Goal: Contribute content: Add original content to the website for others to see

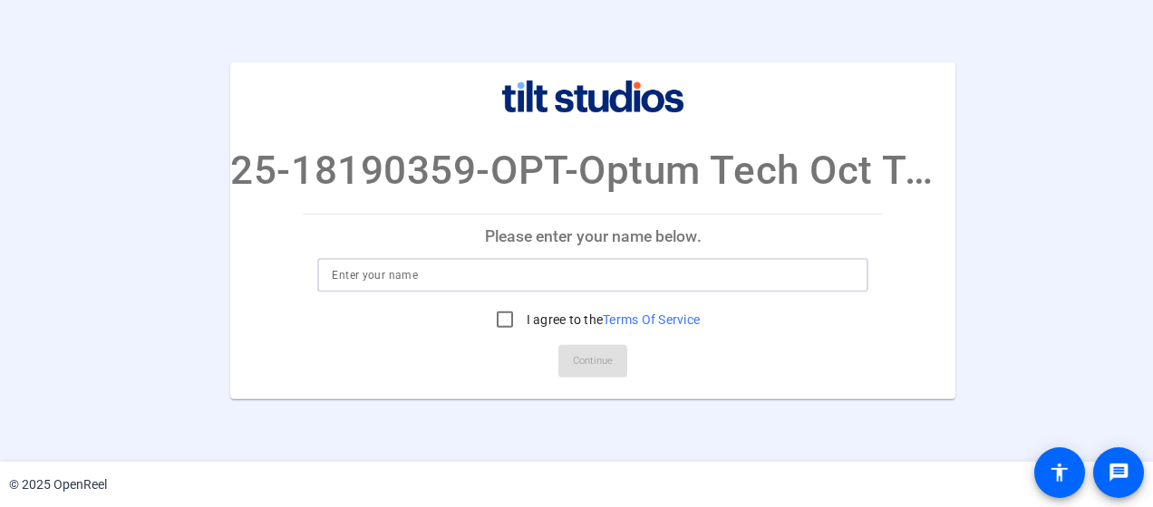
click at [510, 267] on input at bounding box center [593, 276] width 522 height 22
type input "[PERSON_NAME]"
click at [505, 316] on input "I agree to the Terms Of Service" at bounding box center [505, 320] width 36 height 36
checkbox input "true"
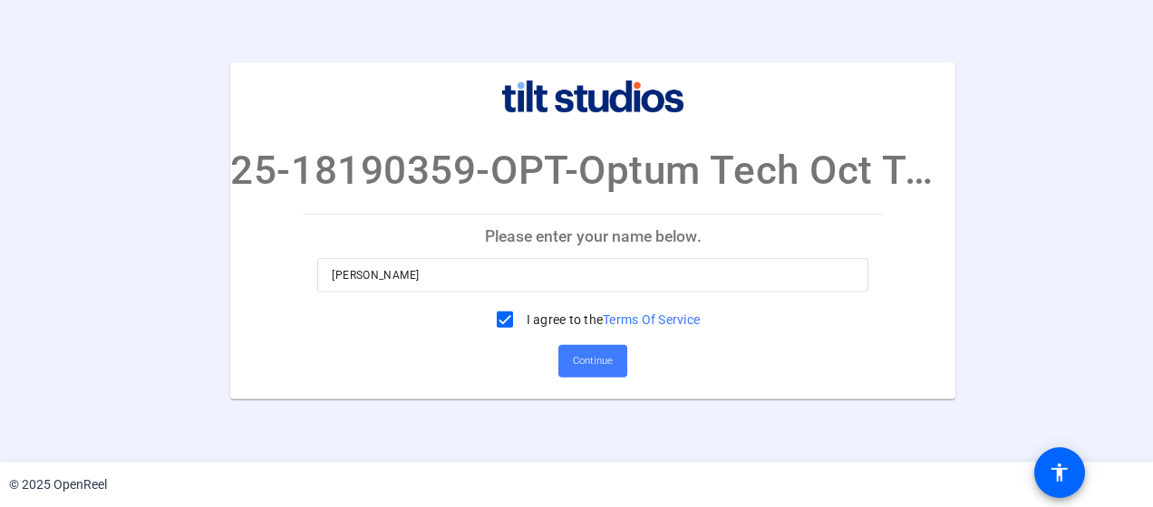
click at [604, 357] on span "Continue" at bounding box center [593, 361] width 40 height 27
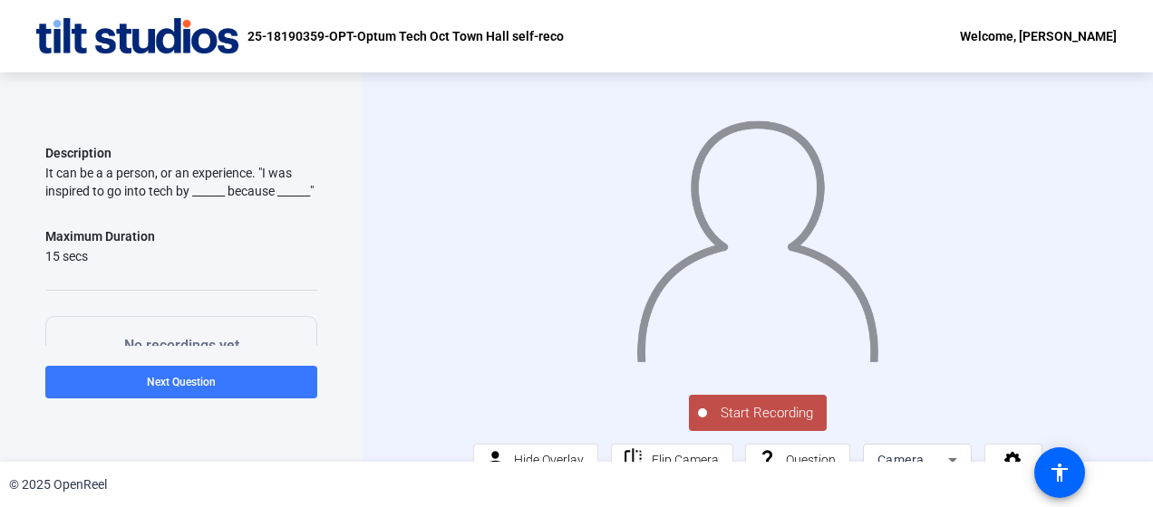
scroll to position [126, 0]
drag, startPoint x: 266, startPoint y: 170, endPoint x: 187, endPoint y: 198, distance: 84.5
click at [187, 198] on div "It can be a a person, or an experience. "I was inspired to go into tech by ____…" at bounding box center [181, 180] width 272 height 36
click at [761, 424] on span "Start Recording" at bounding box center [767, 413] width 120 height 21
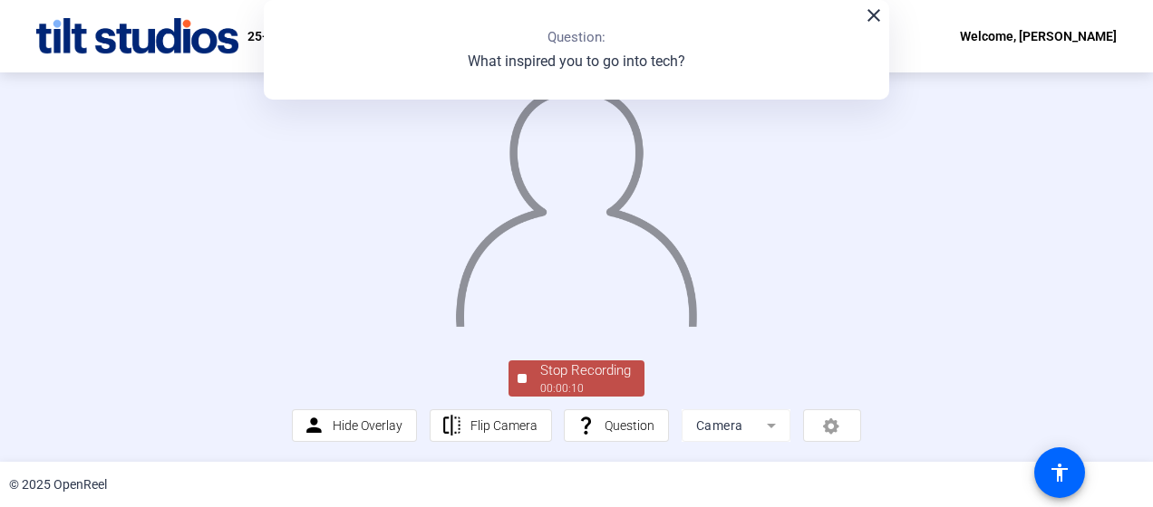
scroll to position [148, 0]
click at [551, 375] on div "Stop Recording" at bounding box center [585, 371] width 91 height 21
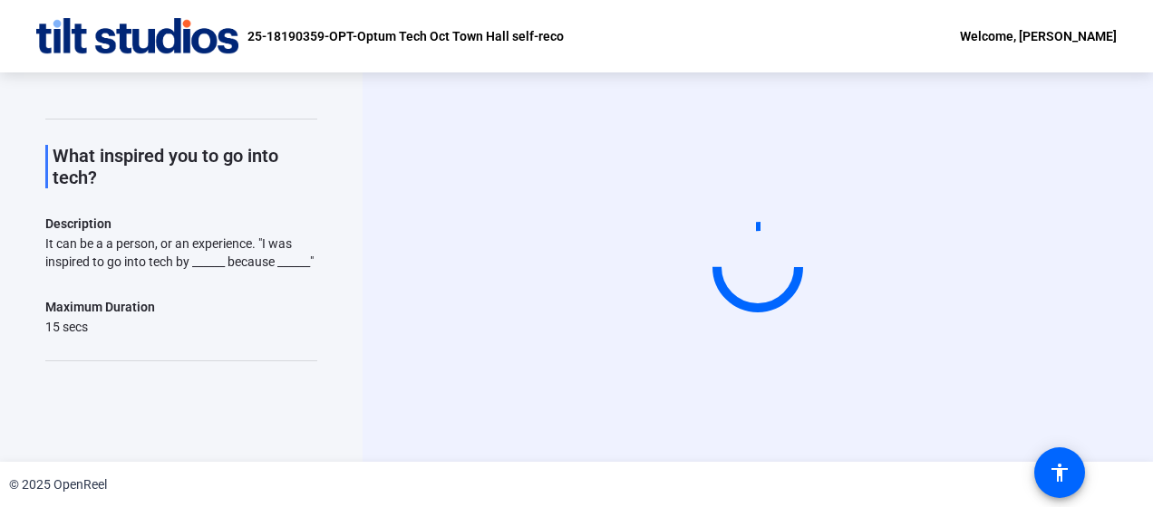
scroll to position [0, 0]
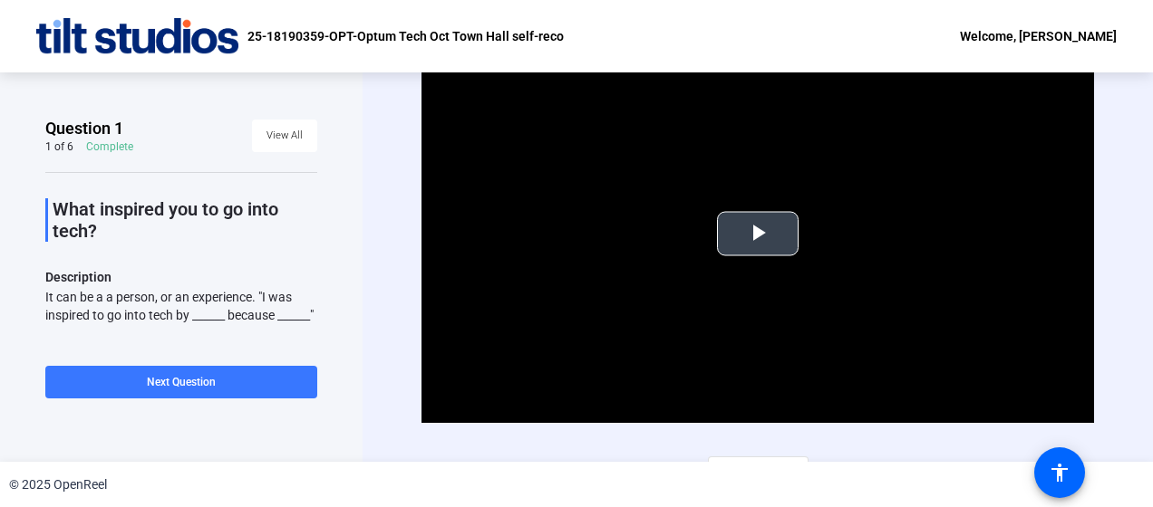
click at [758, 234] on span "Video Player" at bounding box center [758, 234] width 0 height 0
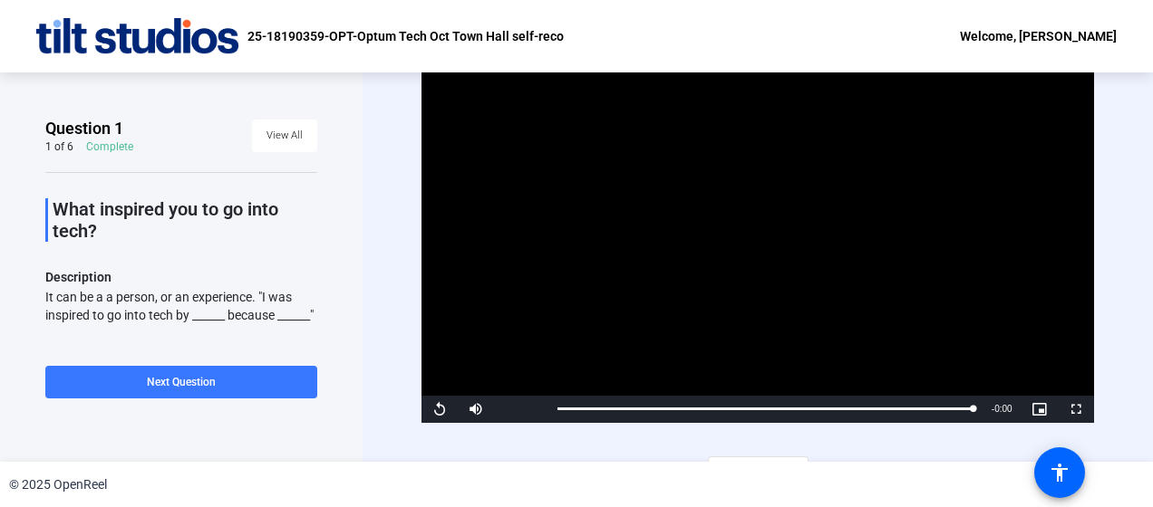
scroll to position [31, 0]
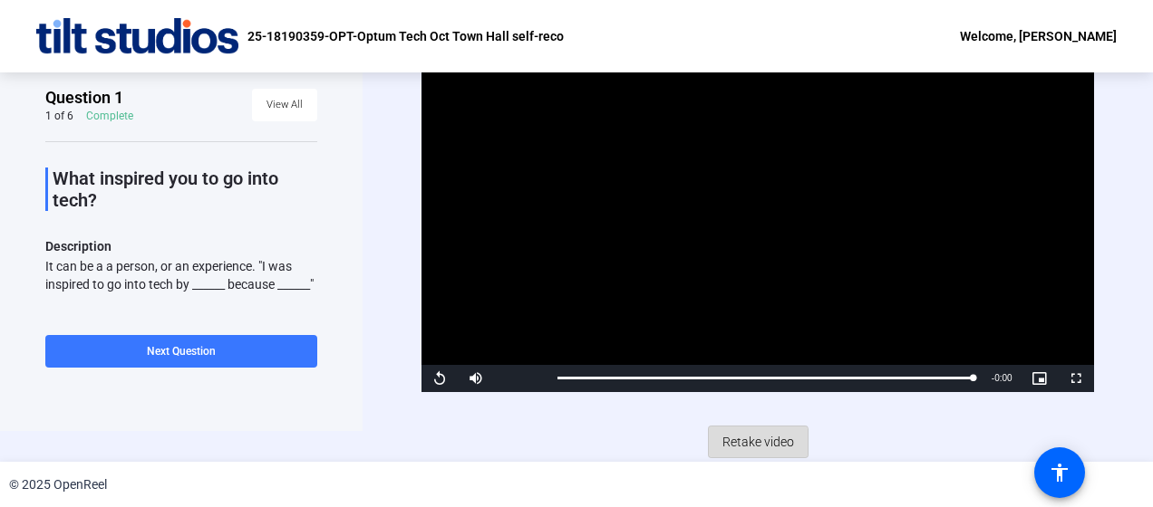
click at [750, 441] on span "Retake video" at bounding box center [758, 442] width 72 height 34
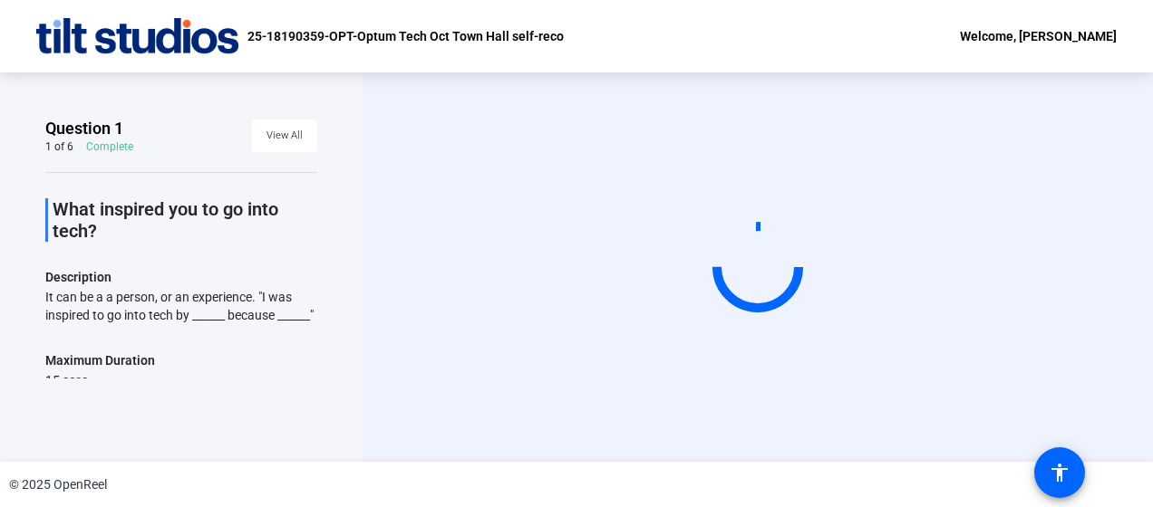
scroll to position [194, 0]
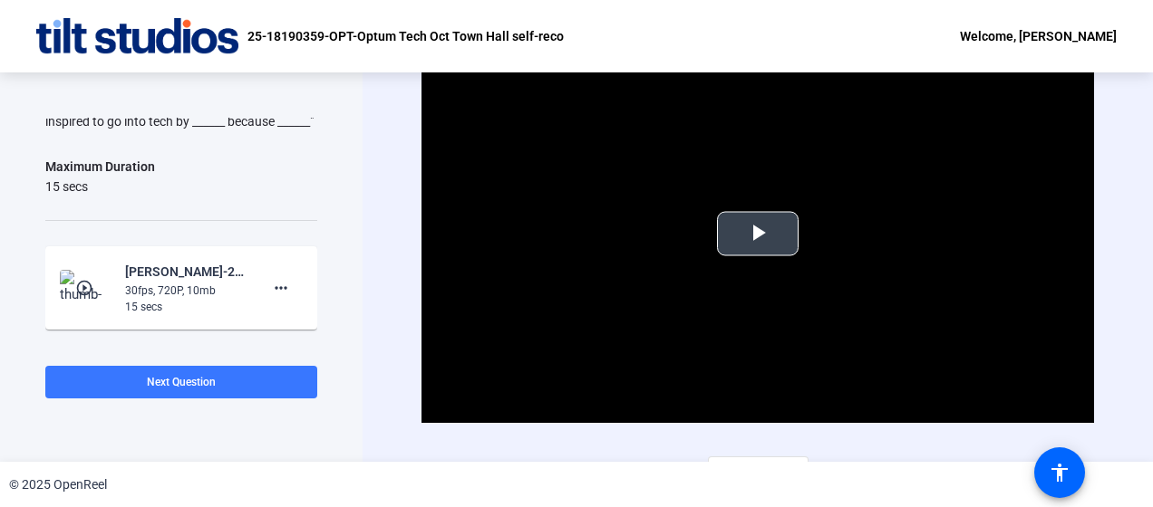
click at [758, 234] on span "Video Player" at bounding box center [758, 234] width 0 height 0
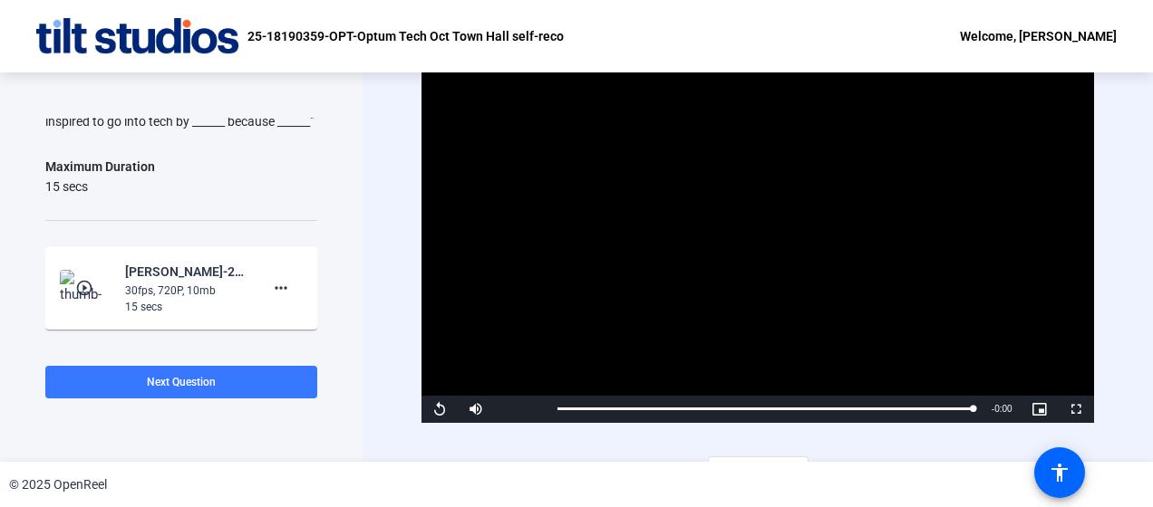
scroll to position [31, 0]
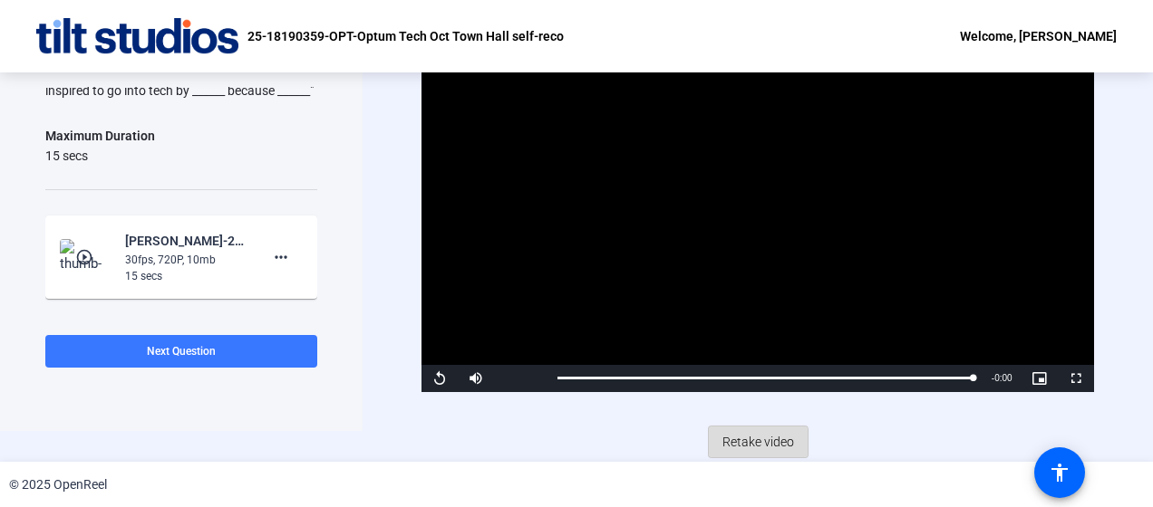
click at [752, 440] on span "Retake video" at bounding box center [758, 442] width 72 height 34
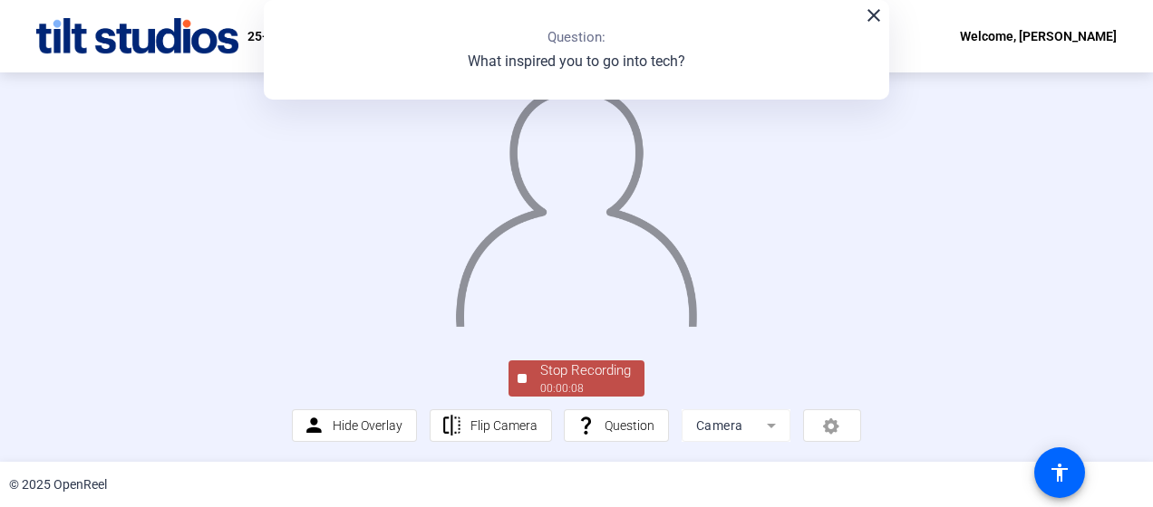
scroll to position [97, 0]
click at [585, 397] on div "00:00:10" at bounding box center [585, 389] width 91 height 16
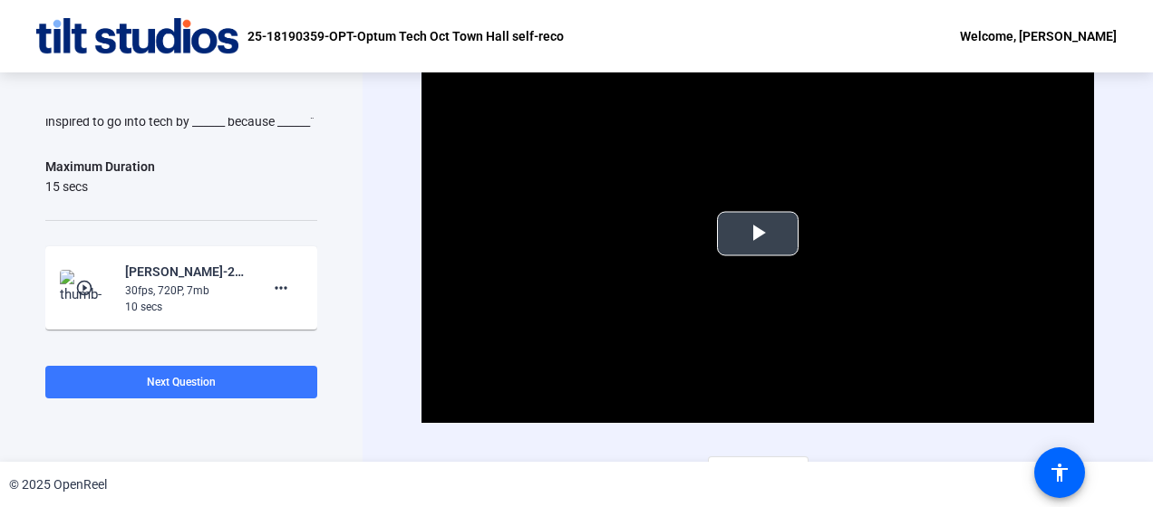
click at [758, 234] on span "Video Player" at bounding box center [758, 234] width 0 height 0
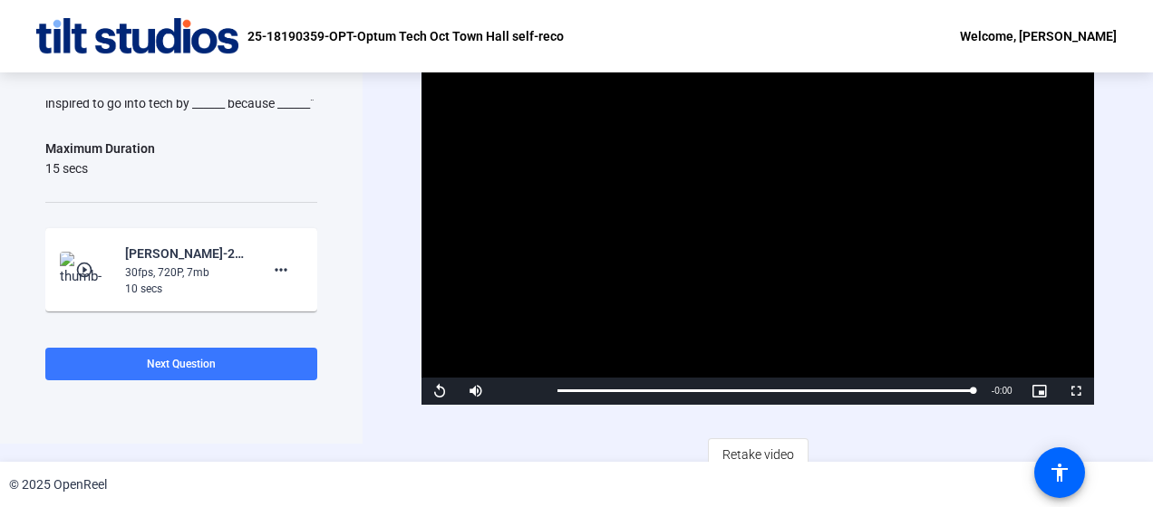
scroll to position [31, 0]
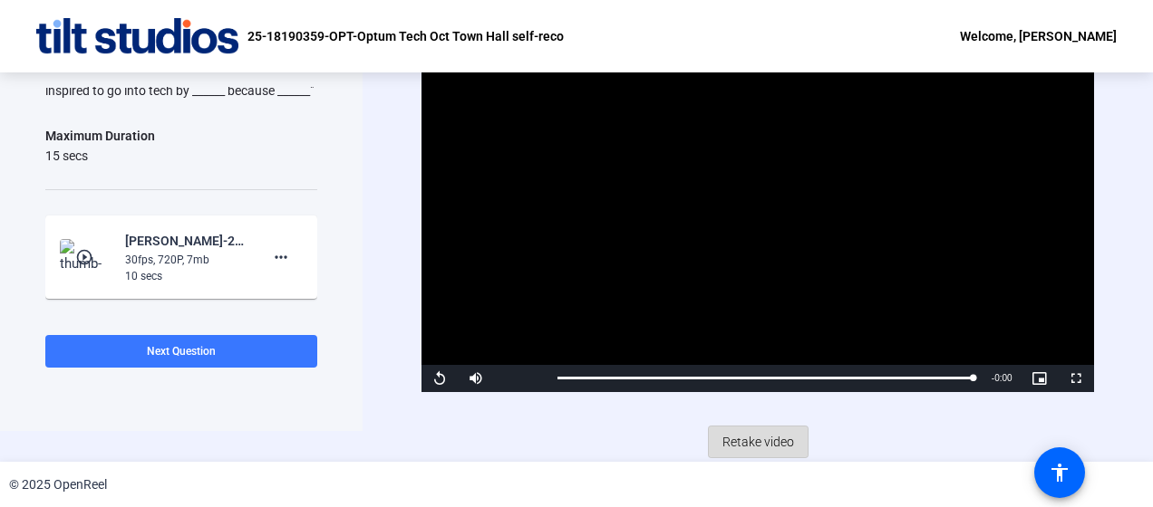
click at [767, 439] on span "Retake video" at bounding box center [758, 442] width 72 height 34
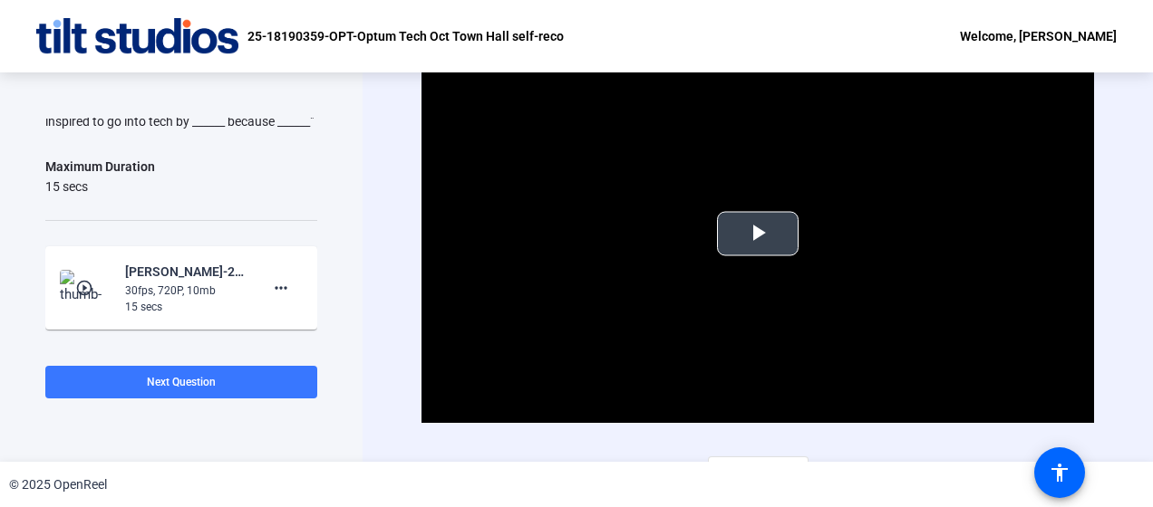
click at [758, 234] on span "Video Player" at bounding box center [758, 234] width 0 height 0
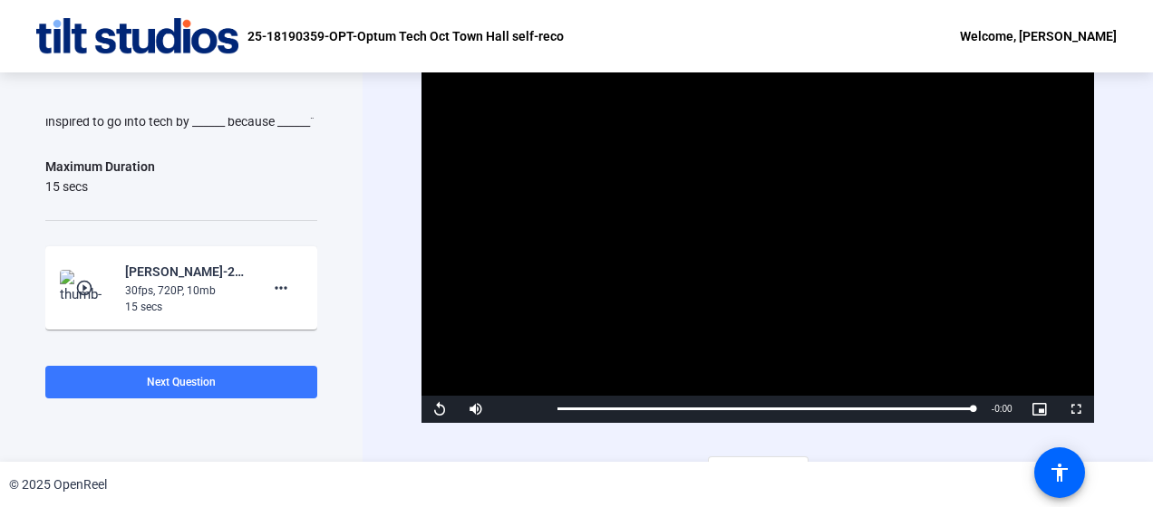
scroll to position [31, 0]
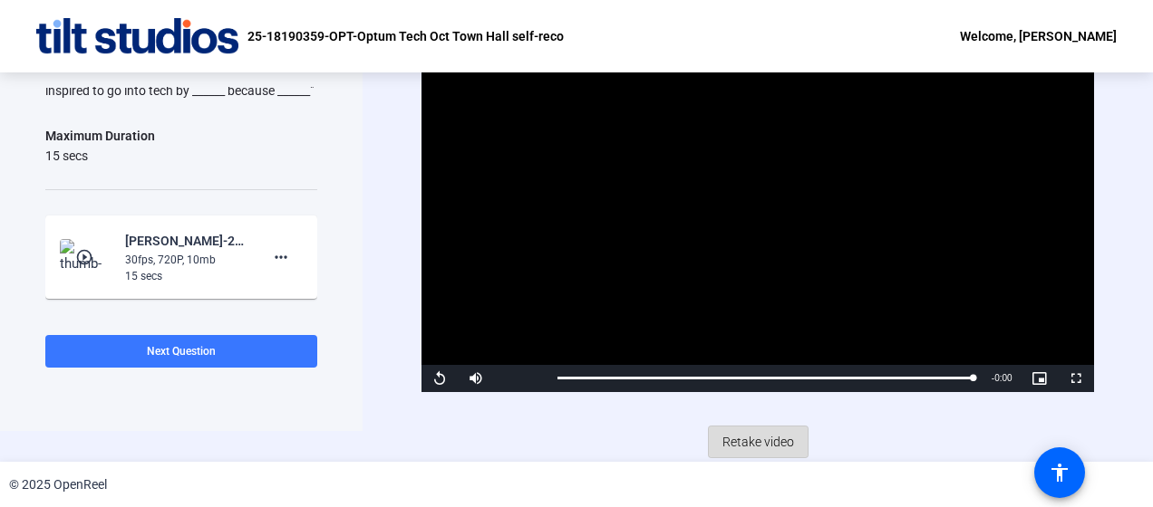
click at [764, 439] on span "Retake video" at bounding box center [758, 442] width 72 height 34
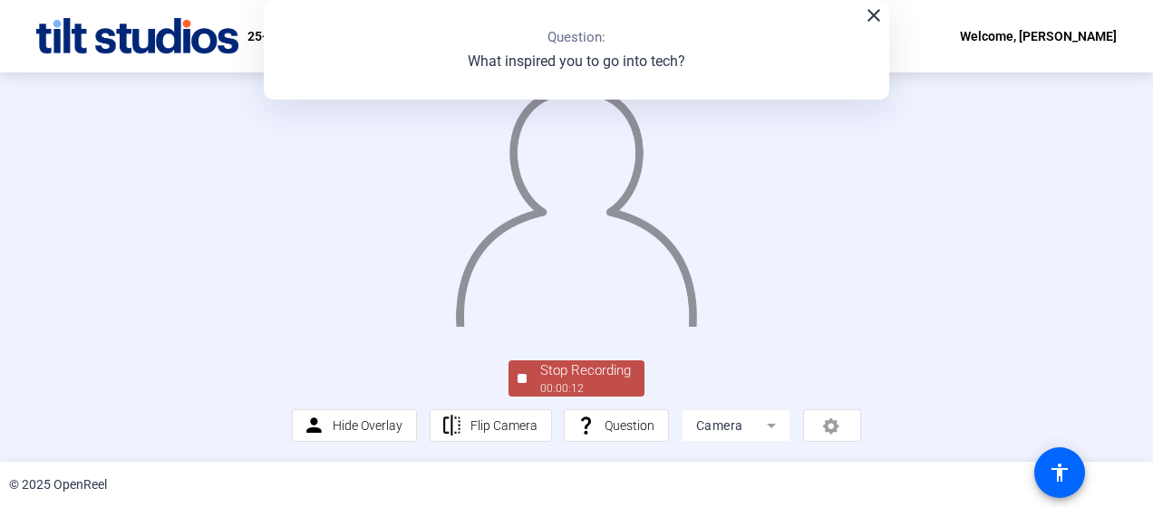
scroll to position [148, 0]
click at [575, 371] on div "Stop Recording" at bounding box center [585, 371] width 91 height 21
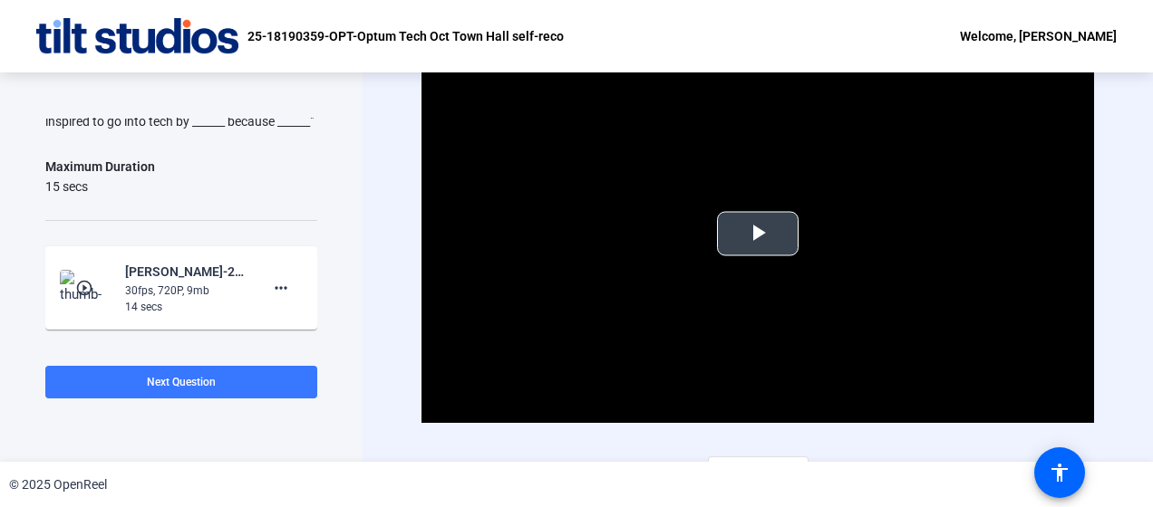
click at [758, 234] on span "Video Player" at bounding box center [758, 234] width 0 height 0
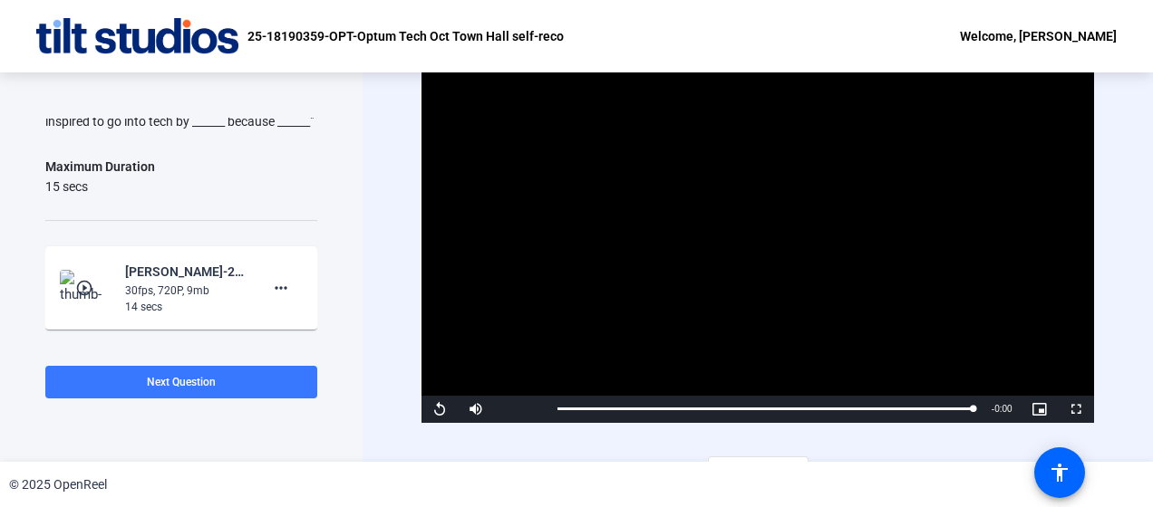
scroll to position [31, 0]
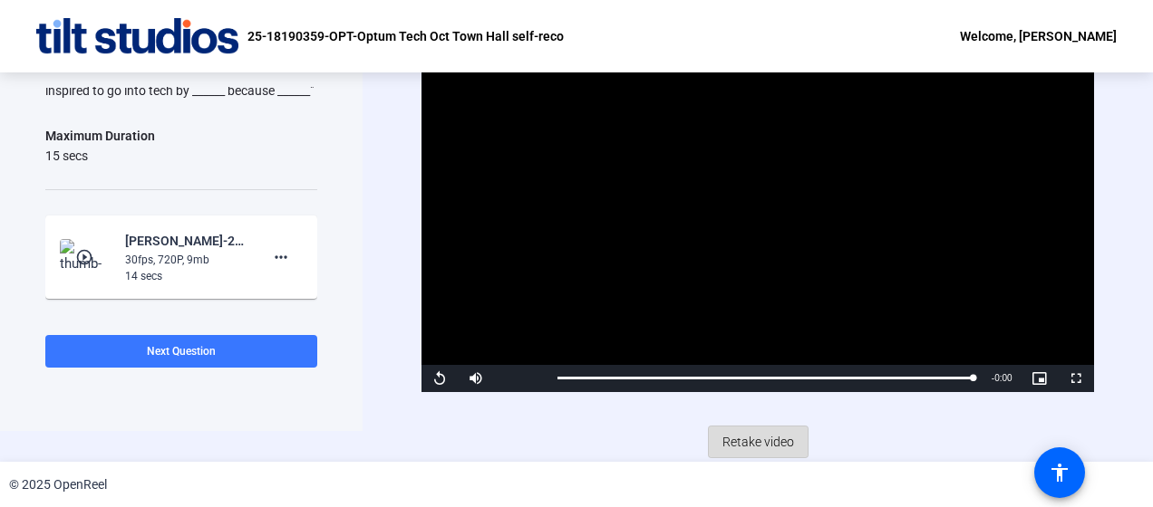
click at [754, 440] on span "Retake video" at bounding box center [758, 442] width 72 height 34
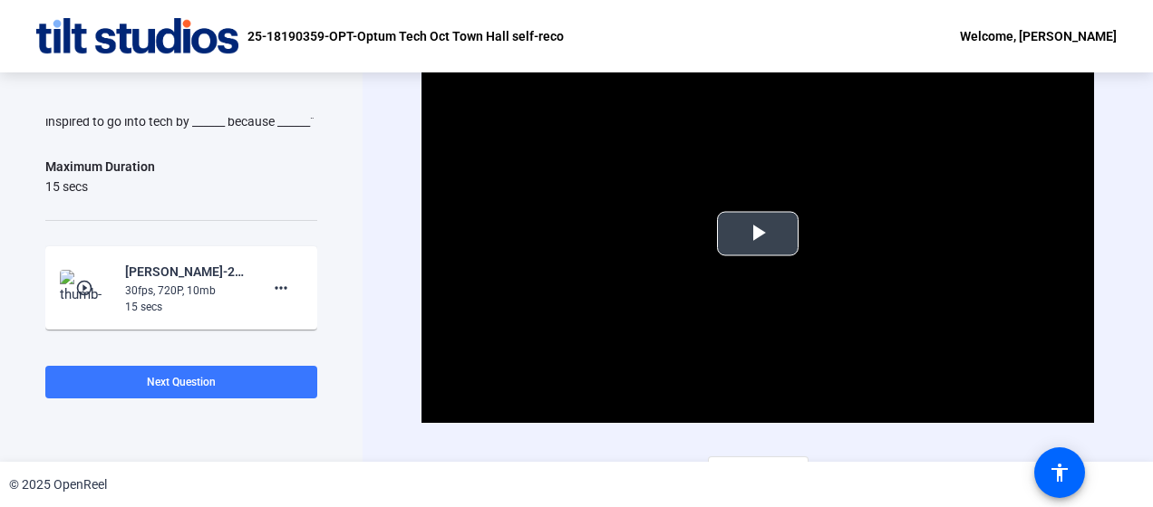
click at [758, 234] on span "Video Player" at bounding box center [758, 234] width 0 height 0
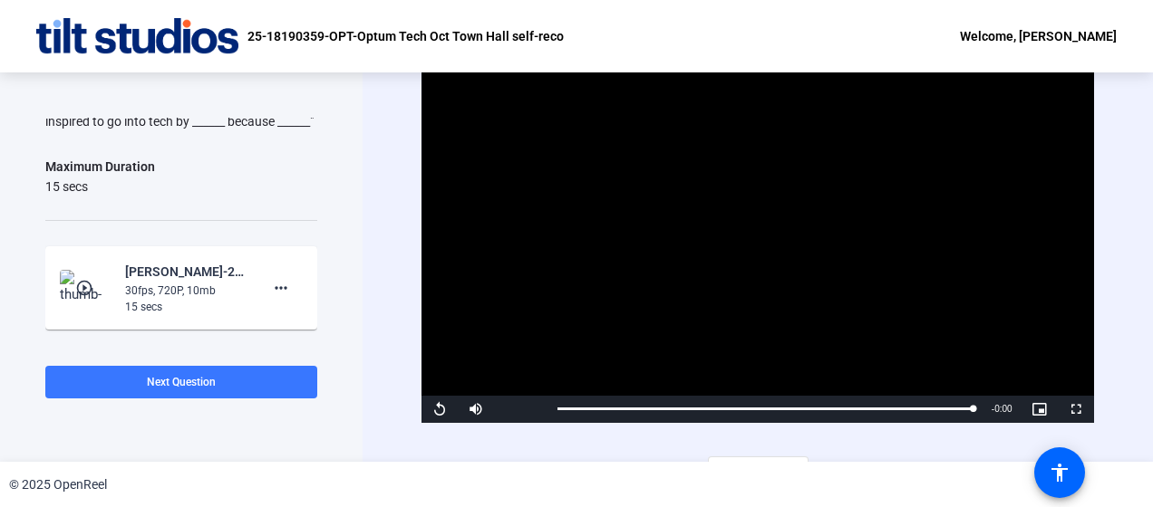
scroll to position [31, 0]
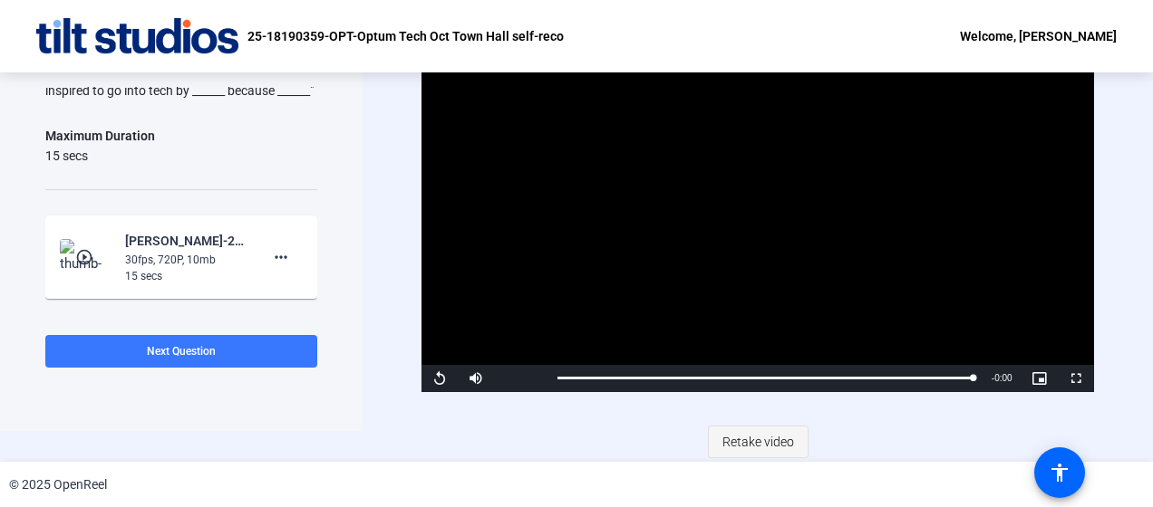
click at [759, 433] on span "Retake video" at bounding box center [758, 442] width 72 height 34
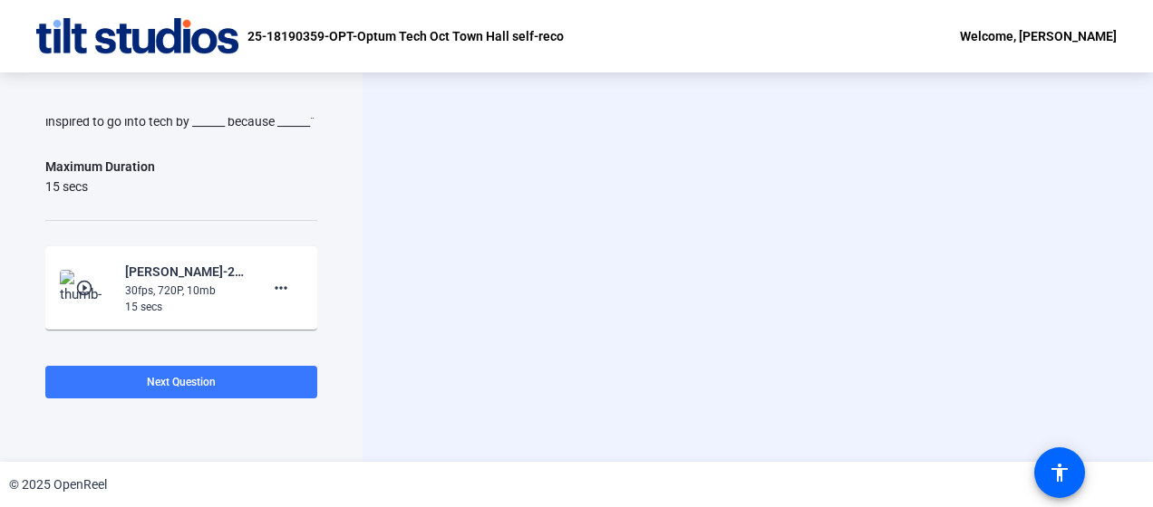
scroll to position [0, 0]
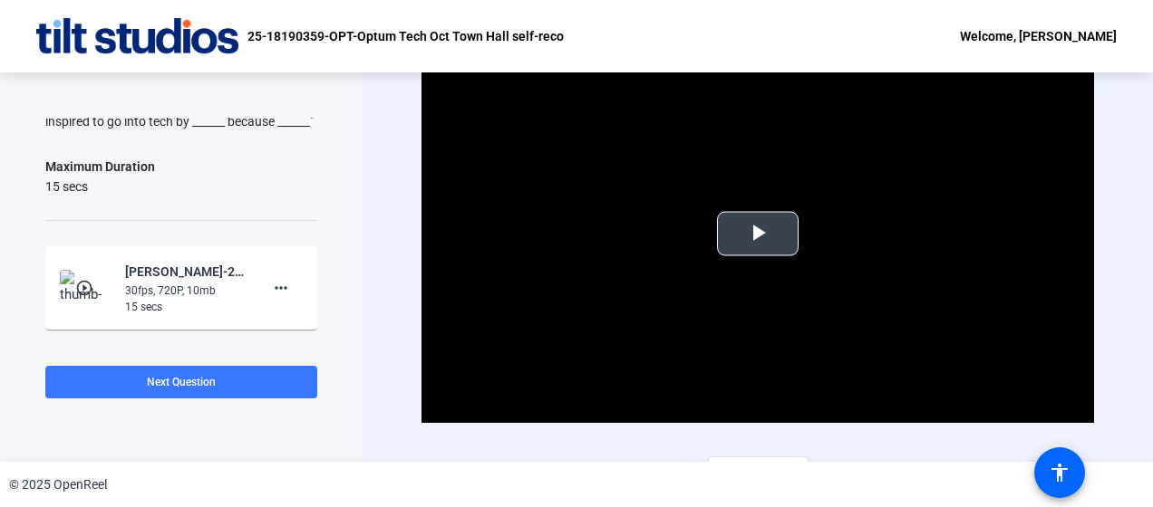
click at [758, 234] on span "Video Player" at bounding box center [758, 234] width 0 height 0
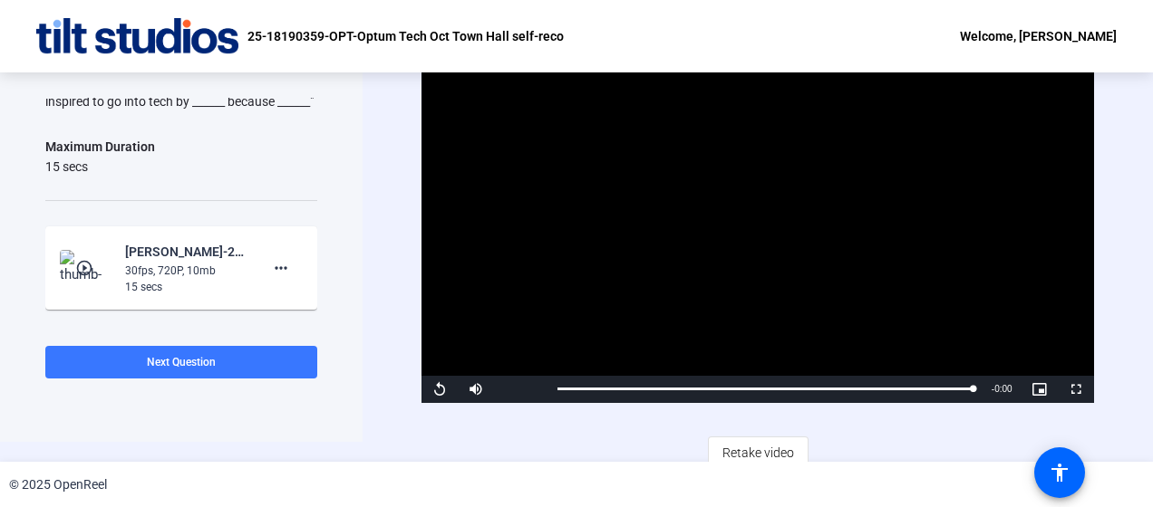
scroll to position [22, 0]
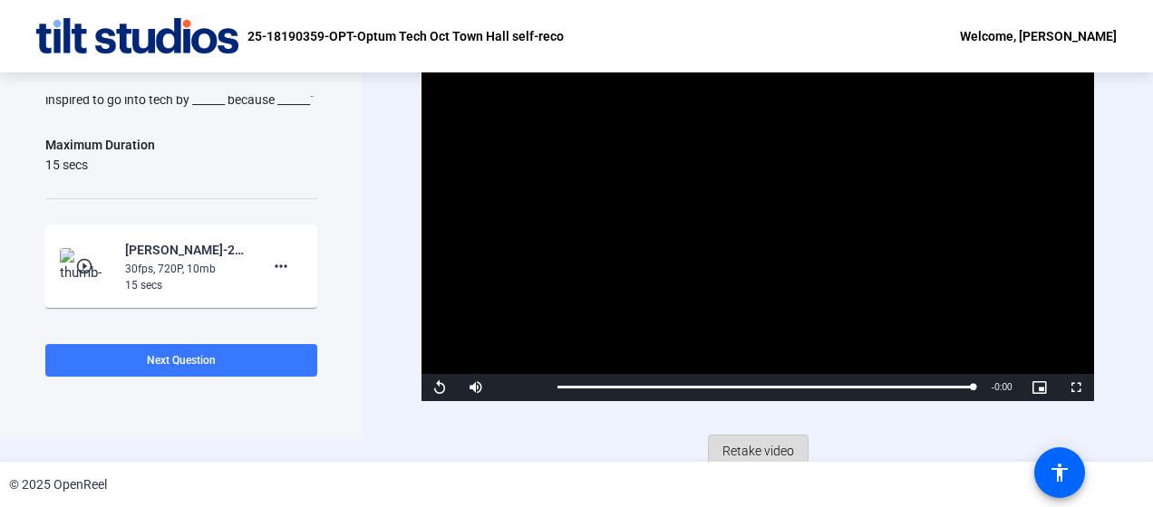
click at [751, 453] on span "Retake video" at bounding box center [758, 451] width 72 height 34
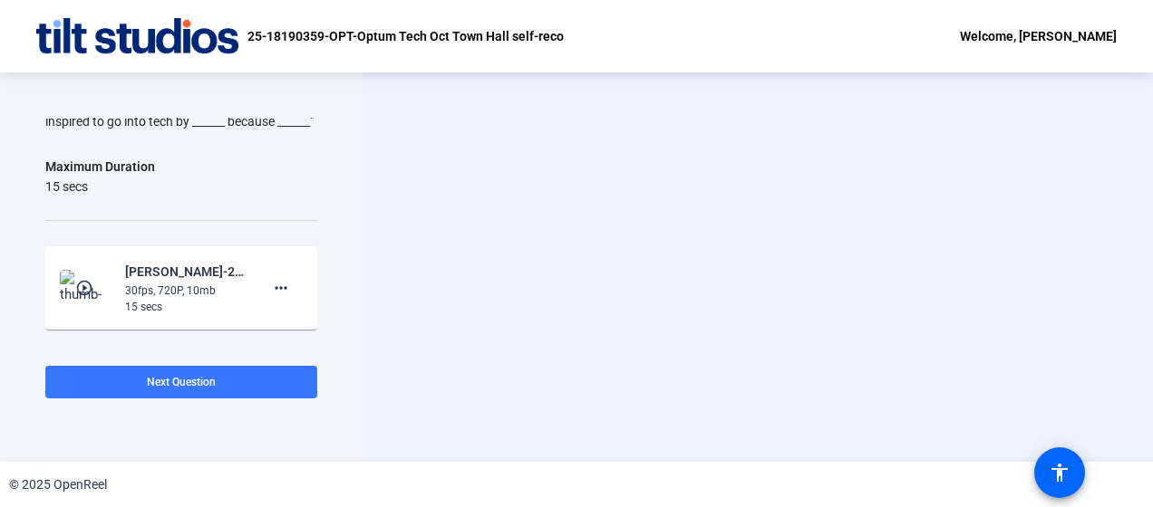
scroll to position [0, 0]
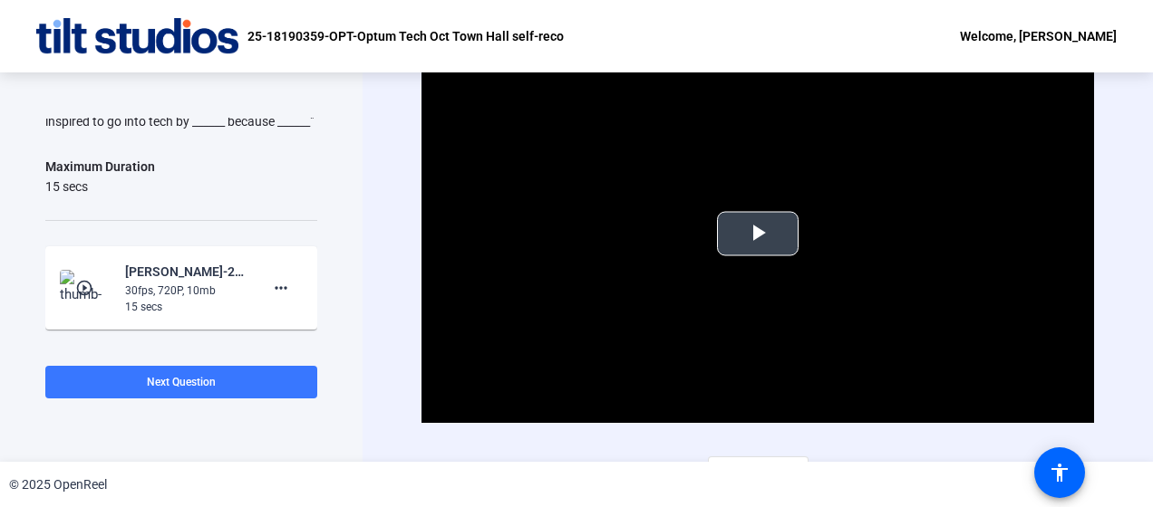
click at [758, 234] on span "Video Player" at bounding box center [758, 234] width 0 height 0
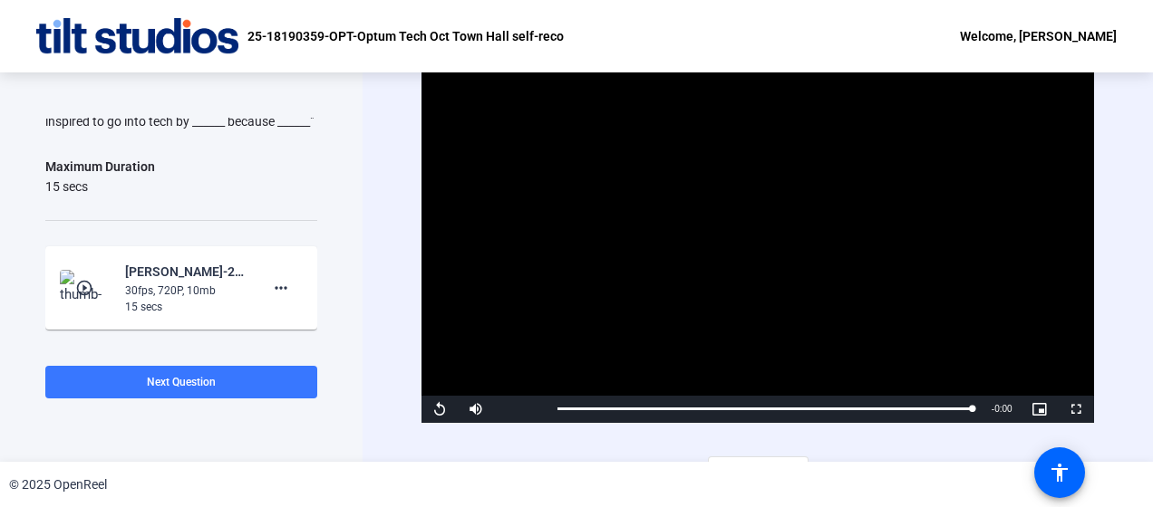
scroll to position [31, 0]
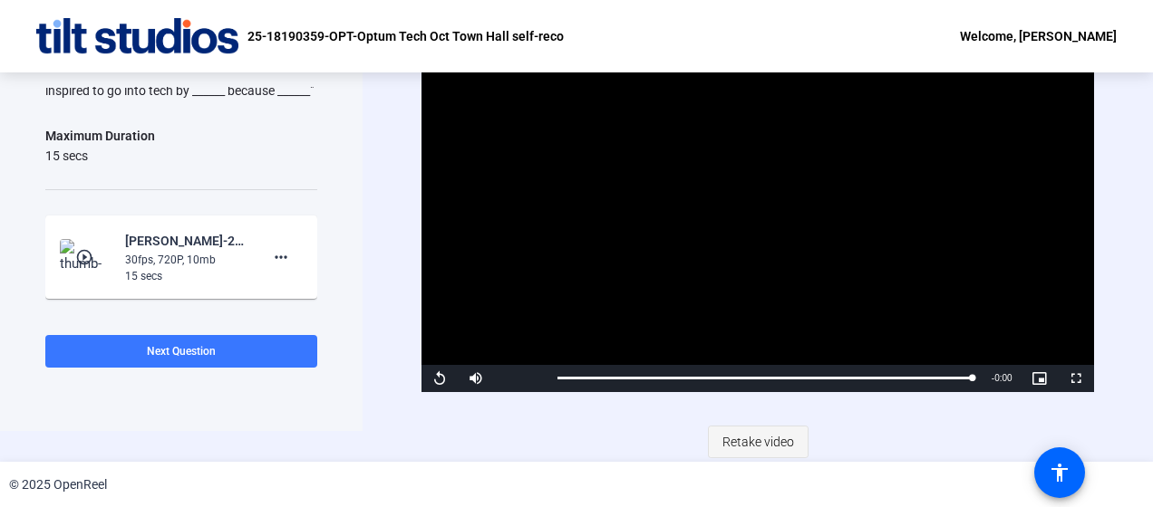
click at [762, 442] on span "Retake video" at bounding box center [758, 442] width 72 height 34
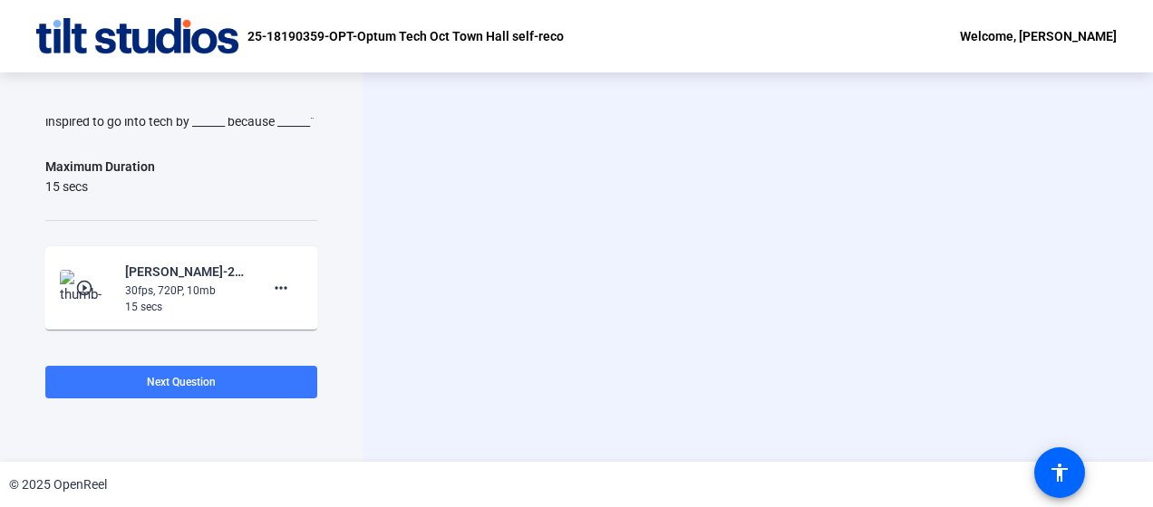
scroll to position [0, 0]
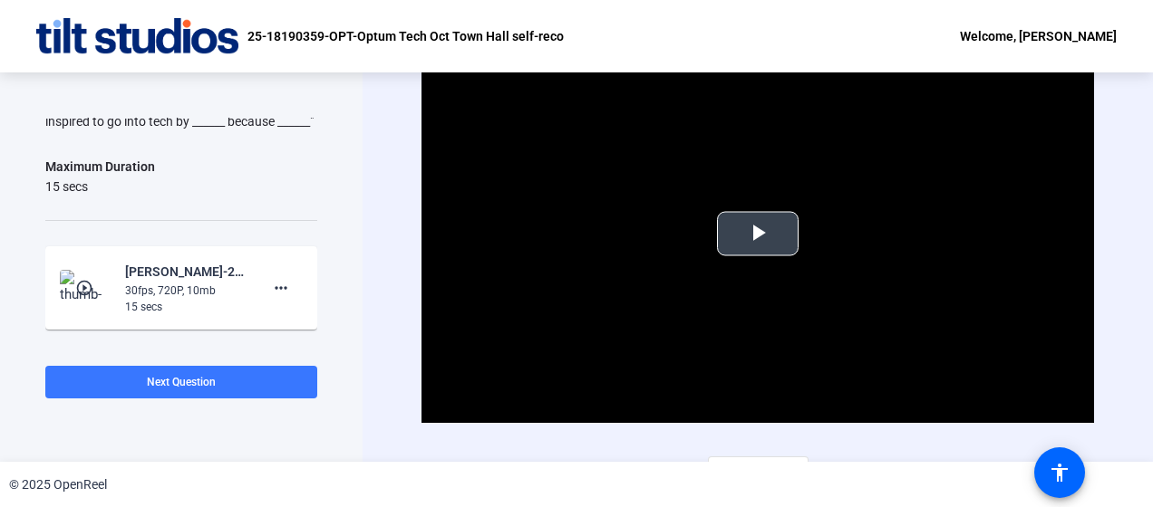
click at [758, 234] on span "Video Player" at bounding box center [758, 234] width 0 height 0
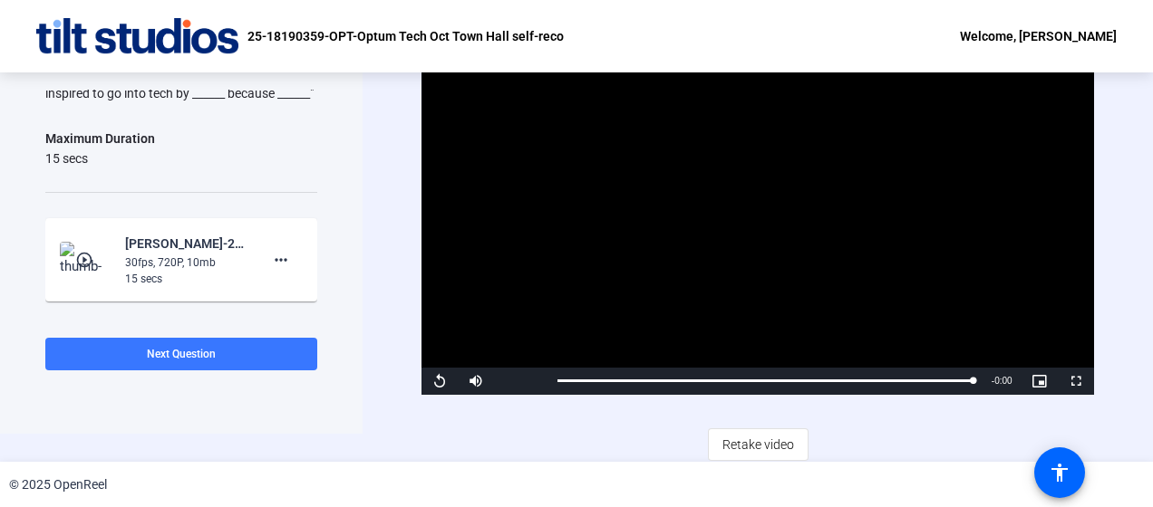
scroll to position [31, 0]
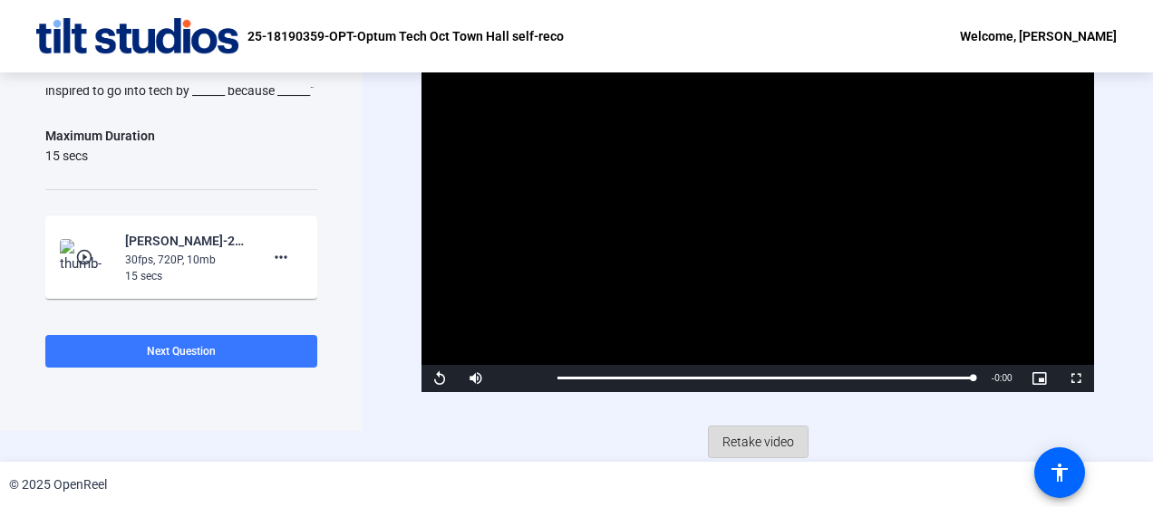
click at [759, 441] on span "Retake video" at bounding box center [758, 442] width 72 height 34
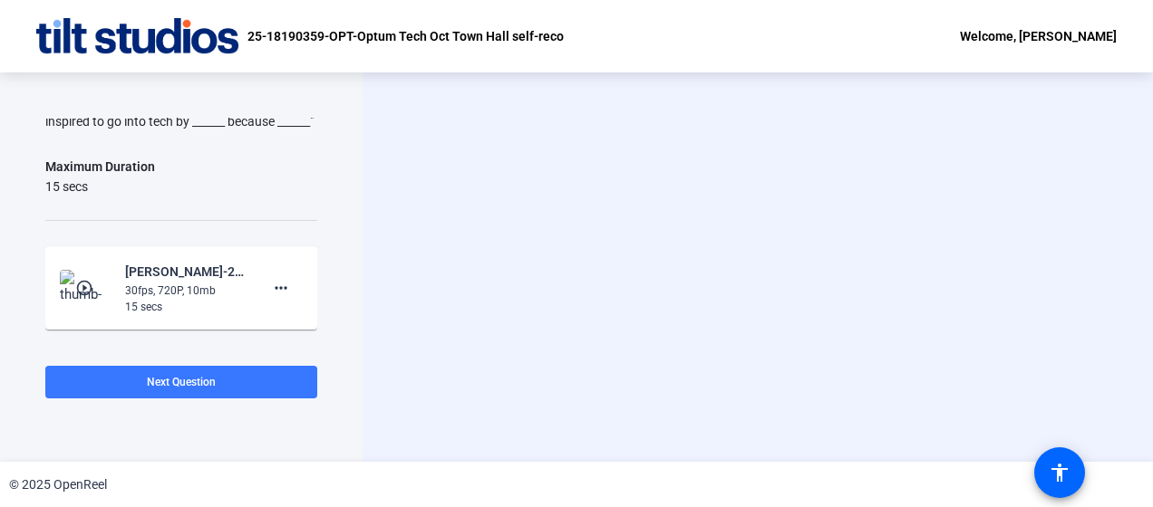
scroll to position [0, 0]
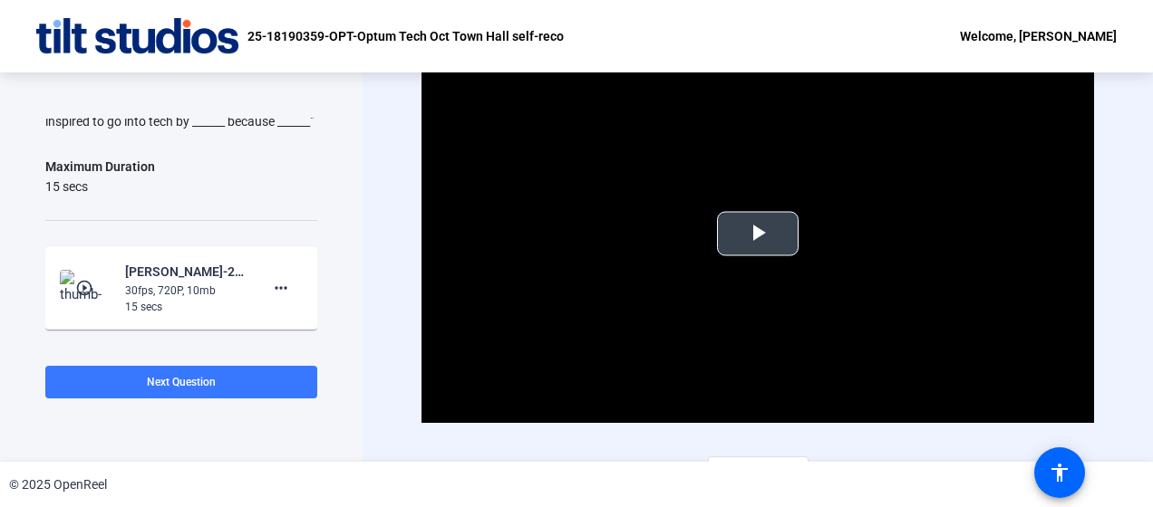
click at [758, 234] on span "Video Player" at bounding box center [758, 234] width 0 height 0
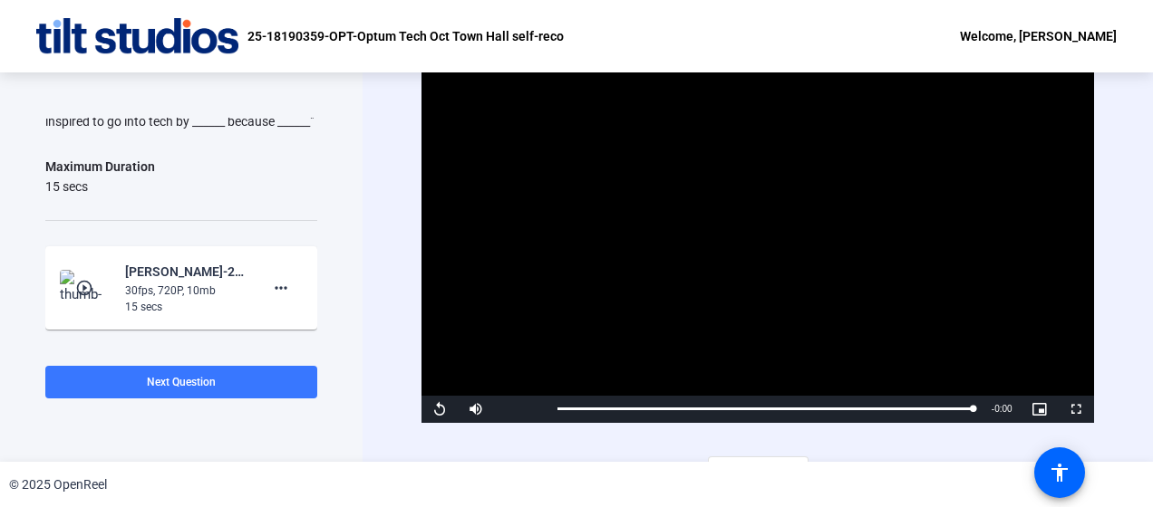
scroll to position [31, 0]
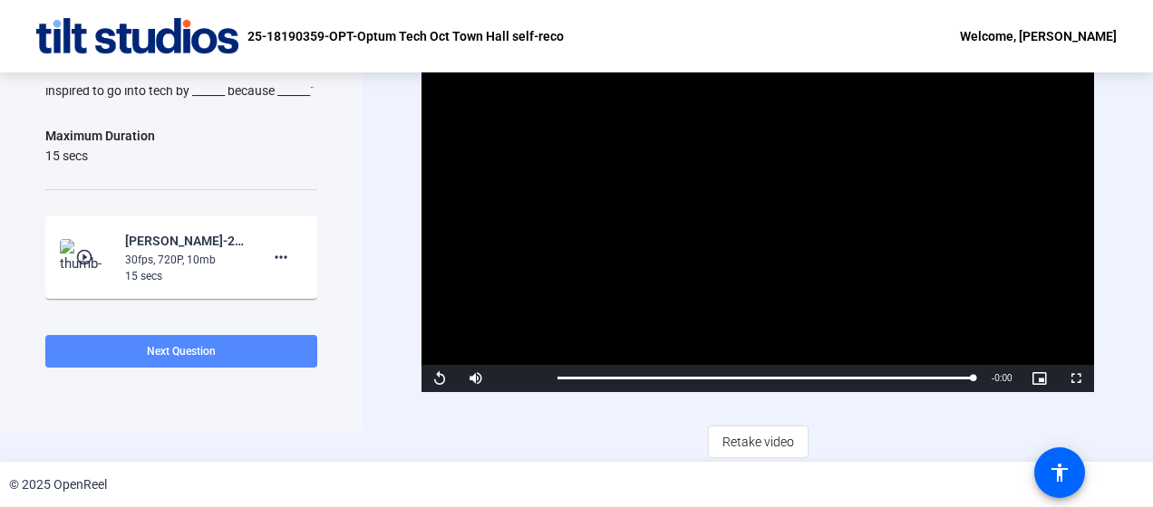
click at [180, 352] on span "Next Question" at bounding box center [181, 351] width 69 height 13
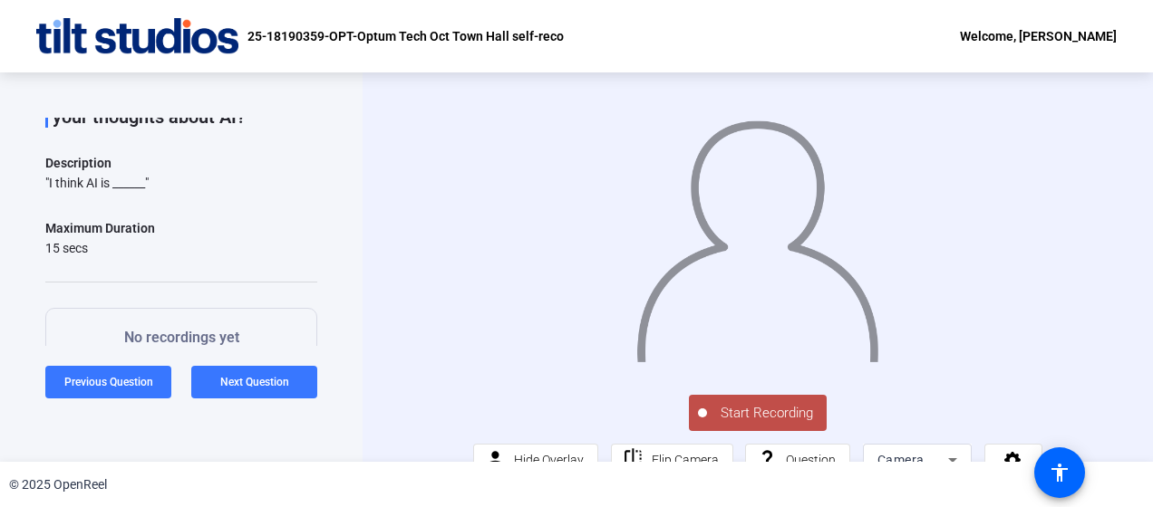
scroll to position [113, 0]
drag, startPoint x: 47, startPoint y: 181, endPoint x: 170, endPoint y: 183, distance: 123.3
click at [170, 183] on div ""I think AI is ______"" at bounding box center [181, 184] width 272 height 18
copy div "I think AI is ______""
click at [759, 424] on span "Start Recording" at bounding box center [767, 413] width 120 height 21
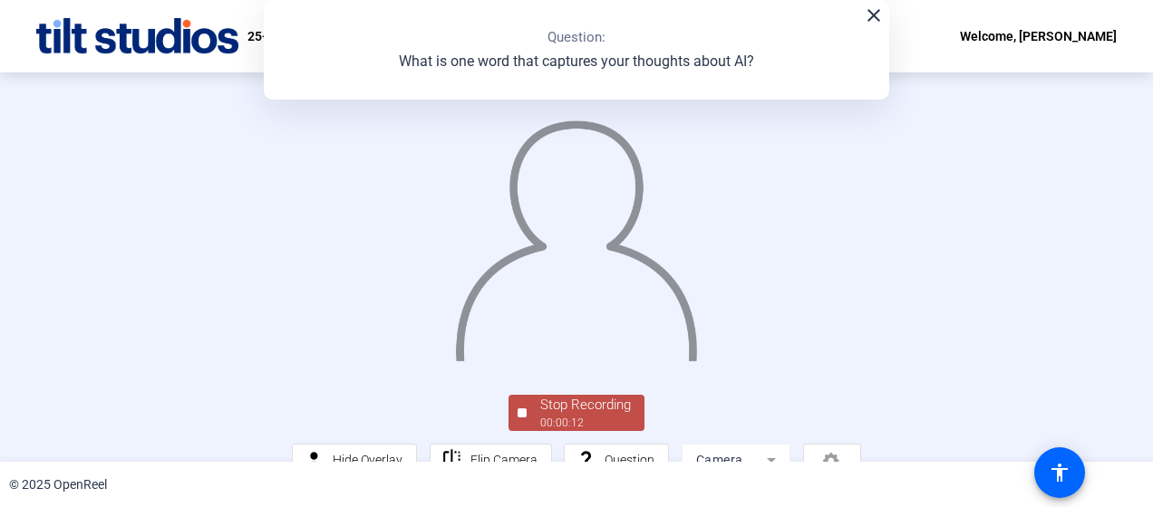
scroll to position [148, 0]
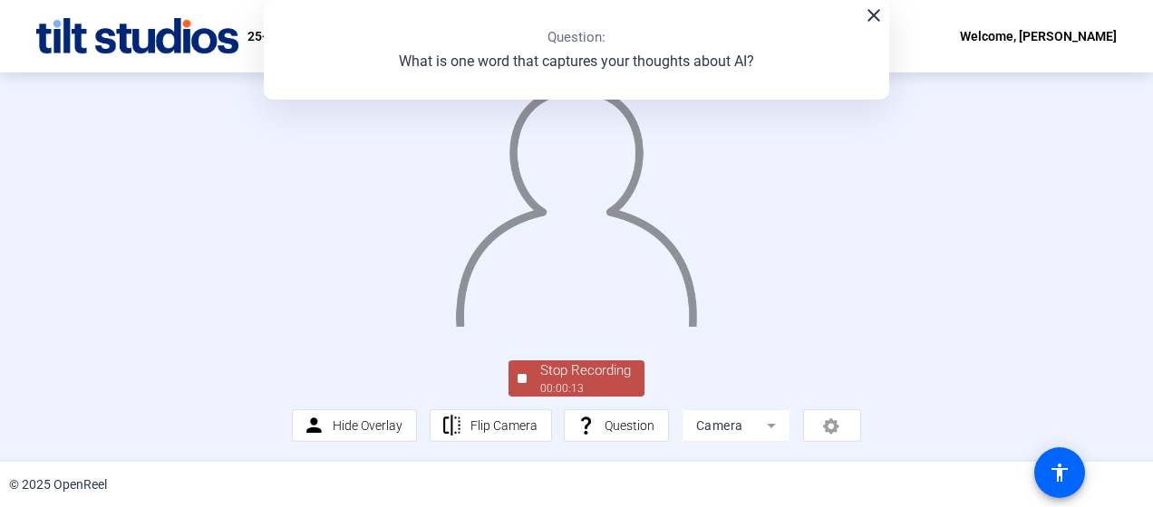
click at [594, 373] on div "Stop Recording" at bounding box center [585, 371] width 91 height 21
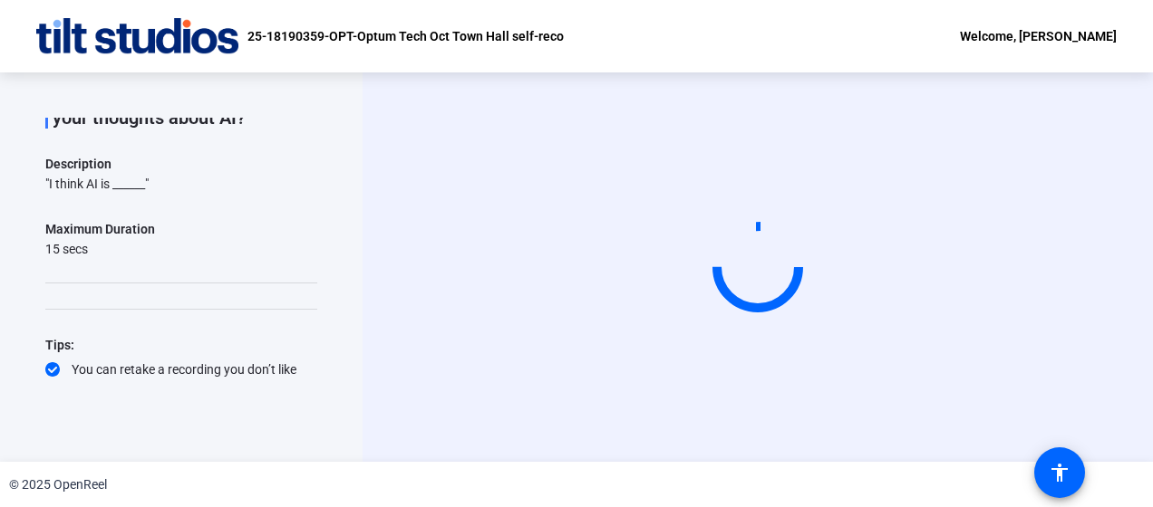
scroll to position [0, 0]
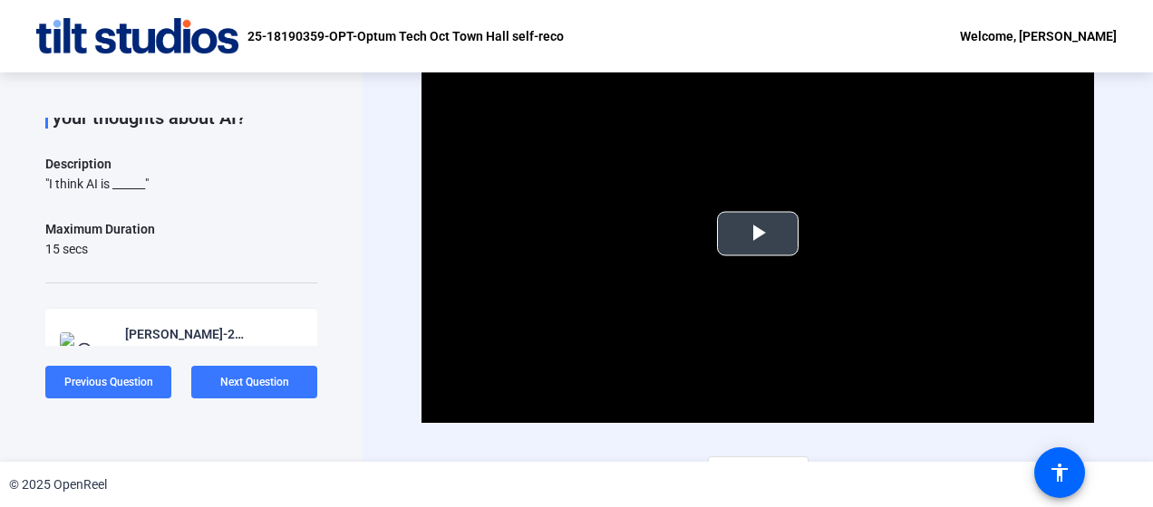
click at [758, 234] on span "Video Player" at bounding box center [758, 234] width 0 height 0
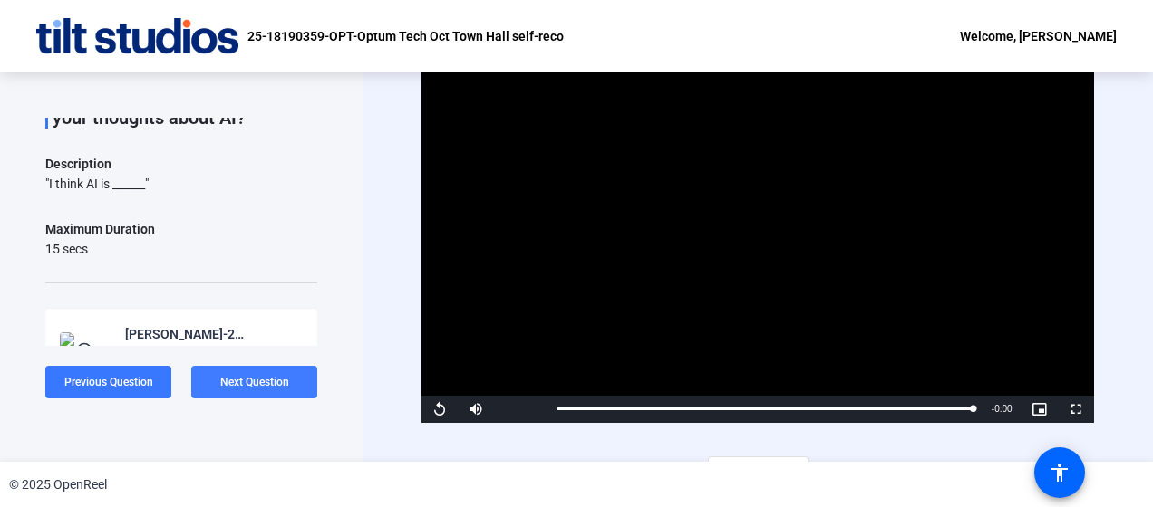
click at [263, 379] on span "Next Question" at bounding box center [254, 382] width 69 height 13
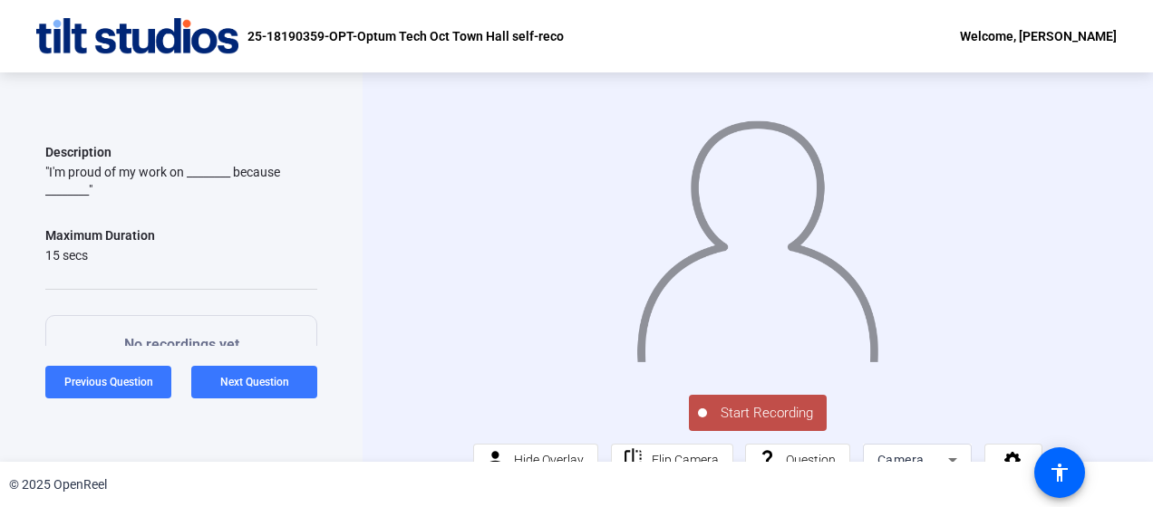
scroll to position [148, 0]
click at [760, 424] on span "Start Recording" at bounding box center [767, 413] width 120 height 21
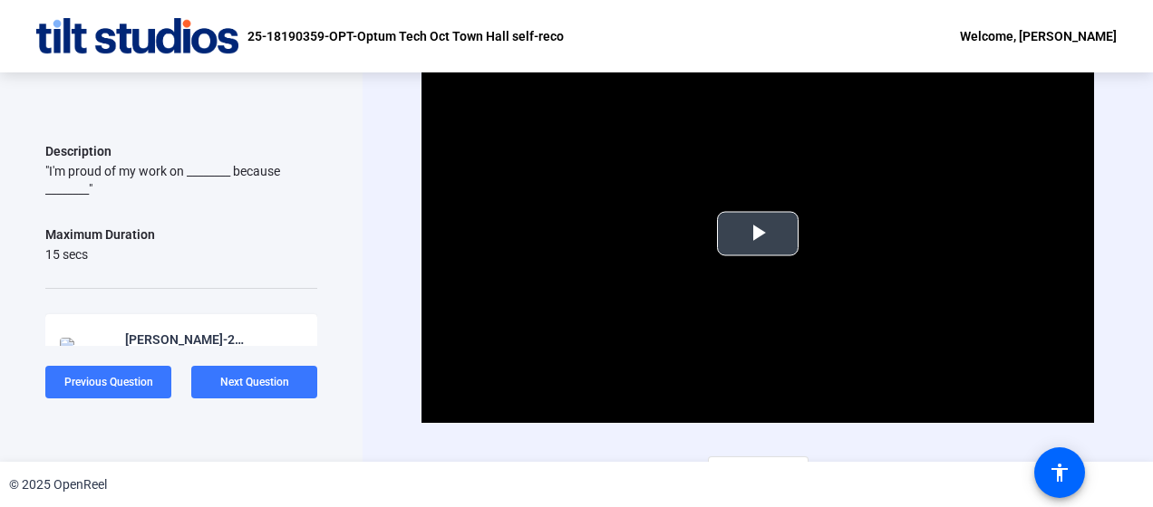
click at [758, 234] on span "Video Player" at bounding box center [758, 234] width 0 height 0
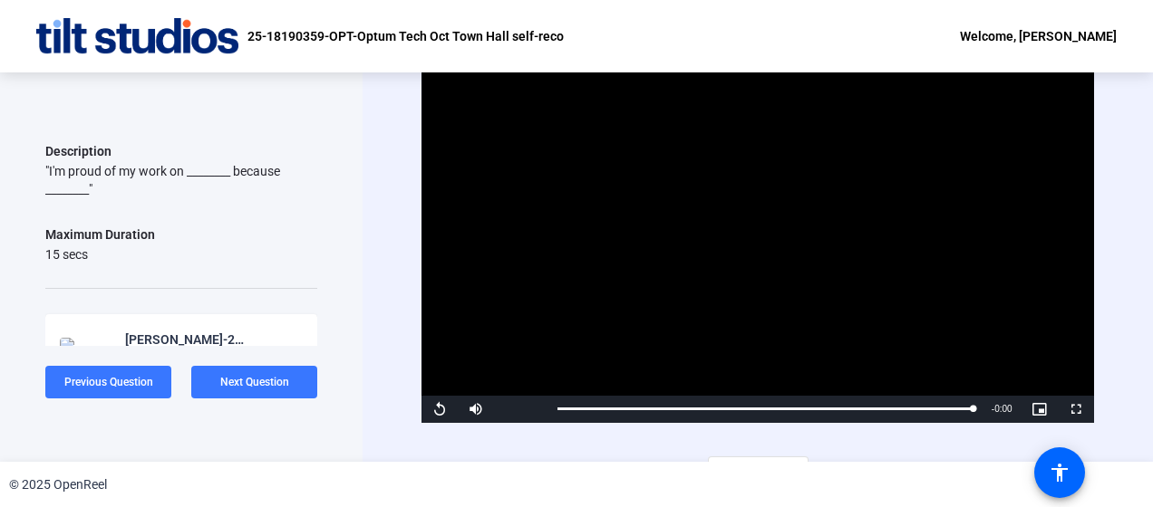
scroll to position [31, 0]
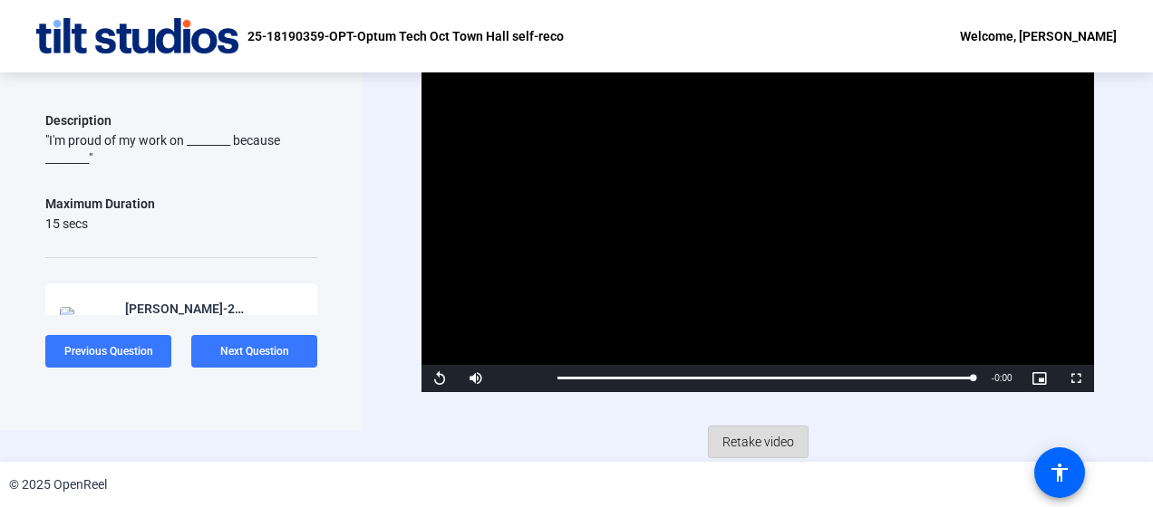
click at [756, 441] on span "Retake video" at bounding box center [758, 442] width 72 height 34
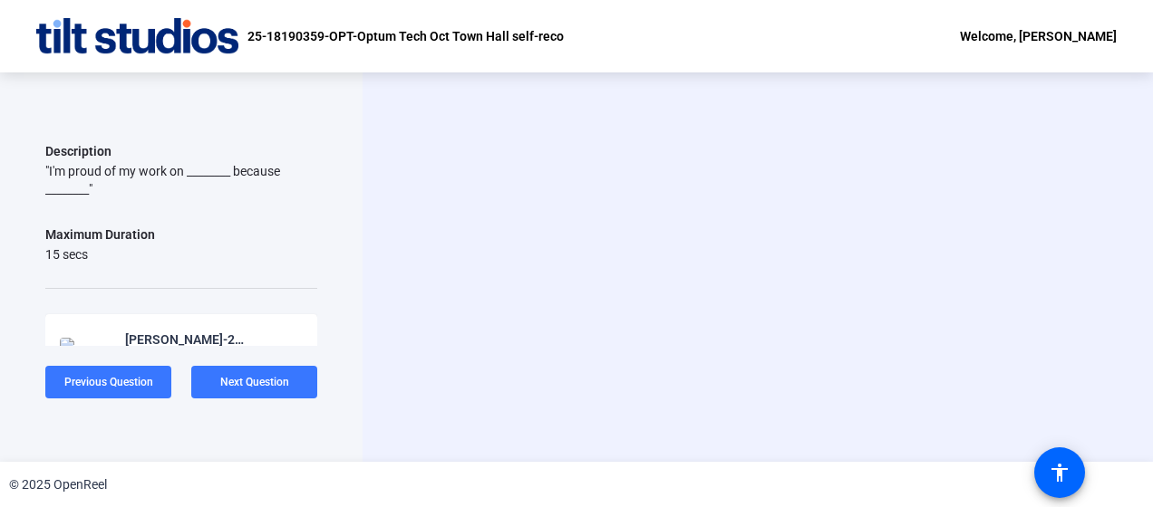
scroll to position [0, 0]
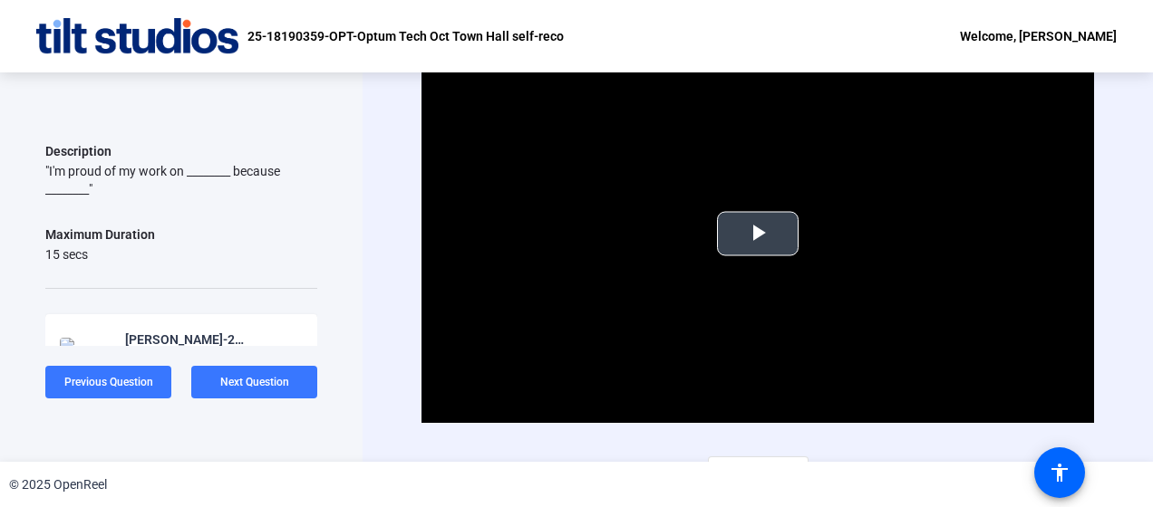
click at [758, 234] on span "Video Player" at bounding box center [758, 234] width 0 height 0
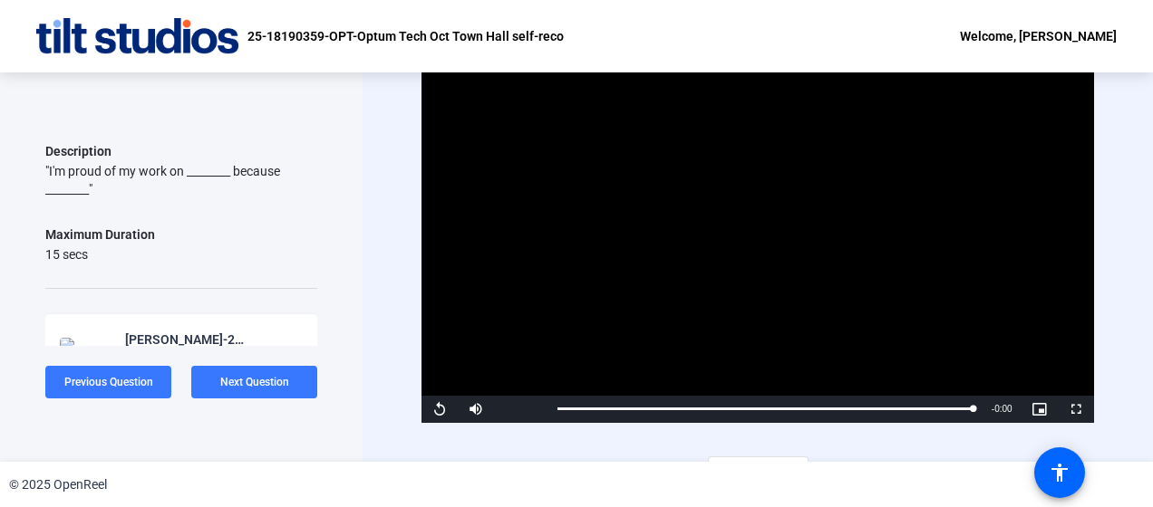
scroll to position [31, 0]
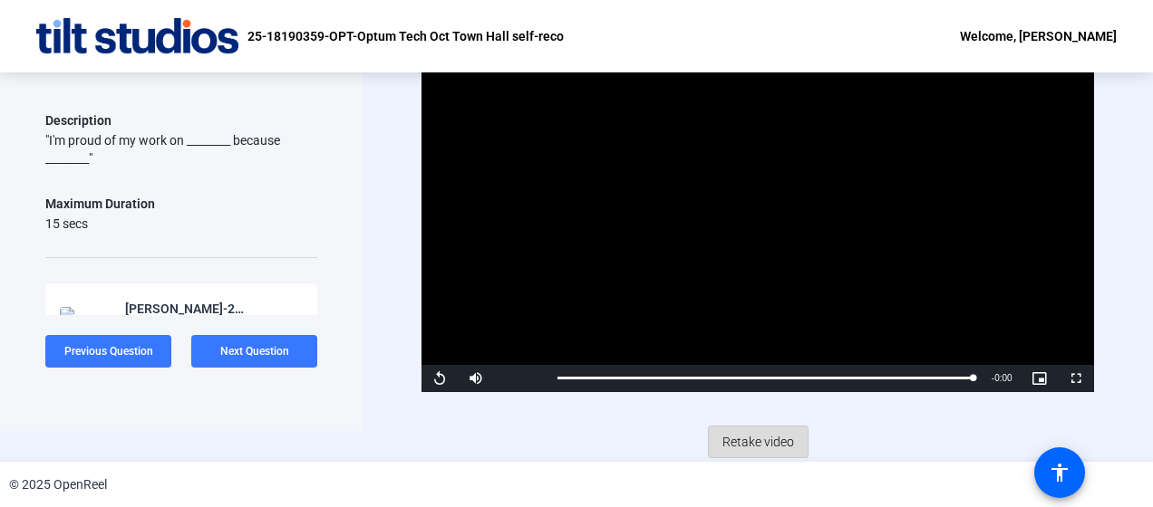
click at [761, 437] on span "Retake video" at bounding box center [758, 442] width 72 height 34
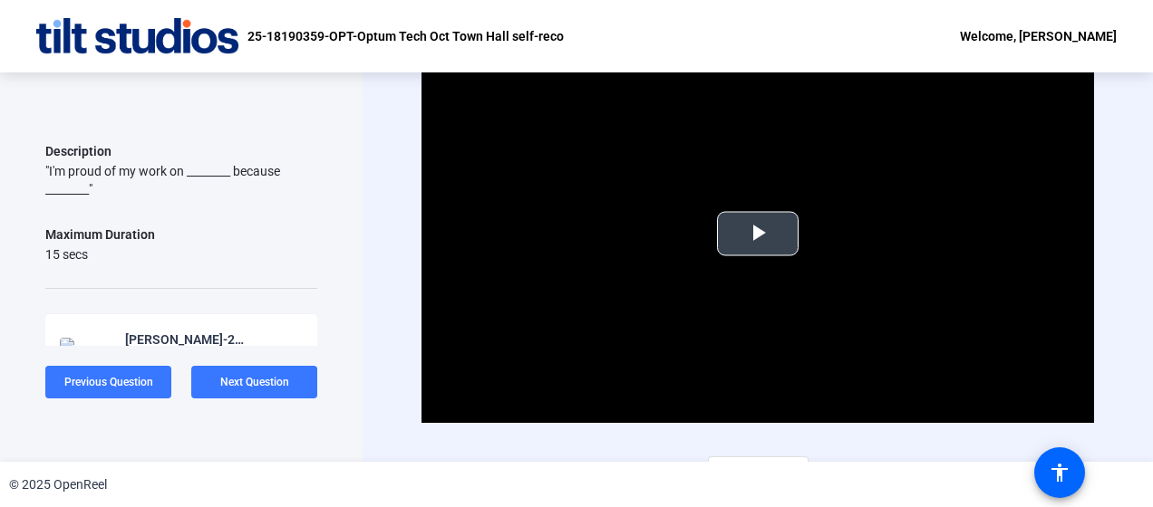
click at [758, 234] on span "Video Player" at bounding box center [758, 234] width 0 height 0
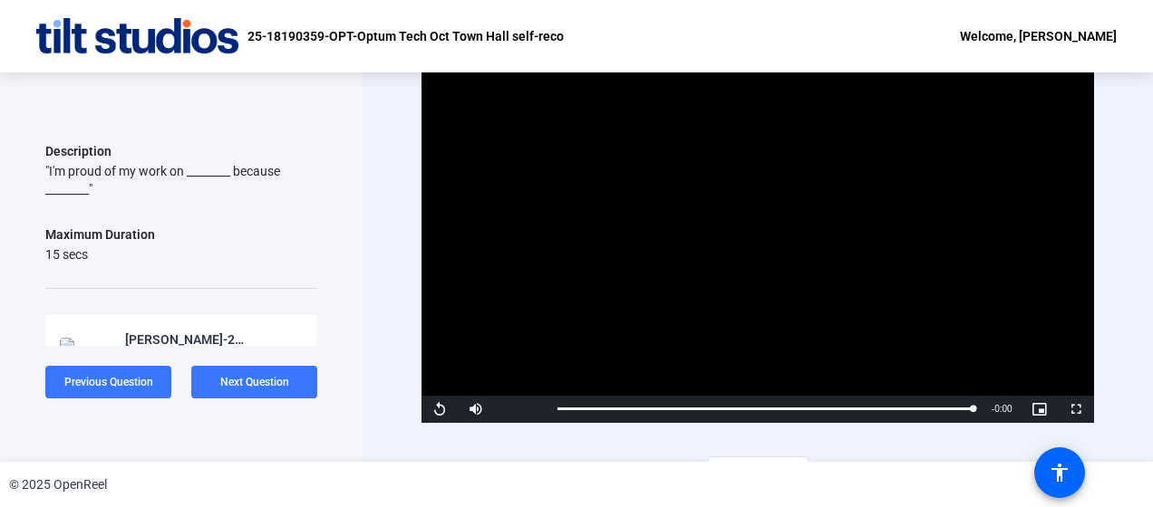
scroll to position [31, 0]
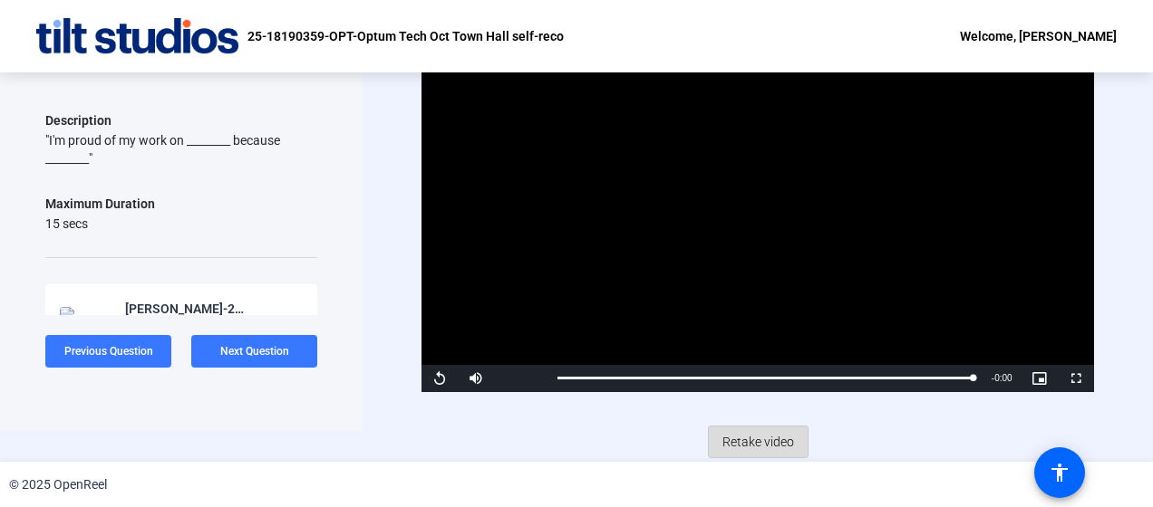
click at [754, 445] on span "Retake video" at bounding box center [758, 442] width 72 height 34
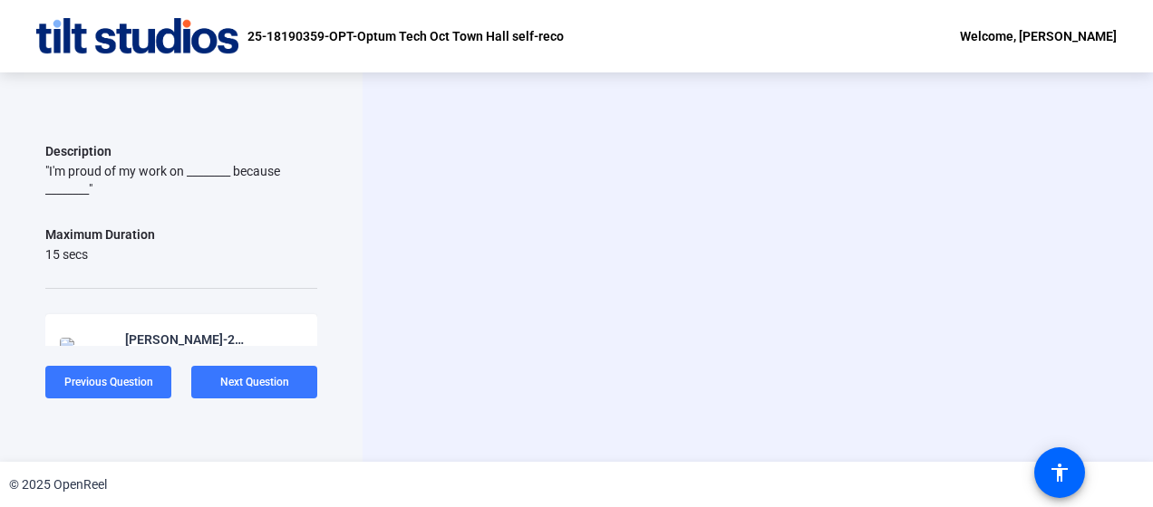
scroll to position [0, 0]
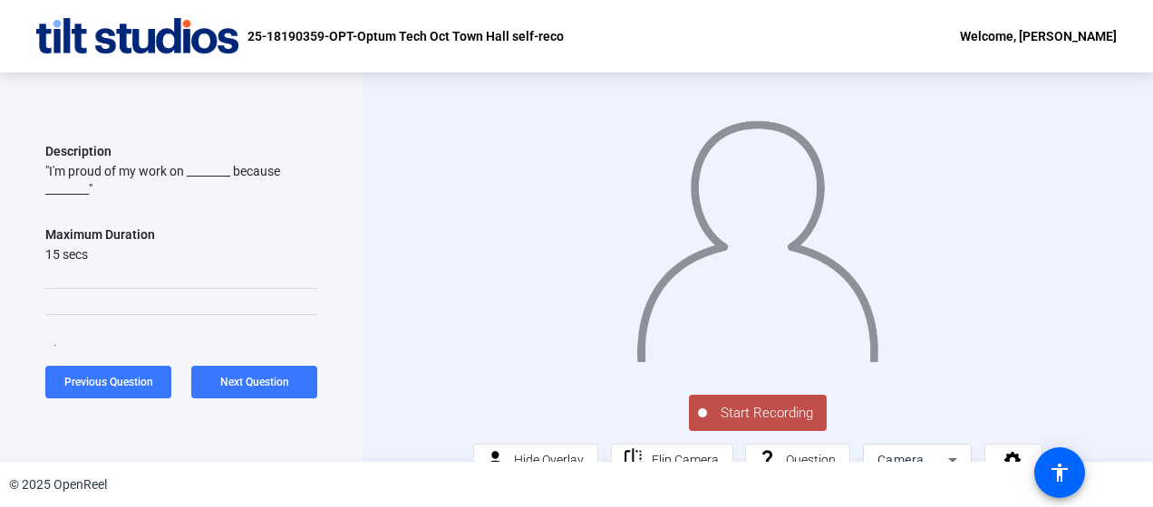
click at [752, 281] on img at bounding box center [757, 234] width 246 height 256
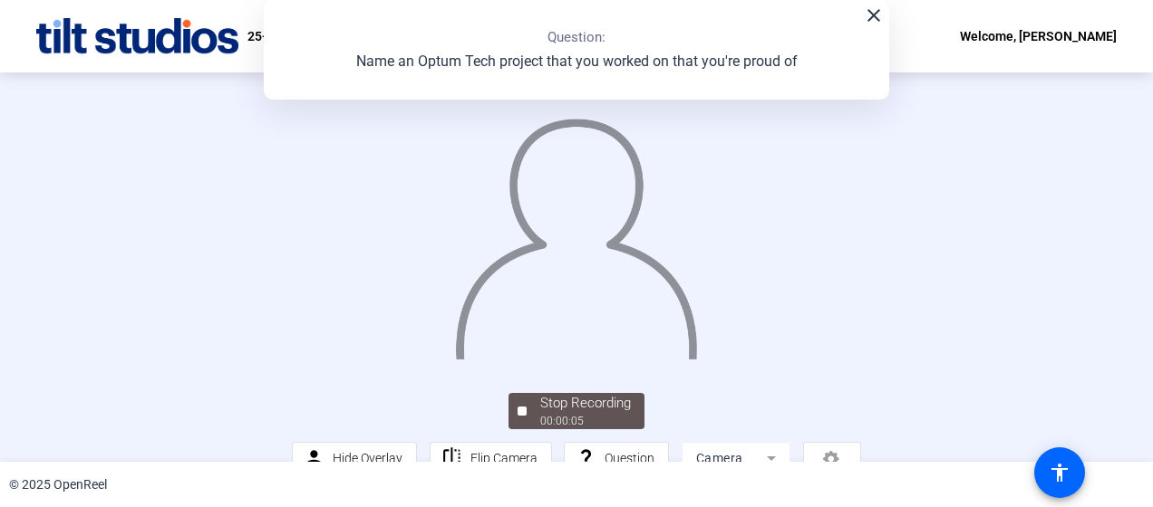
scroll to position [148, 0]
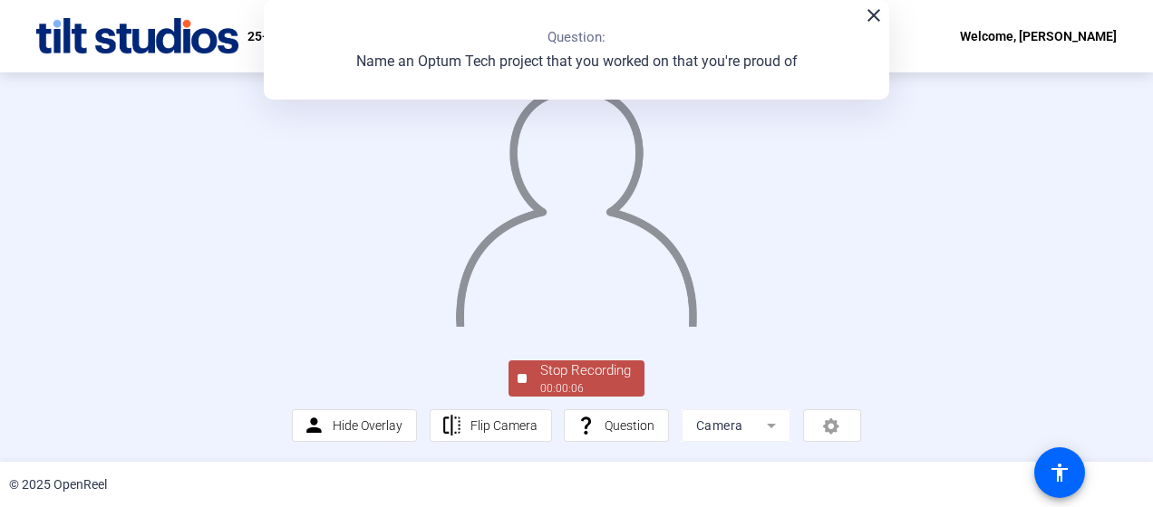
click at [566, 366] on div "Stop Recording" at bounding box center [585, 371] width 91 height 21
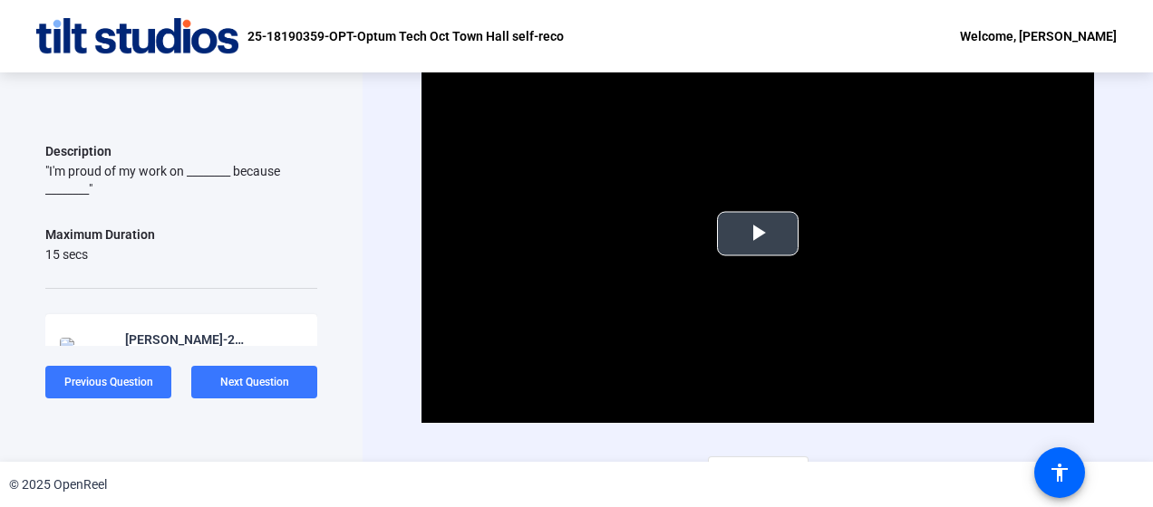
click at [758, 234] on span "Video Player" at bounding box center [758, 234] width 0 height 0
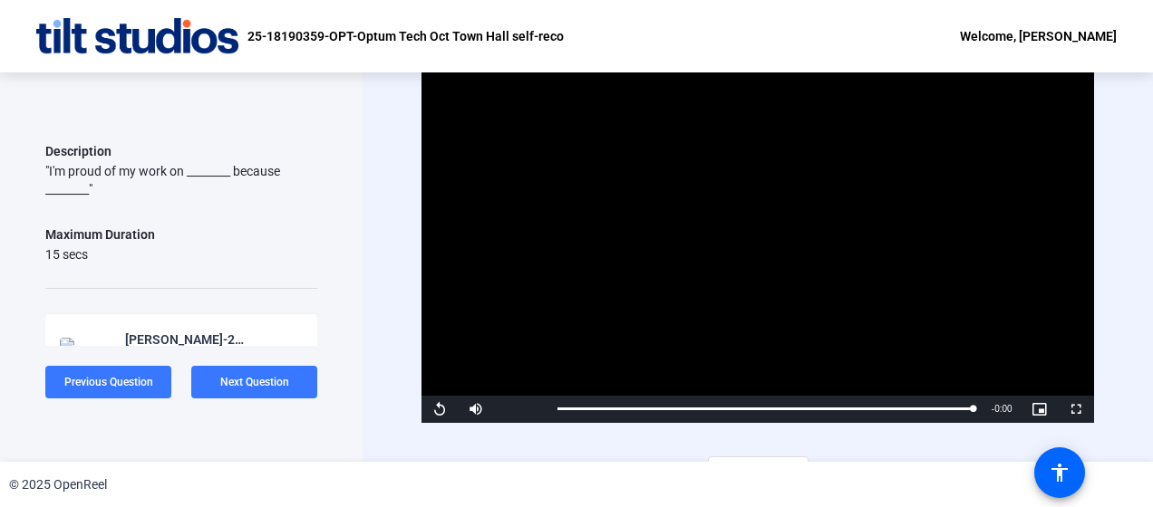
scroll to position [31, 0]
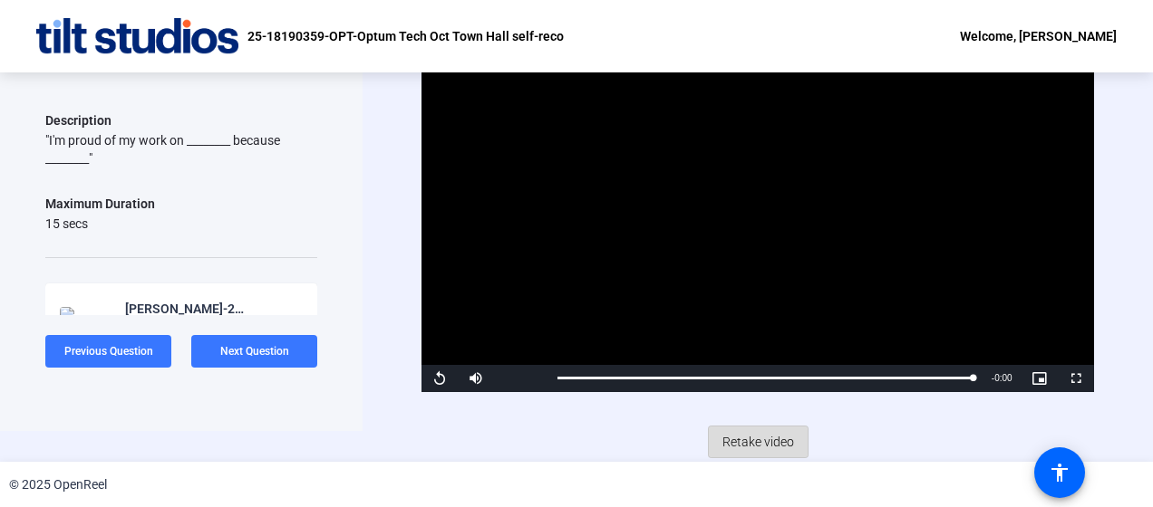
click at [761, 437] on span "Retake video" at bounding box center [758, 442] width 72 height 34
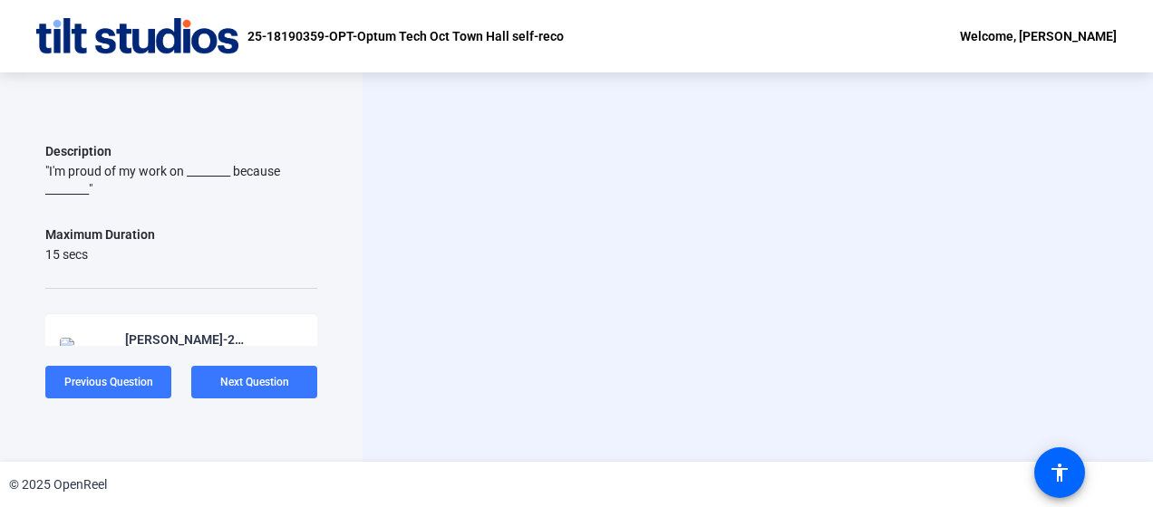
scroll to position [0, 0]
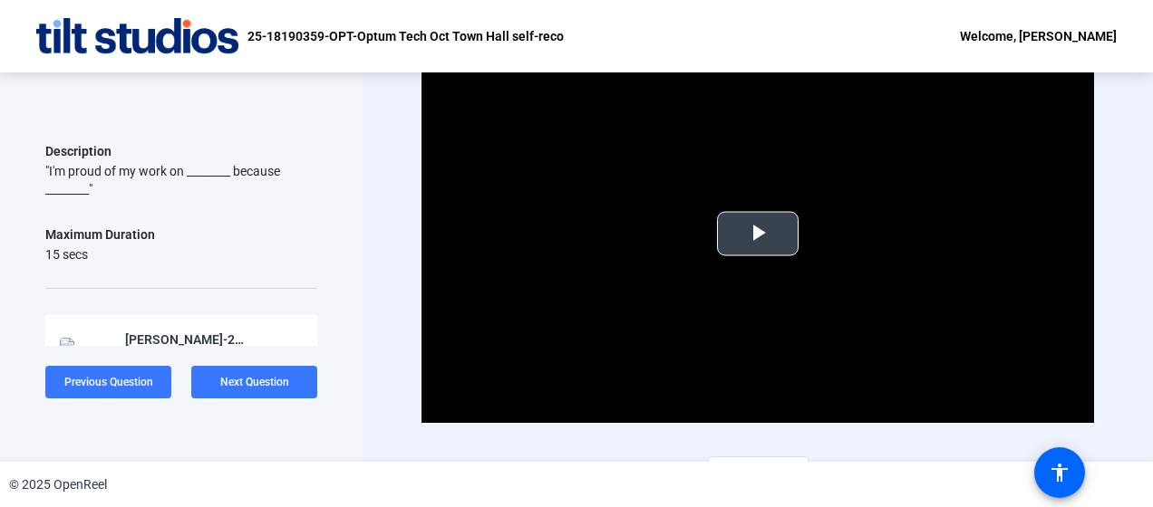
click at [758, 234] on span "Video Player" at bounding box center [758, 234] width 0 height 0
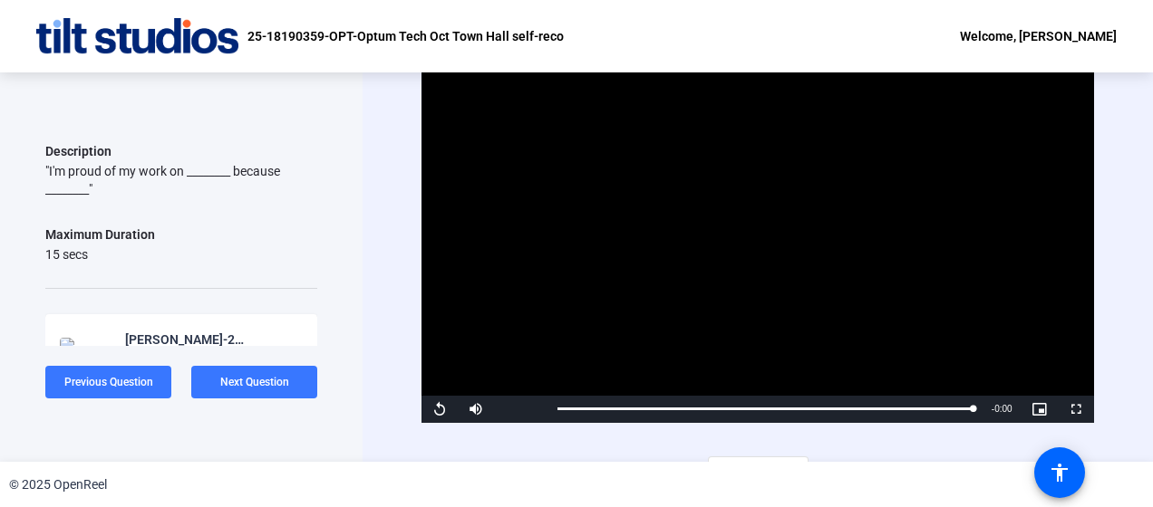
scroll to position [31, 0]
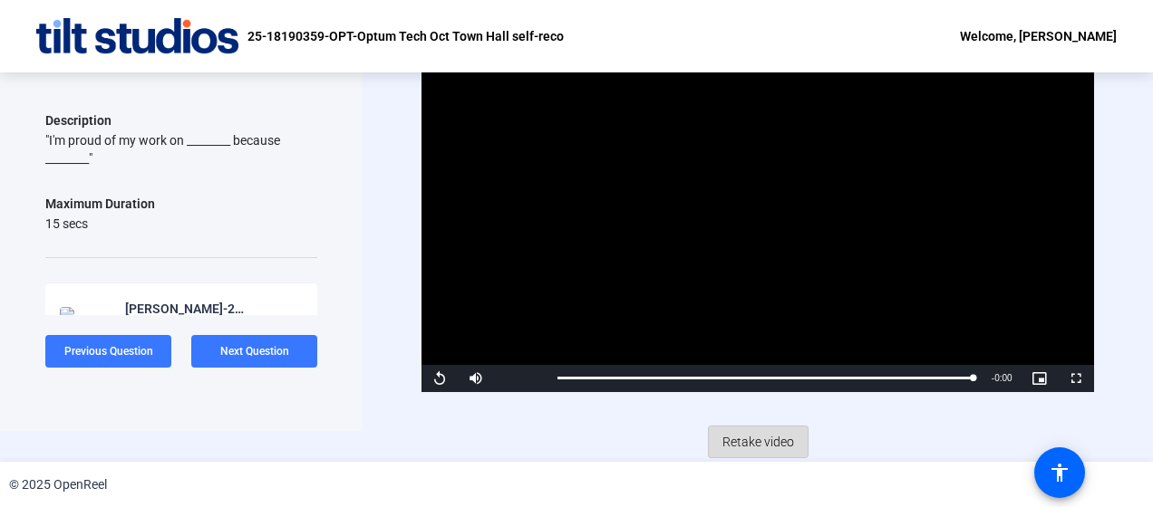
click at [736, 438] on span "Retake video" at bounding box center [758, 442] width 72 height 34
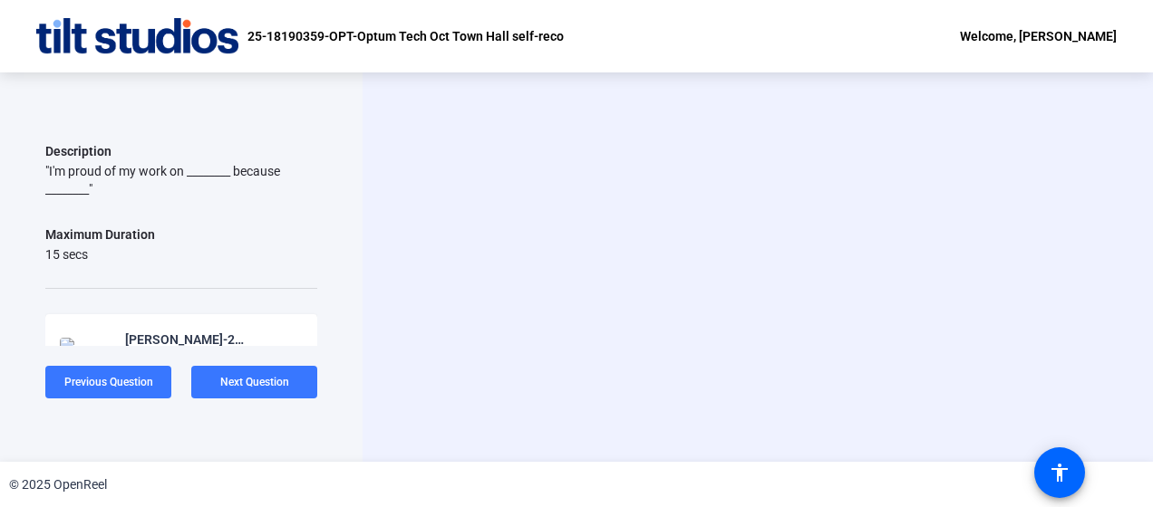
scroll to position [0, 0]
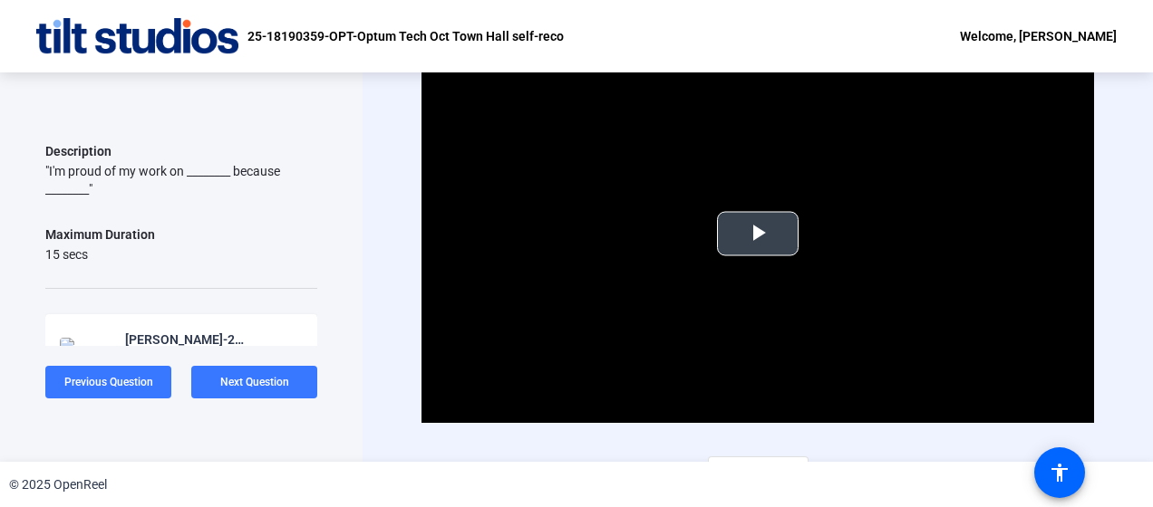
click at [758, 234] on span "Video Player" at bounding box center [758, 234] width 0 height 0
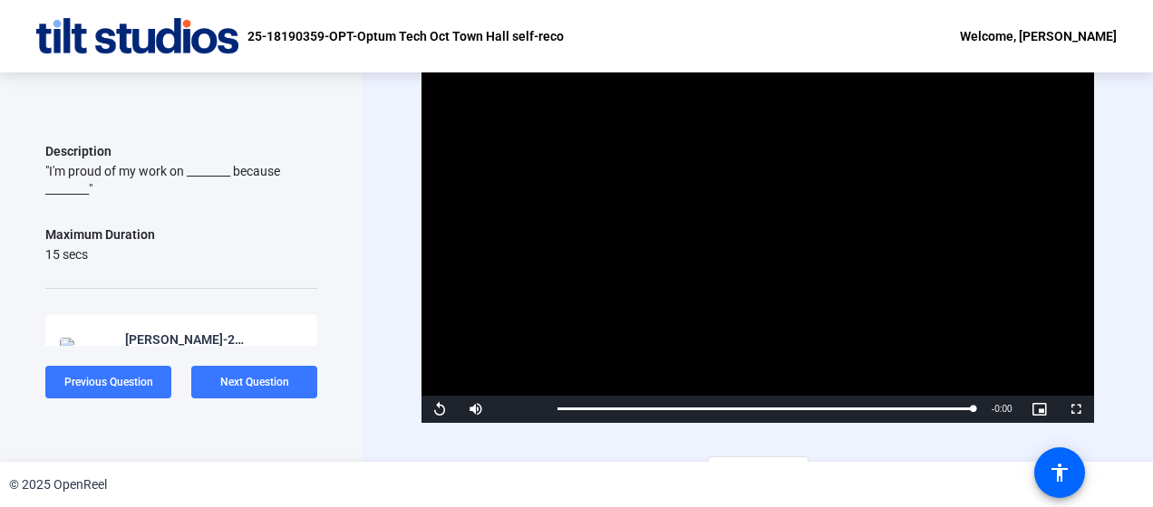
scroll to position [31, 0]
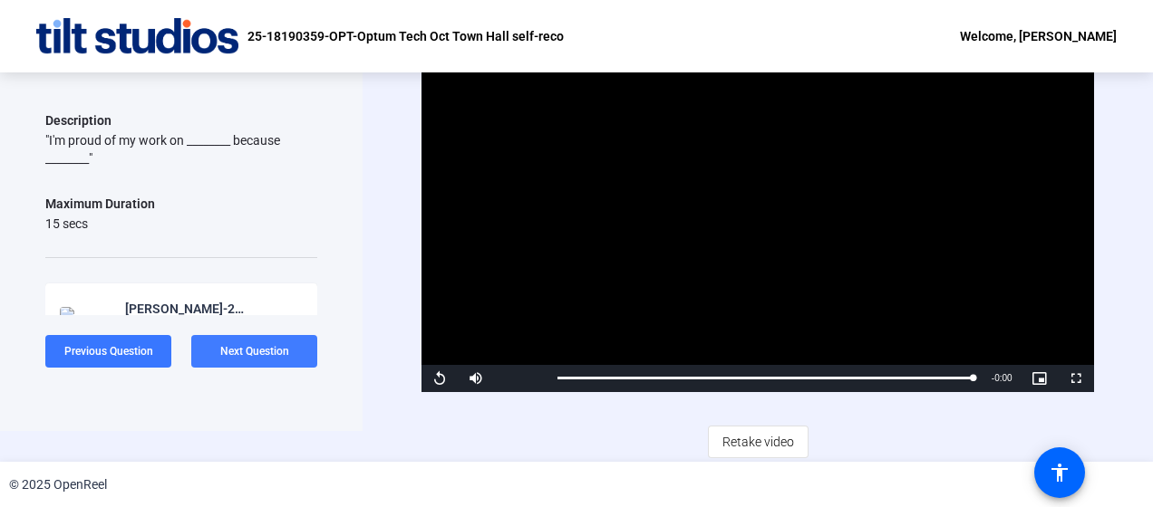
click at [266, 345] on span "Next Question" at bounding box center [254, 351] width 69 height 13
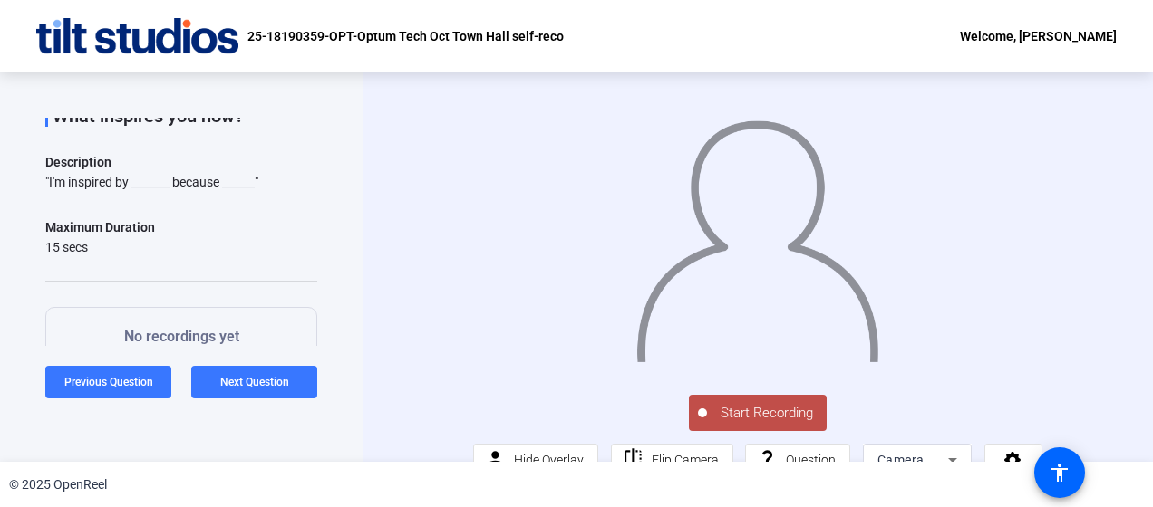
scroll to position [105, 0]
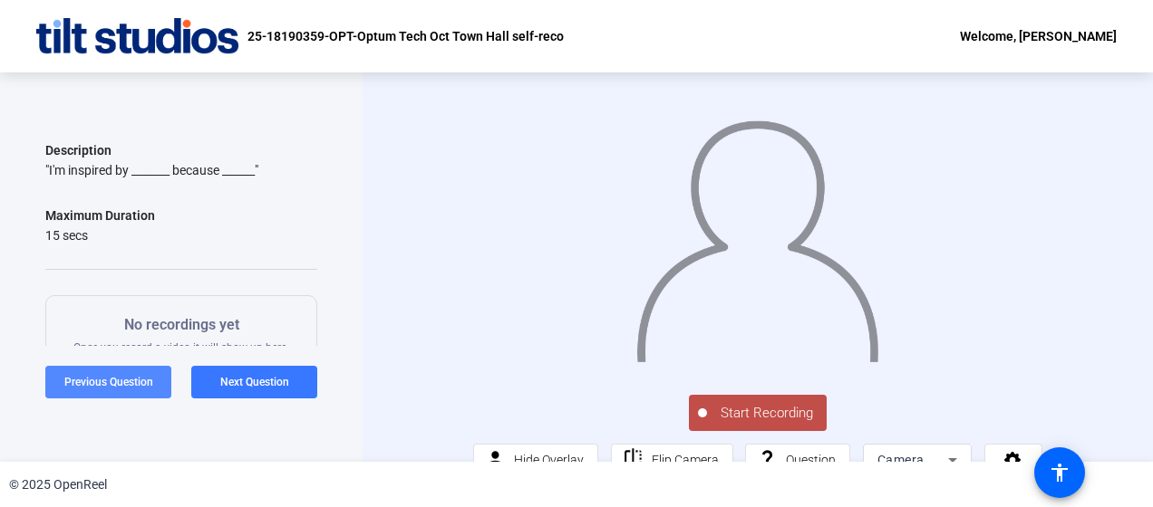
click at [91, 388] on span "Previous Question" at bounding box center [108, 382] width 89 height 13
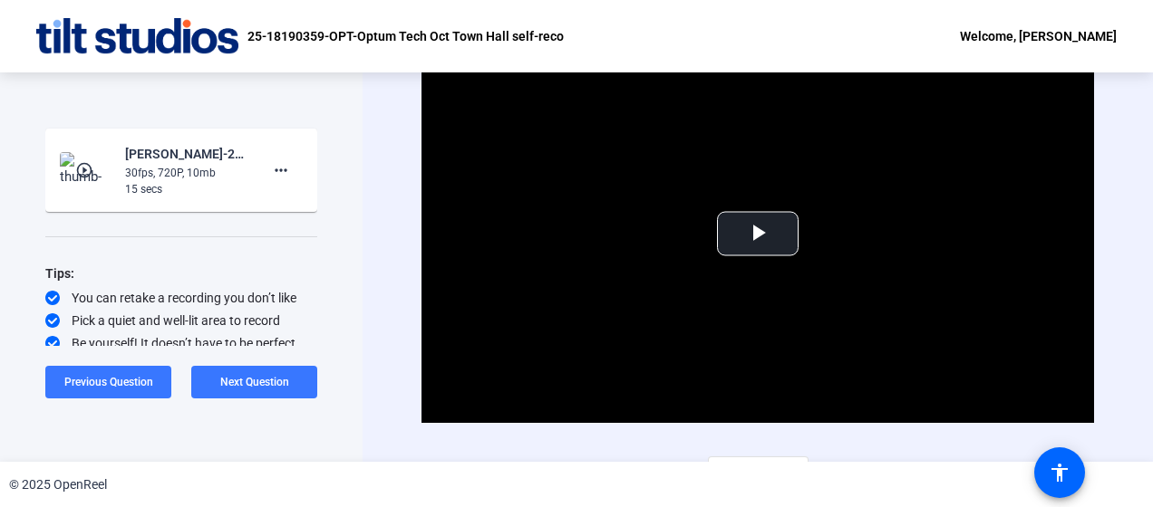
scroll to position [338, 0]
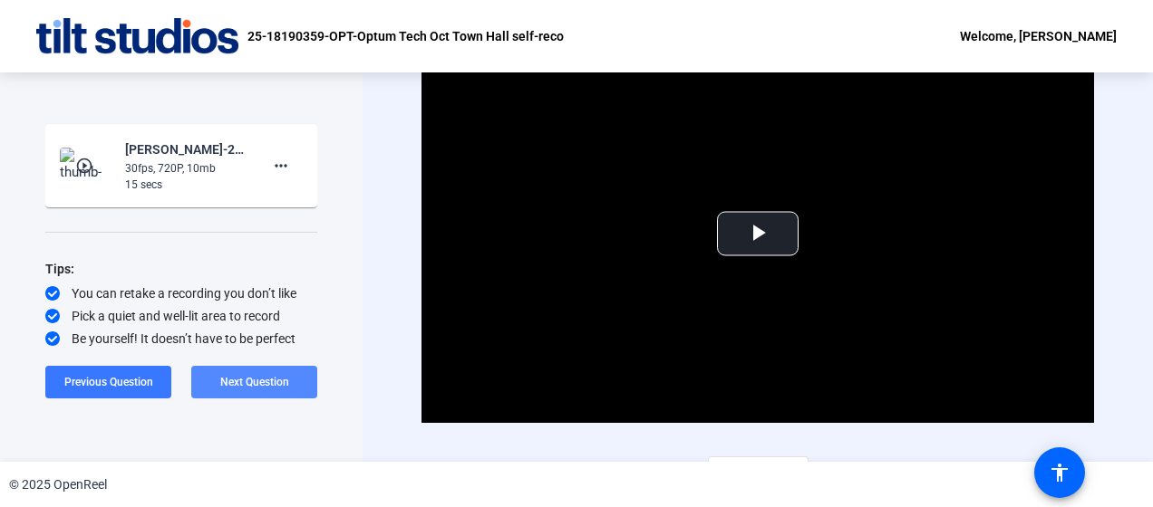
click at [253, 372] on span at bounding box center [254, 382] width 126 height 43
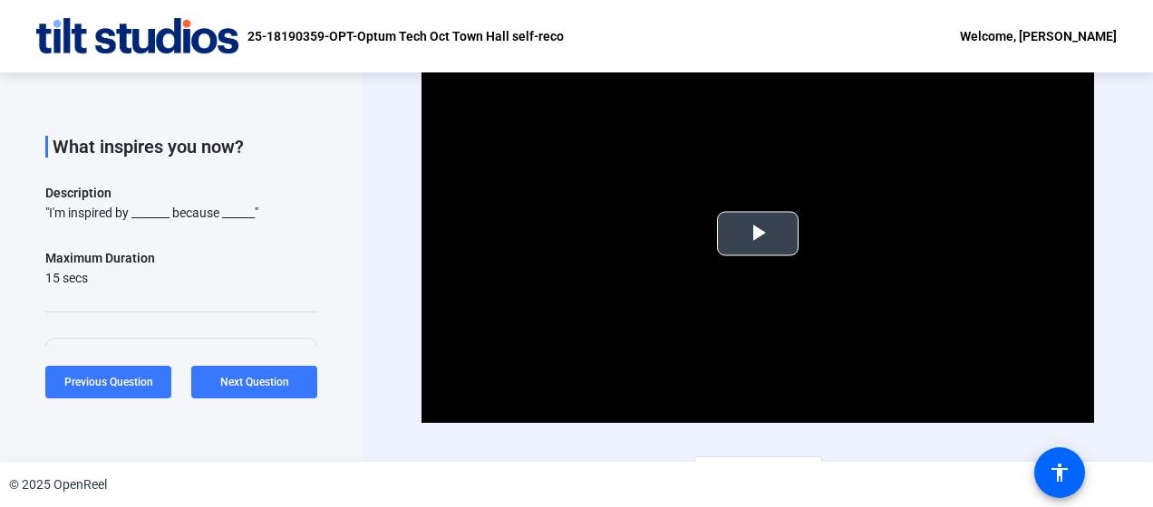
scroll to position [31, 0]
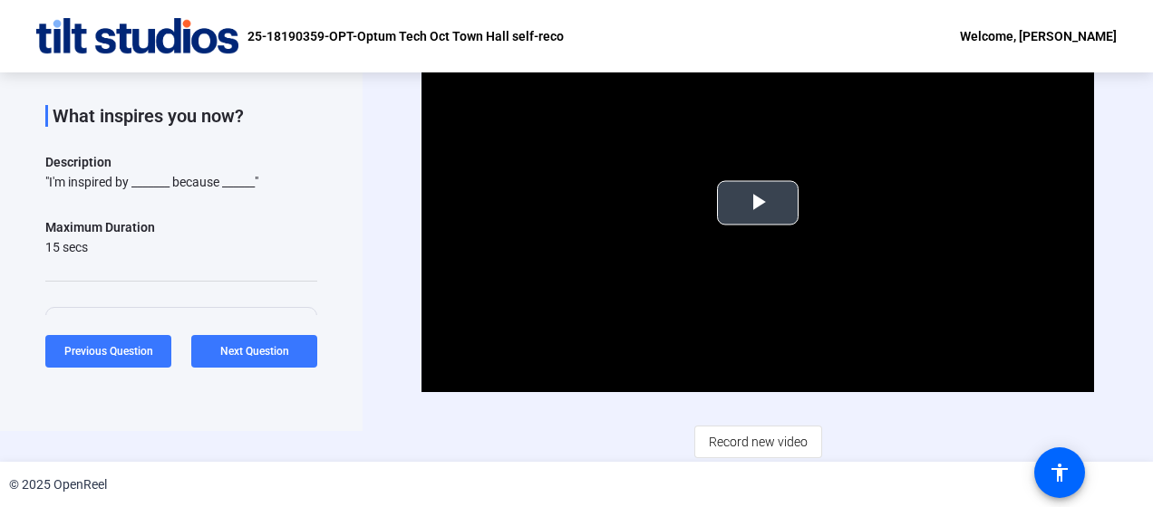
click at [758, 203] on span "Video Player" at bounding box center [758, 203] width 0 height 0
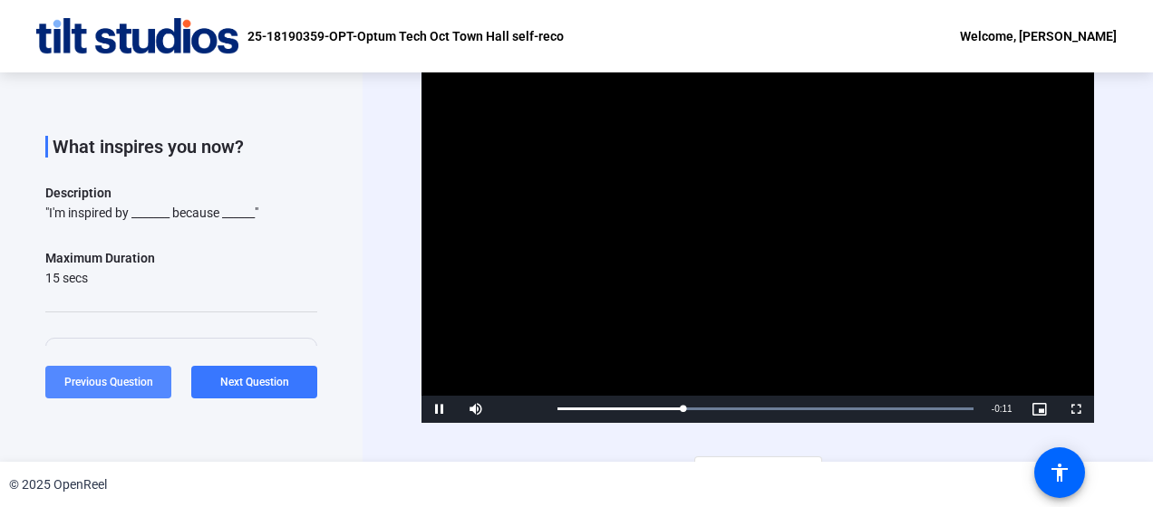
click at [105, 377] on span "Previous Question" at bounding box center [108, 382] width 89 height 13
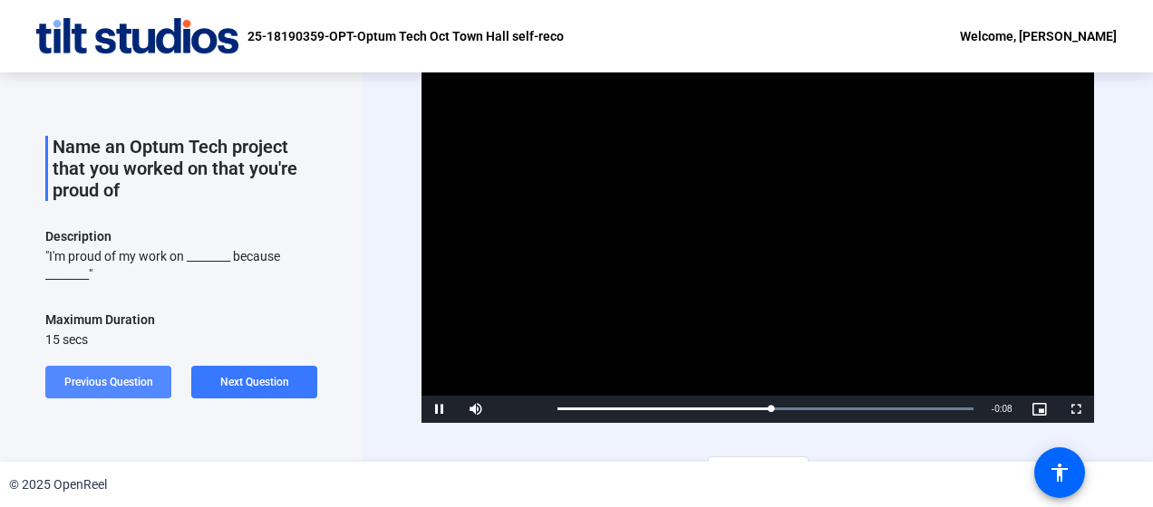
click at [103, 384] on span "Previous Question" at bounding box center [108, 382] width 89 height 13
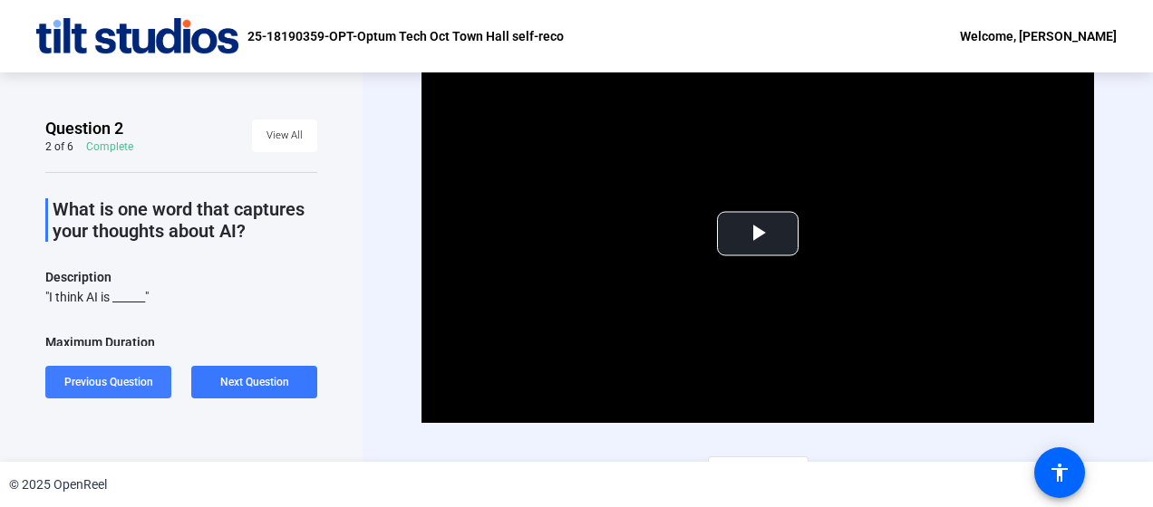
click at [117, 379] on span "Previous Question" at bounding box center [108, 382] width 89 height 13
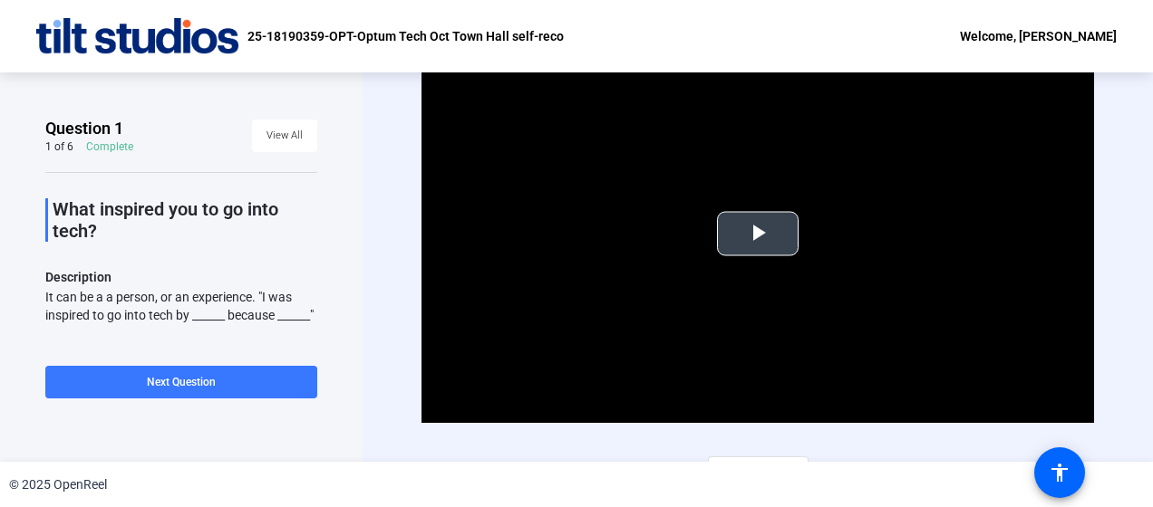
click at [758, 234] on span "Video Player" at bounding box center [758, 234] width 0 height 0
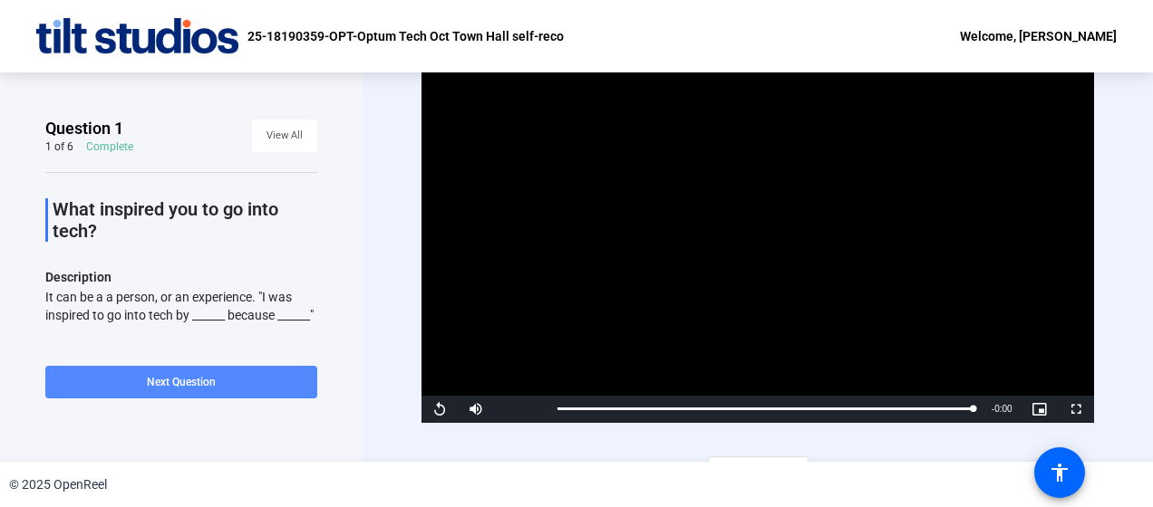
click at [205, 378] on span "Next Question" at bounding box center [181, 382] width 69 height 13
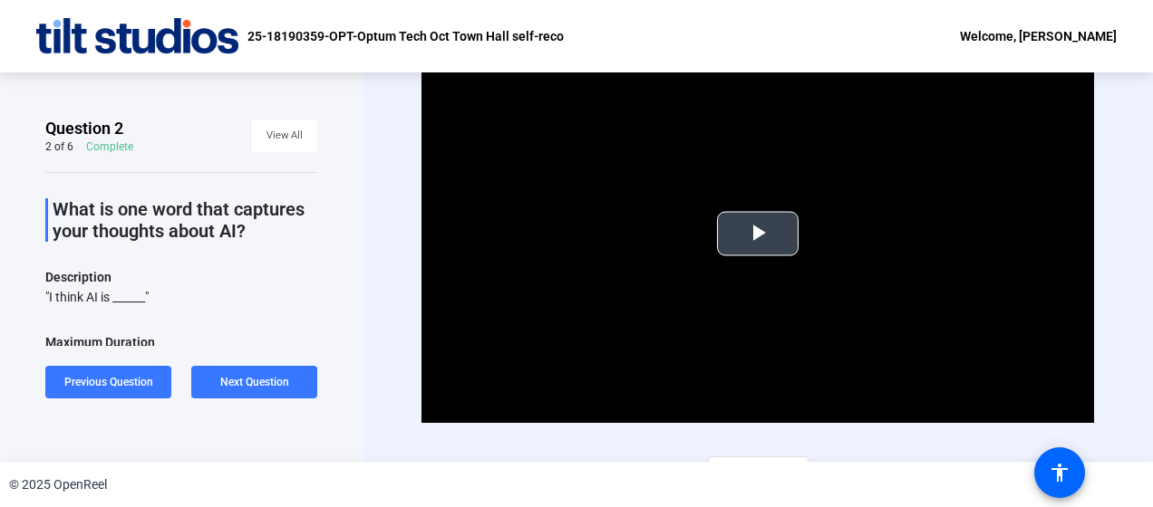
click at [758, 234] on span "Video Player" at bounding box center [758, 234] width 0 height 0
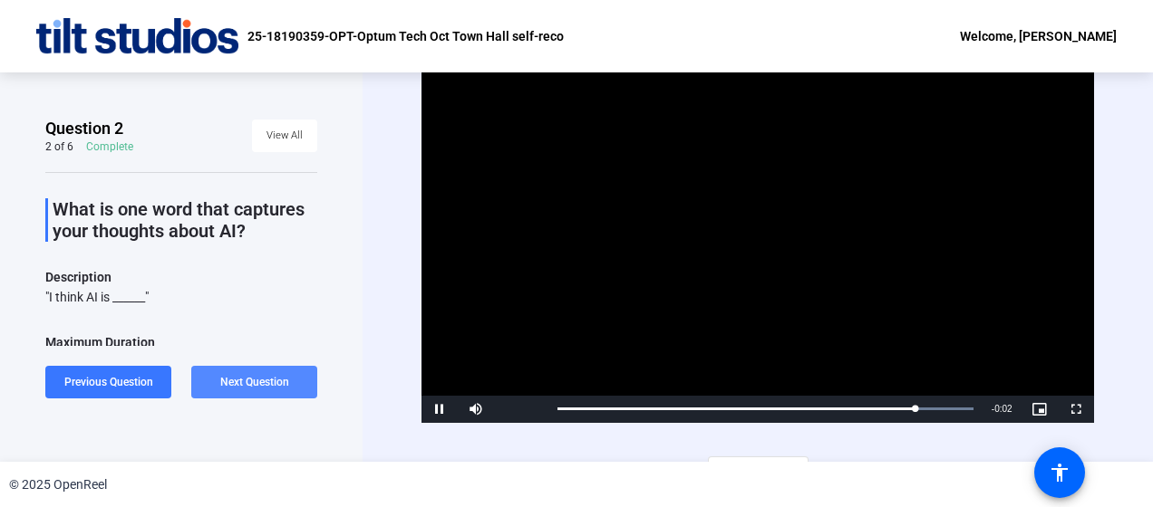
click at [261, 381] on span "Next Question" at bounding box center [254, 382] width 69 height 13
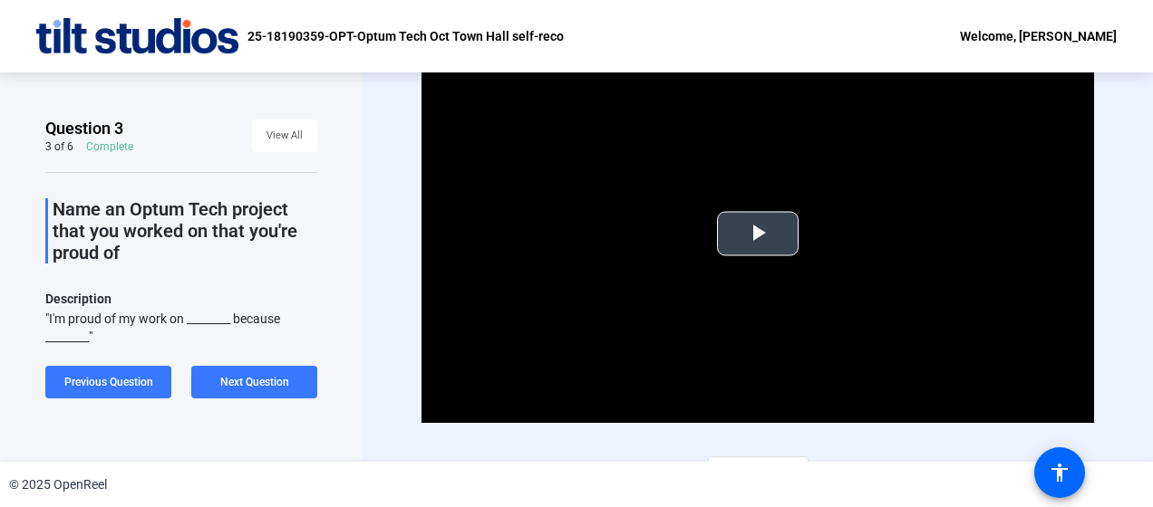
click at [758, 234] on span "Video Player" at bounding box center [758, 234] width 0 height 0
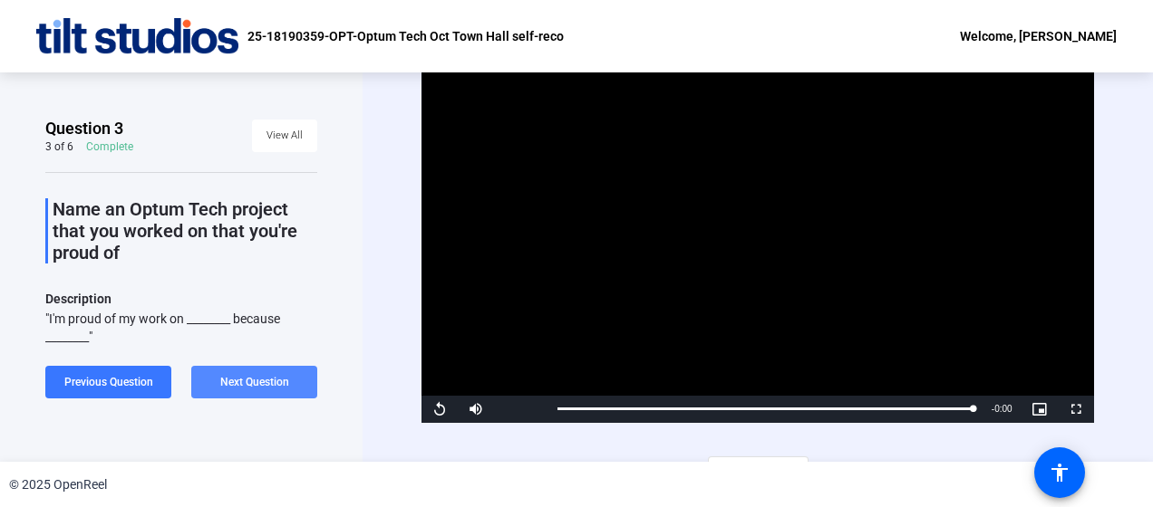
click at [275, 379] on span "Next Question" at bounding box center [254, 382] width 69 height 13
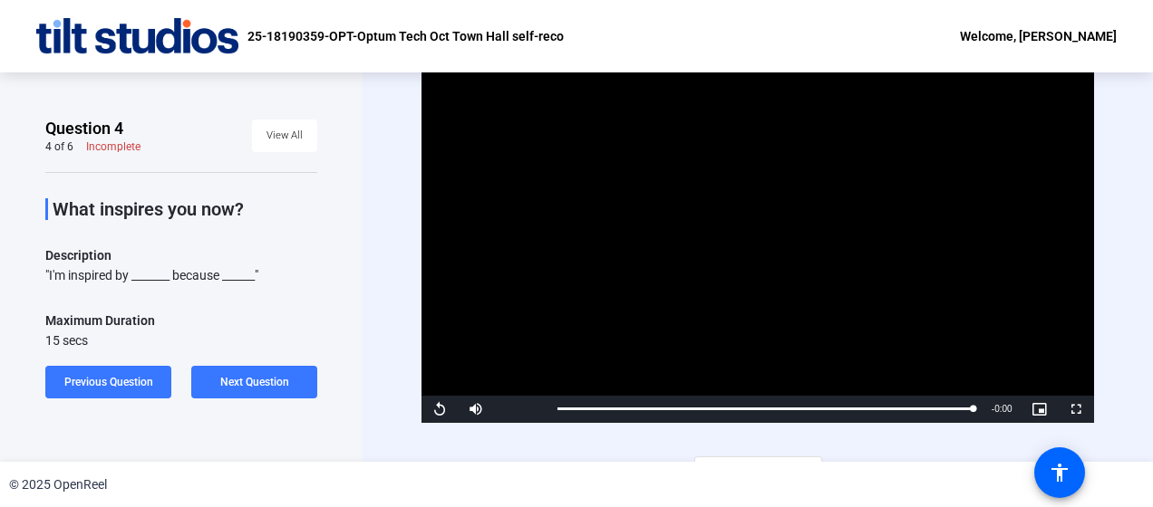
scroll to position [31, 0]
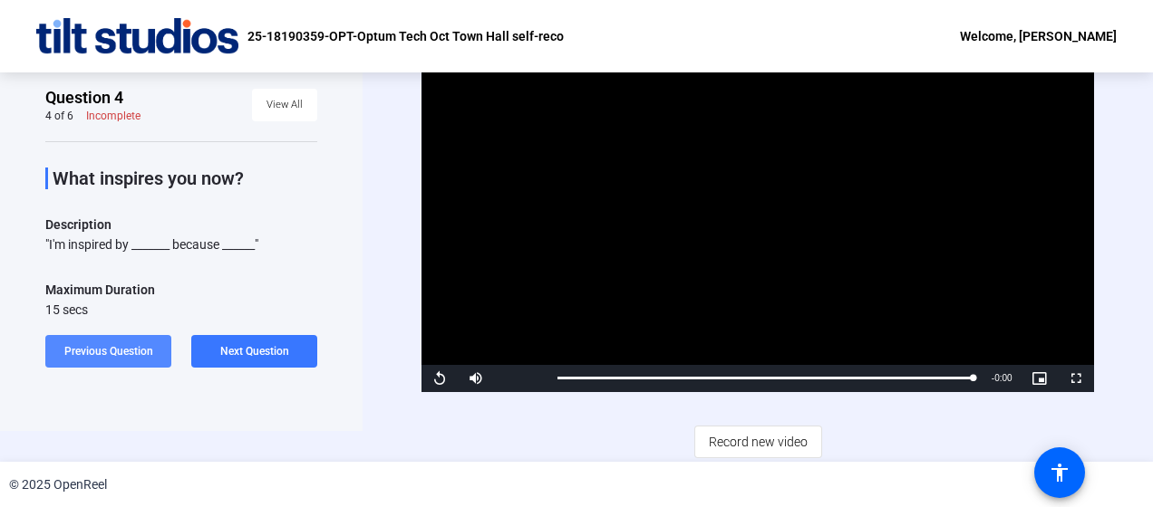
click at [82, 350] on span "Previous Question" at bounding box center [108, 351] width 89 height 13
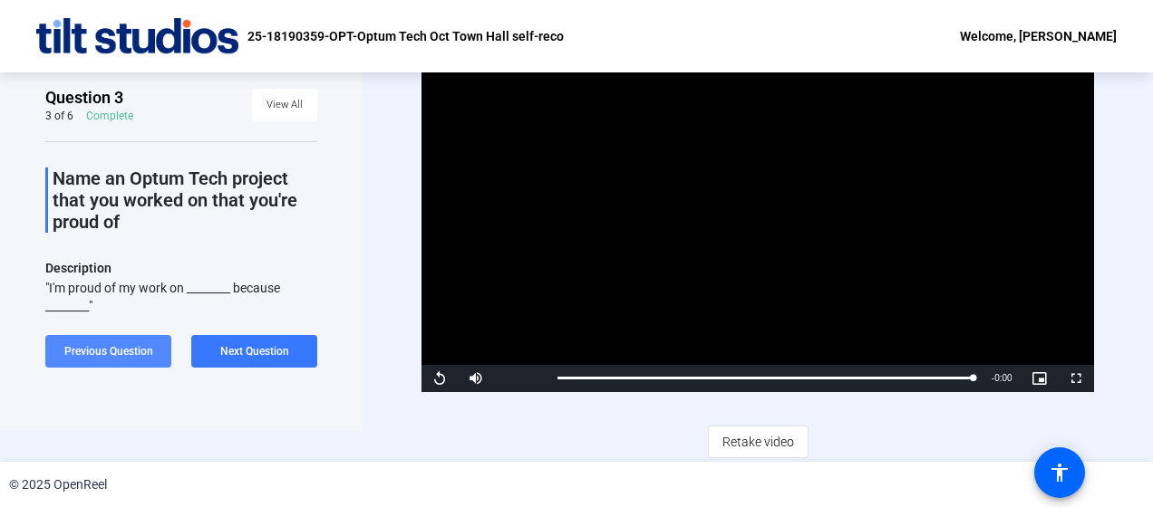
click at [82, 350] on span "Previous Question" at bounding box center [108, 351] width 89 height 13
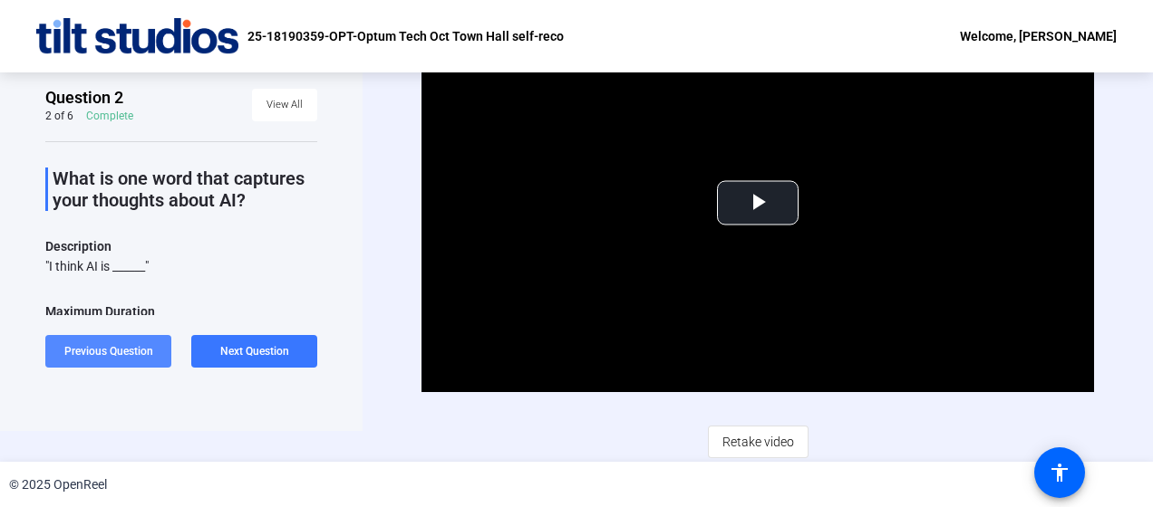
click at [82, 350] on span "Previous Question" at bounding box center [108, 351] width 89 height 13
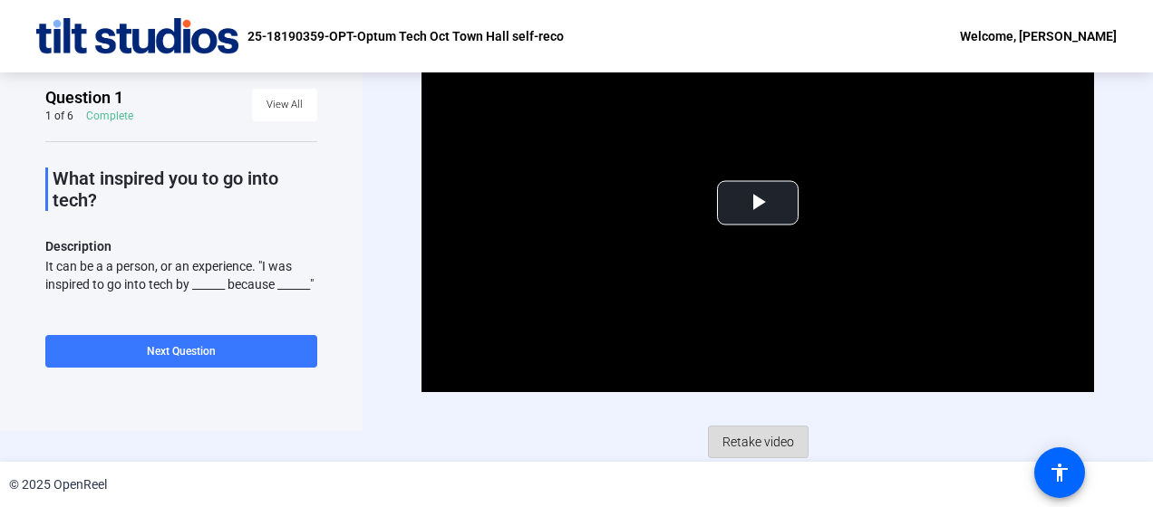
click at [745, 433] on span "Retake video" at bounding box center [758, 442] width 72 height 34
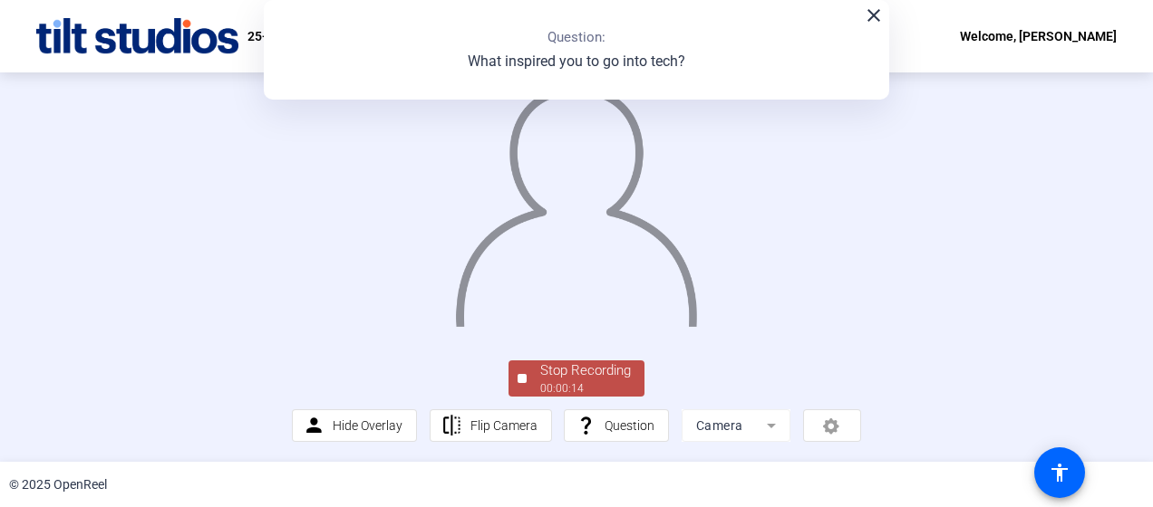
scroll to position [0, 0]
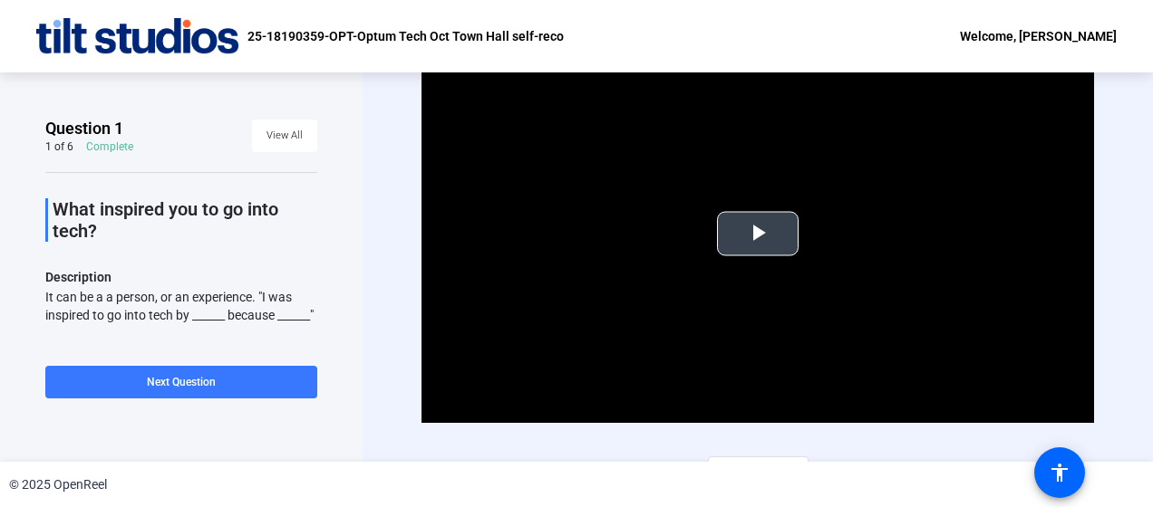
click at [758, 234] on span "Video Player" at bounding box center [758, 234] width 0 height 0
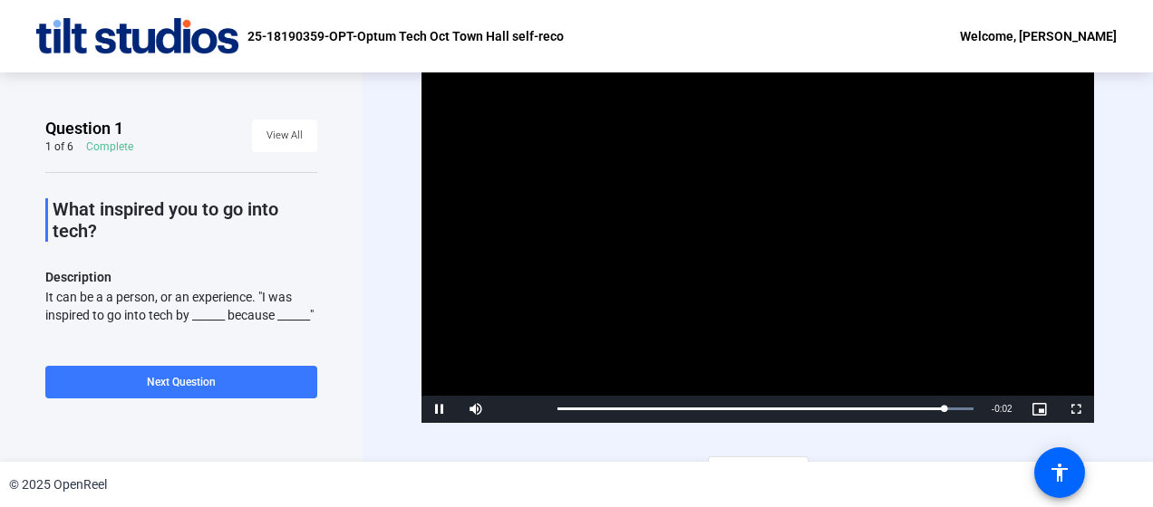
scroll to position [31, 0]
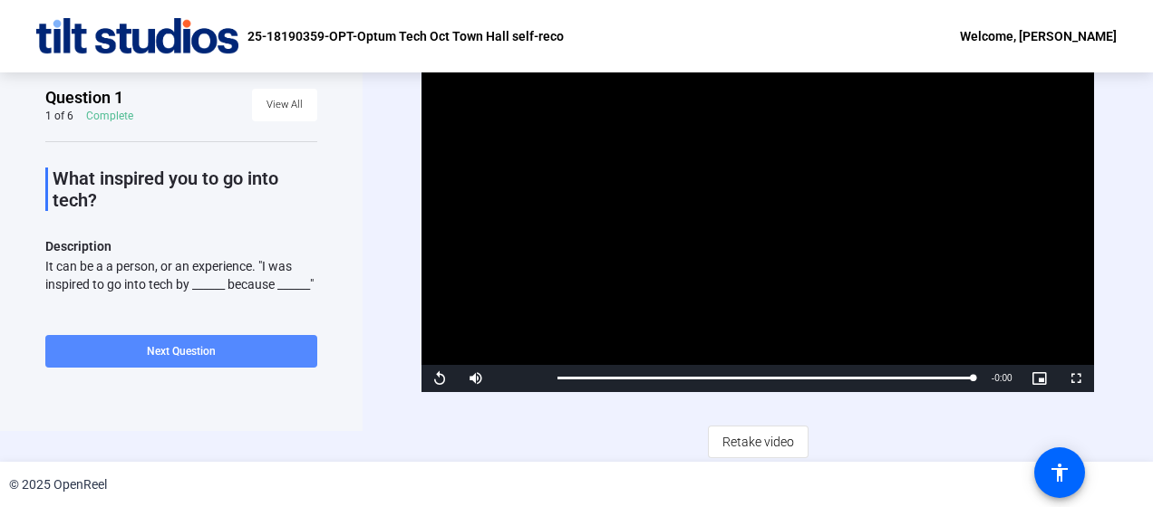
click at [170, 343] on span at bounding box center [181, 351] width 272 height 43
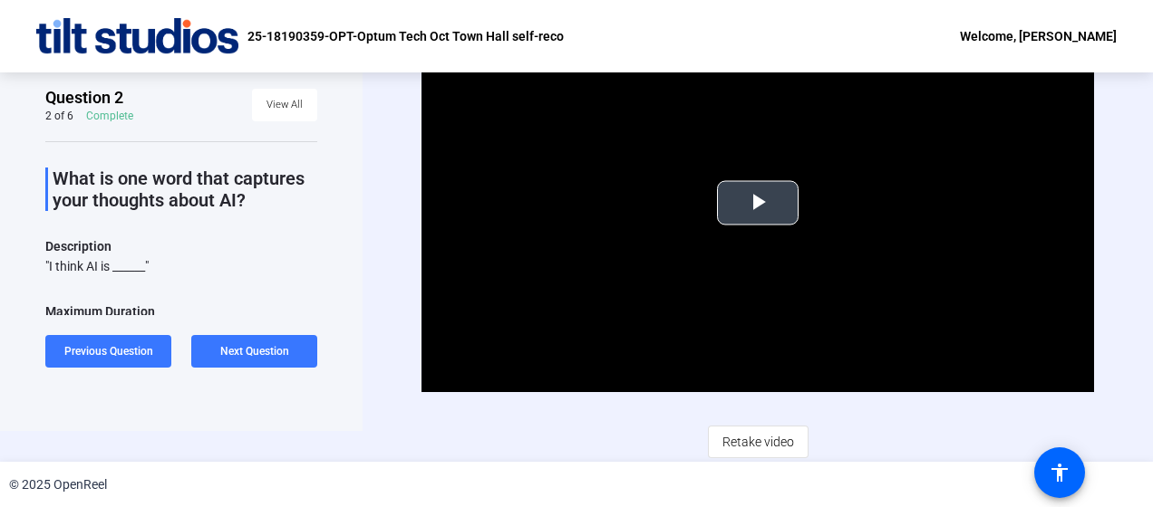
click at [758, 203] on span "Video Player" at bounding box center [758, 203] width 0 height 0
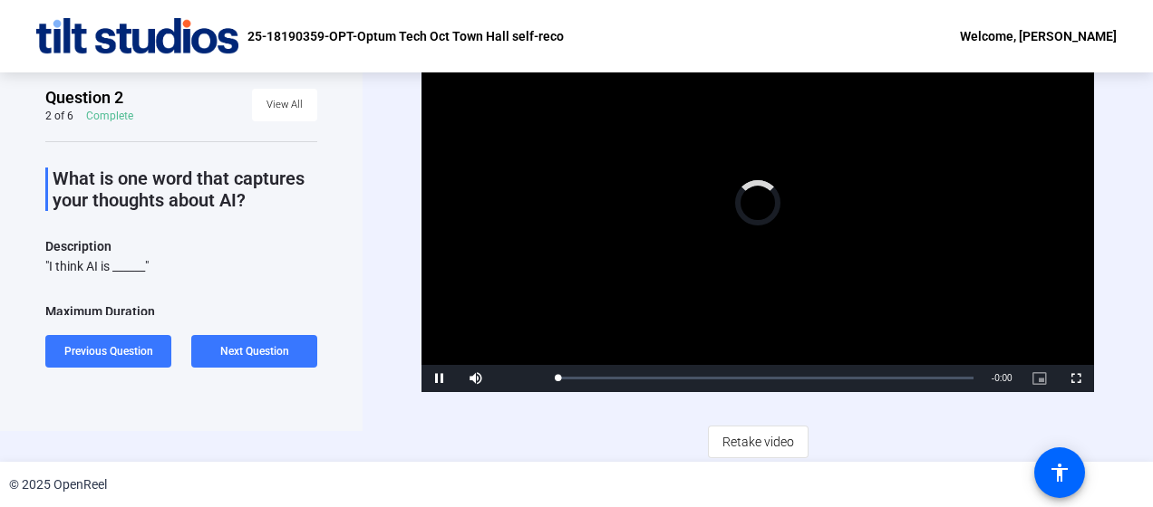
scroll to position [0, 0]
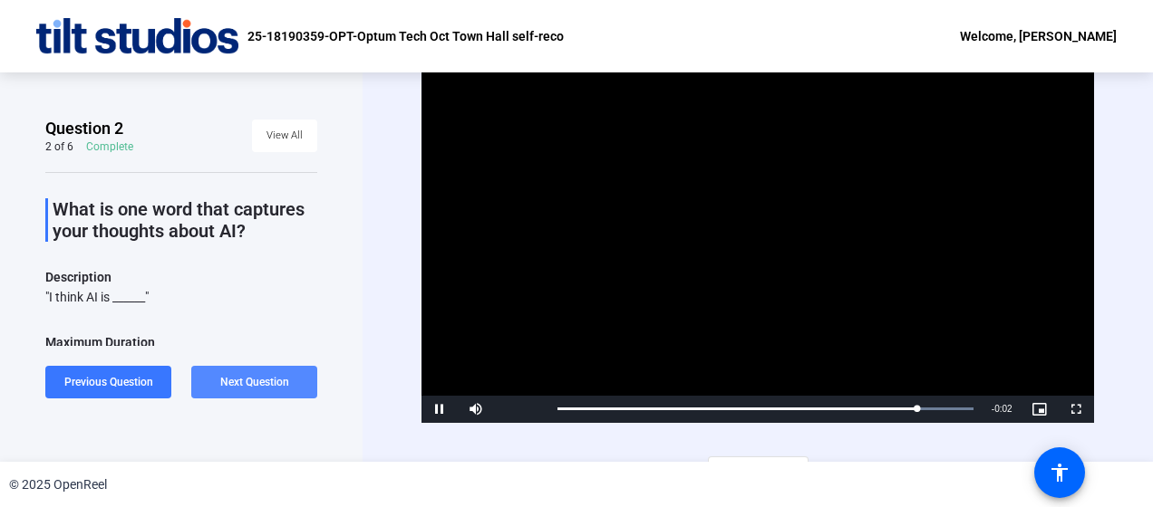
click at [262, 381] on span "Next Question" at bounding box center [254, 382] width 69 height 13
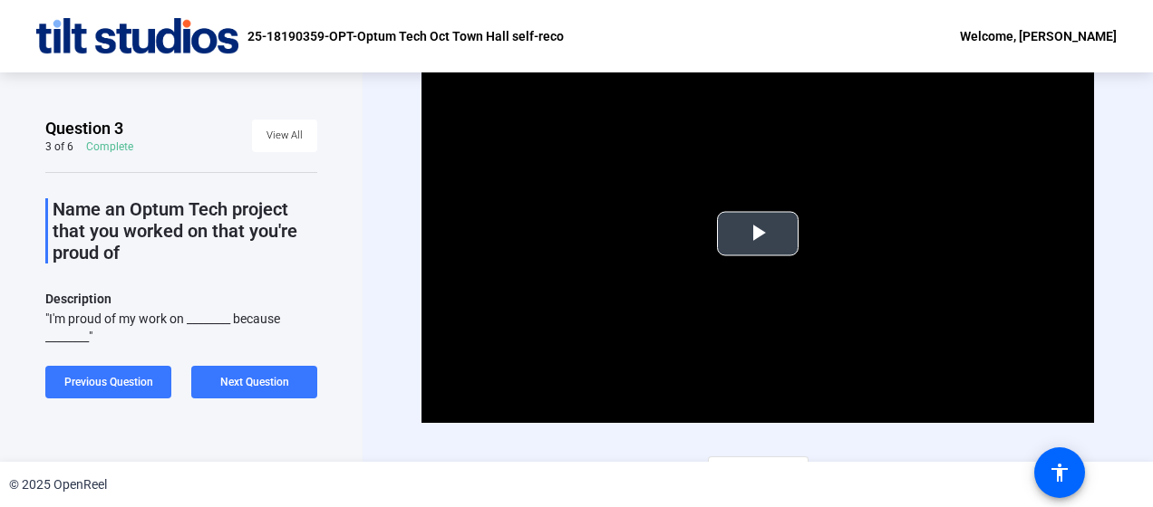
click at [758, 234] on span "Video Player" at bounding box center [758, 234] width 0 height 0
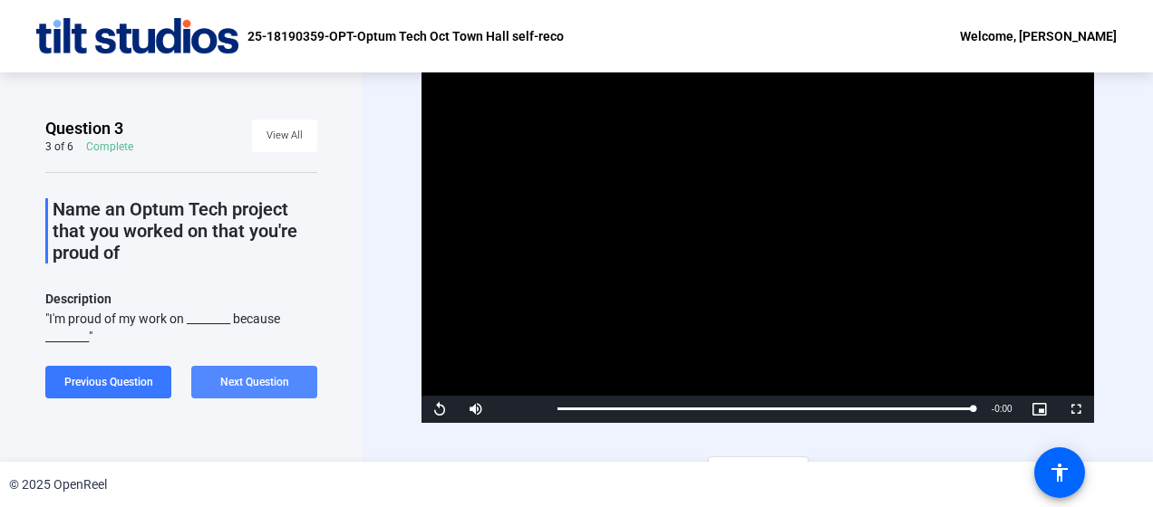
click at [265, 378] on span "Next Question" at bounding box center [254, 382] width 69 height 13
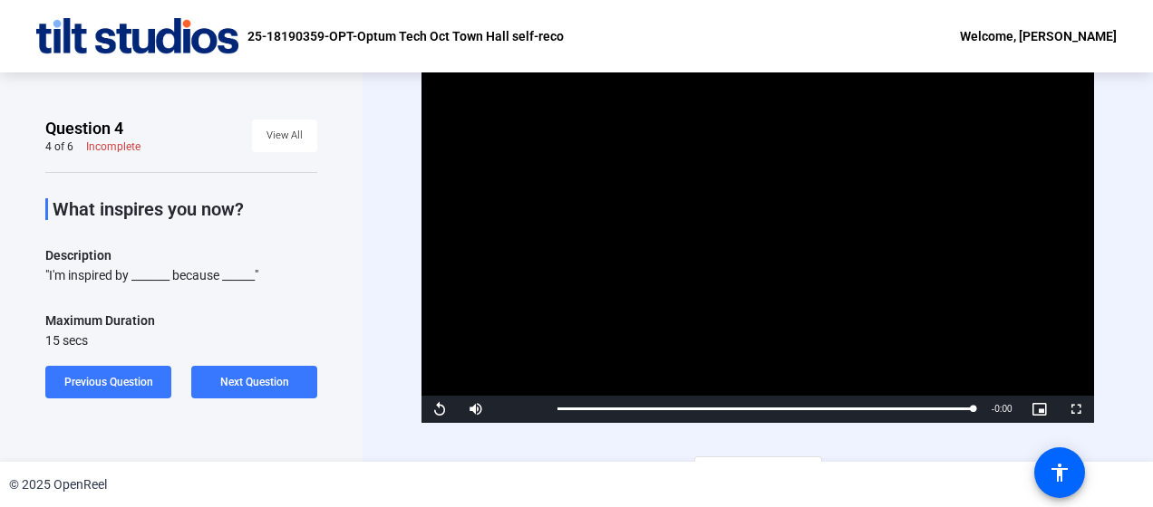
scroll to position [31, 0]
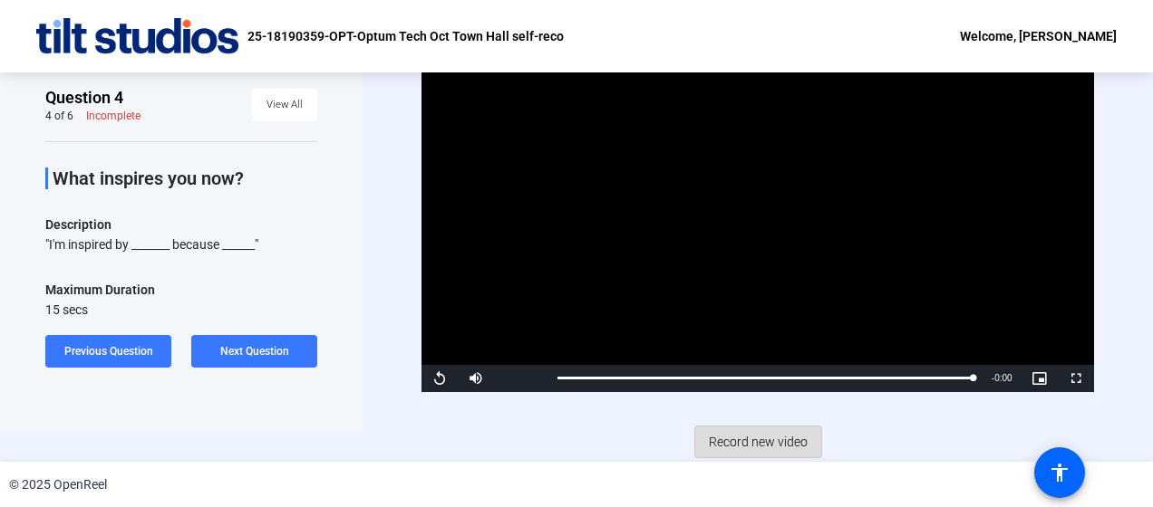
click at [756, 439] on span "Record new video" at bounding box center [758, 442] width 99 height 34
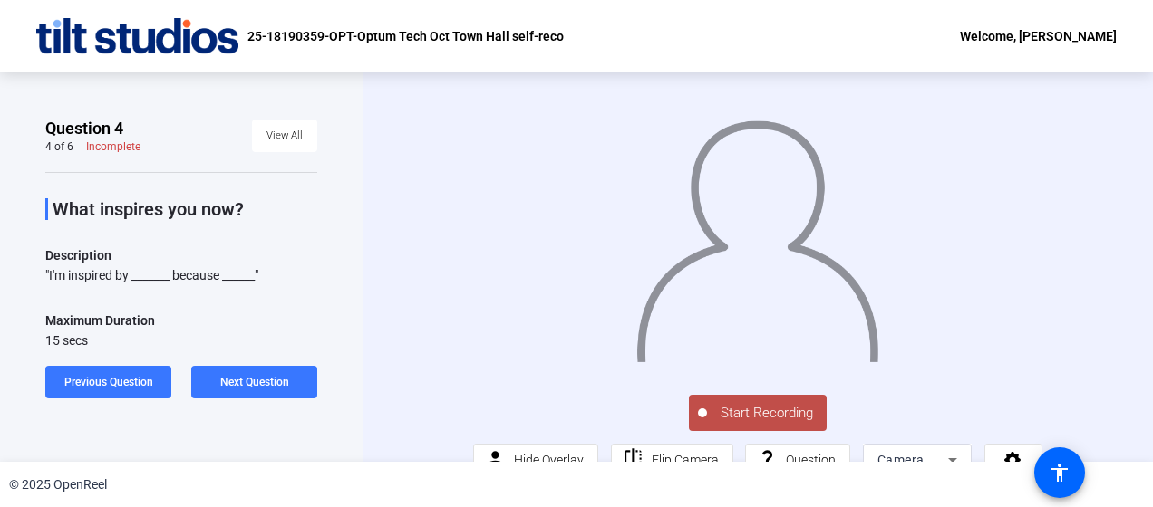
click at [770, 424] on span "Start Recording" at bounding box center [767, 413] width 120 height 21
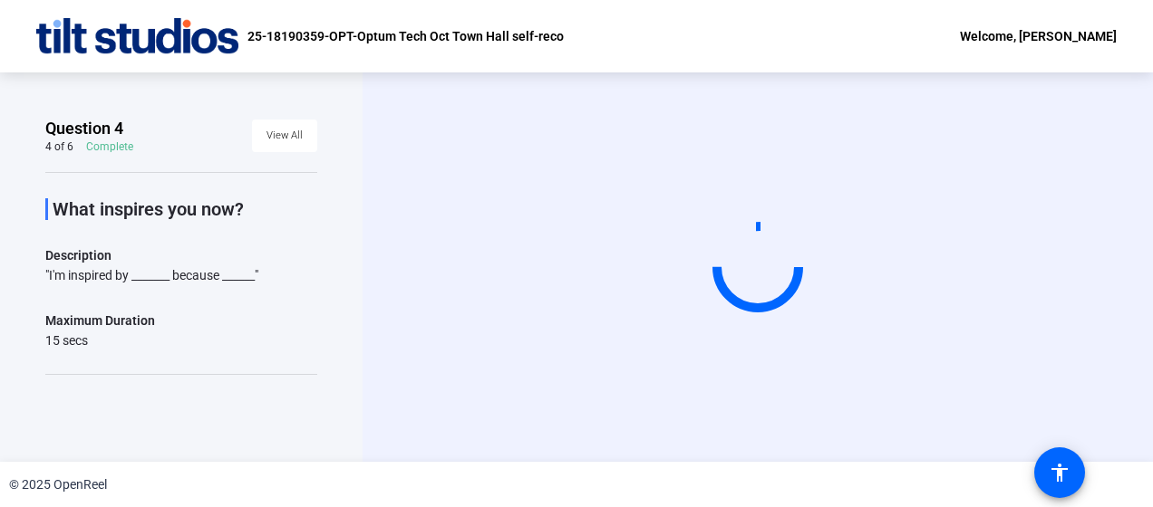
click at [622, 344] on video at bounding box center [758, 267] width 272 height 153
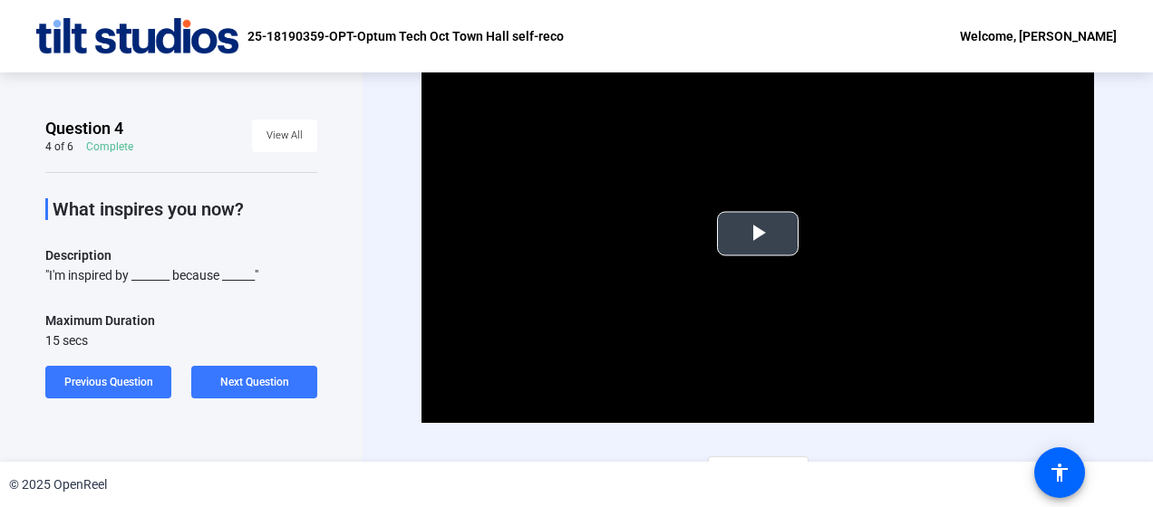
click at [758, 234] on span "Video Player" at bounding box center [758, 234] width 0 height 0
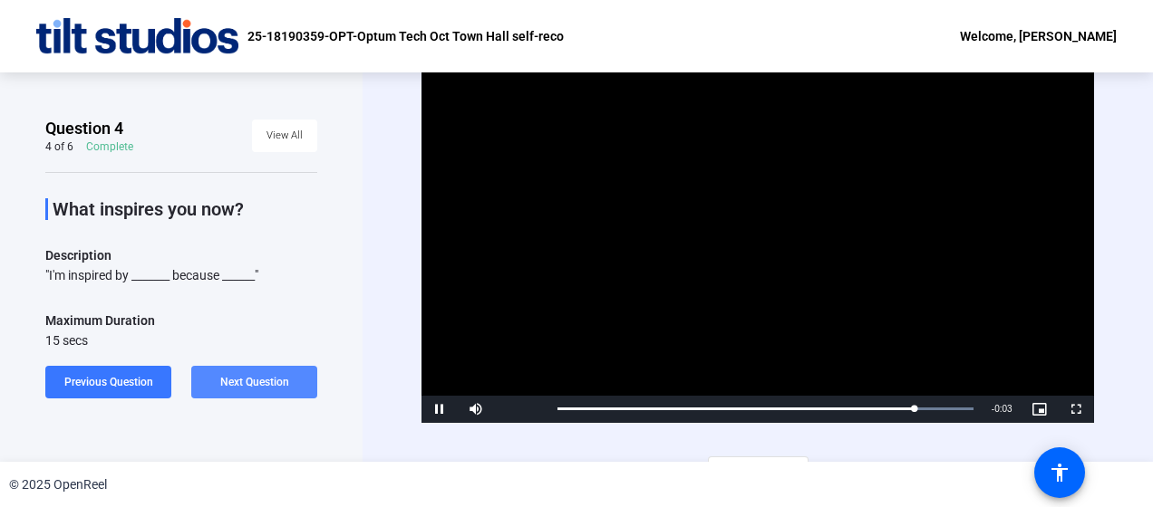
click at [245, 372] on span at bounding box center [254, 382] width 126 height 43
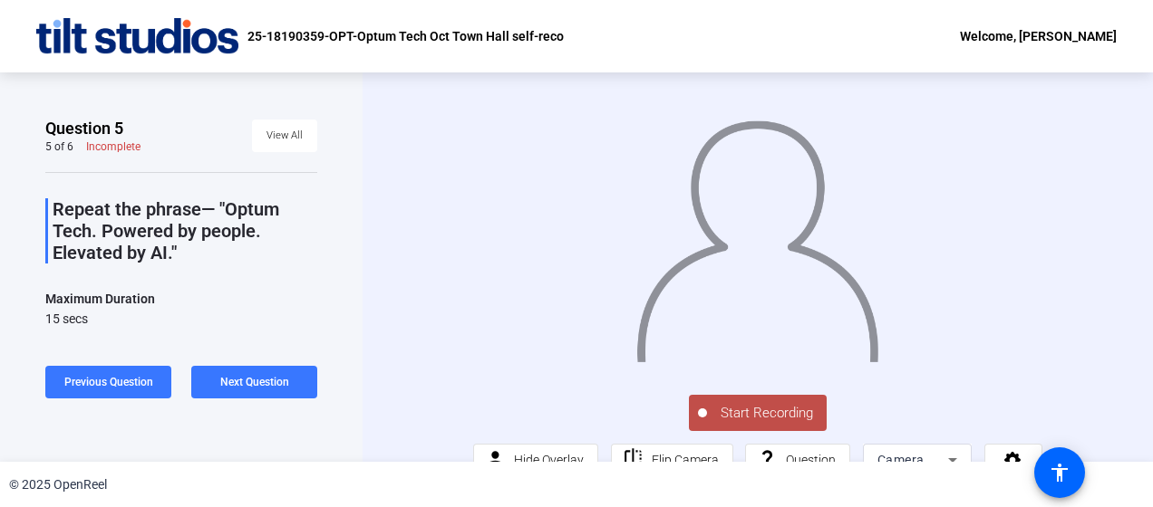
click at [767, 424] on span "Start Recording" at bounding box center [767, 413] width 120 height 21
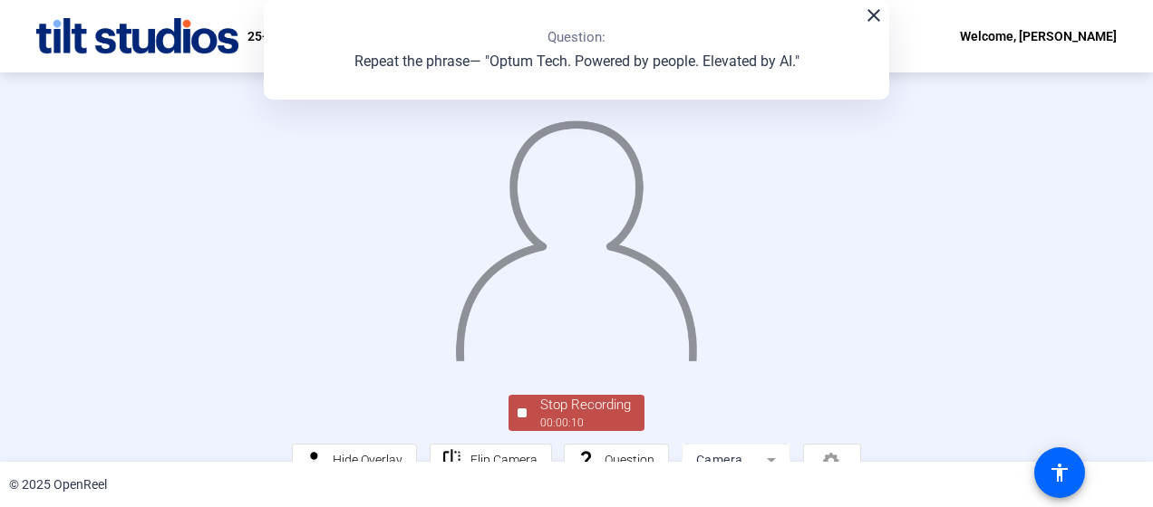
scroll to position [148, 0]
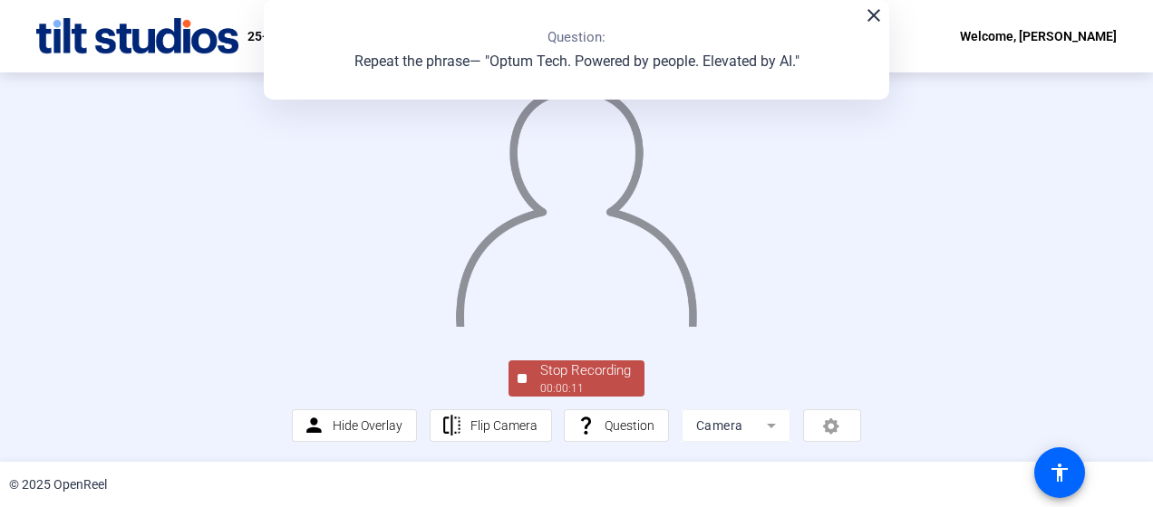
click at [565, 373] on div "Stop Recording" at bounding box center [585, 371] width 91 height 21
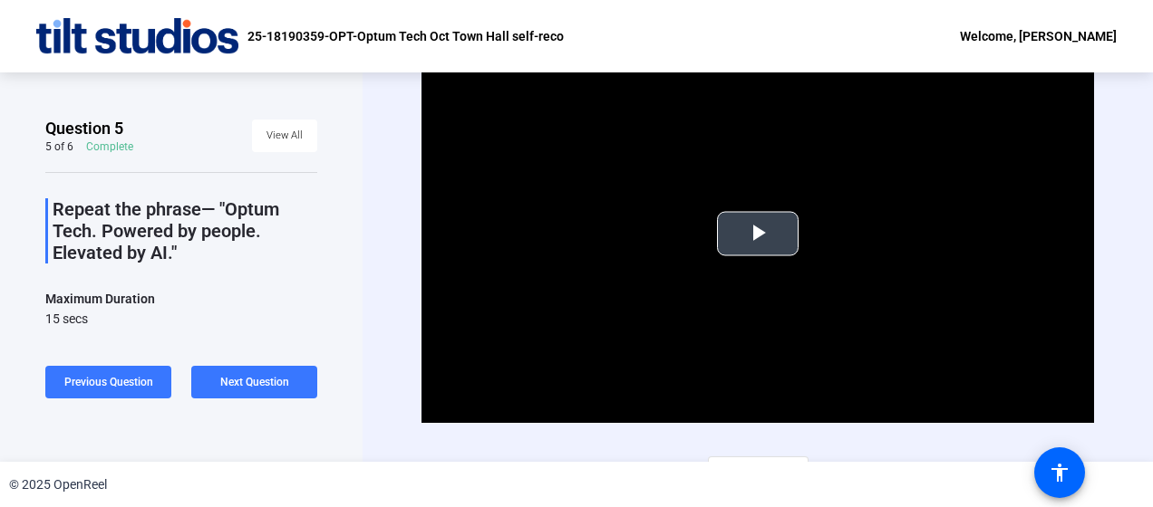
click at [758, 234] on span "Video Player" at bounding box center [758, 234] width 0 height 0
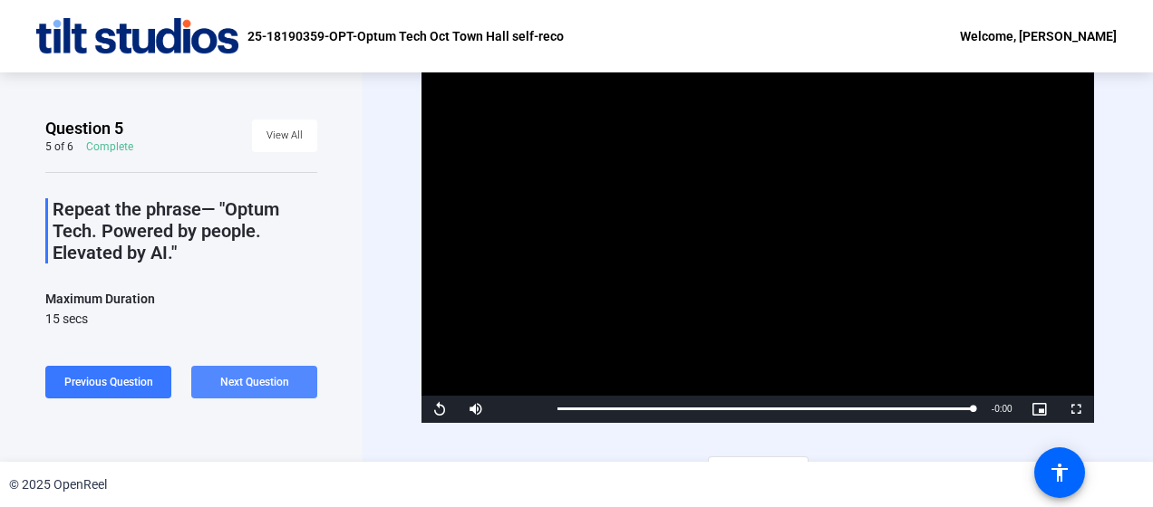
click at [240, 383] on span "Next Question" at bounding box center [254, 382] width 69 height 13
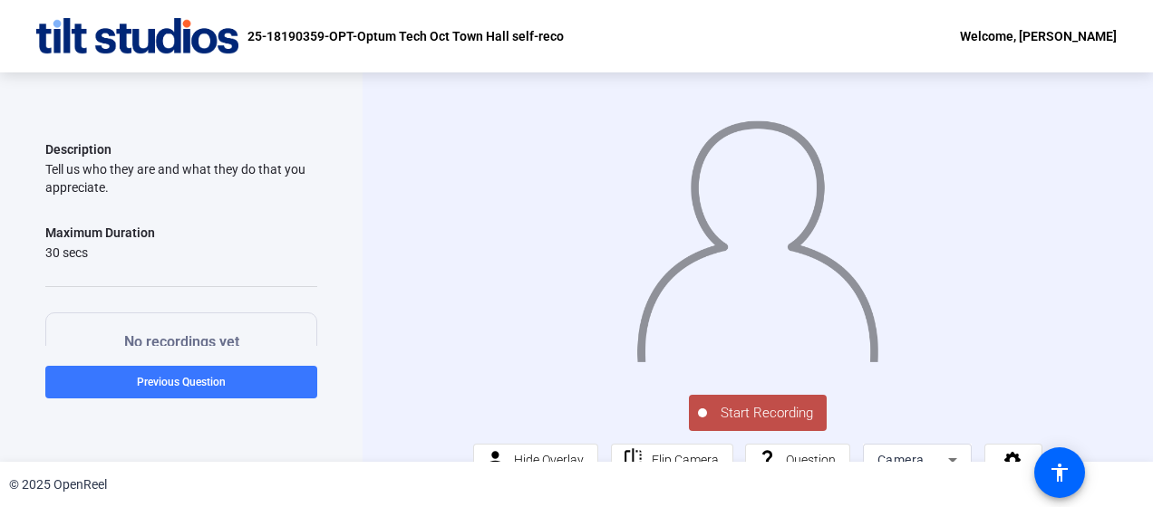
scroll to position [101, 0]
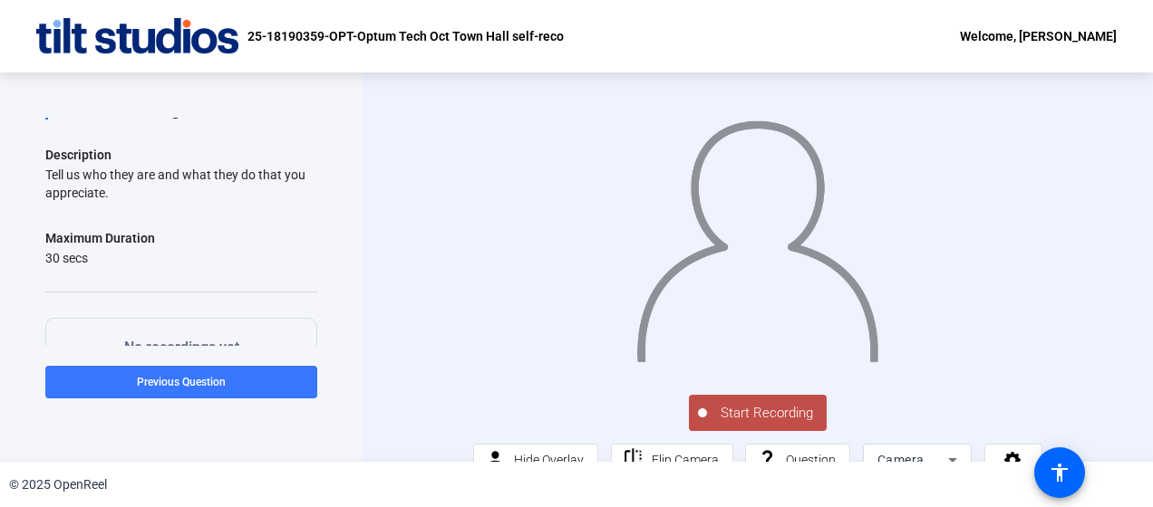
click at [764, 424] on span "Start Recording" at bounding box center [767, 413] width 120 height 21
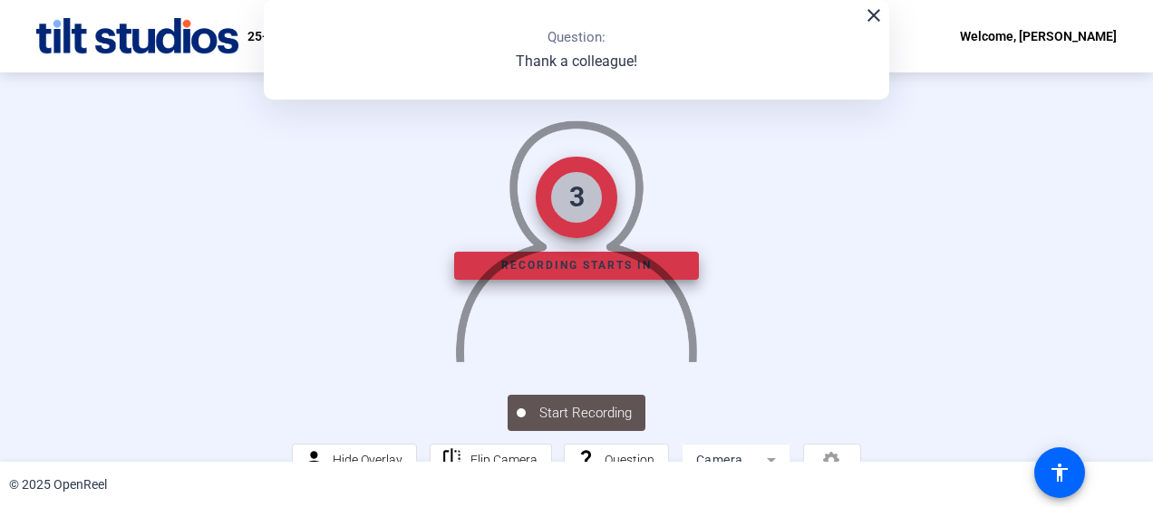
click at [699, 362] on img at bounding box center [576, 234] width 246 height 256
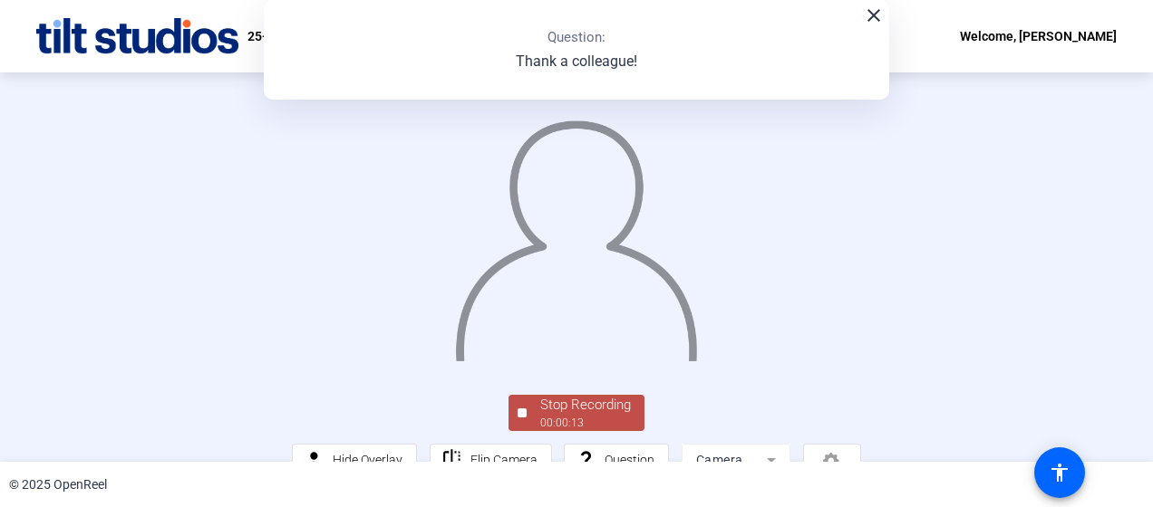
scroll to position [148, 0]
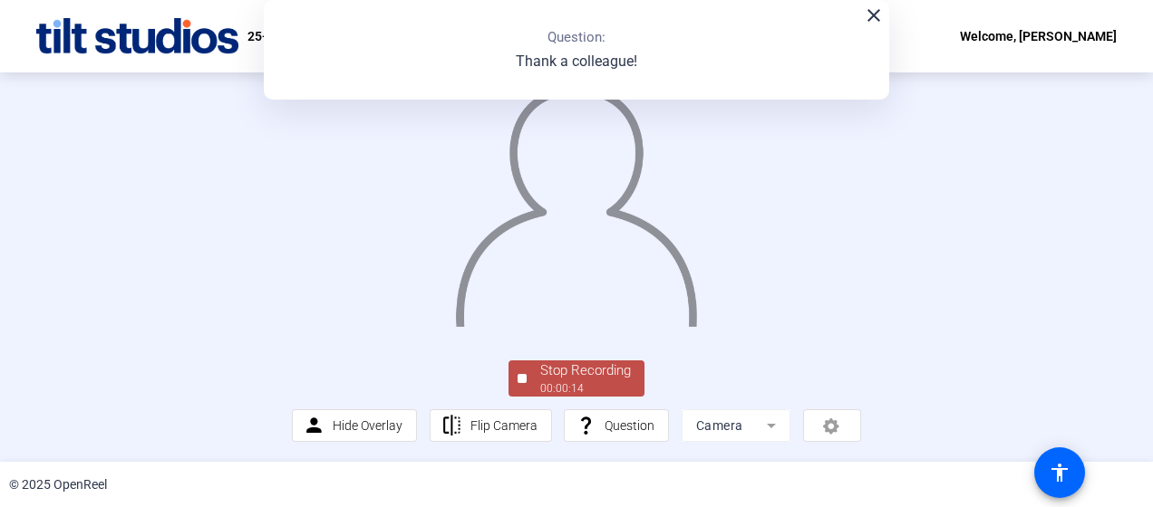
click at [542, 380] on div "Stop Recording" at bounding box center [585, 371] width 91 height 21
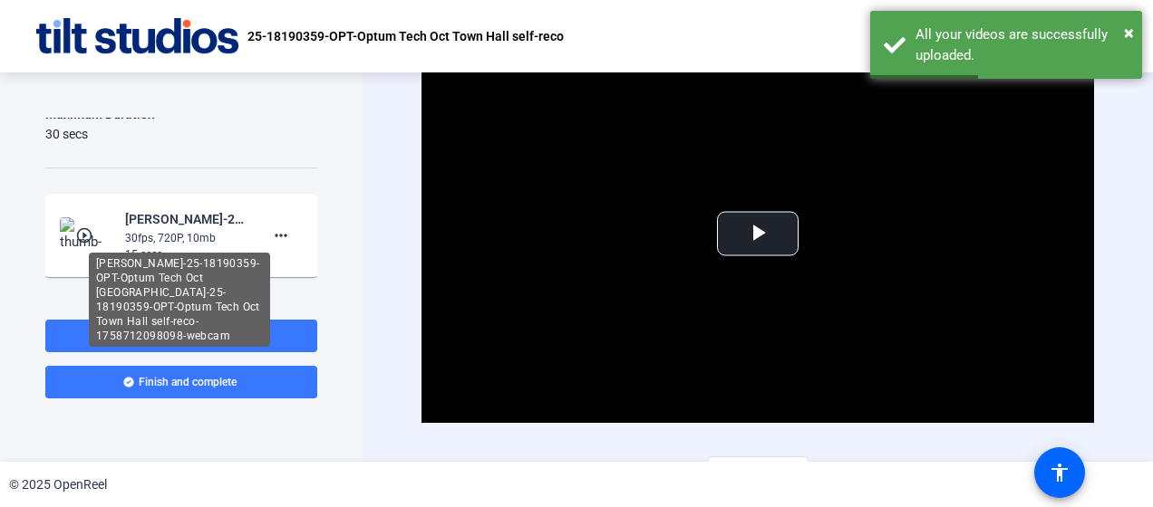
scroll to position [227, 0]
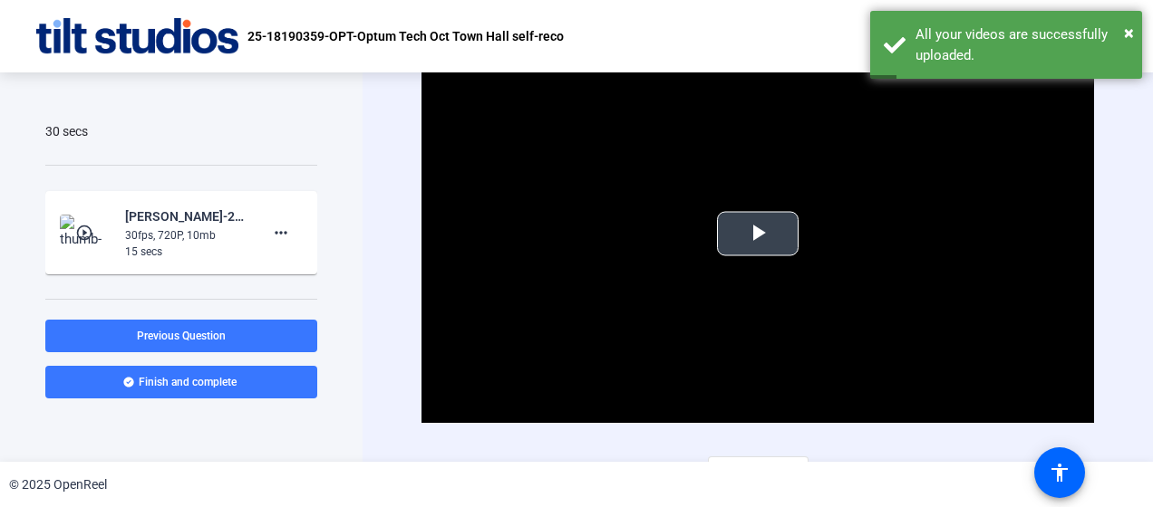
click at [758, 234] on span "Video Player" at bounding box center [758, 234] width 0 height 0
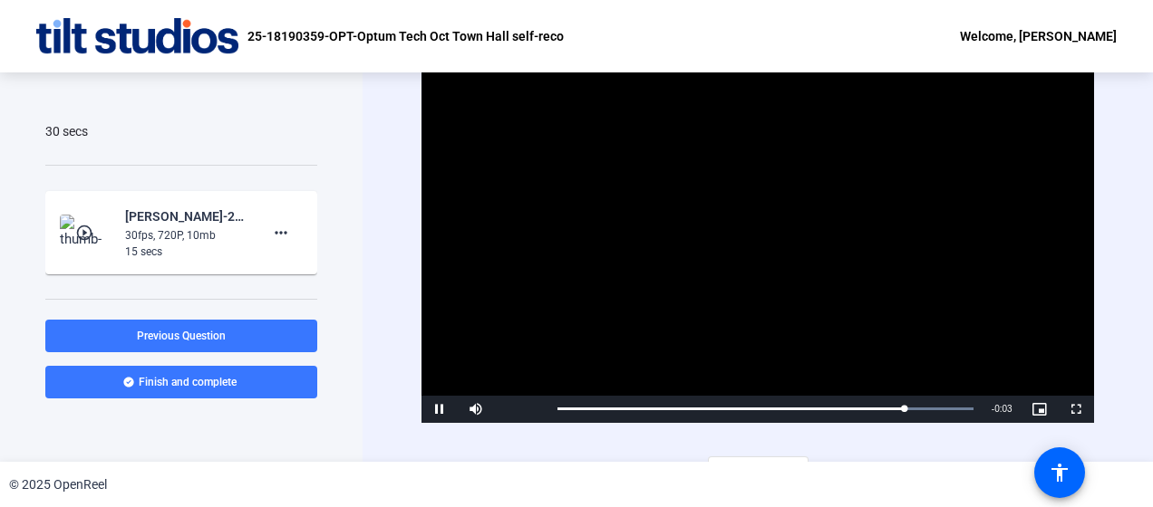
click at [768, 229] on video "Video Player" at bounding box center [756, 234] width 671 height 378
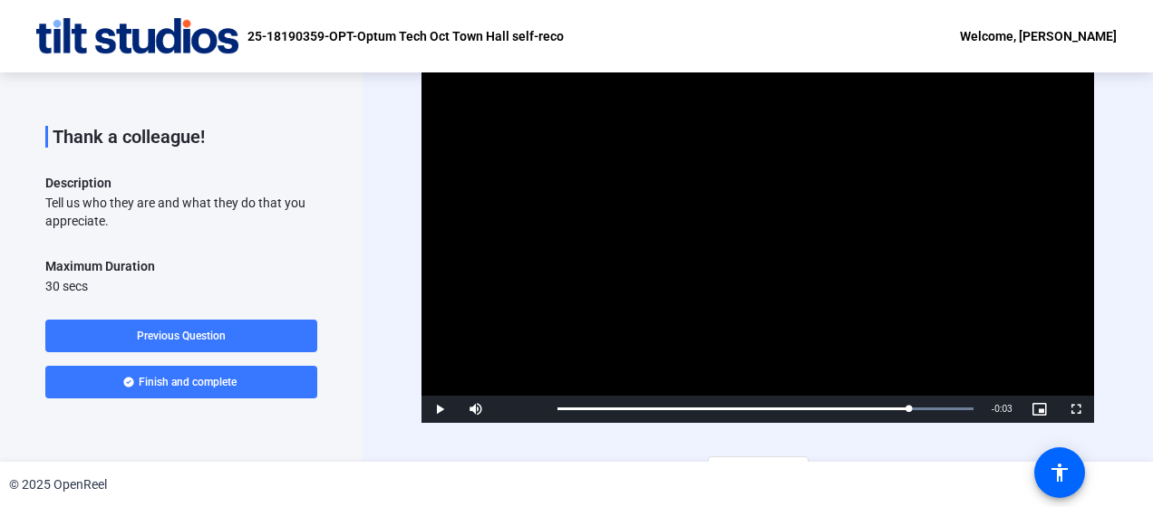
scroll to position [72, 0]
drag, startPoint x: 45, startPoint y: 205, endPoint x: 131, endPoint y: 220, distance: 87.5
click at [131, 220] on div "Tell us who they are and what they do that you appreciate." at bounding box center [181, 213] width 272 height 36
copy div "Tell us who they are and what they do that you appreciate."
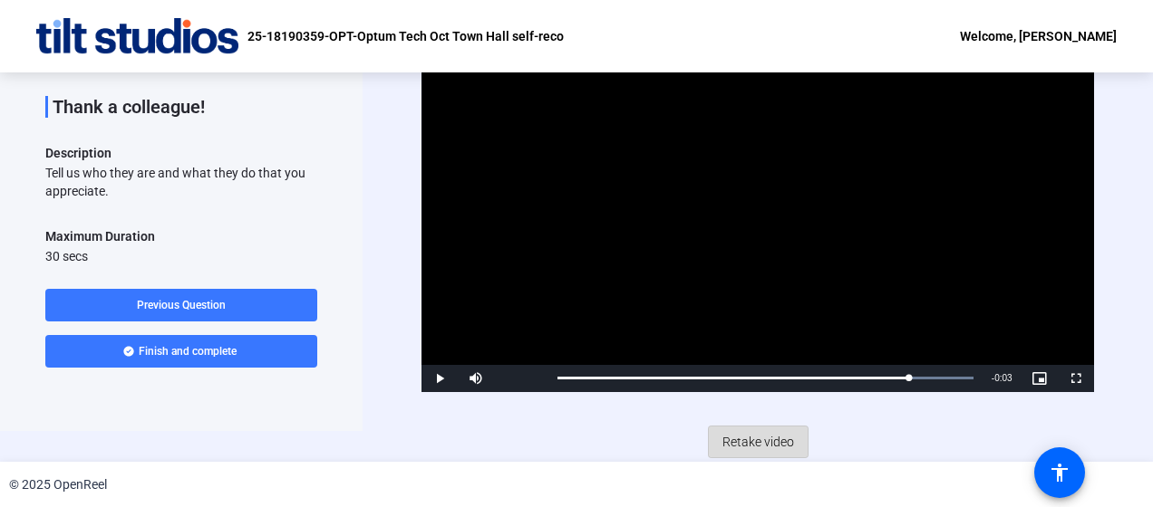
click at [759, 440] on span "Retake video" at bounding box center [758, 442] width 72 height 34
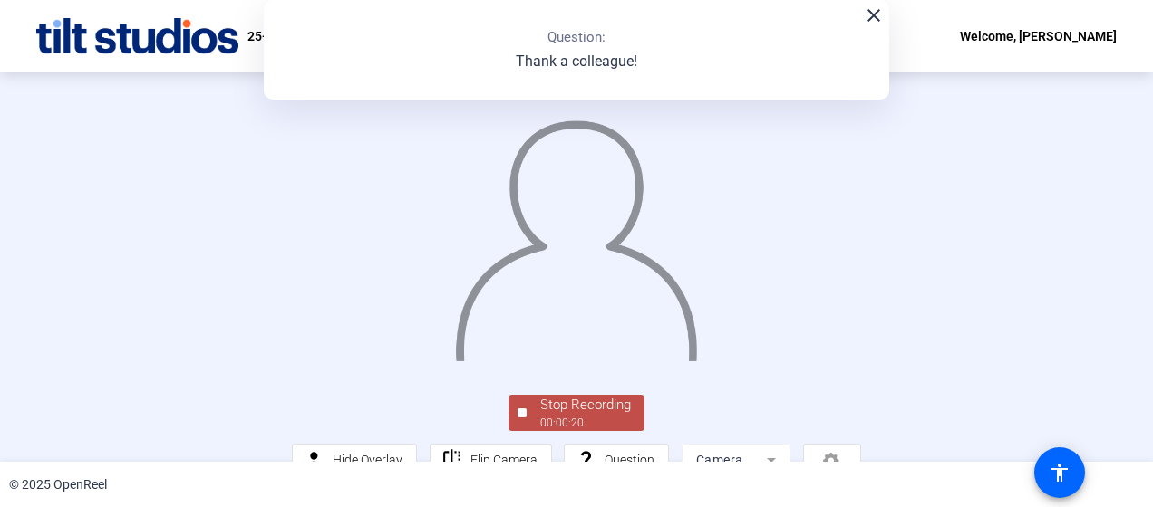
scroll to position [148, 0]
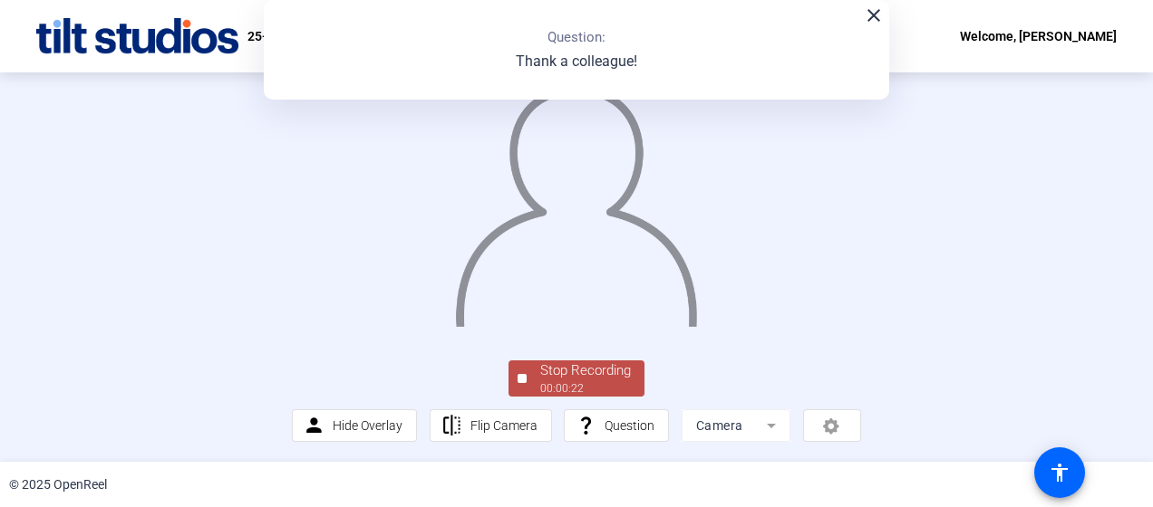
click at [569, 376] on div "Stop Recording" at bounding box center [585, 371] width 91 height 21
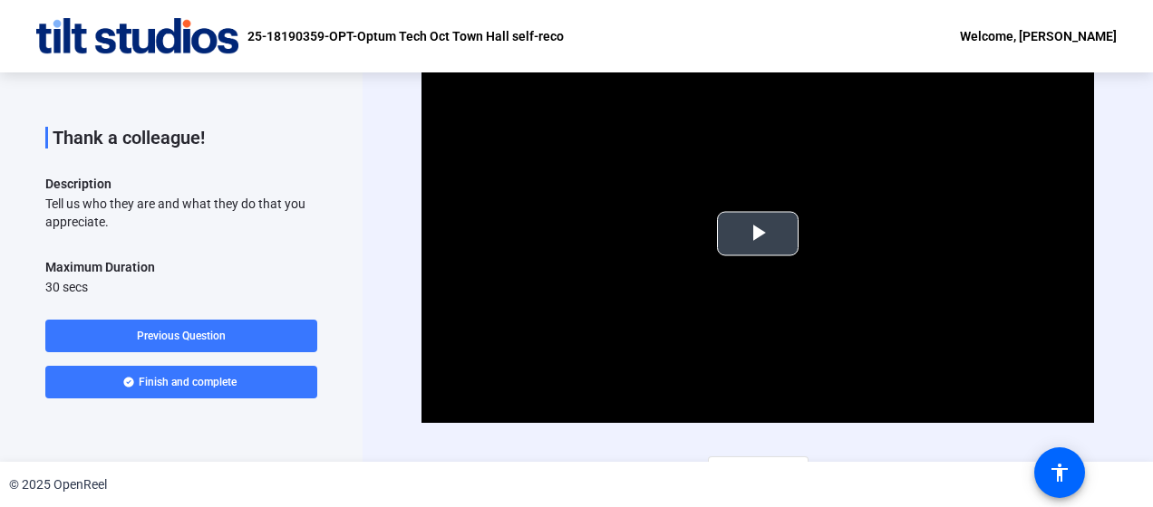
click at [758, 234] on span "Video Player" at bounding box center [758, 234] width 0 height 0
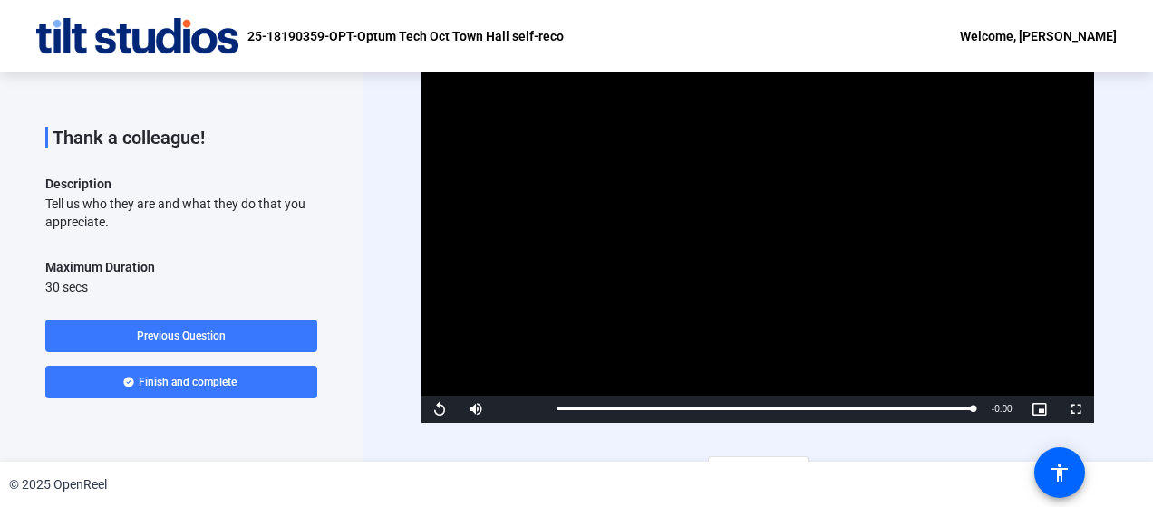
scroll to position [31, 0]
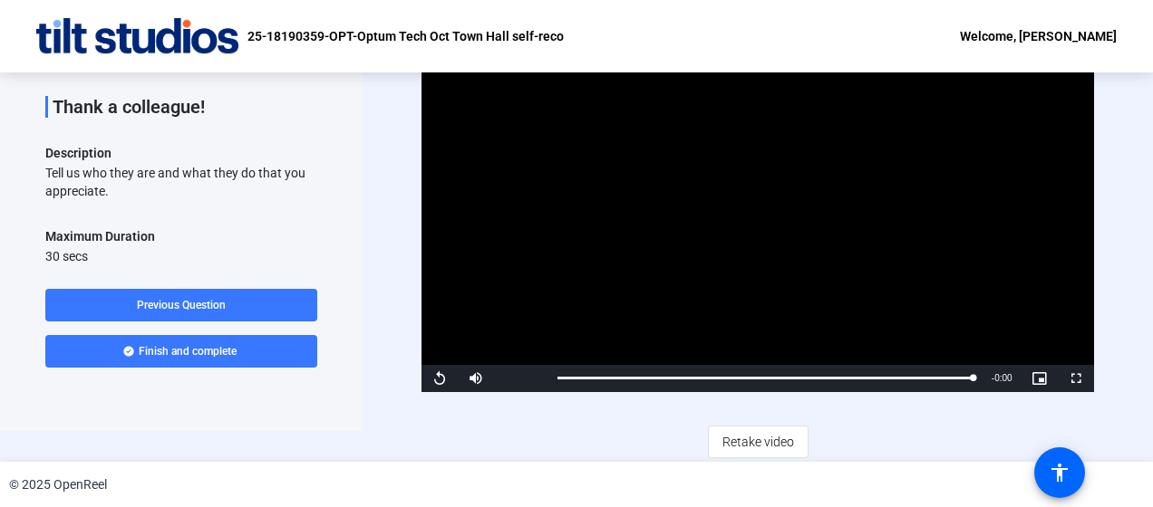
click at [739, 266] on video "Video Player" at bounding box center [756, 203] width 671 height 378
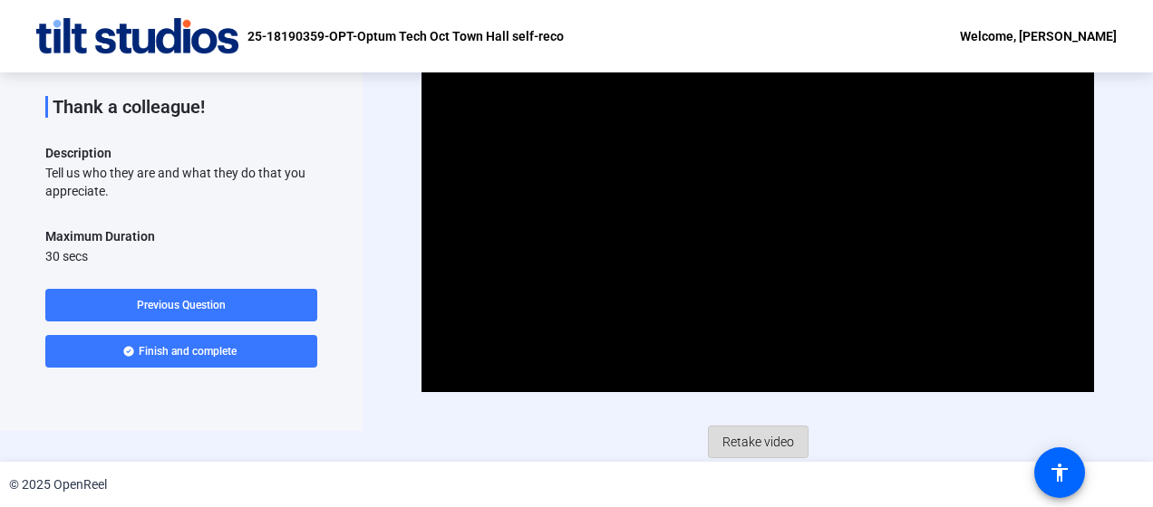
click at [755, 440] on span "Retake video" at bounding box center [758, 442] width 72 height 34
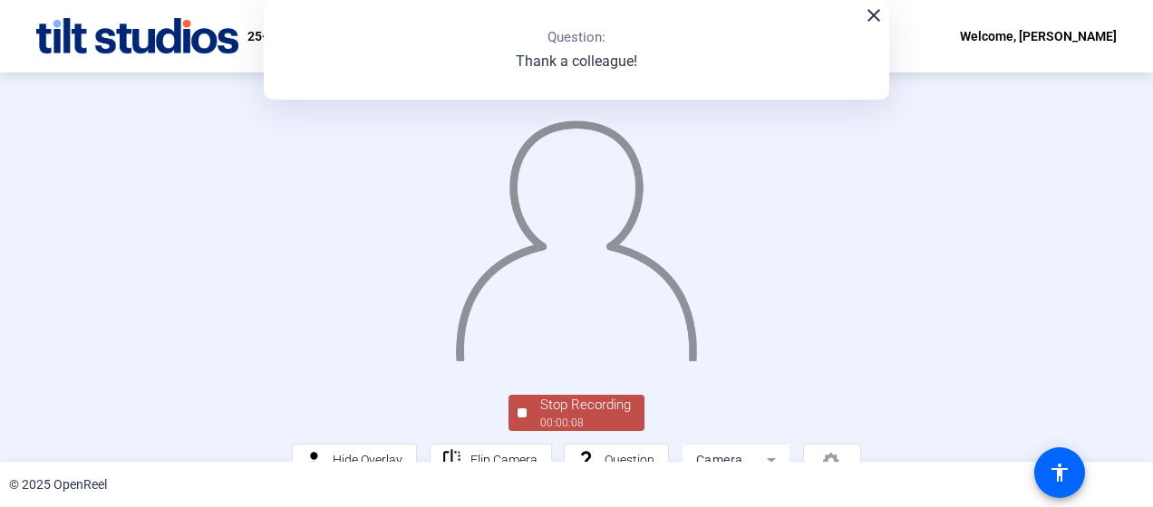
click at [860, 304] on div at bounding box center [576, 218] width 568 height 320
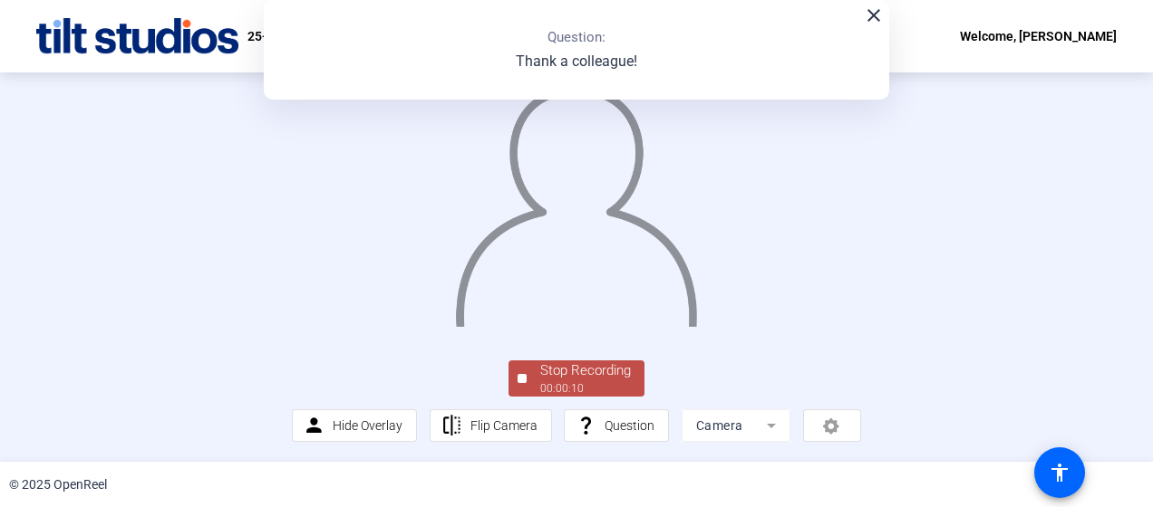
click at [585, 375] on div "Stop Recording" at bounding box center [585, 371] width 91 height 21
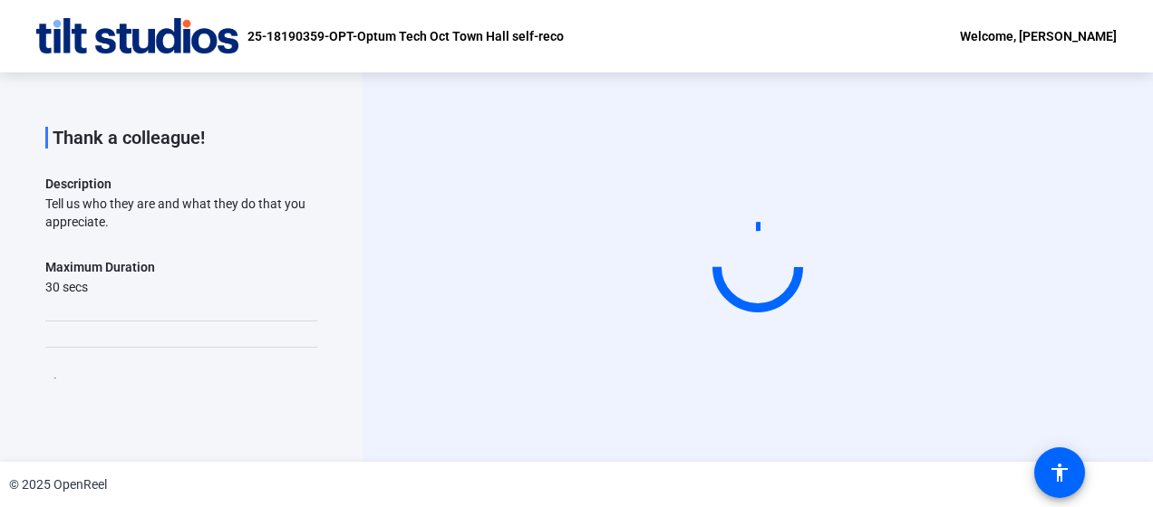
scroll to position [0, 0]
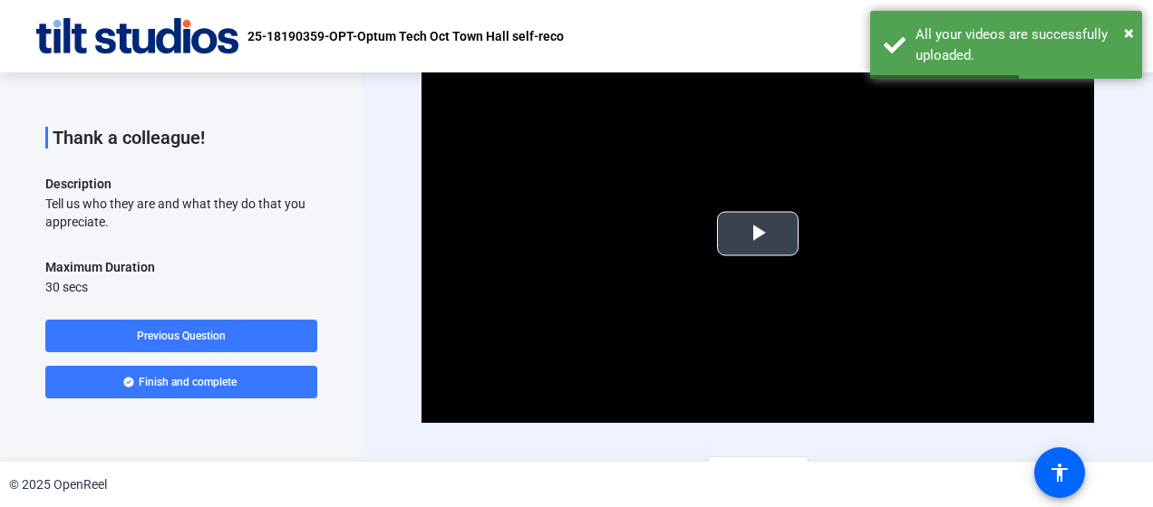
click at [758, 234] on span "Video Player" at bounding box center [758, 234] width 0 height 0
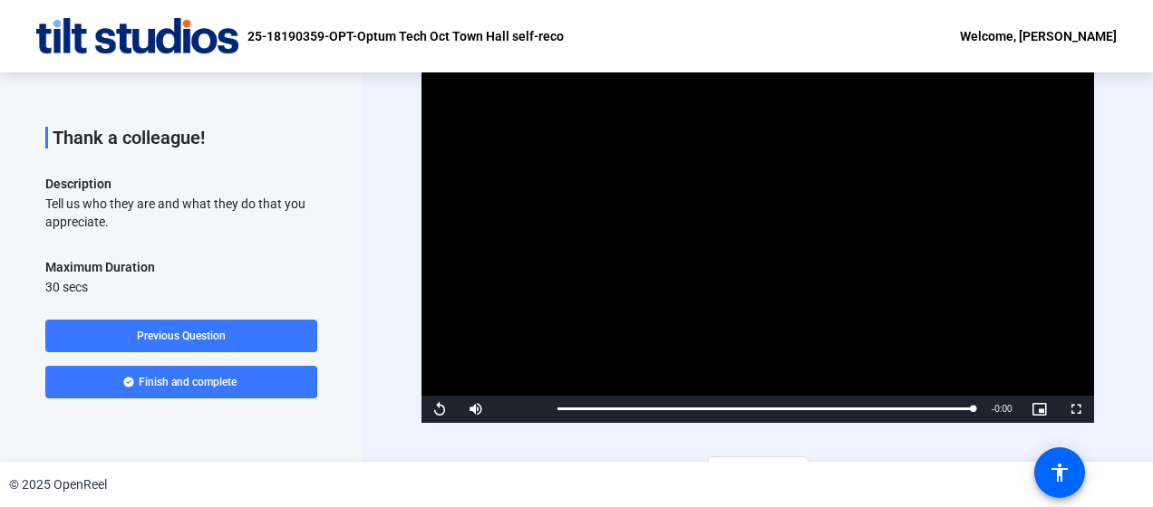
scroll to position [31, 0]
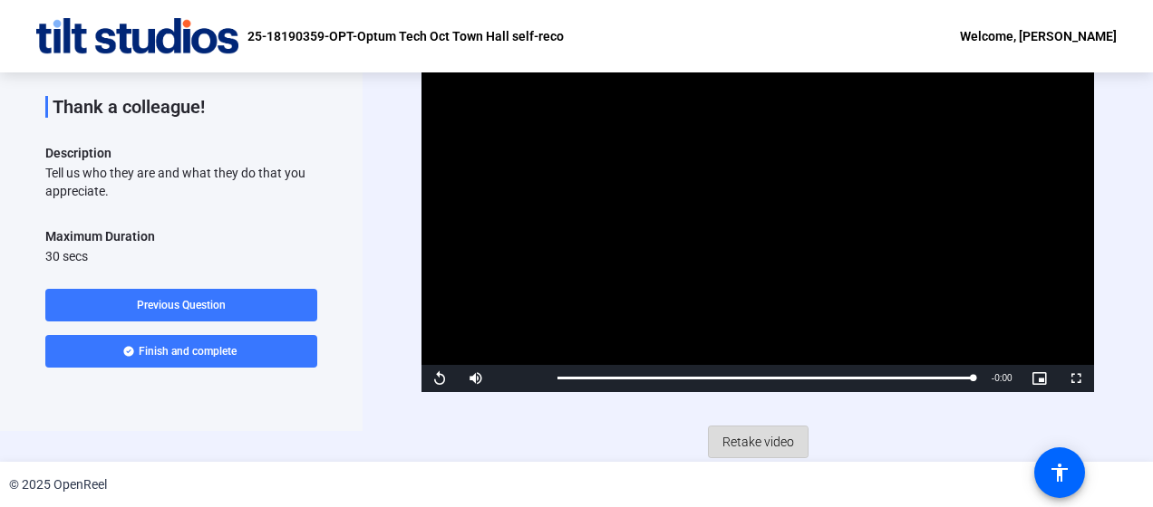
click at [749, 440] on span "Retake video" at bounding box center [758, 442] width 72 height 34
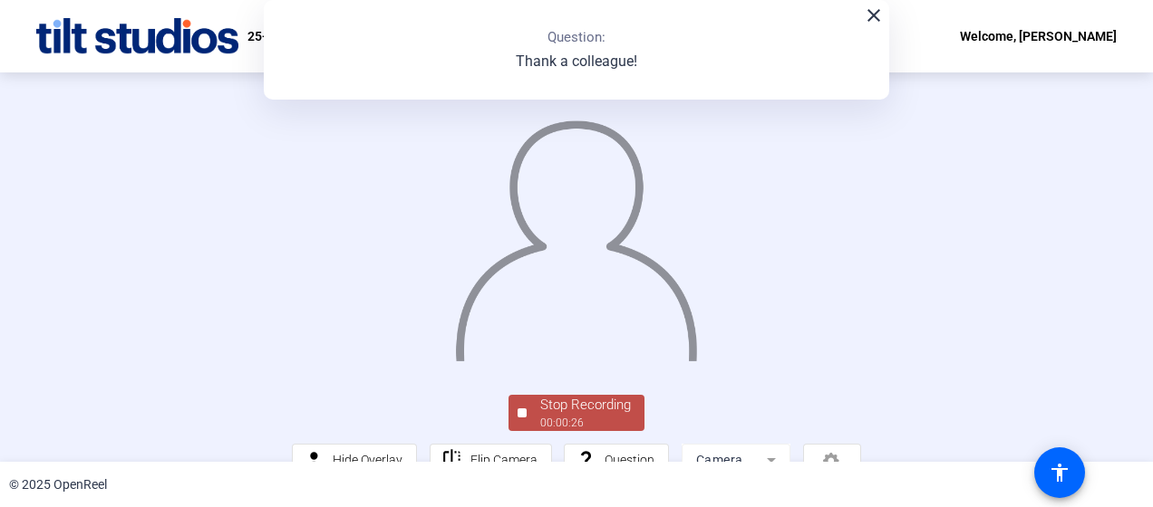
scroll to position [148, 0]
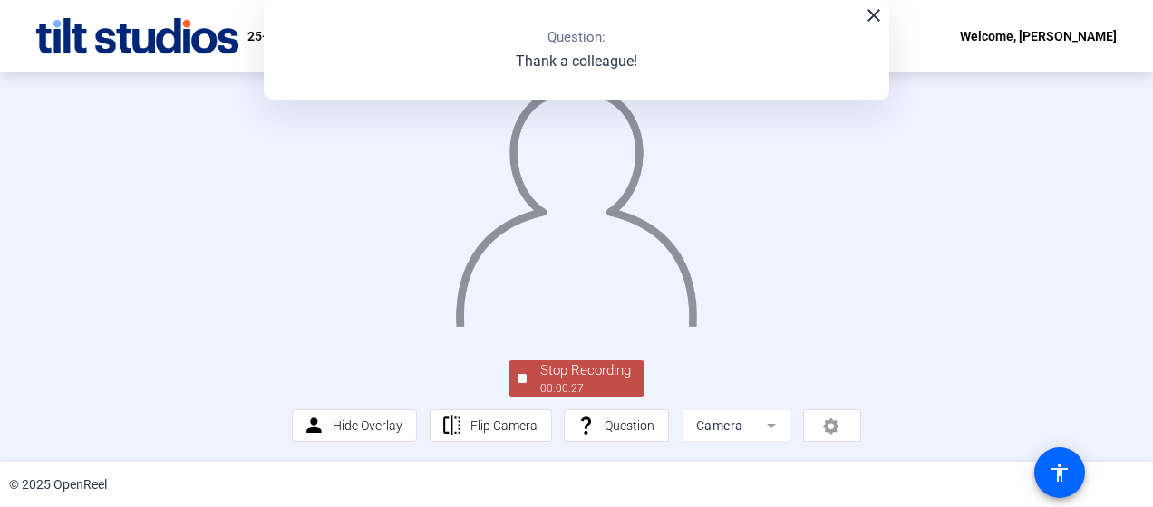
click at [563, 368] on div "Stop Recording" at bounding box center [585, 371] width 91 height 21
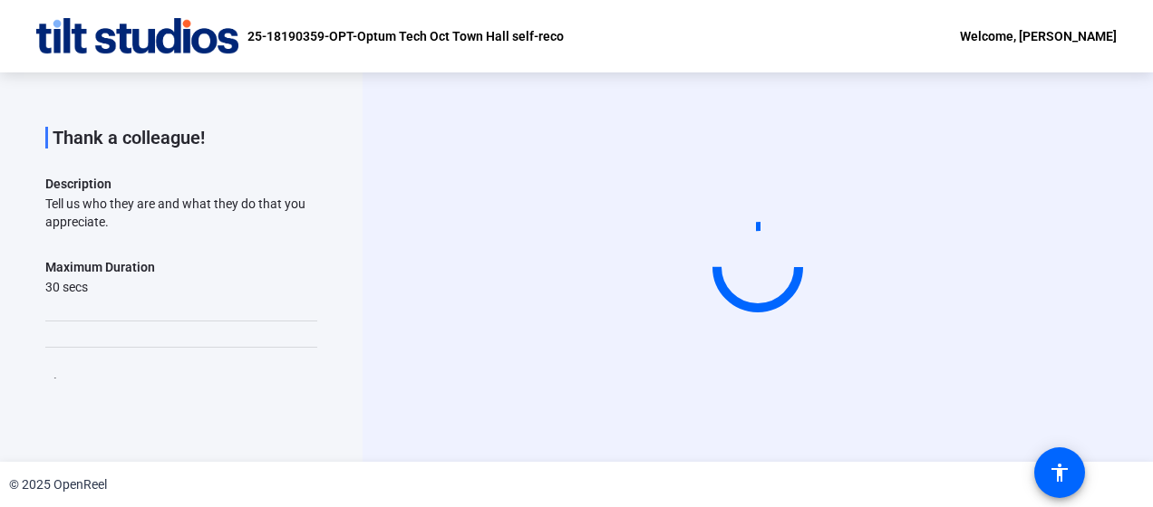
scroll to position [0, 0]
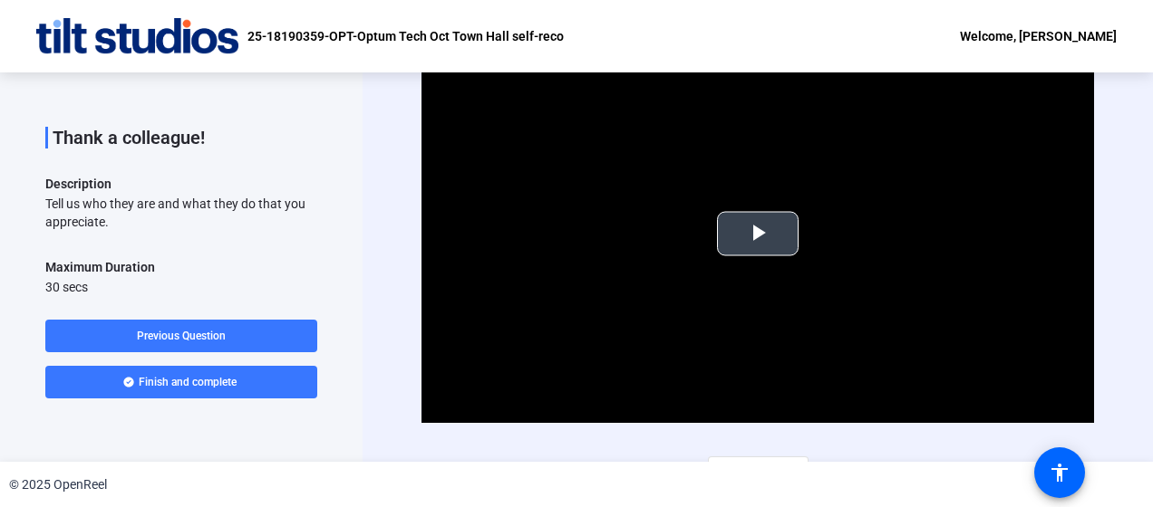
click at [758, 234] on span "Video Player" at bounding box center [758, 234] width 0 height 0
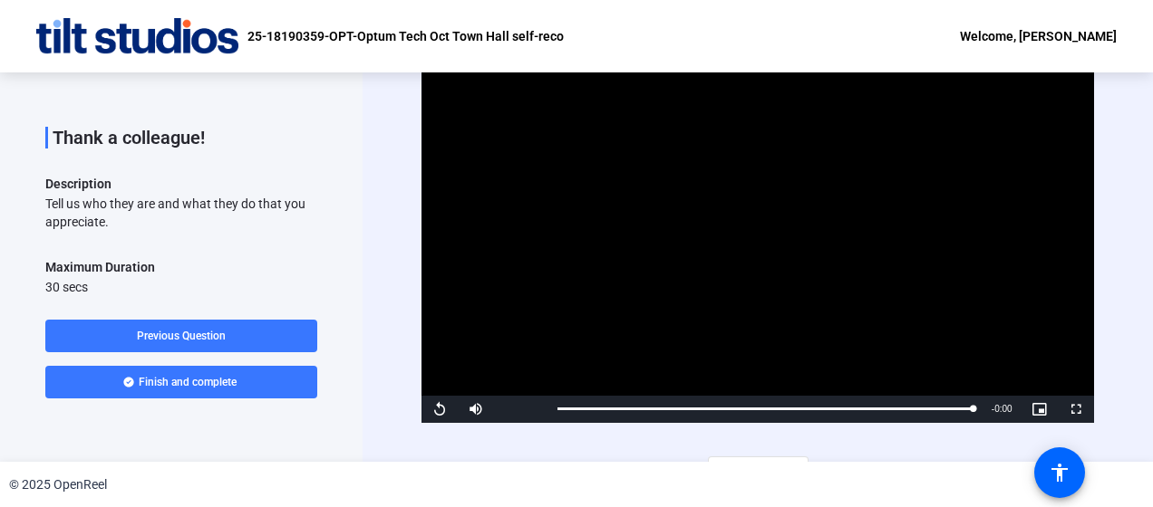
scroll to position [31, 0]
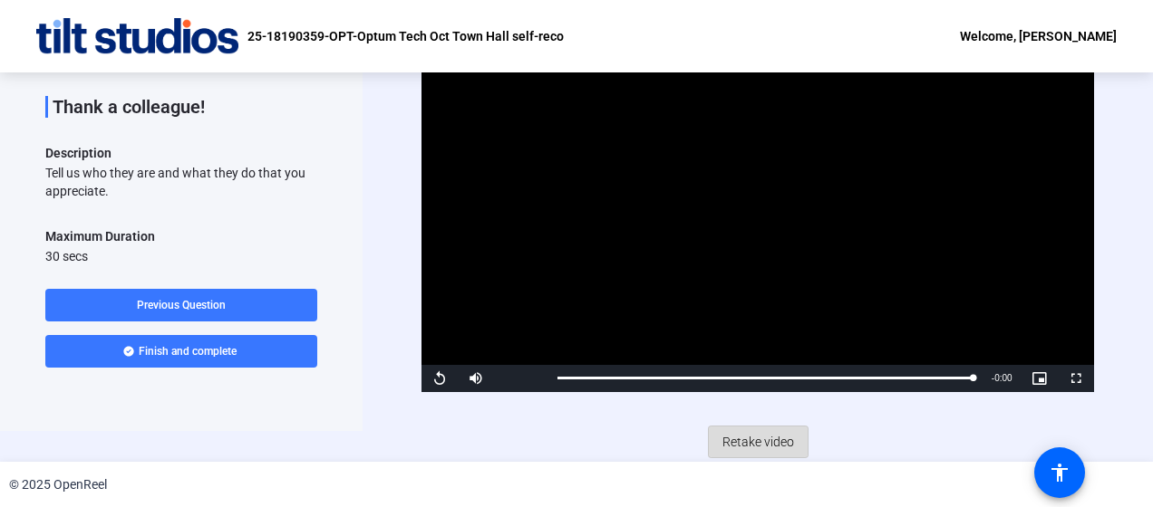
click at [766, 442] on span "Retake video" at bounding box center [758, 442] width 72 height 34
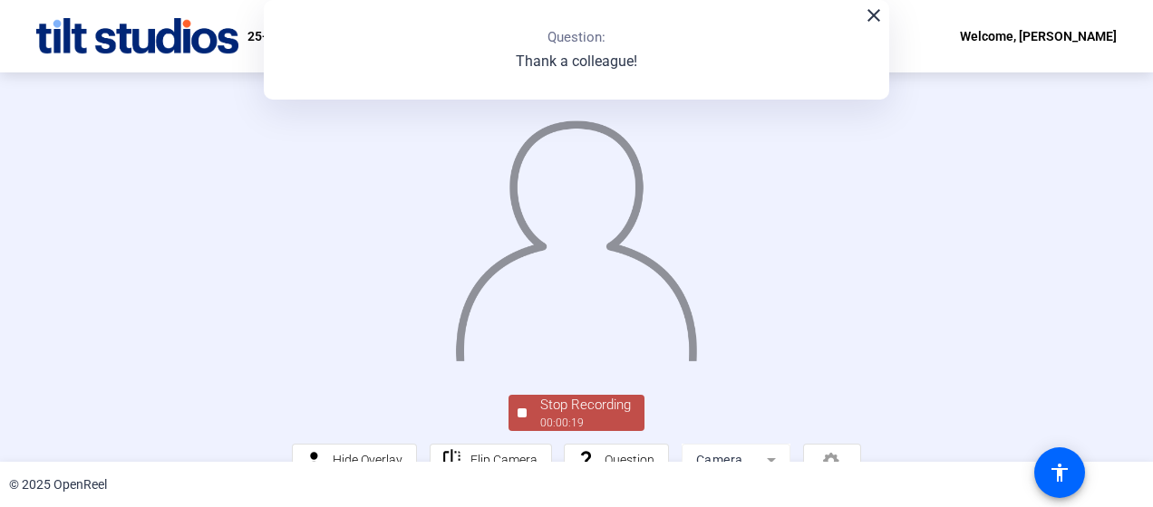
scroll to position [79, 0]
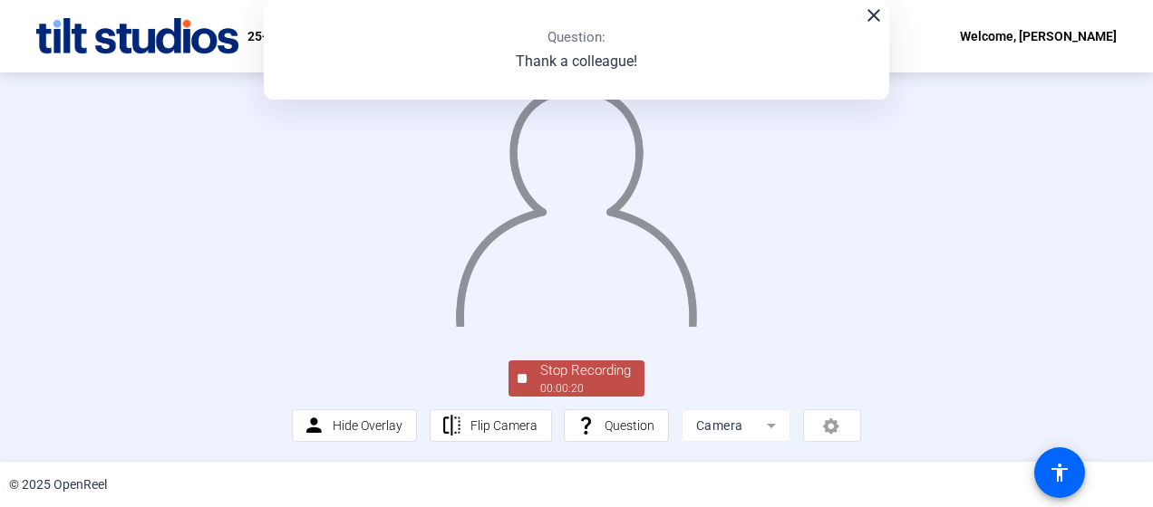
click at [583, 382] on div "Stop Recording" at bounding box center [585, 371] width 91 height 21
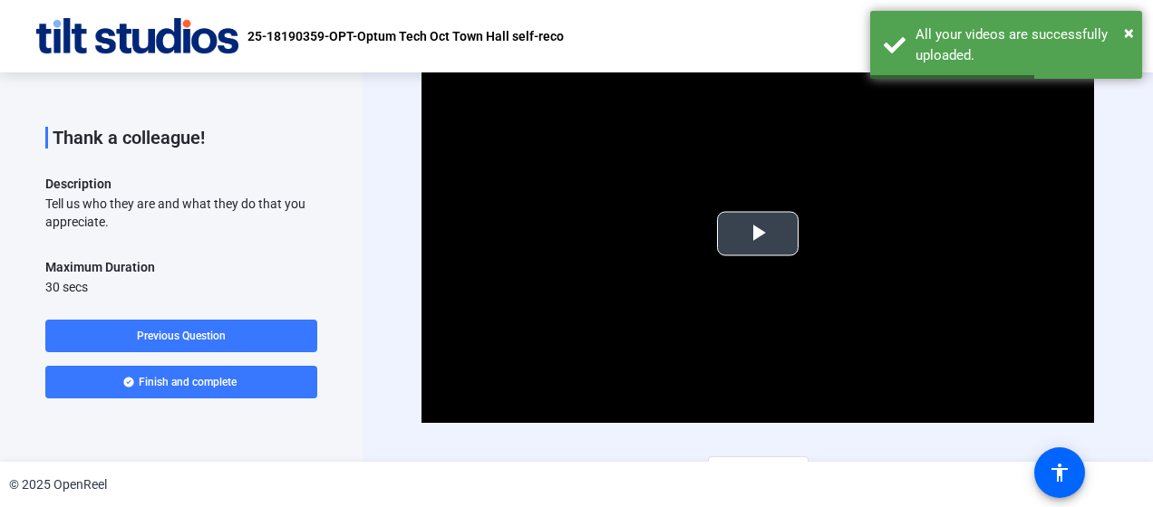
click at [758, 234] on span "Video Player" at bounding box center [758, 234] width 0 height 0
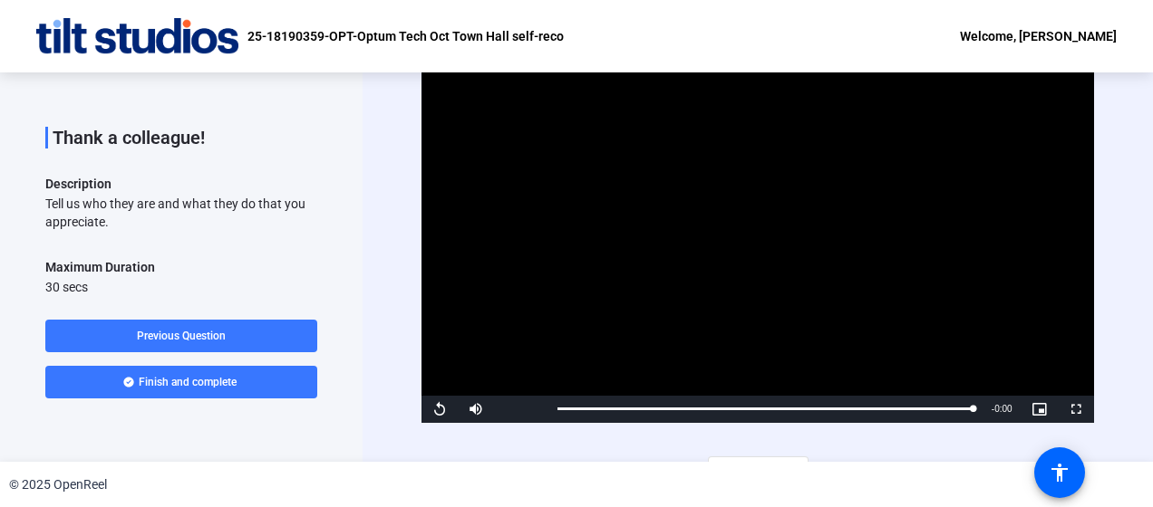
scroll to position [31, 0]
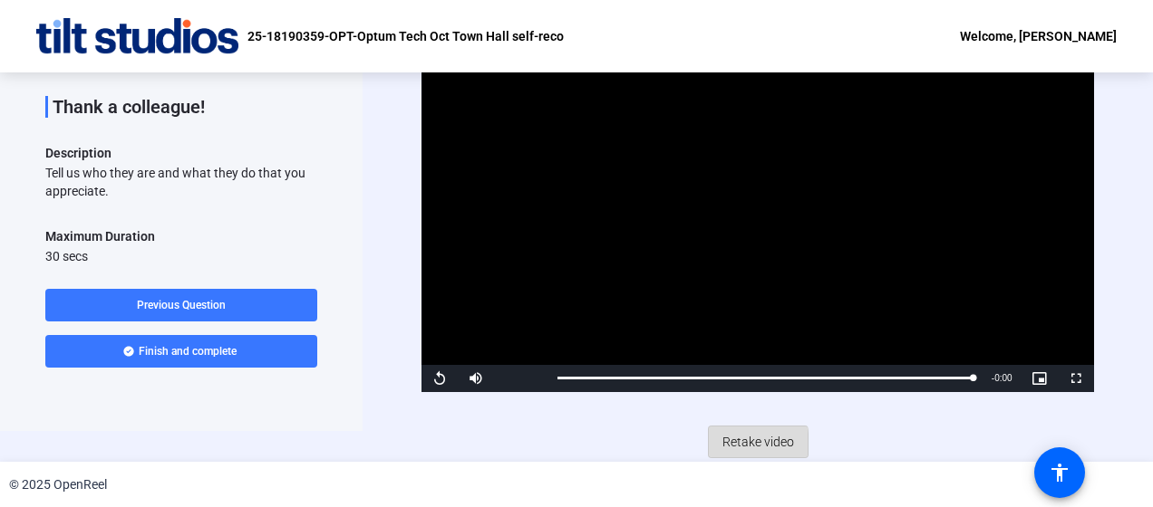
click at [729, 442] on span "Retake video" at bounding box center [758, 442] width 72 height 34
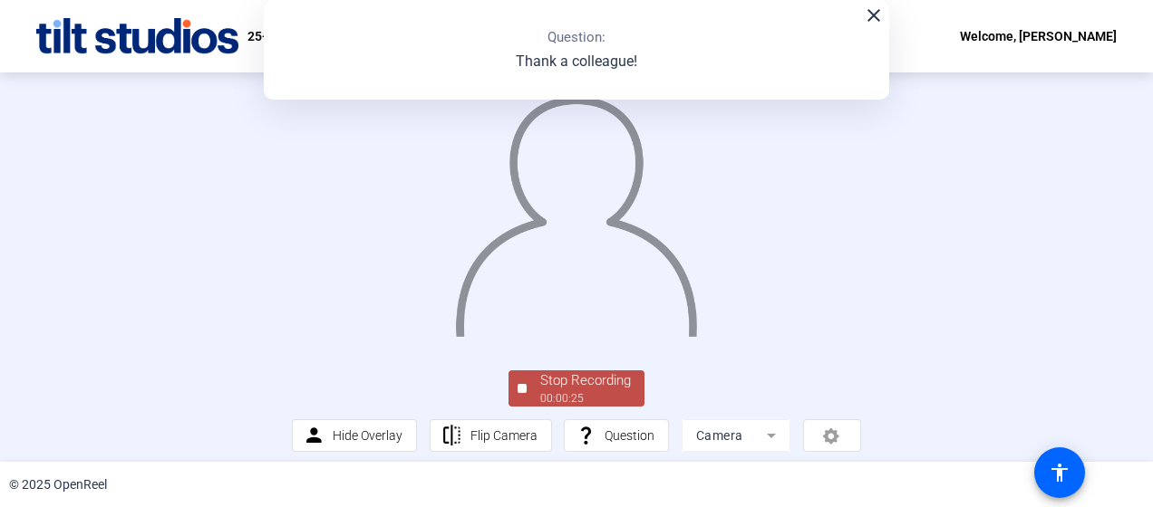
scroll to position [148, 0]
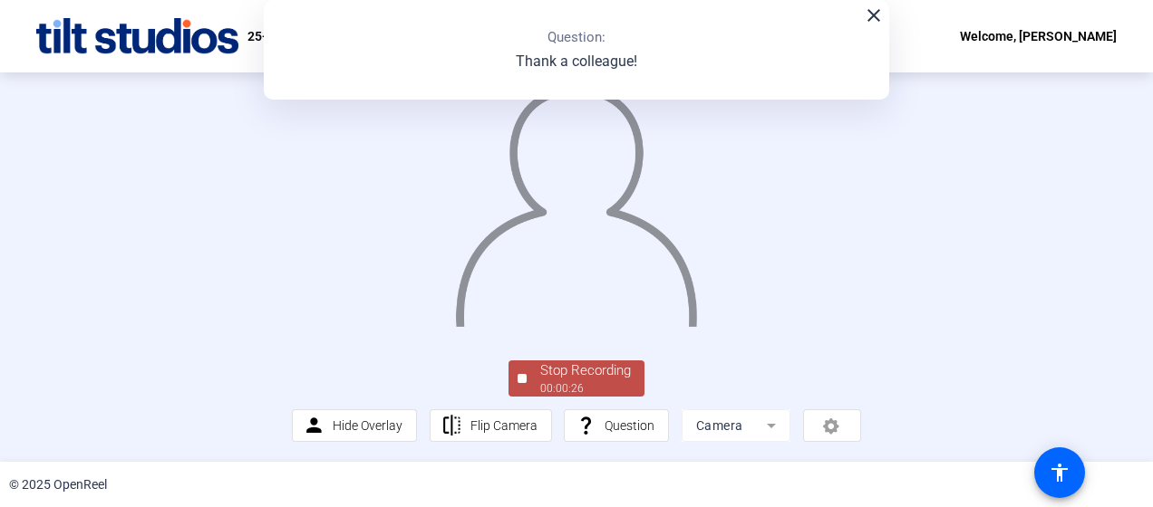
click at [565, 392] on div "00:00:26" at bounding box center [585, 389] width 91 height 16
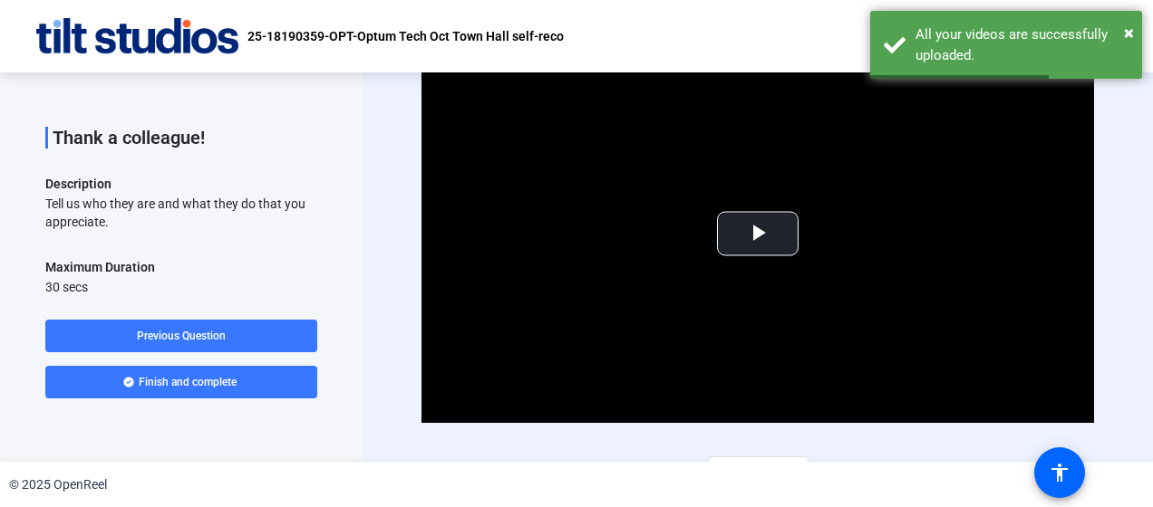
click at [758, 234] on span "Video Player" at bounding box center [758, 234] width 0 height 0
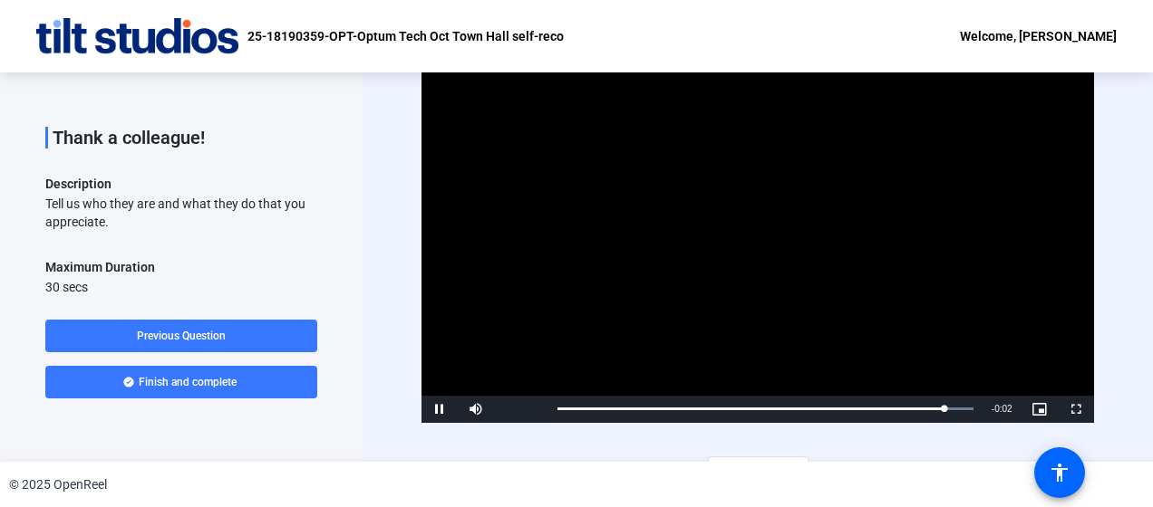
scroll to position [31, 0]
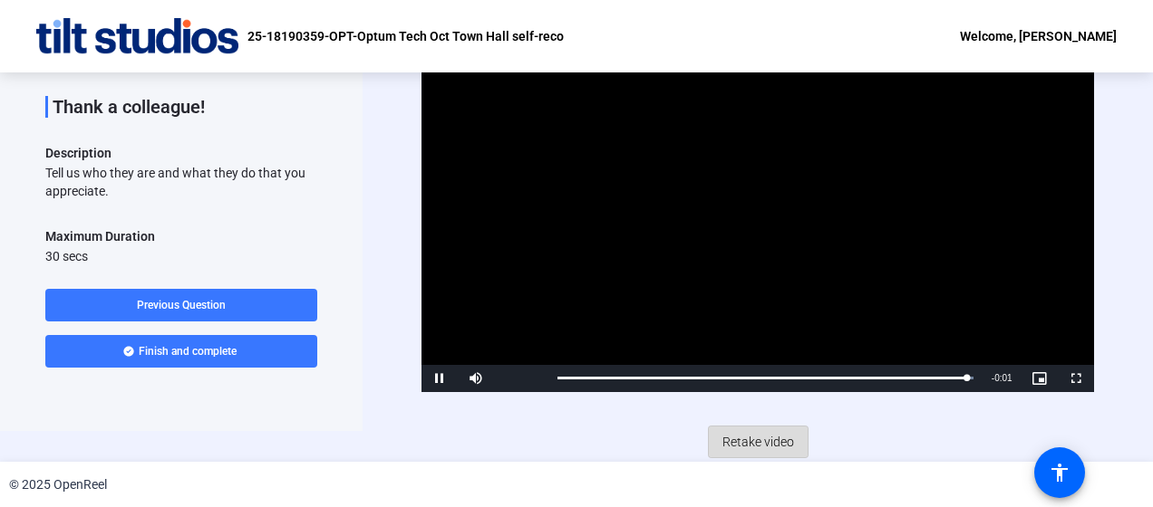
click at [767, 437] on span "Retake video" at bounding box center [758, 442] width 72 height 34
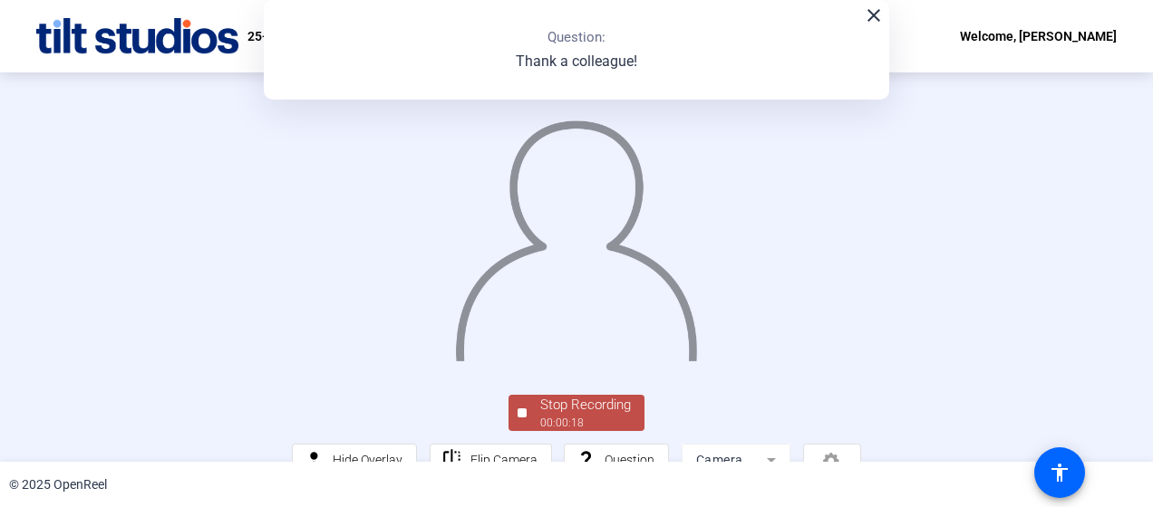
scroll to position [148, 0]
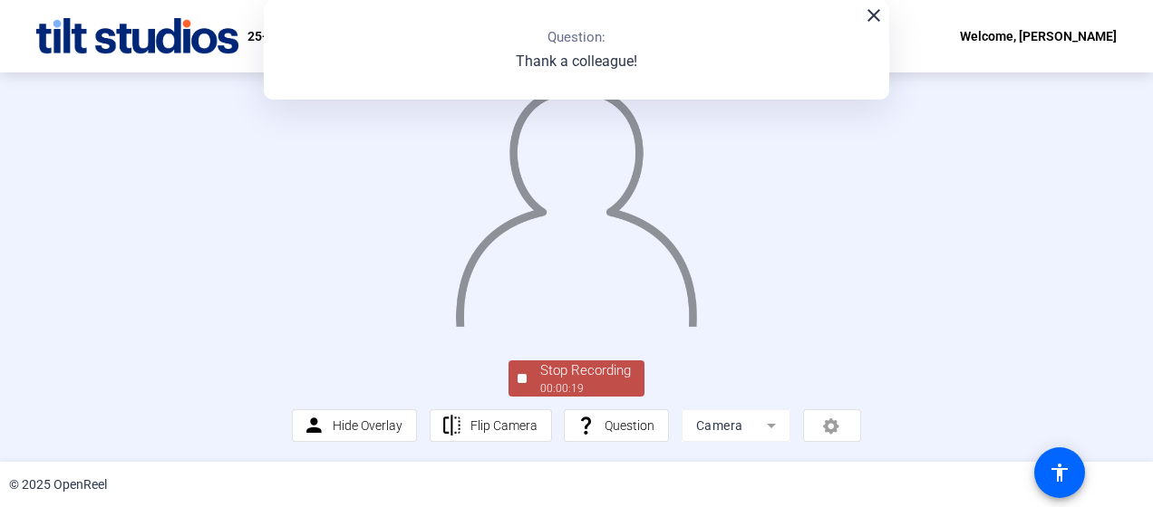
click at [578, 374] on div "Stop Recording" at bounding box center [585, 371] width 91 height 21
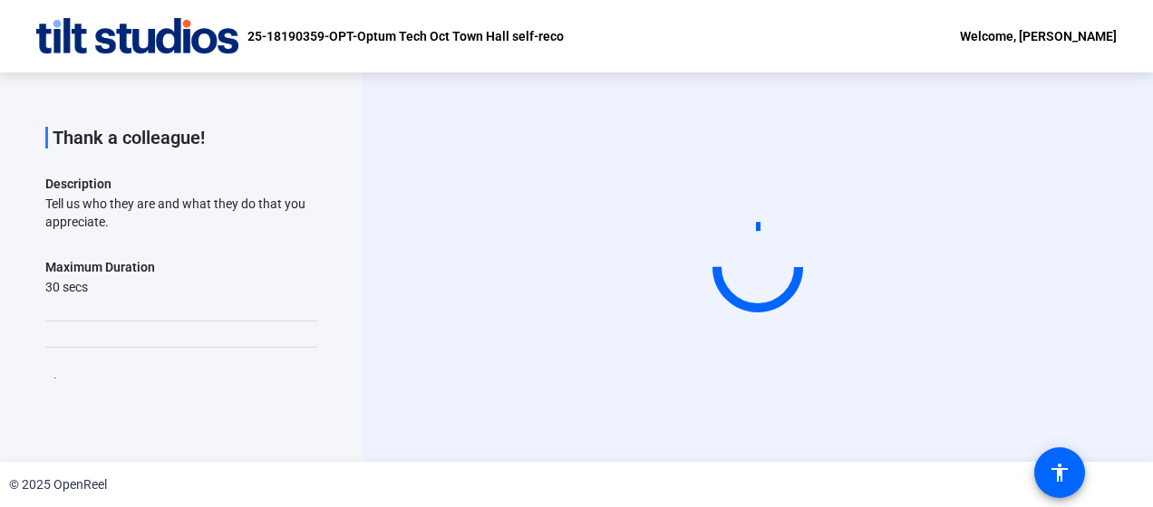
scroll to position [0, 0]
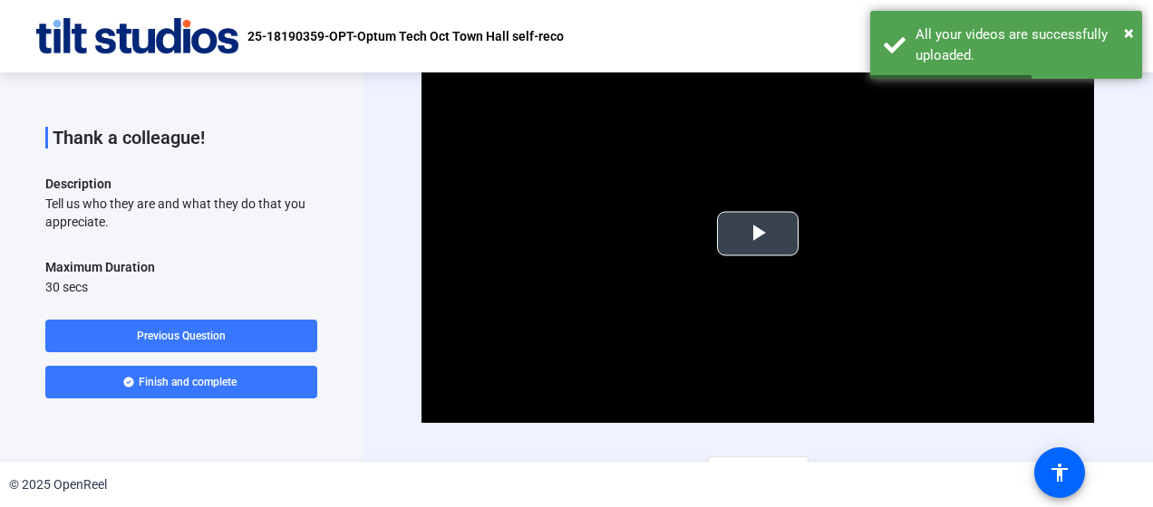
click at [758, 234] on span "Video Player" at bounding box center [758, 234] width 0 height 0
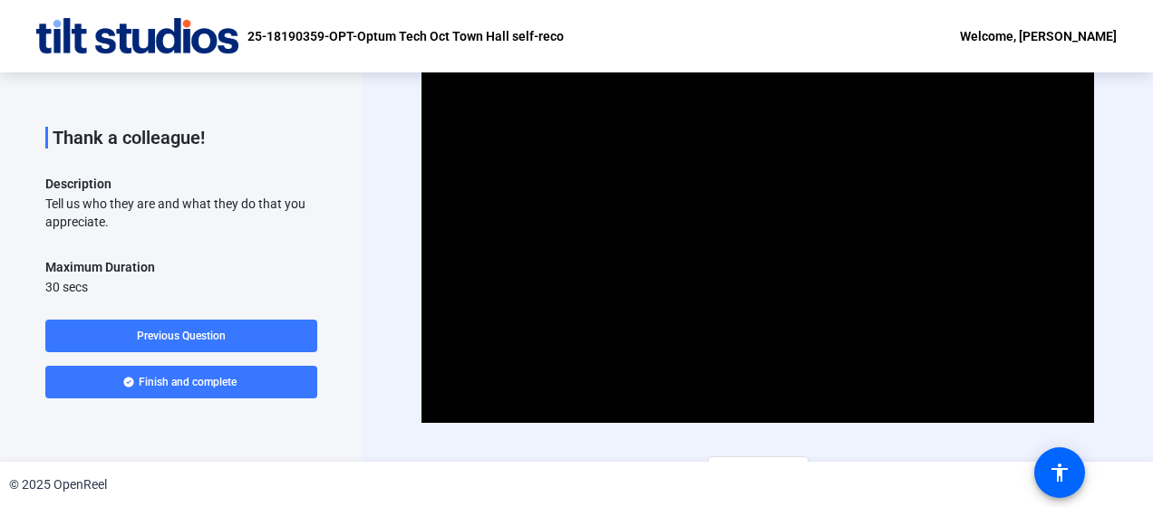
scroll to position [31, 0]
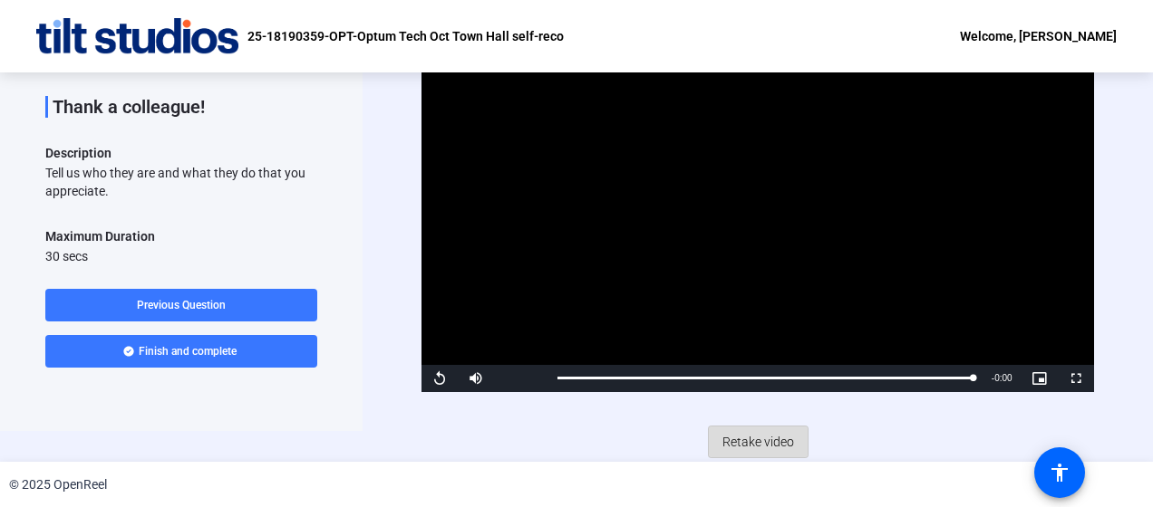
click at [750, 435] on span "Retake video" at bounding box center [758, 442] width 72 height 34
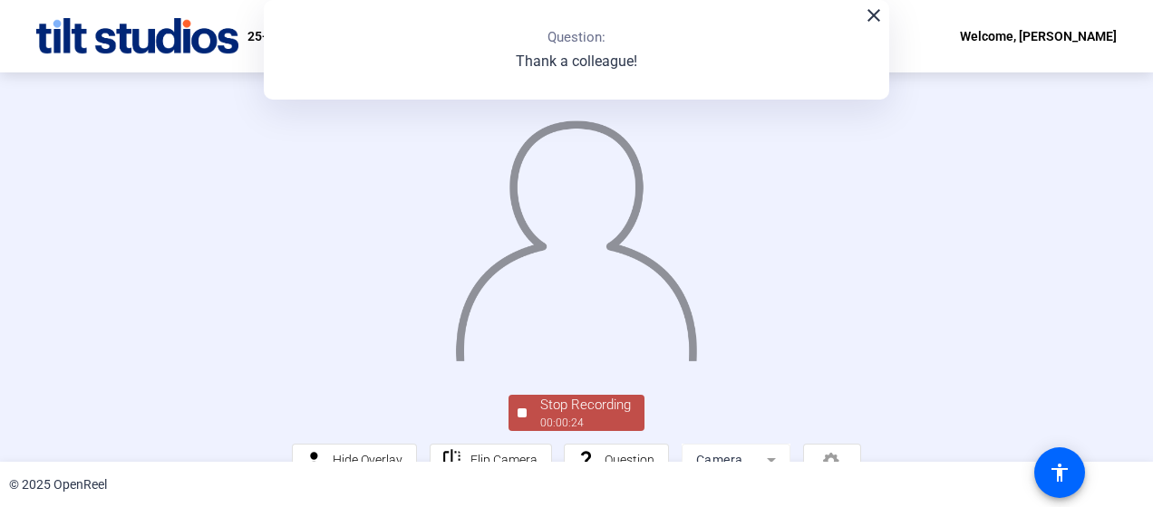
scroll to position [148, 0]
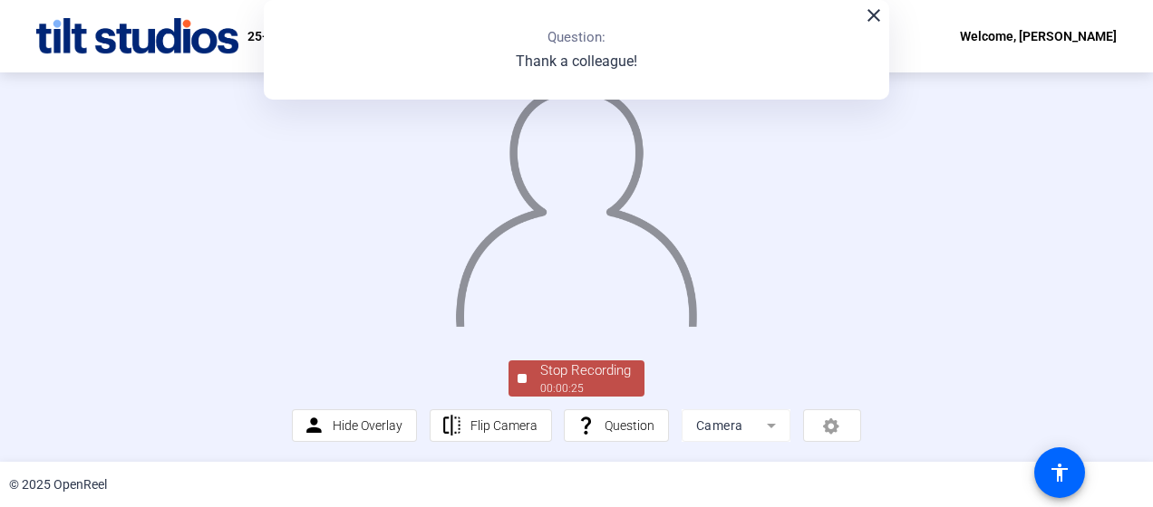
click at [569, 367] on div "Stop Recording" at bounding box center [585, 371] width 91 height 21
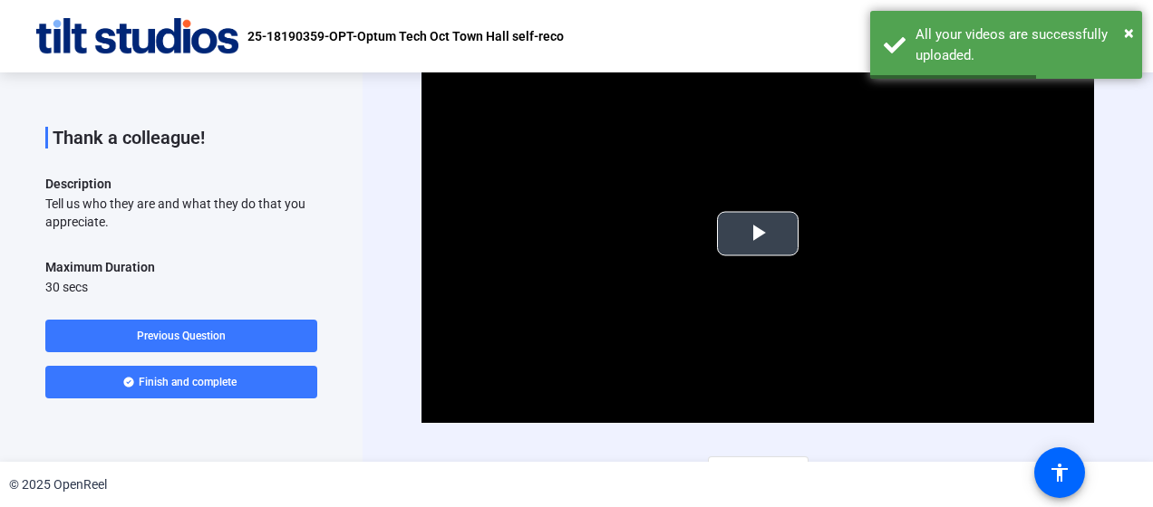
click at [758, 234] on span "Video Player" at bounding box center [758, 234] width 0 height 0
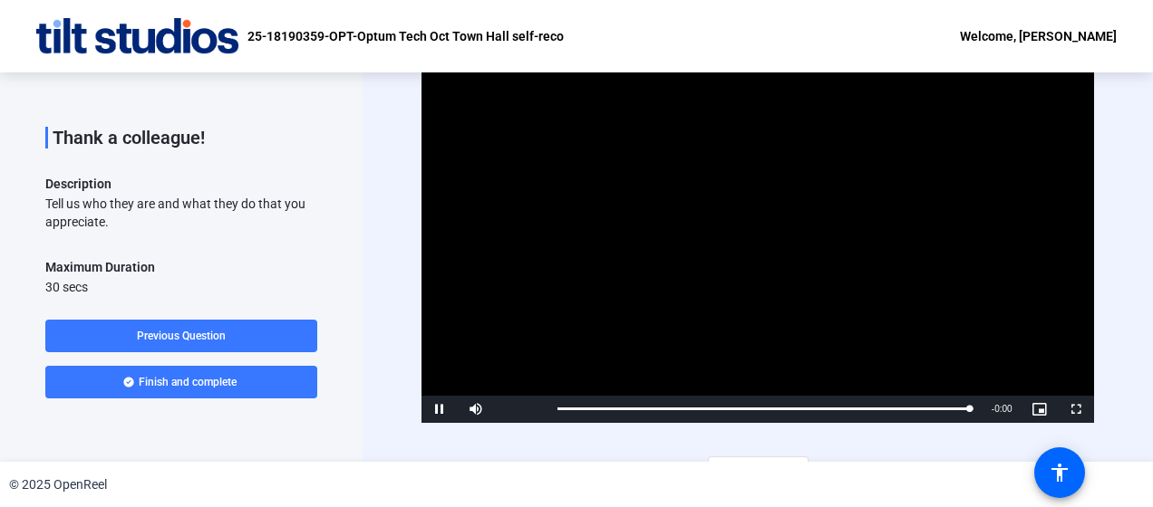
scroll to position [20, 0]
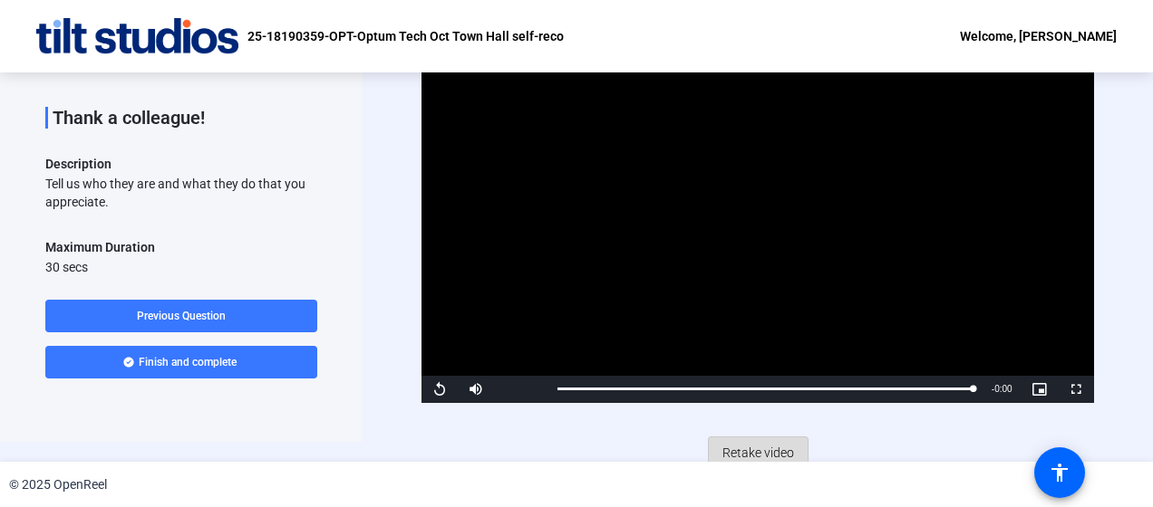
click at [750, 447] on span "Retake video" at bounding box center [758, 453] width 72 height 34
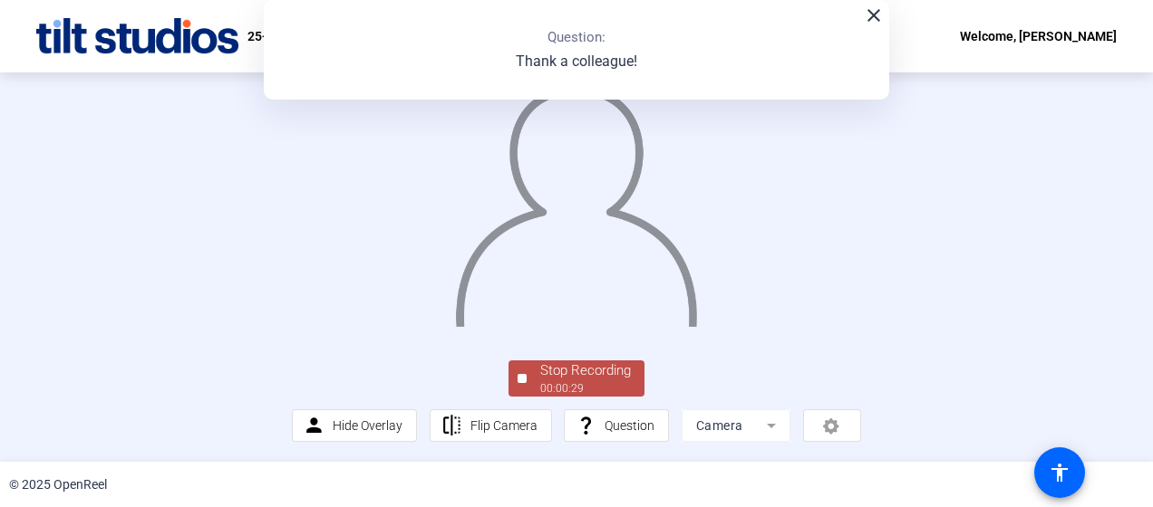
scroll to position [0, 0]
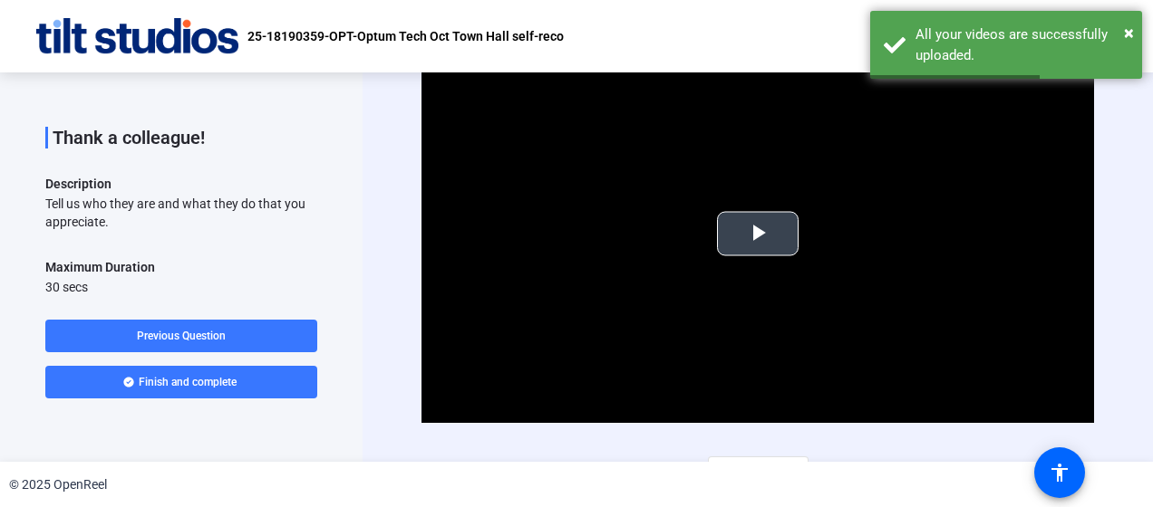
click at [758, 234] on span "Video Player" at bounding box center [758, 234] width 0 height 0
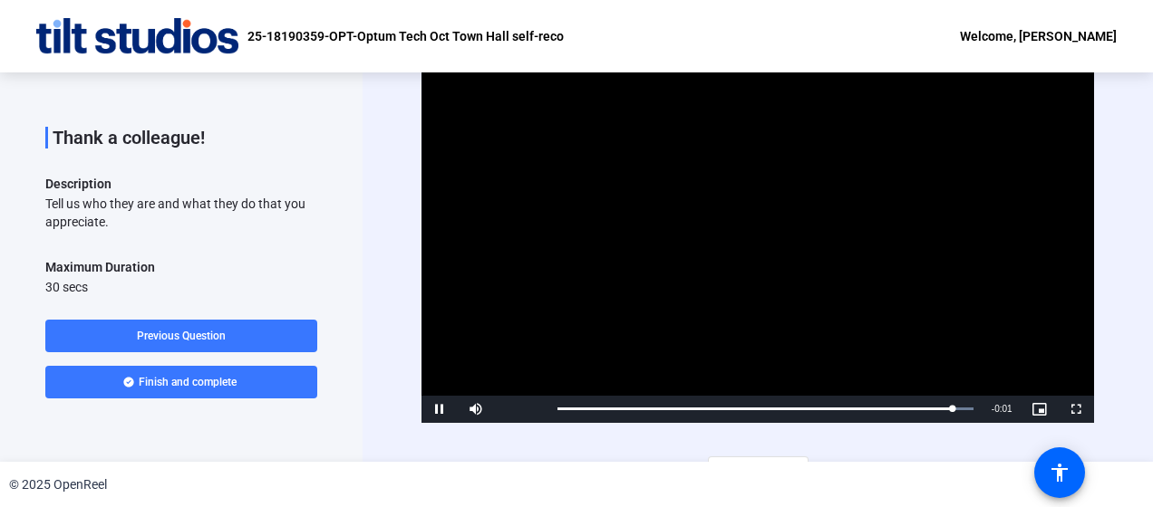
scroll to position [31, 0]
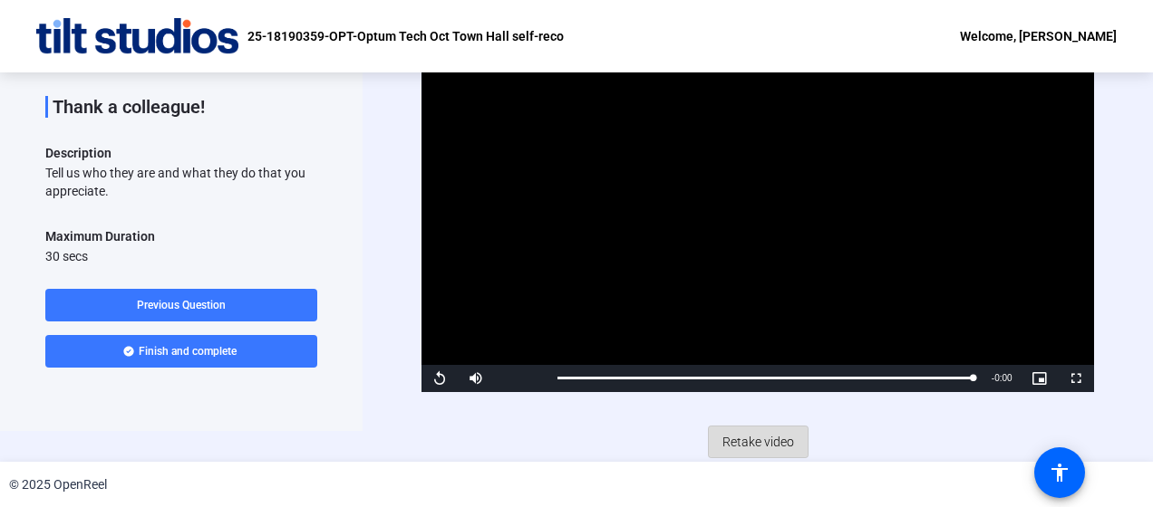
click at [761, 440] on span "Retake video" at bounding box center [758, 442] width 72 height 34
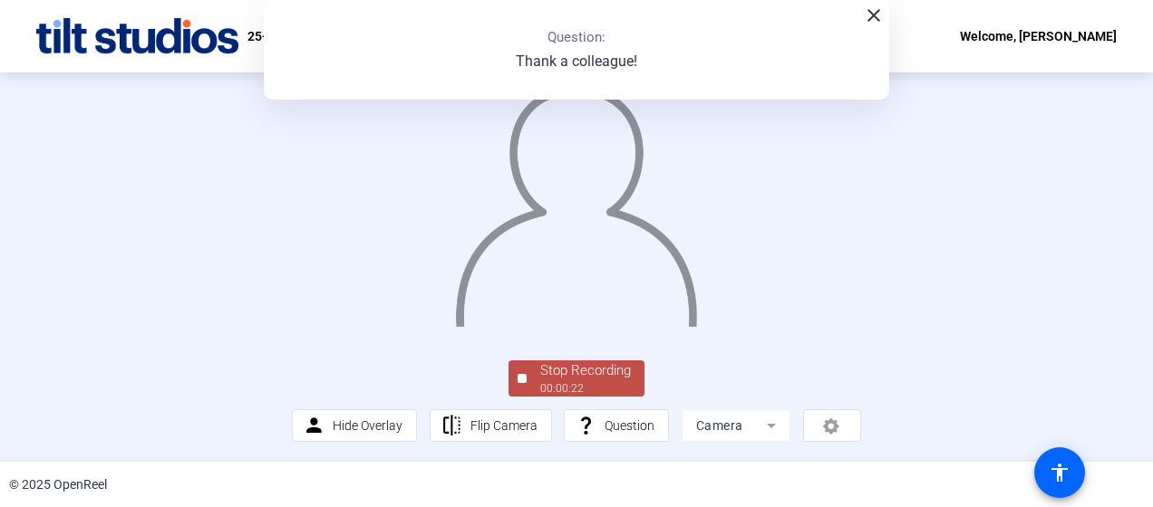
scroll to position [132, 0]
click at [583, 382] on div "Stop Recording" at bounding box center [585, 371] width 91 height 21
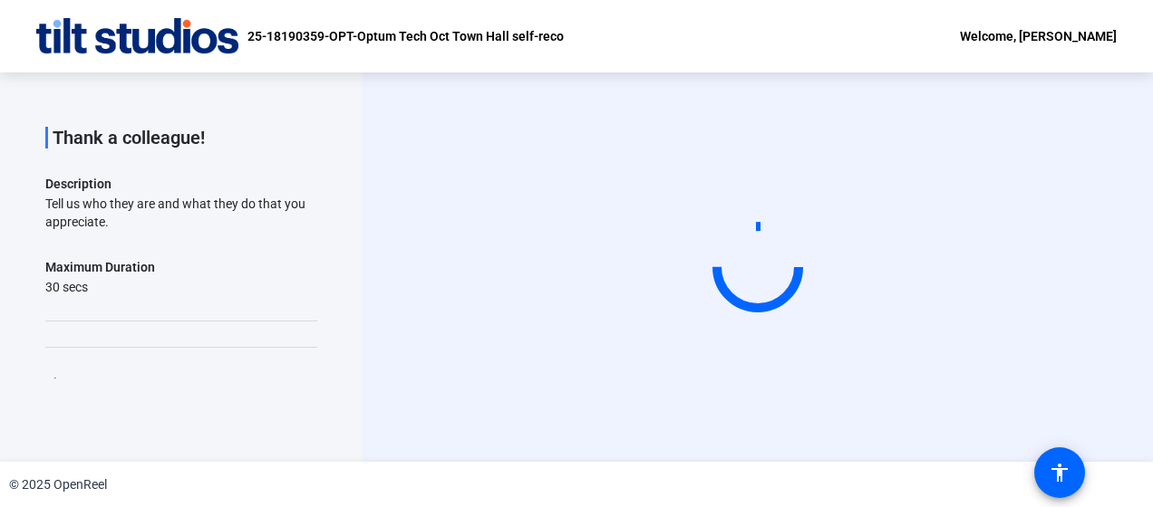
scroll to position [0, 0]
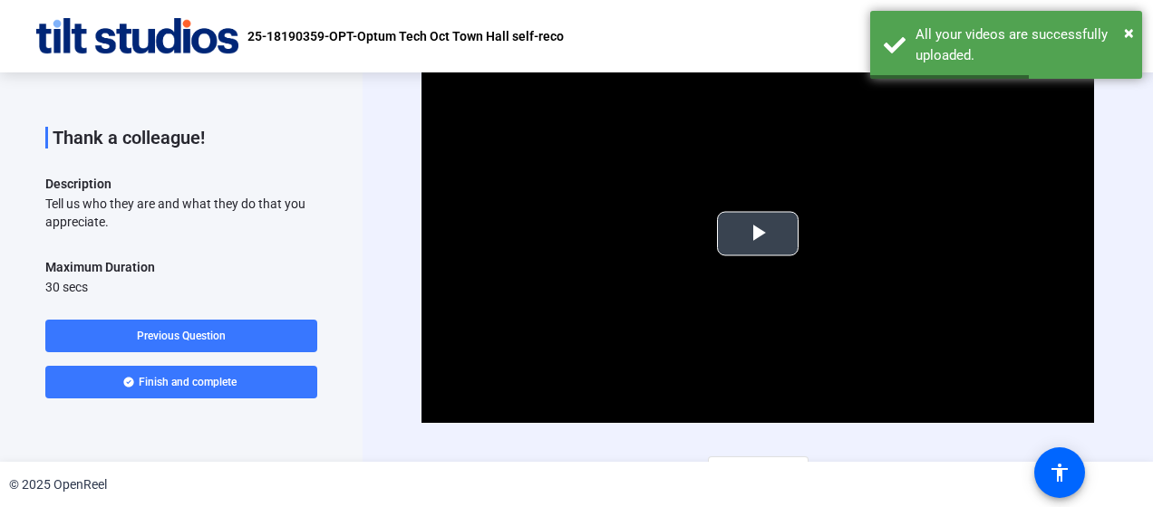
click at [758, 234] on span "Video Player" at bounding box center [758, 234] width 0 height 0
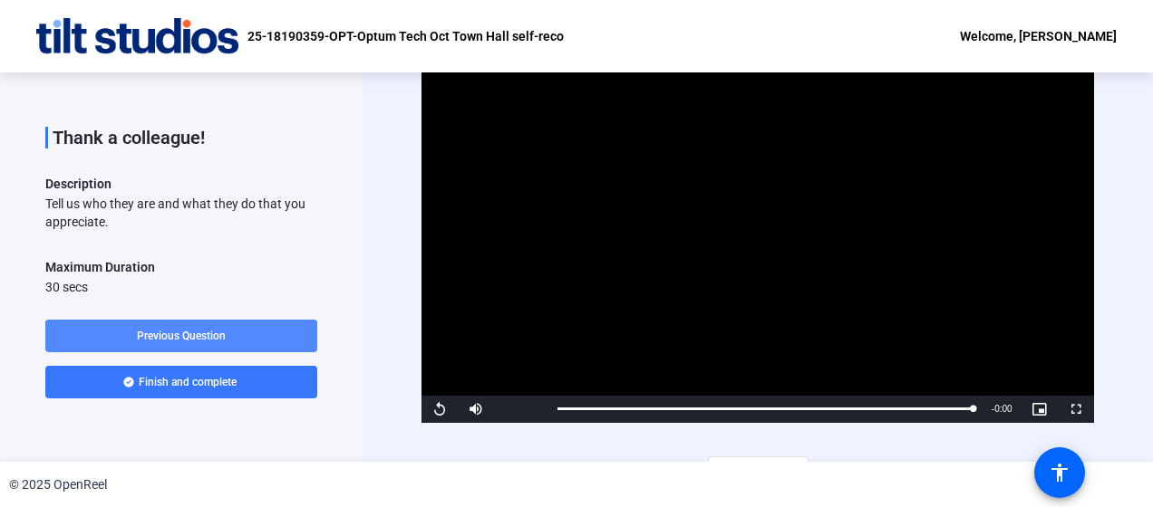
click at [154, 333] on span "Previous Question" at bounding box center [181, 336] width 89 height 13
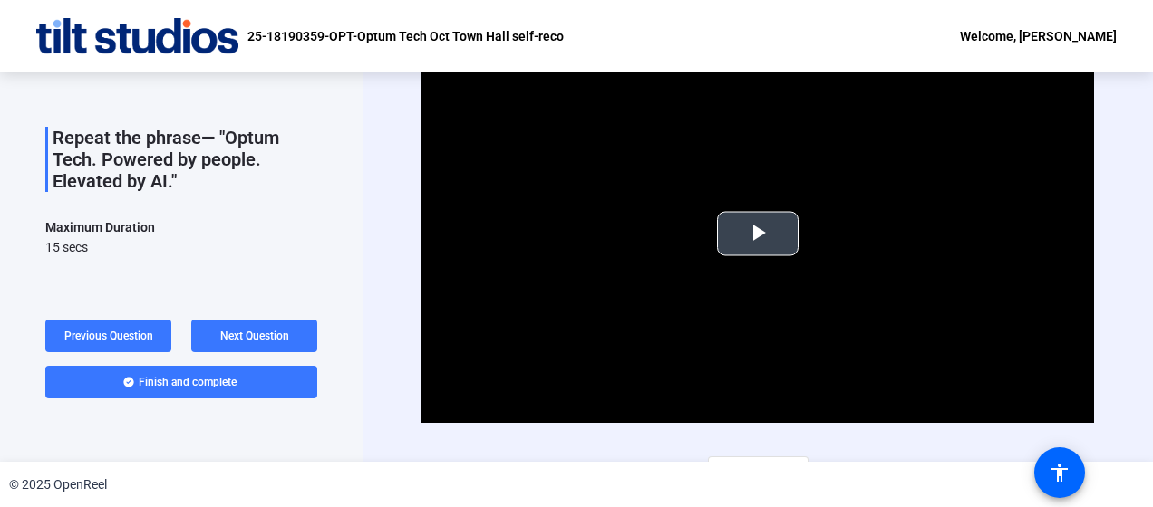
click at [758, 234] on span "Video Player" at bounding box center [758, 234] width 0 height 0
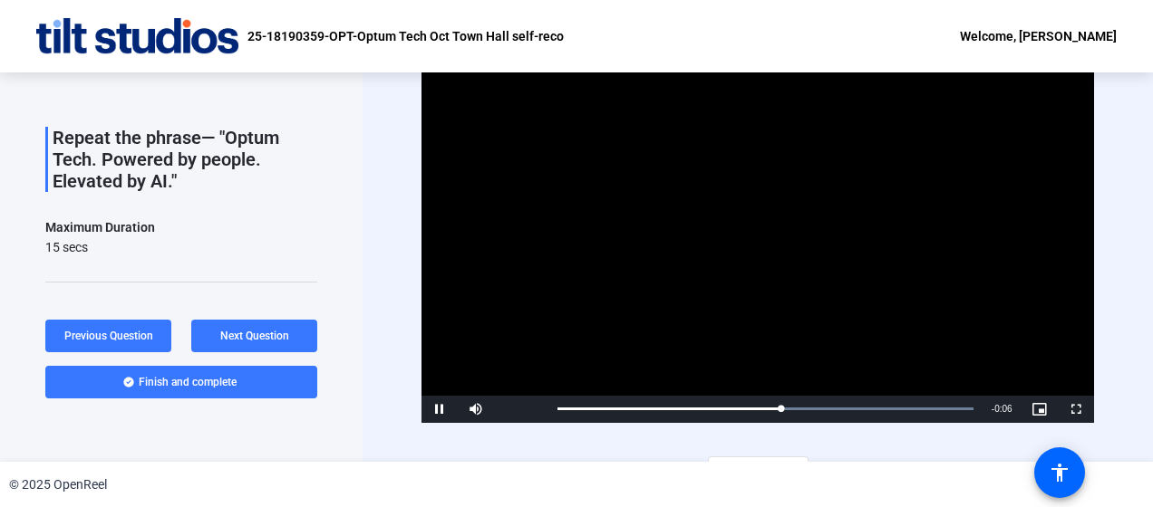
scroll to position [31, 0]
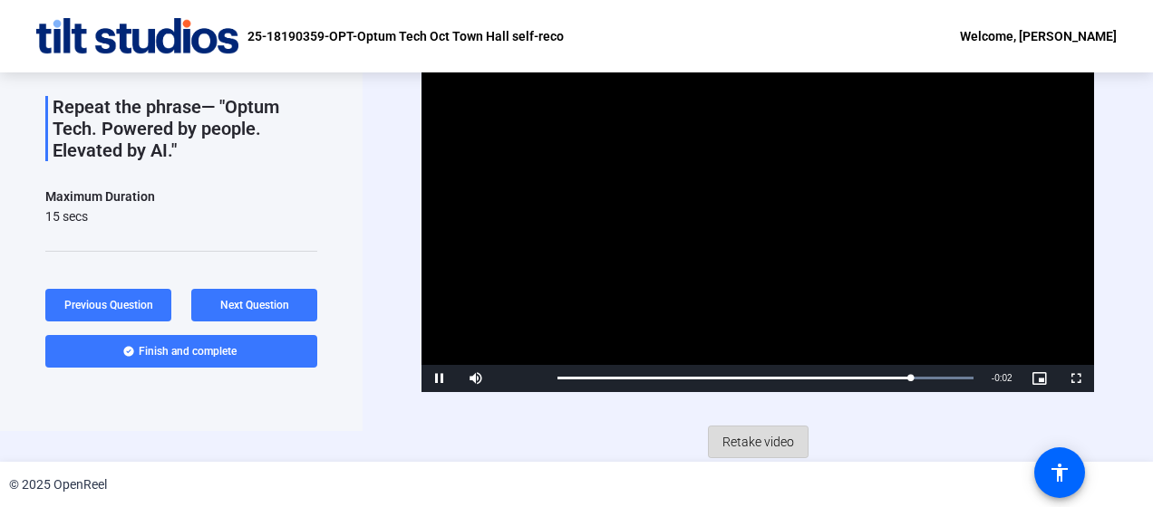
click at [758, 432] on span "Retake video" at bounding box center [758, 442] width 72 height 34
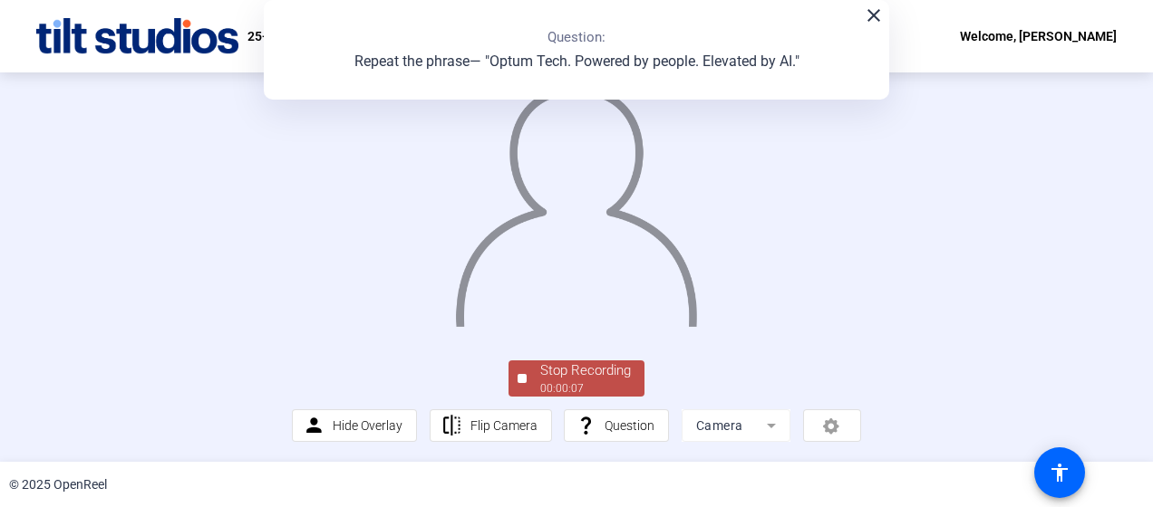
scroll to position [132, 0]
click at [604, 382] on div "Stop Recording" at bounding box center [585, 371] width 91 height 21
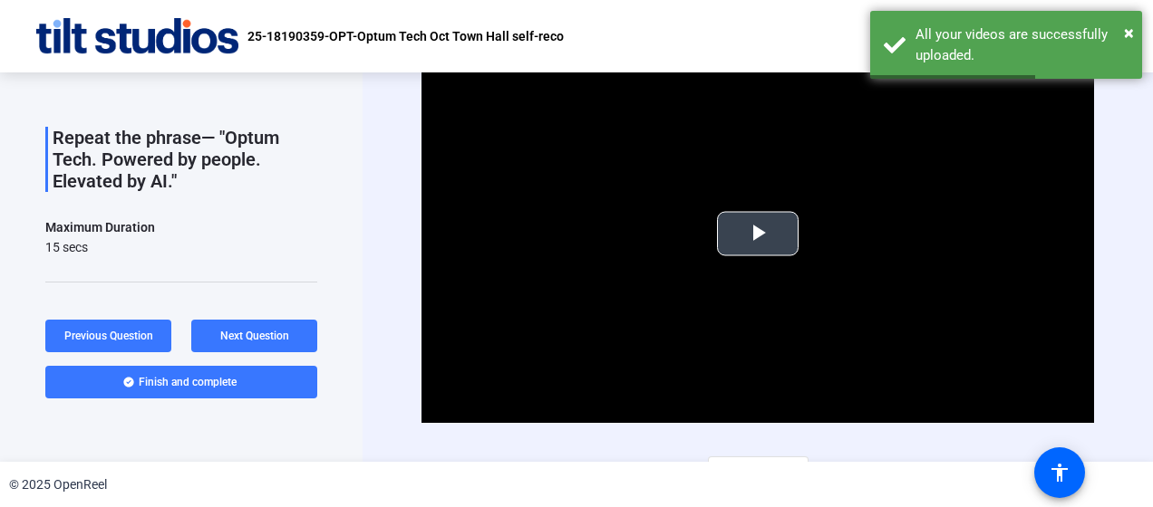
click at [758, 234] on span "Video Player" at bounding box center [758, 234] width 0 height 0
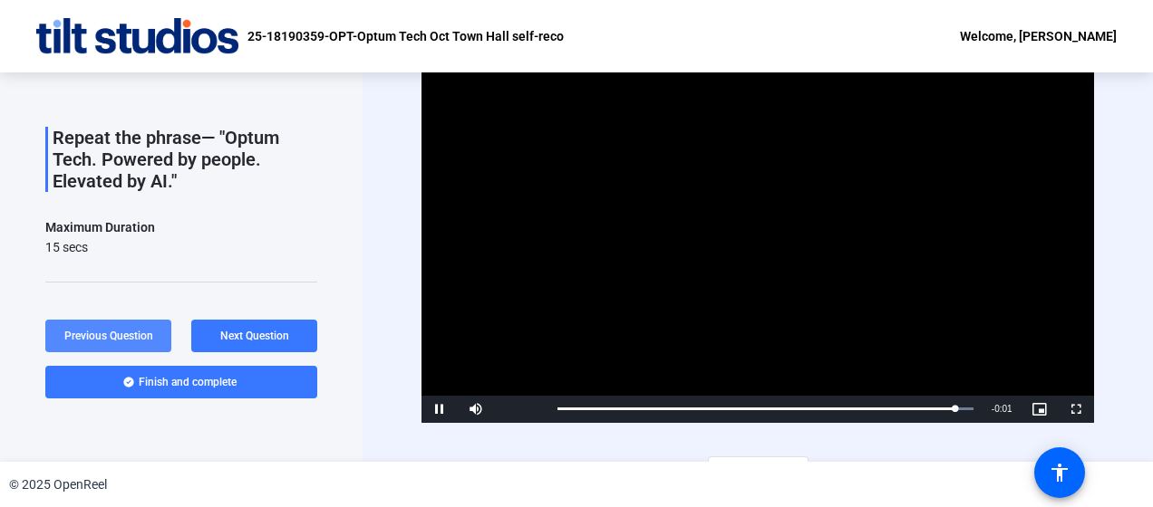
click at [78, 341] on span "Previous Question" at bounding box center [108, 336] width 89 height 13
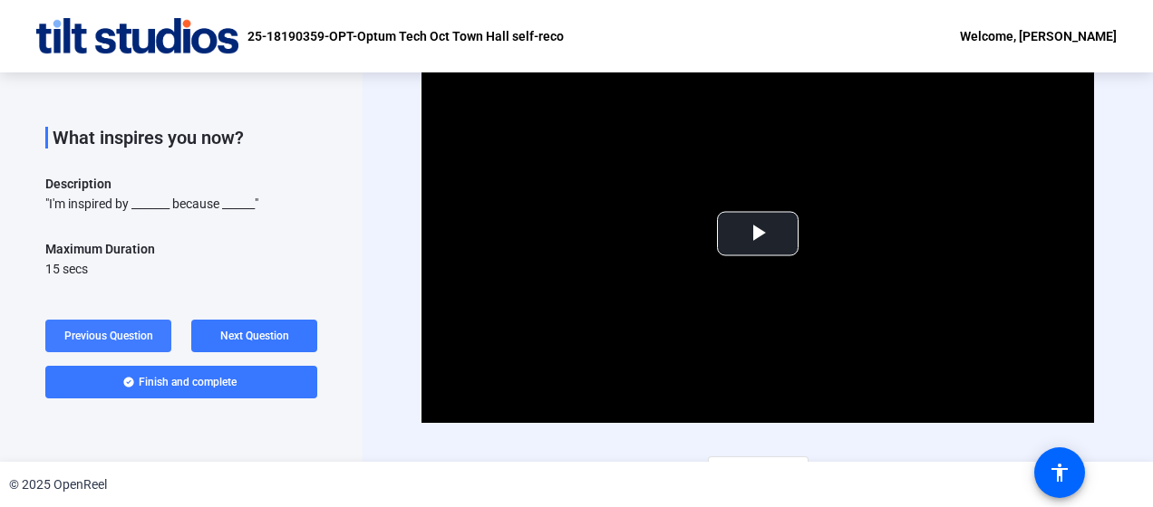
click at [114, 332] on span "Previous Question" at bounding box center [108, 336] width 89 height 13
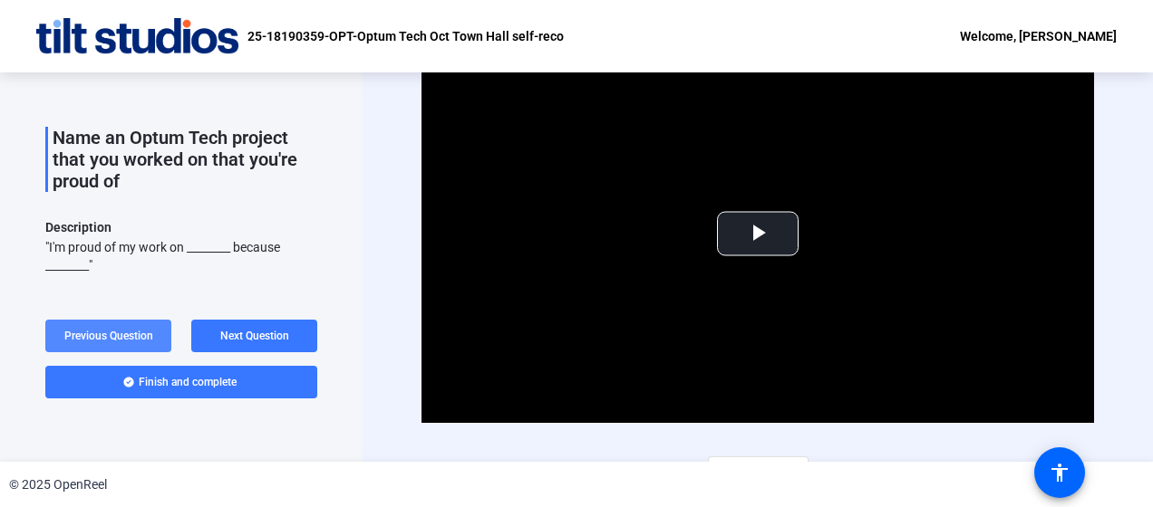
click at [127, 332] on span "Previous Question" at bounding box center [108, 336] width 89 height 13
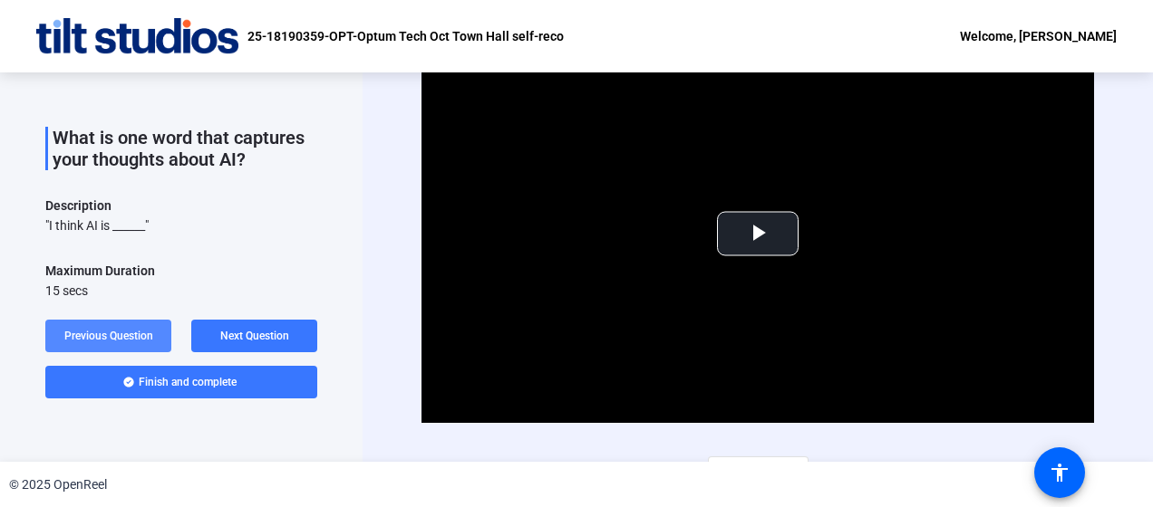
click at [109, 330] on span "Previous Question" at bounding box center [108, 336] width 89 height 13
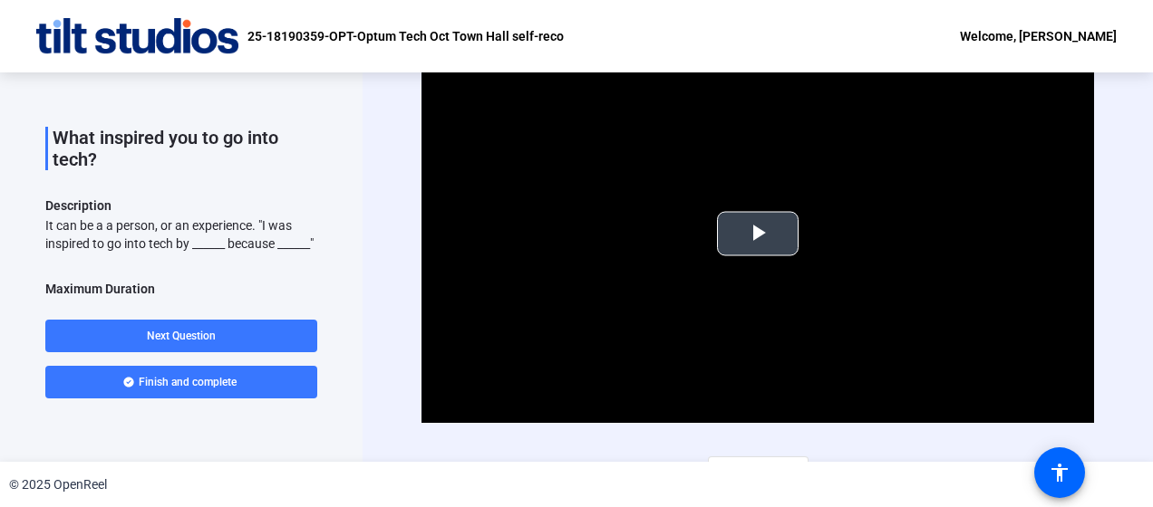
click at [758, 234] on span "Video Player" at bounding box center [758, 234] width 0 height 0
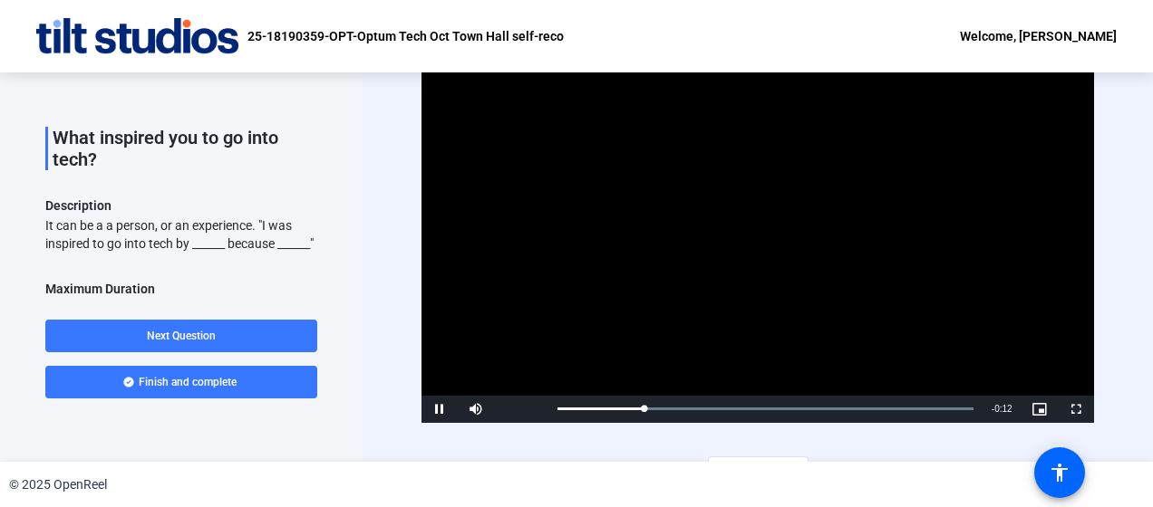
scroll to position [31, 0]
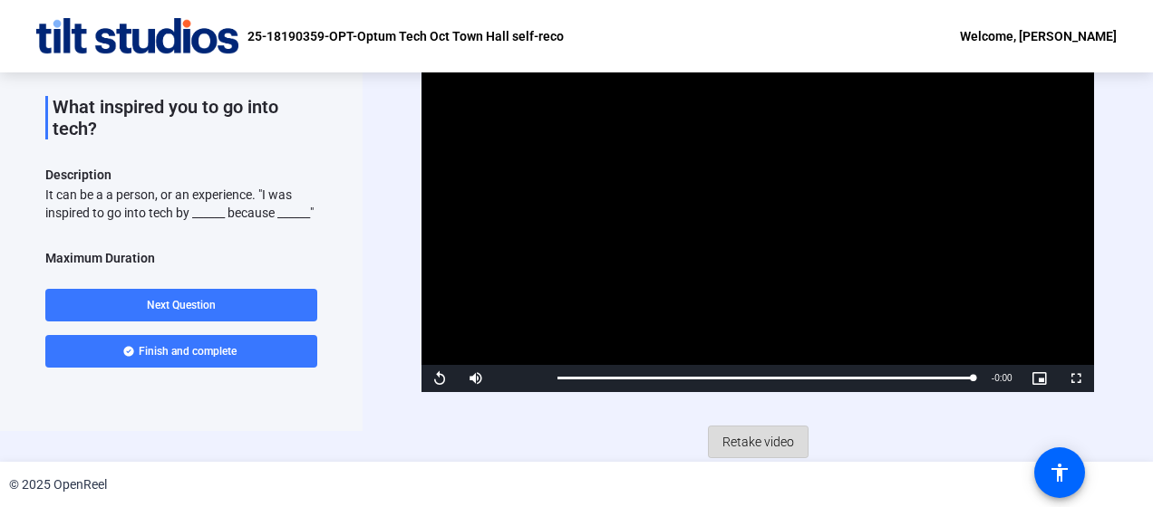
click at [758, 440] on span "Retake video" at bounding box center [758, 442] width 72 height 34
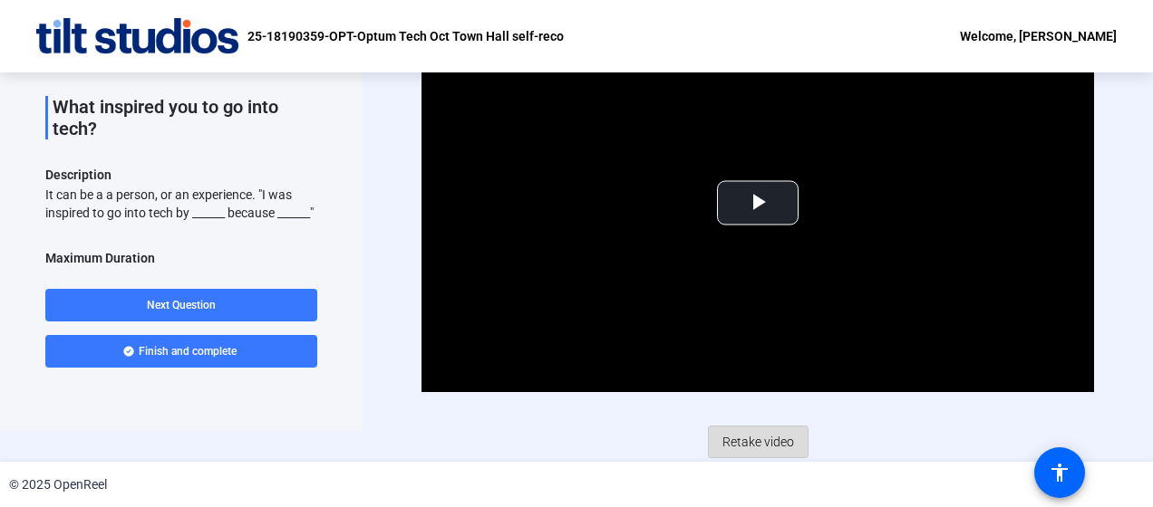
click at [766, 440] on span "Retake video" at bounding box center [758, 442] width 72 height 34
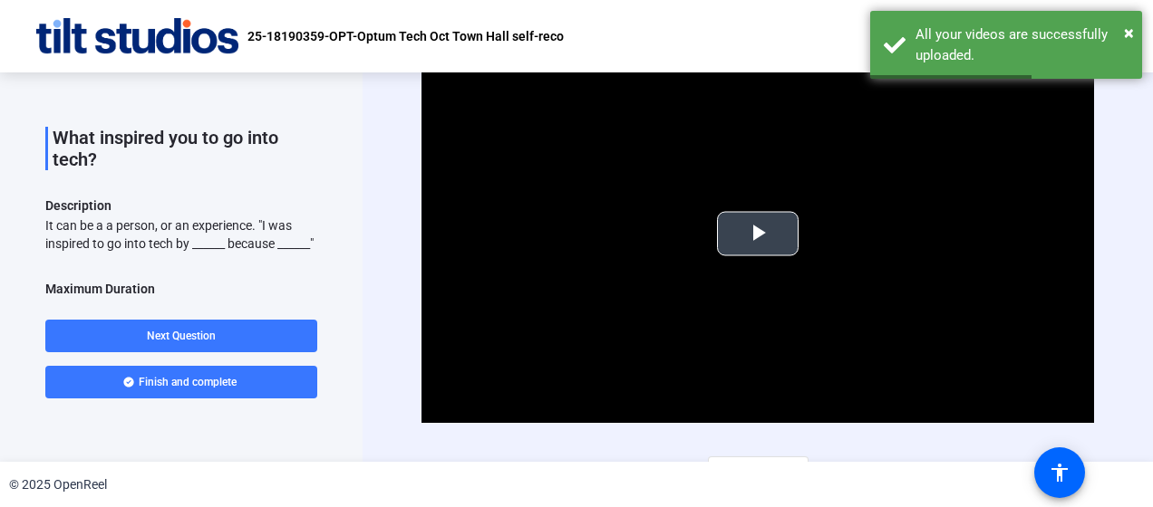
click at [758, 234] on span "Video Player" at bounding box center [758, 234] width 0 height 0
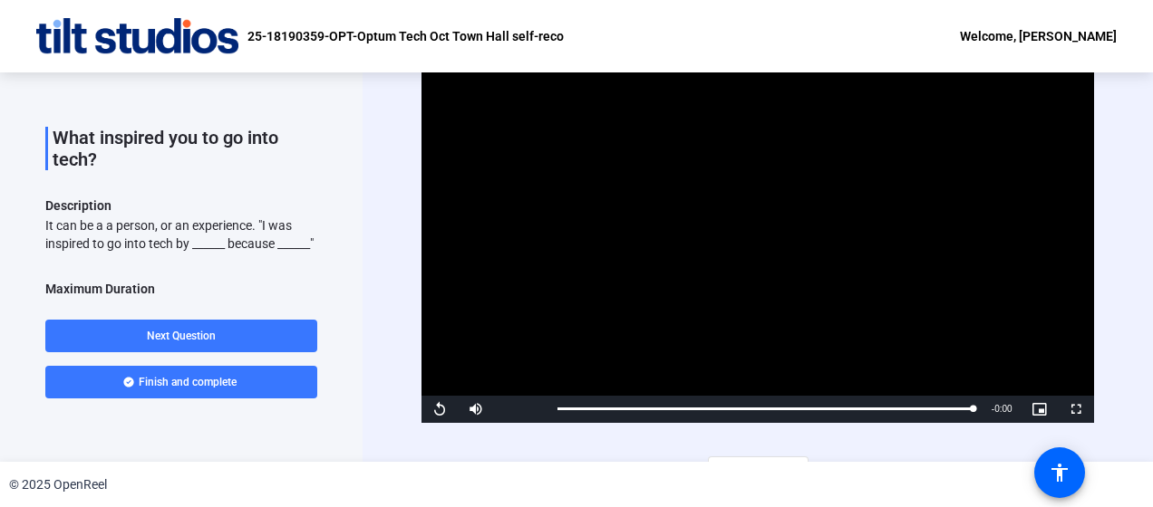
scroll to position [31, 0]
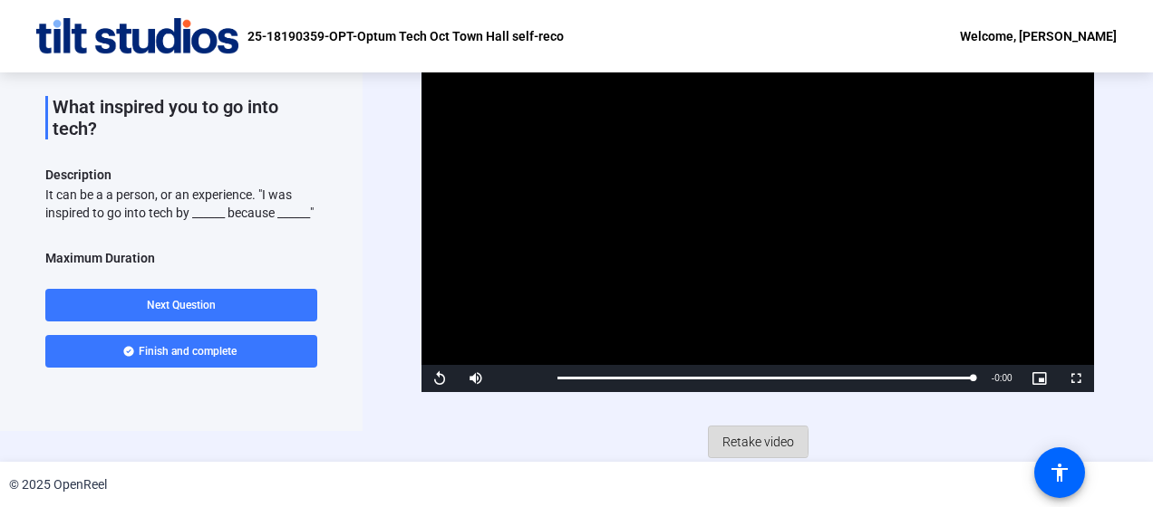
click at [743, 440] on span "Retake video" at bounding box center [758, 442] width 72 height 34
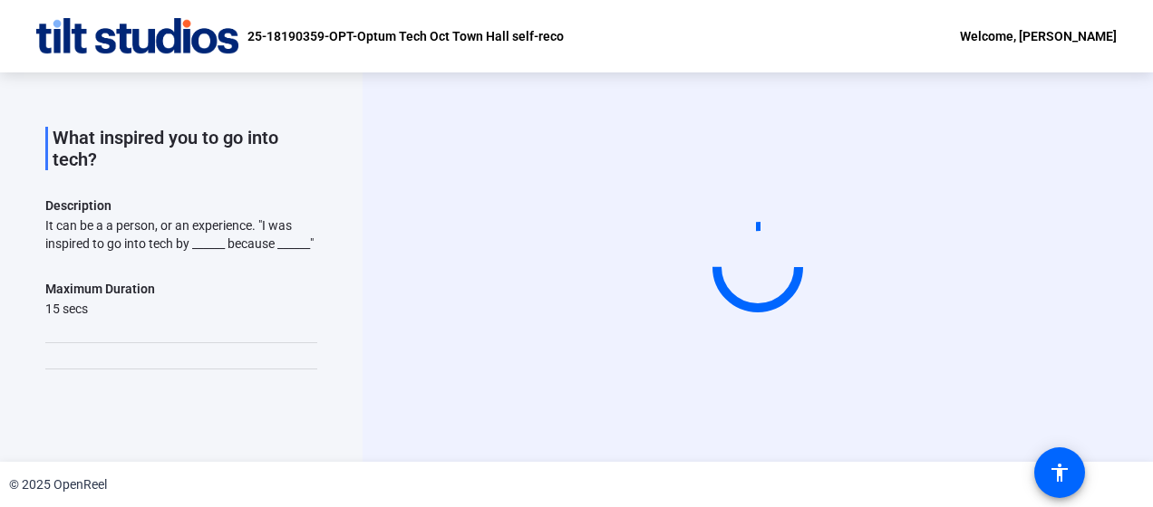
scroll to position [0, 0]
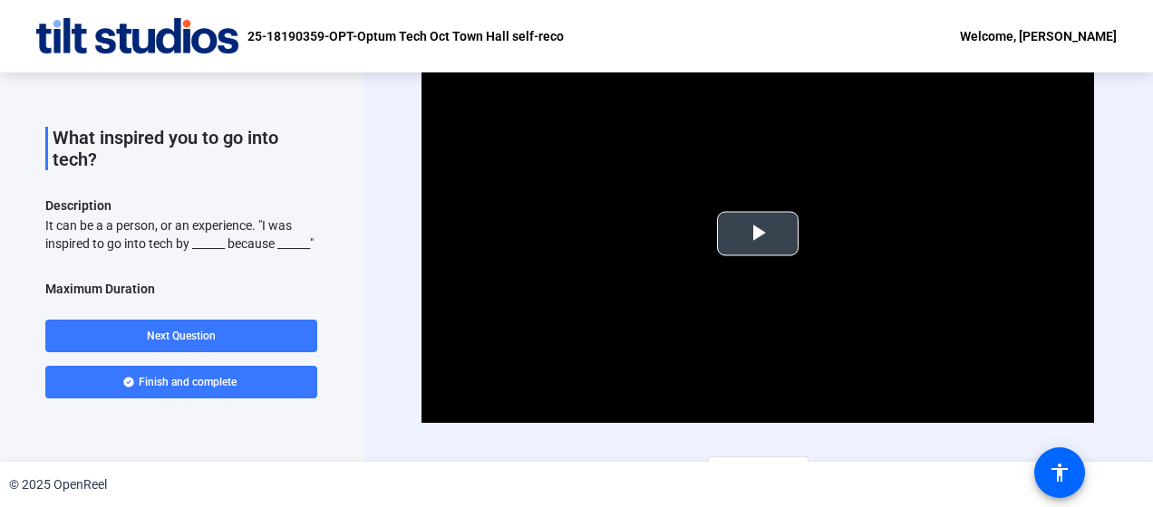
click at [758, 234] on span "Video Player" at bounding box center [758, 234] width 0 height 0
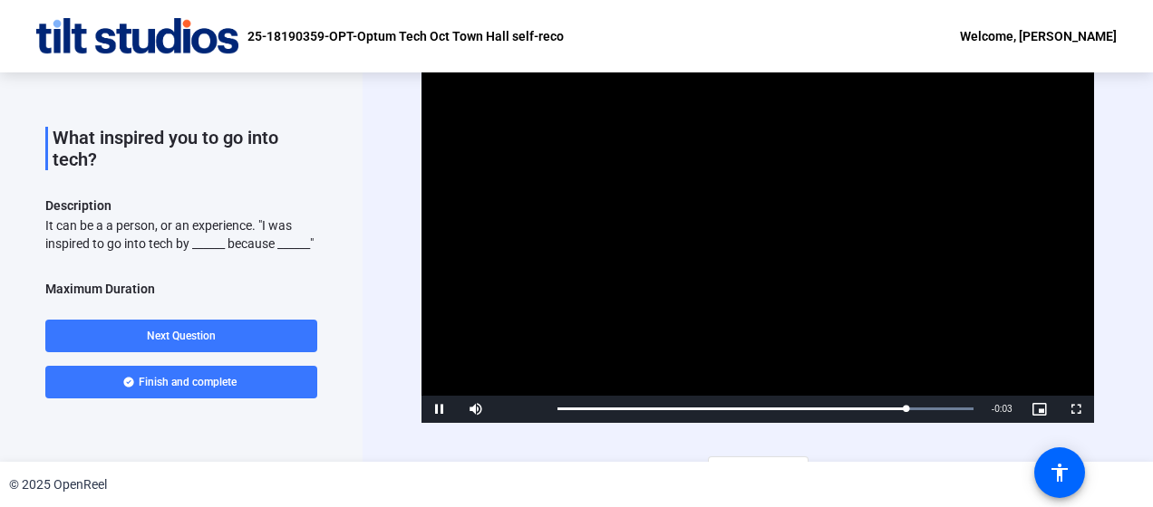
scroll to position [31, 0]
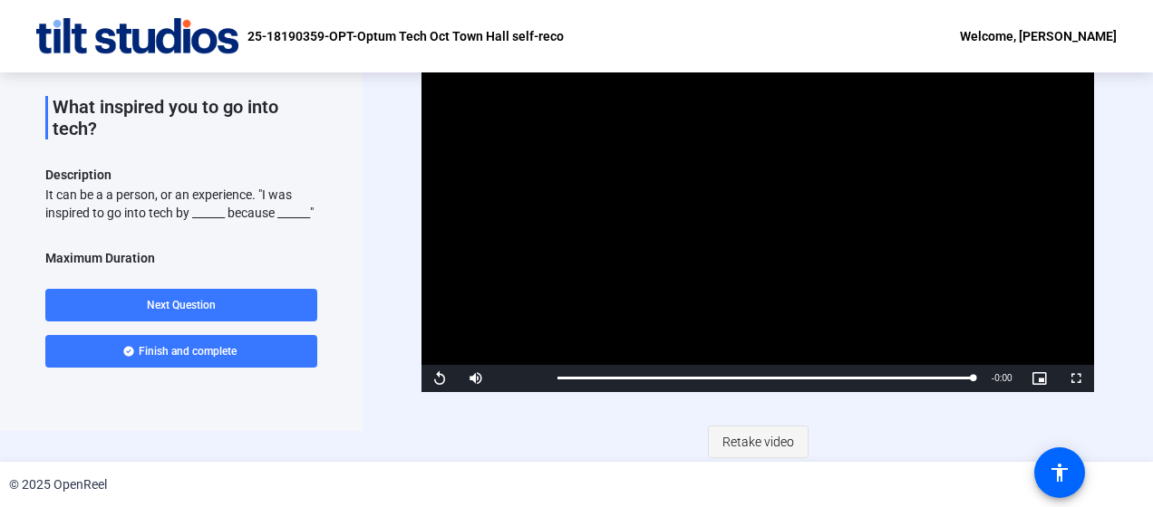
click at [756, 441] on span "Retake video" at bounding box center [758, 442] width 72 height 34
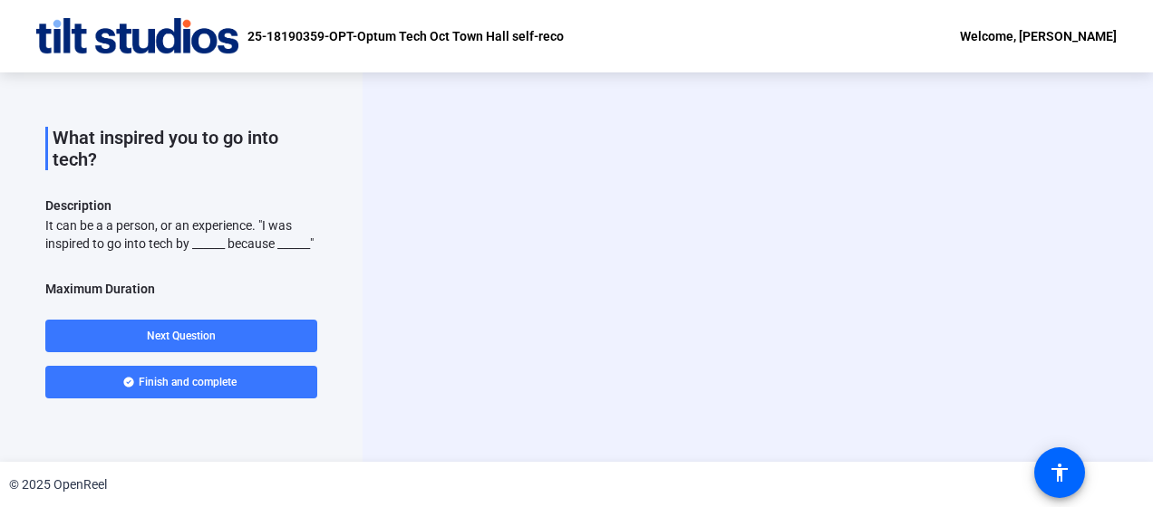
scroll to position [0, 0]
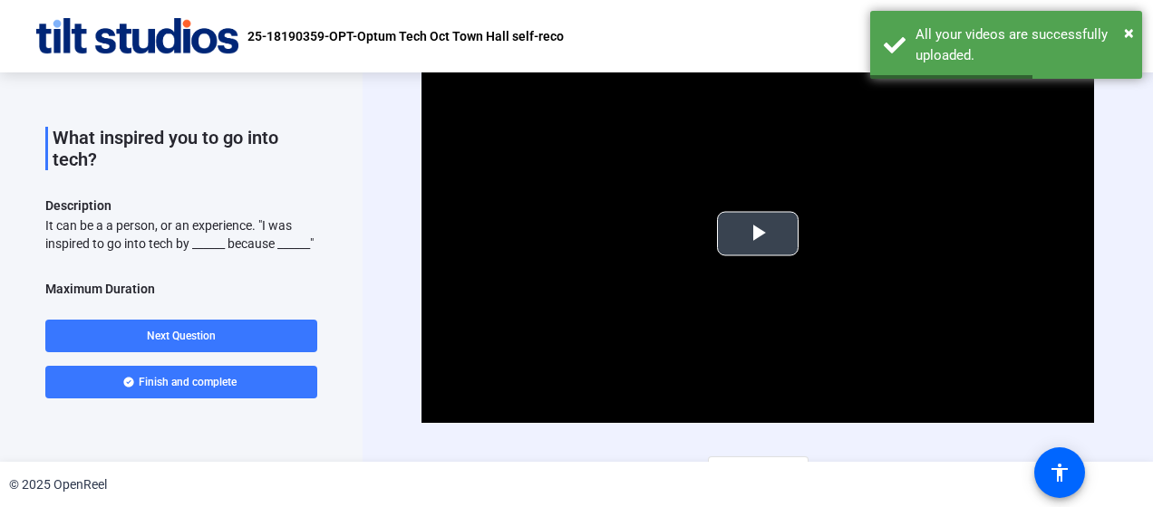
click at [758, 234] on span "Video Player" at bounding box center [758, 234] width 0 height 0
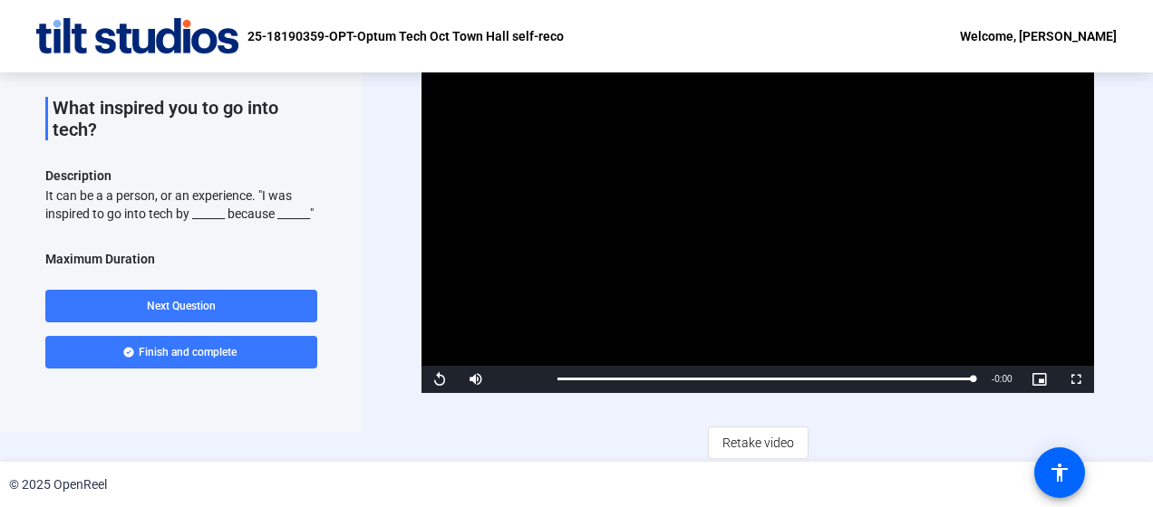
scroll to position [31, 0]
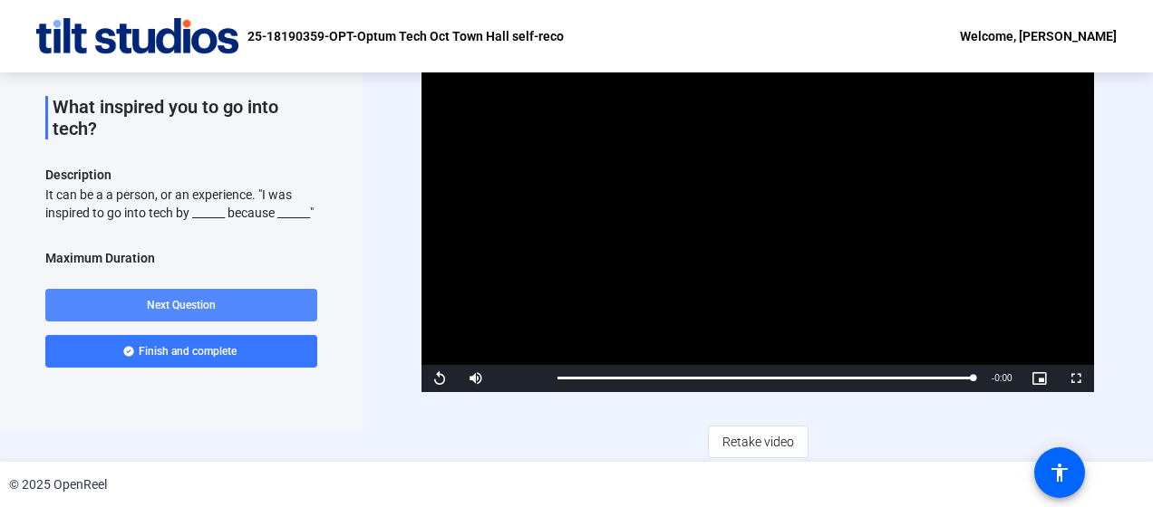
click at [187, 310] on span "Next Question" at bounding box center [181, 305] width 69 height 13
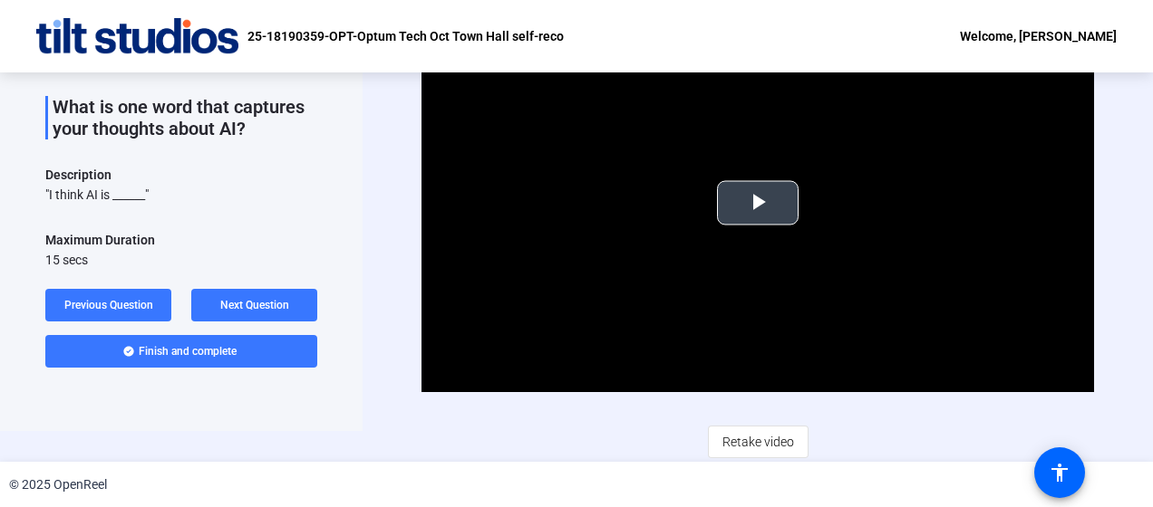
click at [758, 203] on span "Video Player" at bounding box center [758, 203] width 0 height 0
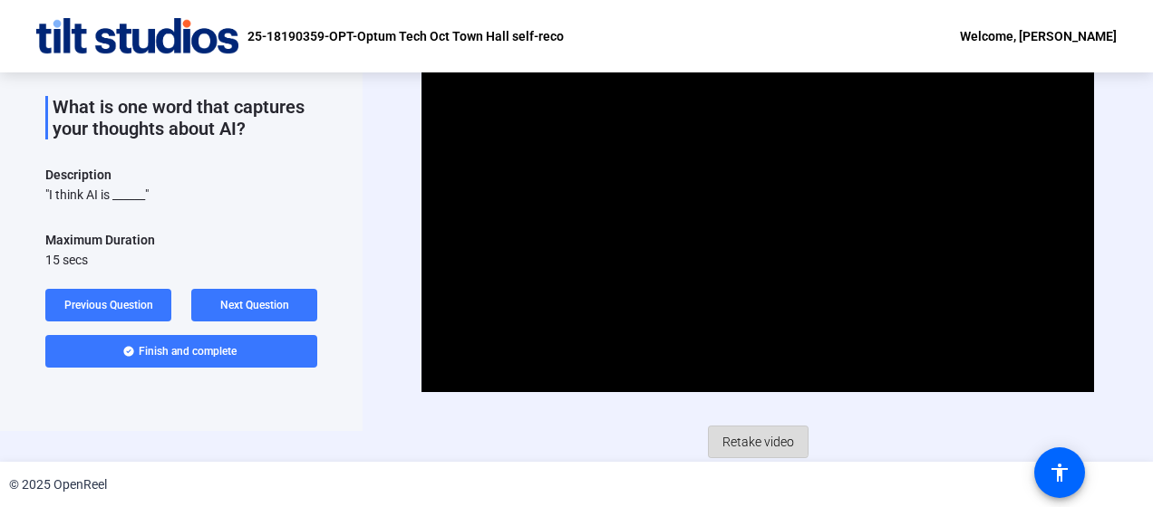
click at [752, 439] on span "Retake video" at bounding box center [758, 442] width 72 height 34
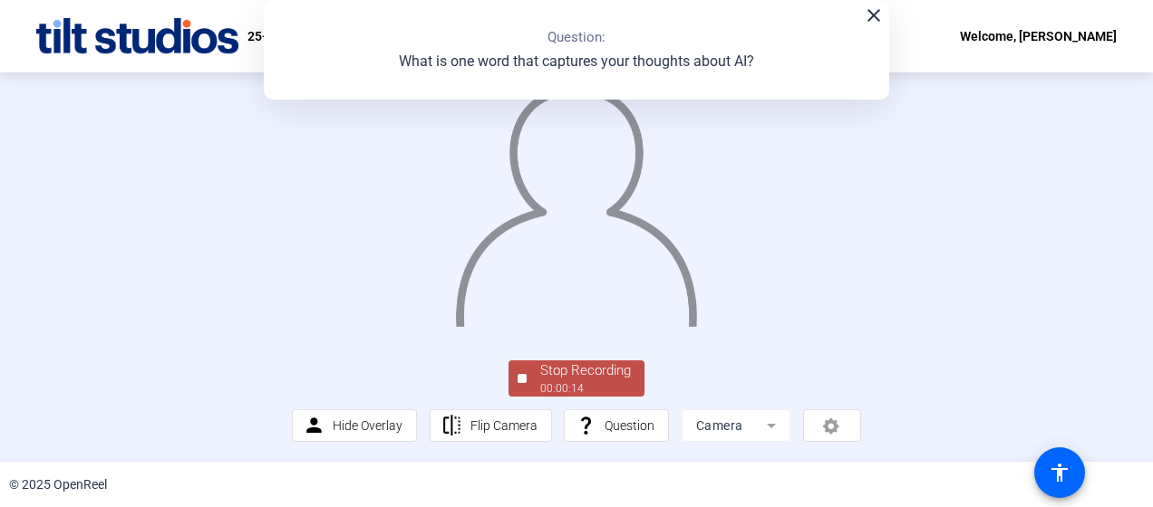
scroll to position [0, 0]
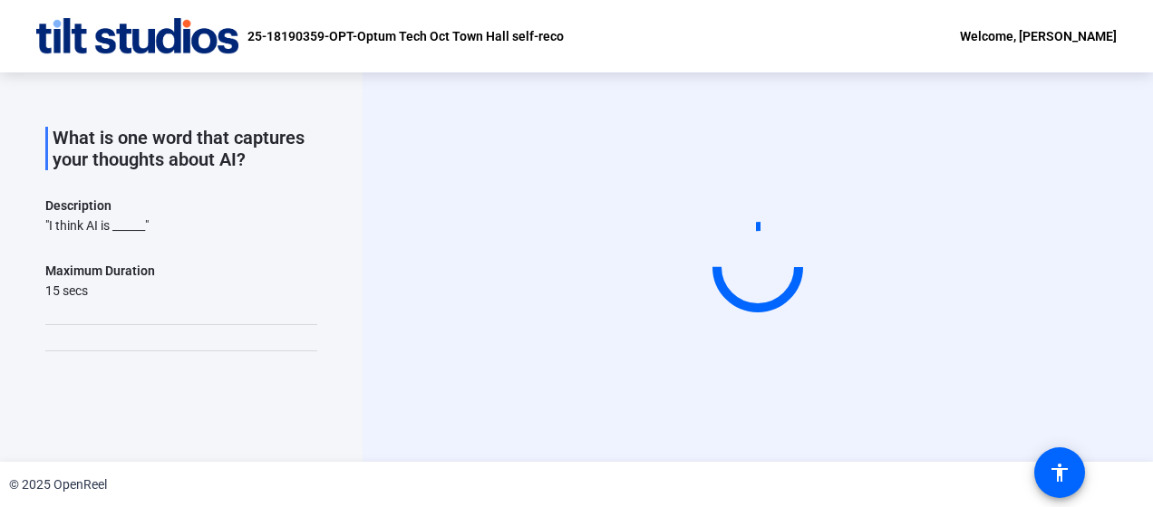
click at [622, 344] on video at bounding box center [758, 267] width 272 height 153
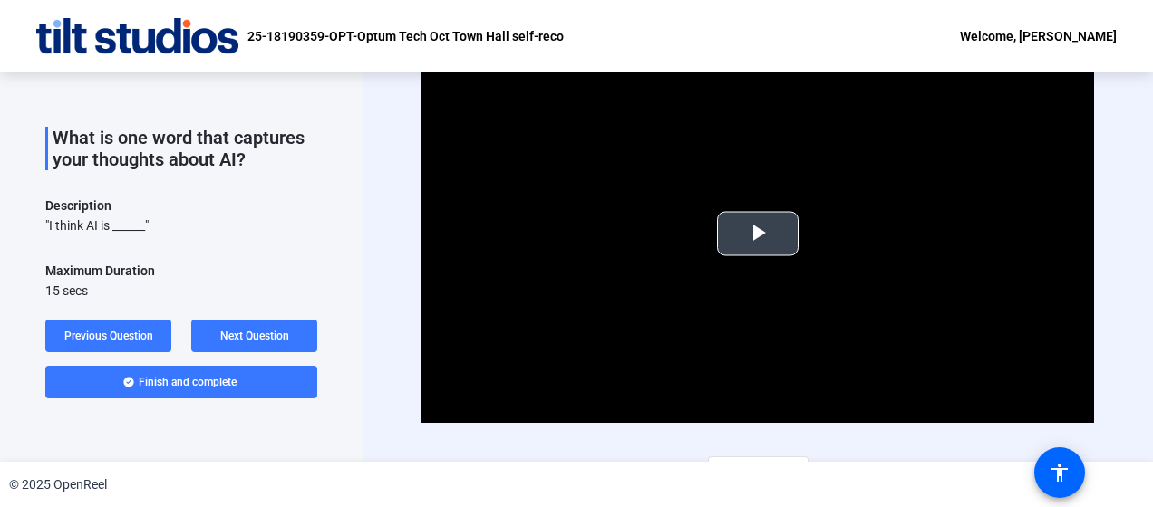
click at [758, 234] on span "Video Player" at bounding box center [758, 234] width 0 height 0
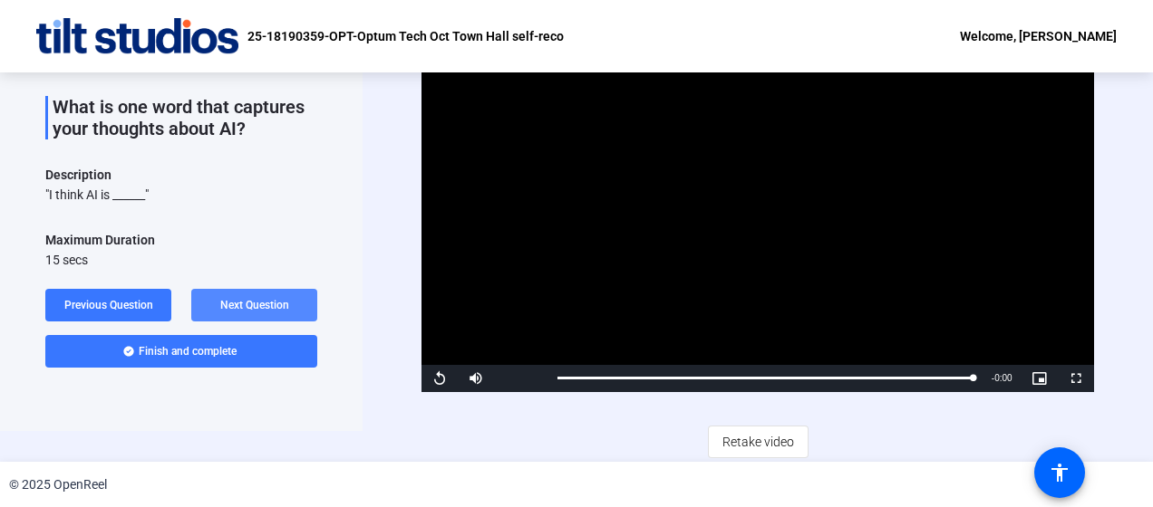
click at [261, 301] on span "Next Question" at bounding box center [254, 305] width 69 height 13
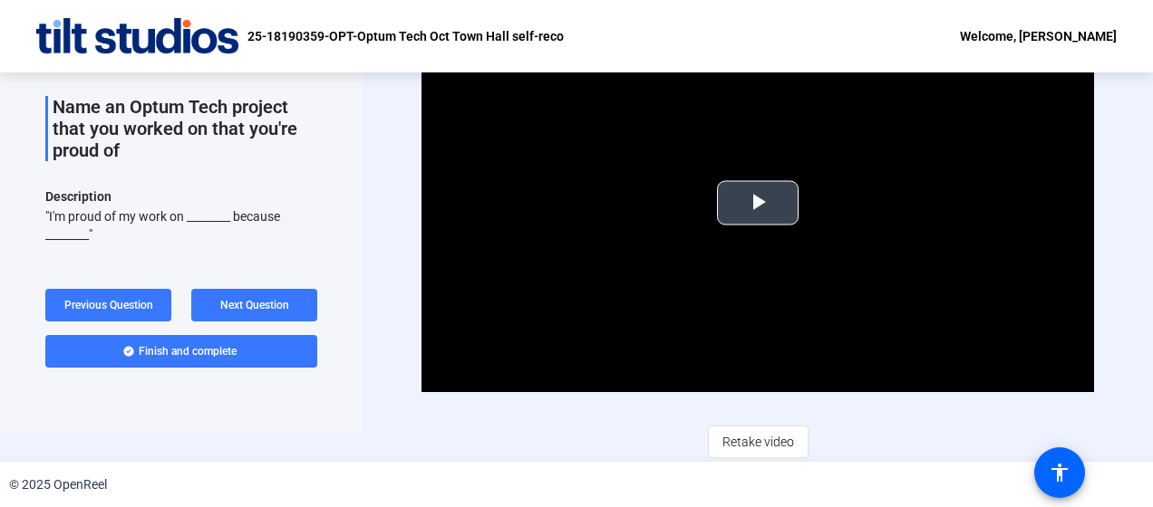
click at [758, 203] on span "Video Player" at bounding box center [758, 203] width 0 height 0
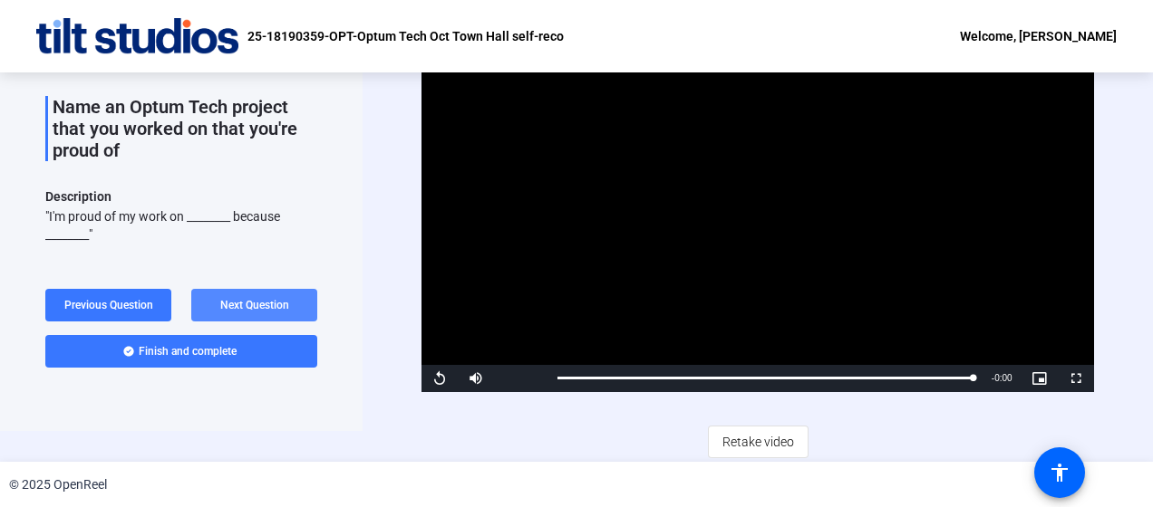
click at [272, 301] on span "Next Question" at bounding box center [254, 305] width 69 height 13
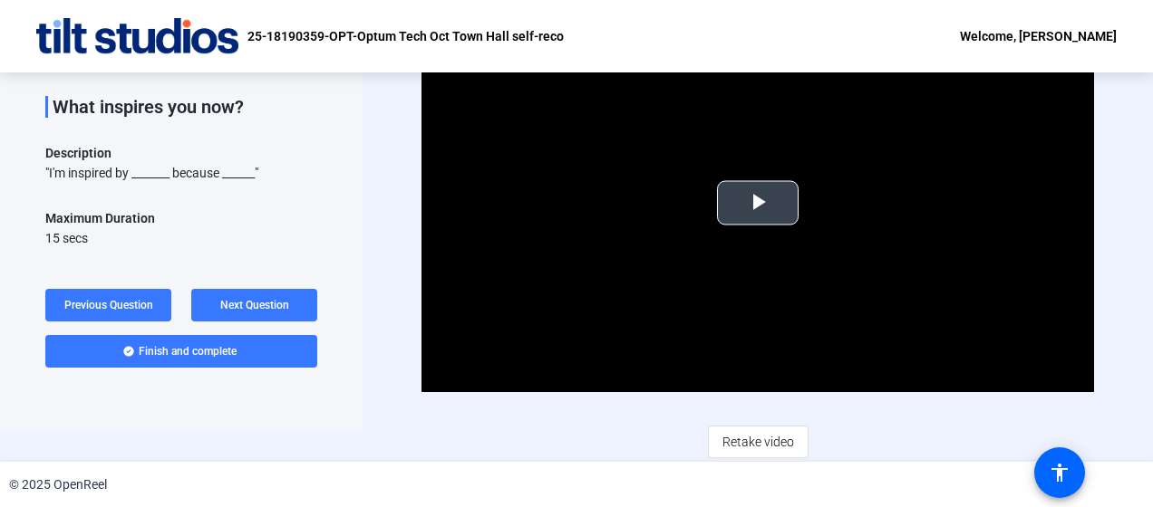
click at [758, 203] on span "Video Player" at bounding box center [758, 203] width 0 height 0
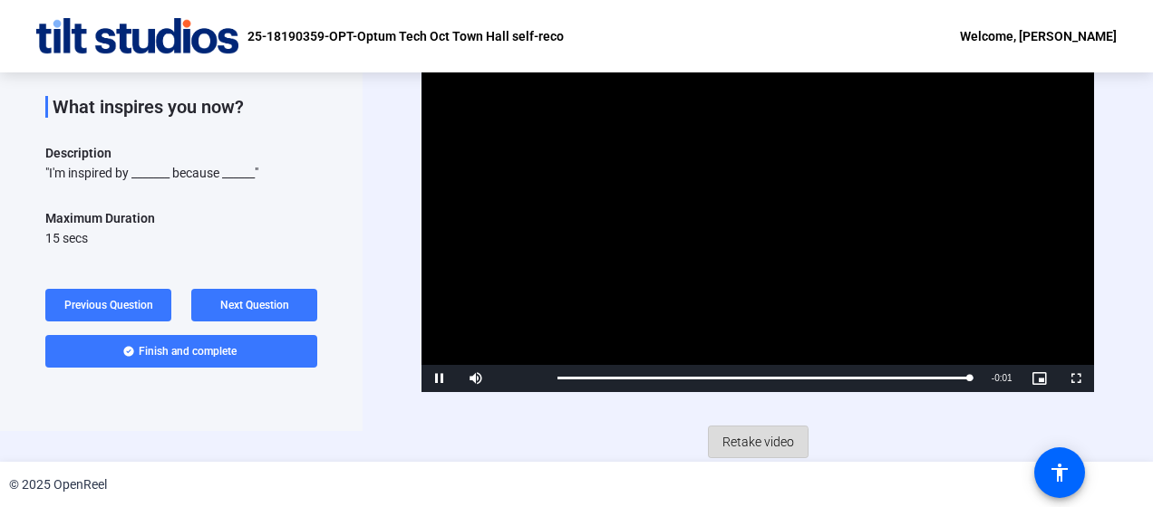
click at [750, 440] on span "Retake video" at bounding box center [758, 442] width 72 height 34
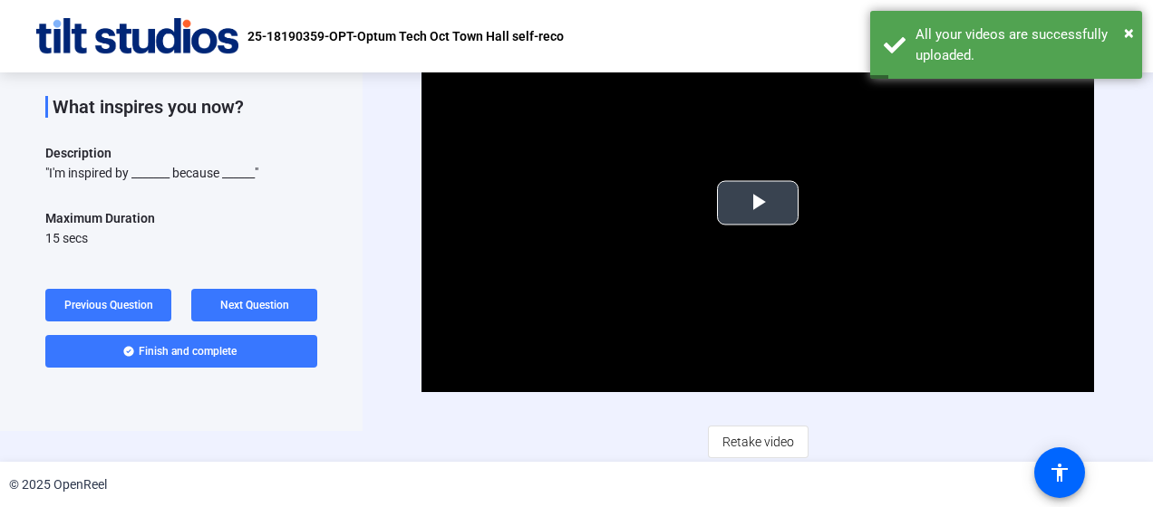
click at [758, 203] on span "Video Player" at bounding box center [758, 203] width 0 height 0
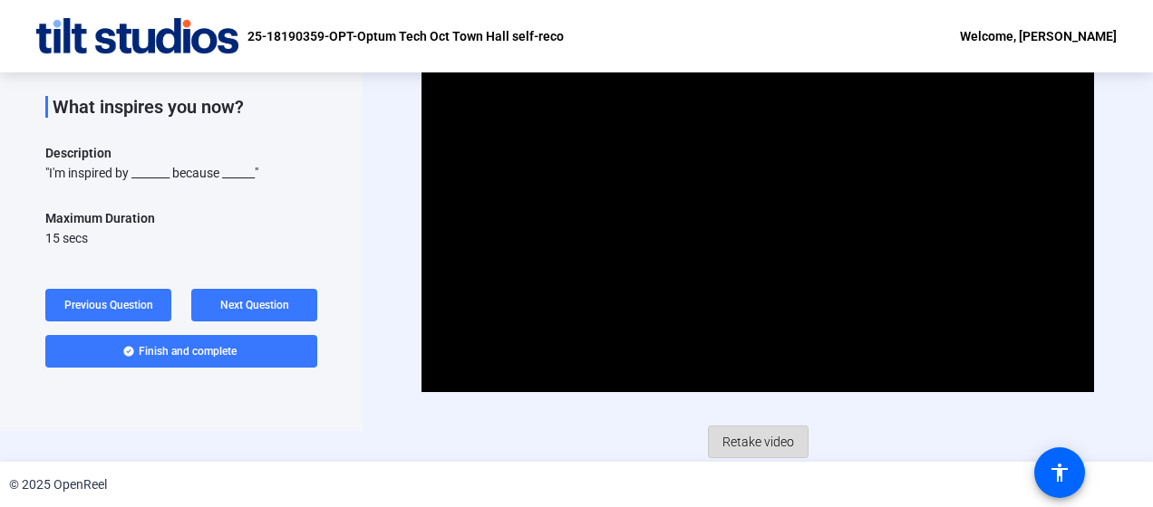
click at [758, 440] on span "Retake video" at bounding box center [758, 442] width 72 height 34
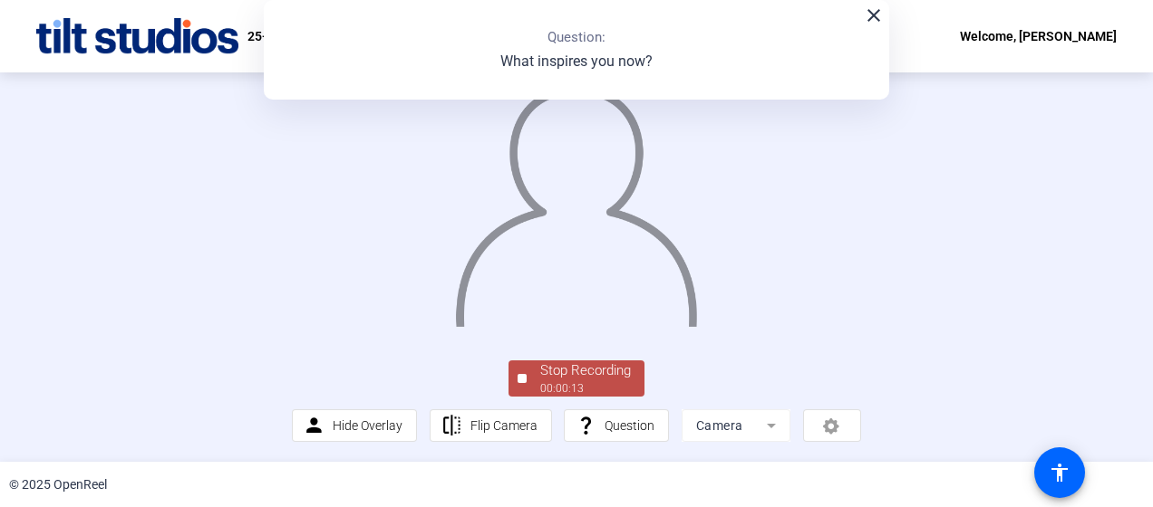
scroll to position [148, 0]
click at [588, 375] on div "Stop Recording" at bounding box center [585, 371] width 91 height 21
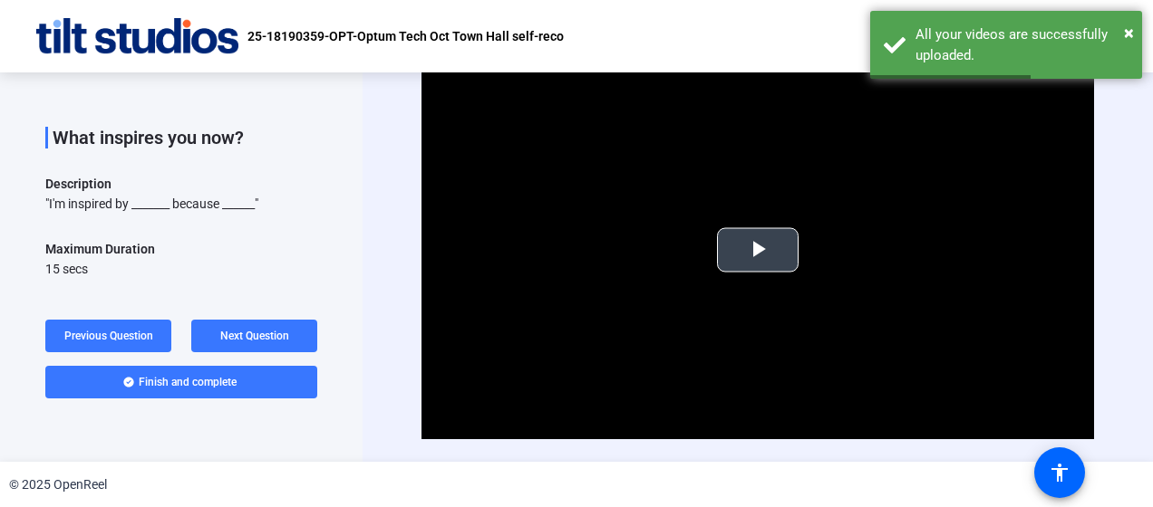
click at [758, 250] on span "Video Player" at bounding box center [758, 250] width 0 height 0
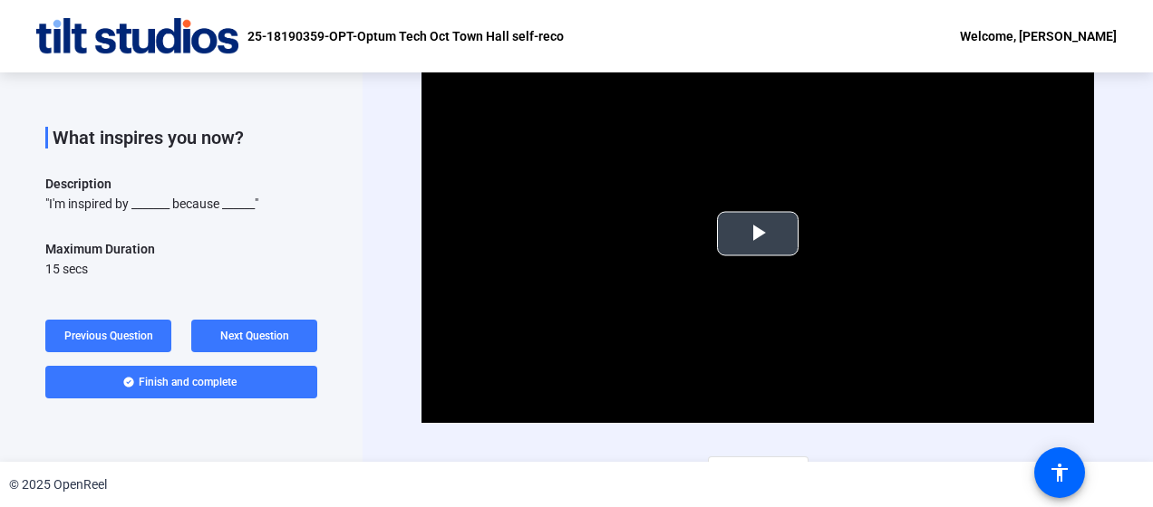
click at [758, 234] on span "Video Player" at bounding box center [758, 234] width 0 height 0
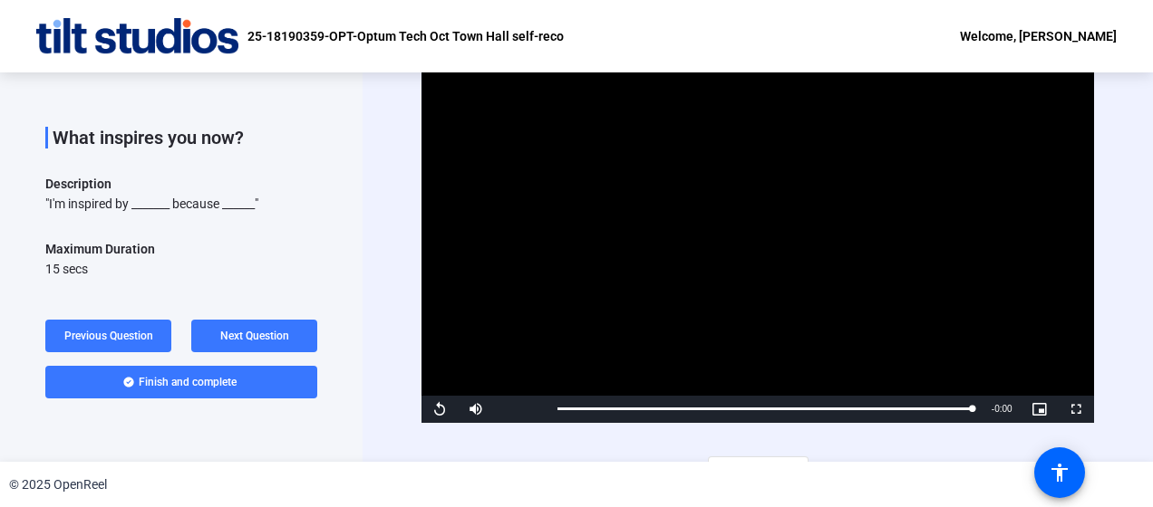
scroll to position [31, 0]
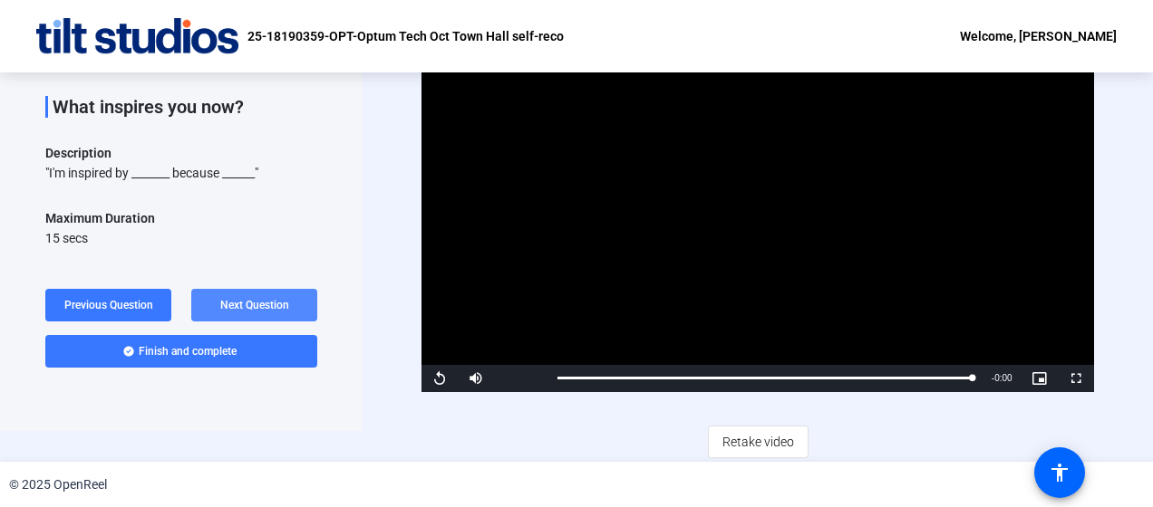
click at [265, 299] on span "Next Question" at bounding box center [254, 305] width 69 height 13
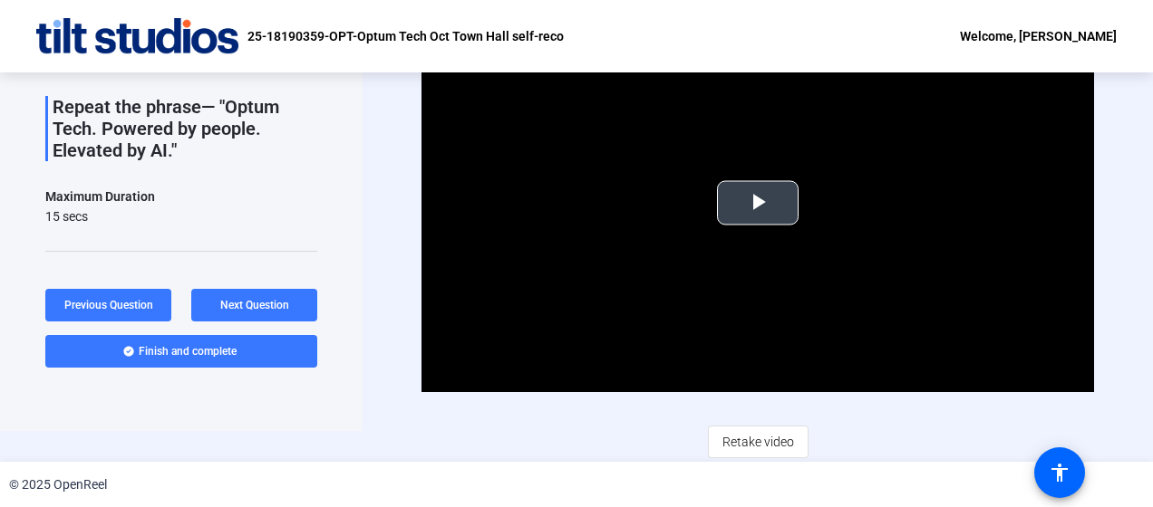
click at [758, 203] on span "Video Player" at bounding box center [758, 203] width 0 height 0
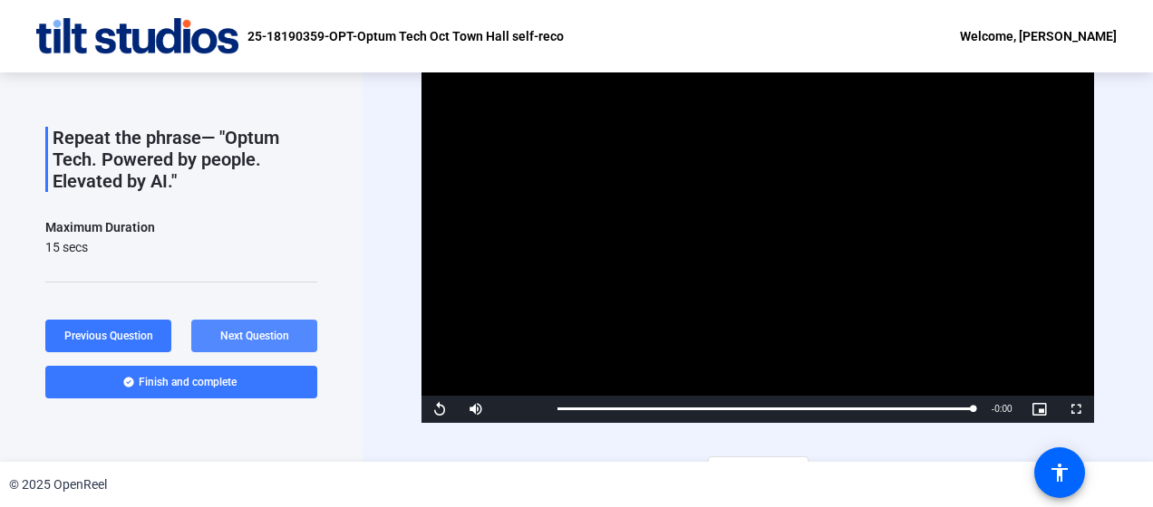
click at [246, 335] on span "Next Question" at bounding box center [254, 336] width 69 height 13
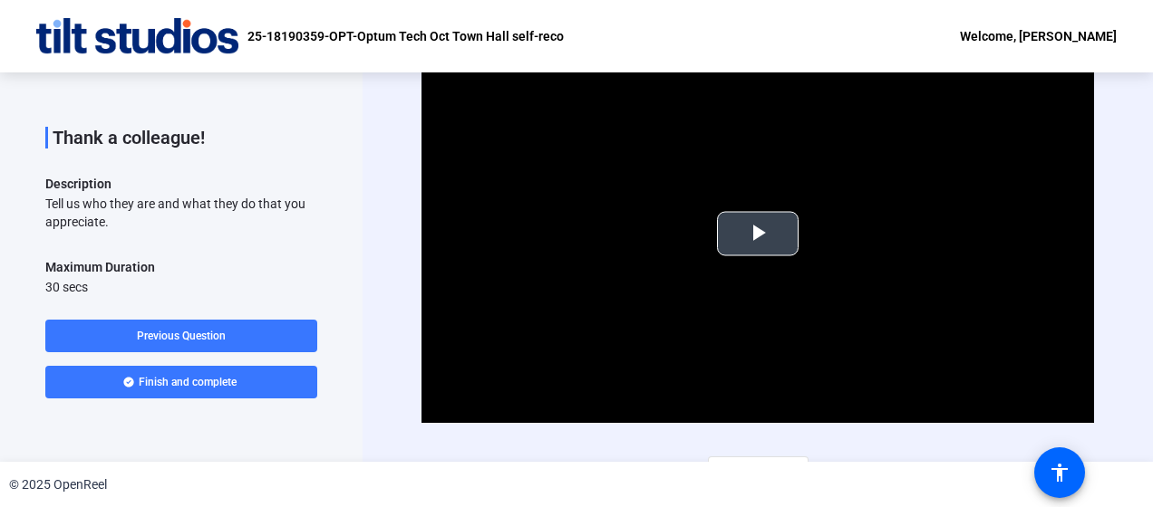
click at [758, 234] on span "Video Player" at bounding box center [758, 234] width 0 height 0
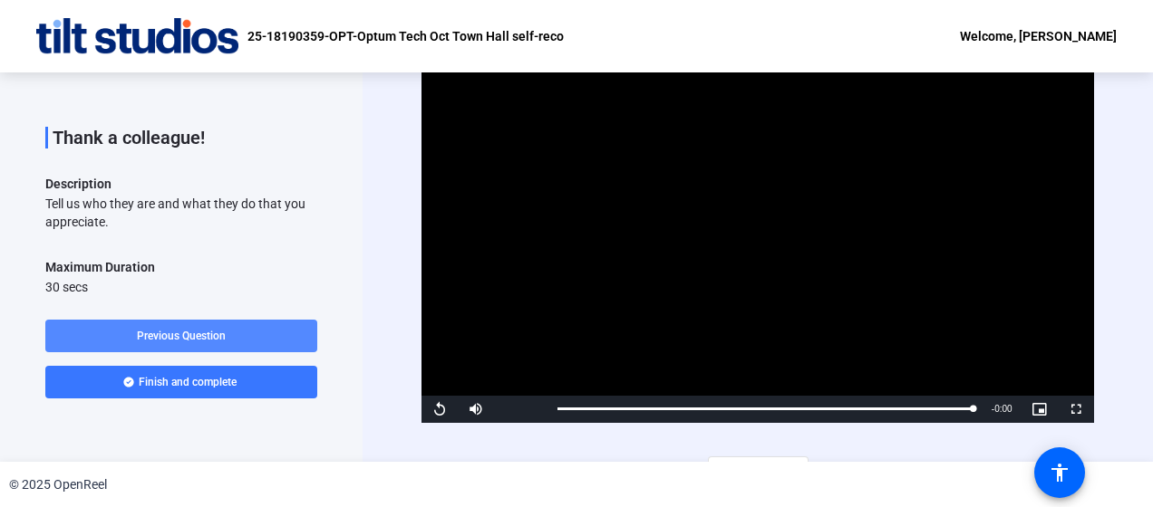
click at [181, 338] on span "Previous Question" at bounding box center [181, 336] width 89 height 13
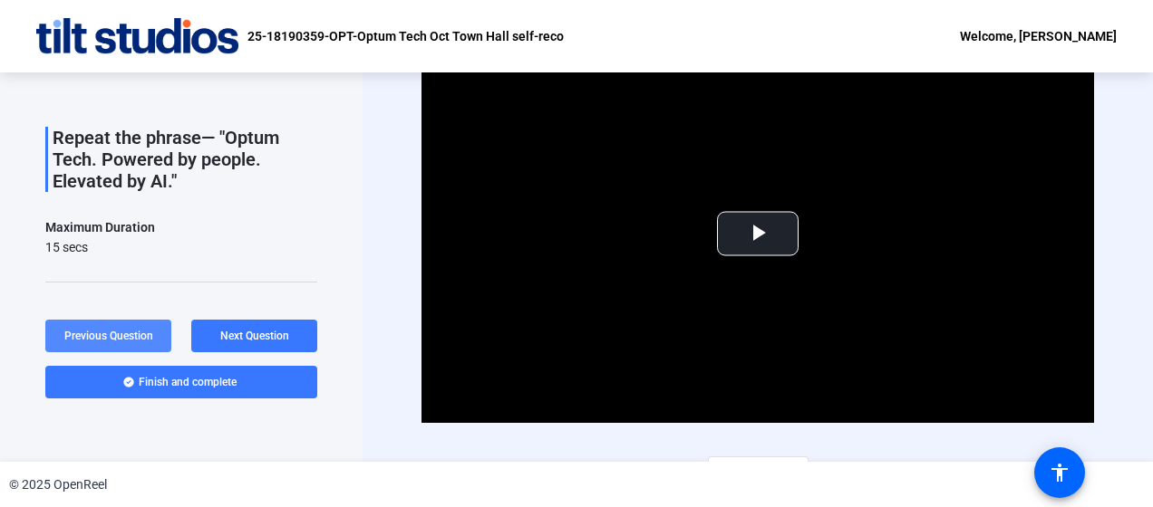
click at [127, 325] on span at bounding box center [108, 335] width 126 height 43
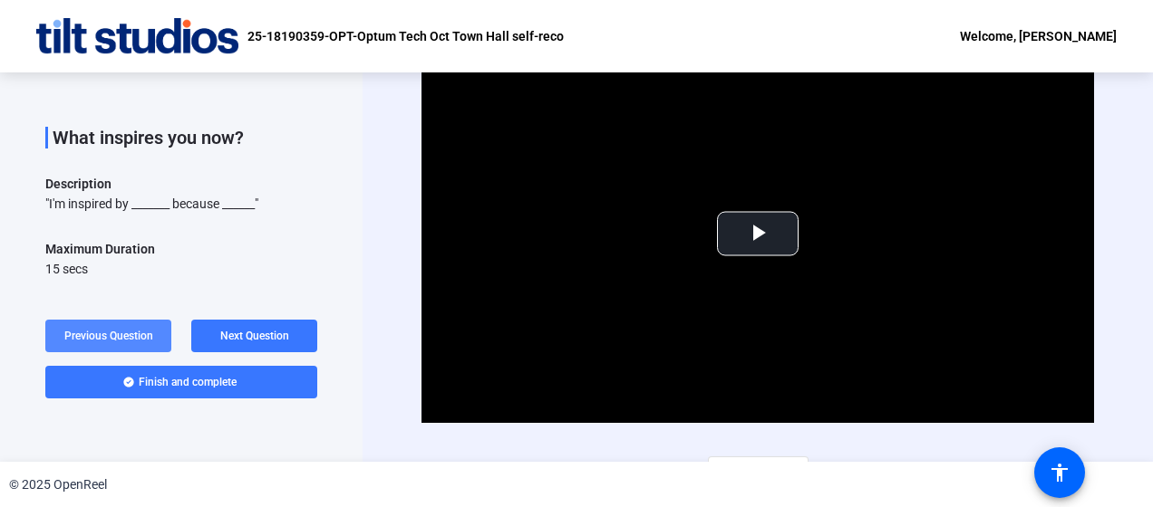
click at [127, 333] on span "Previous Question" at bounding box center [108, 336] width 89 height 13
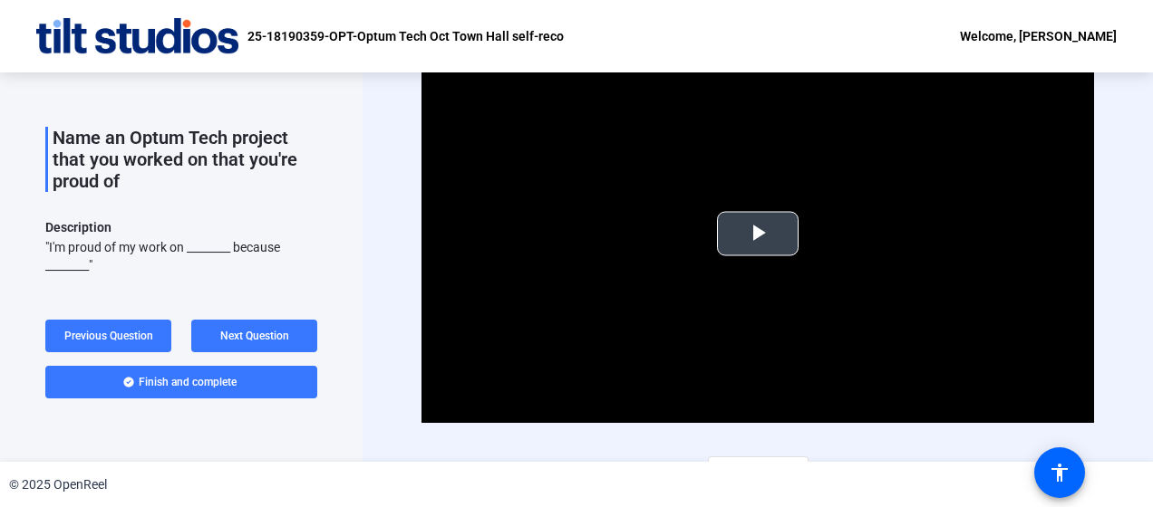
click at [758, 234] on span "Video Player" at bounding box center [758, 234] width 0 height 0
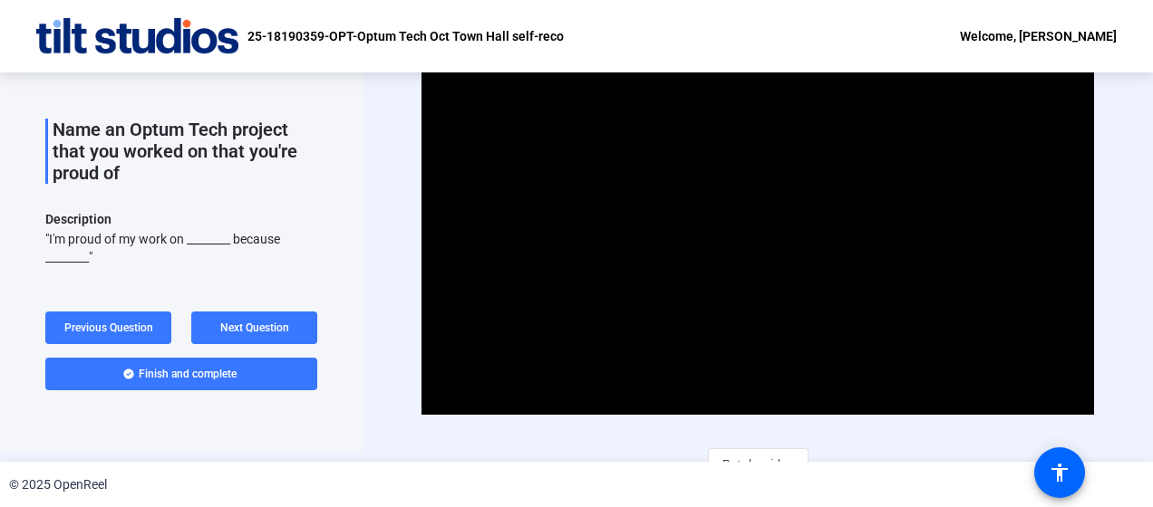
scroll to position [31, 0]
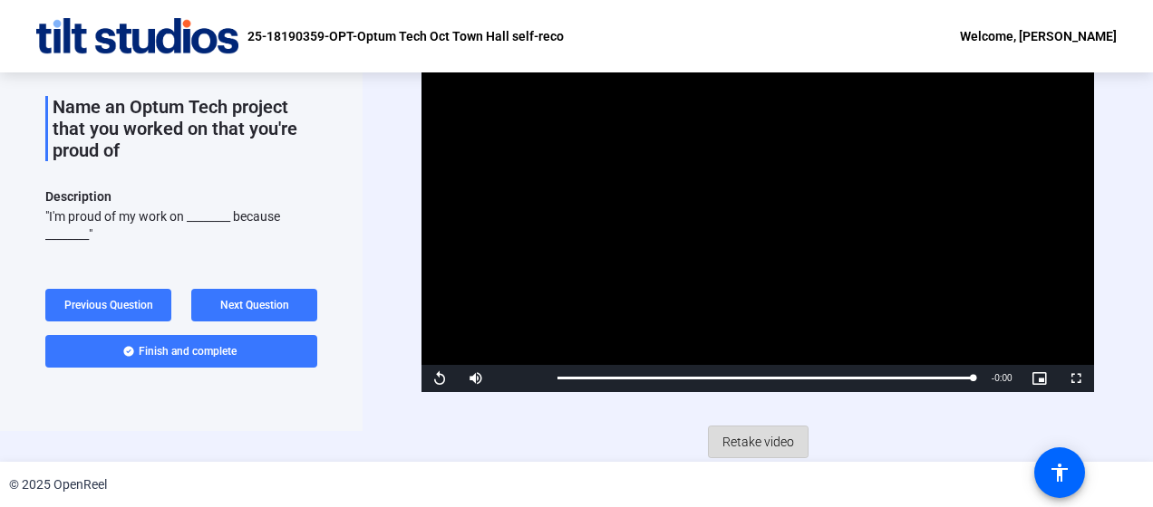
click at [759, 435] on span "Retake video" at bounding box center [758, 442] width 72 height 34
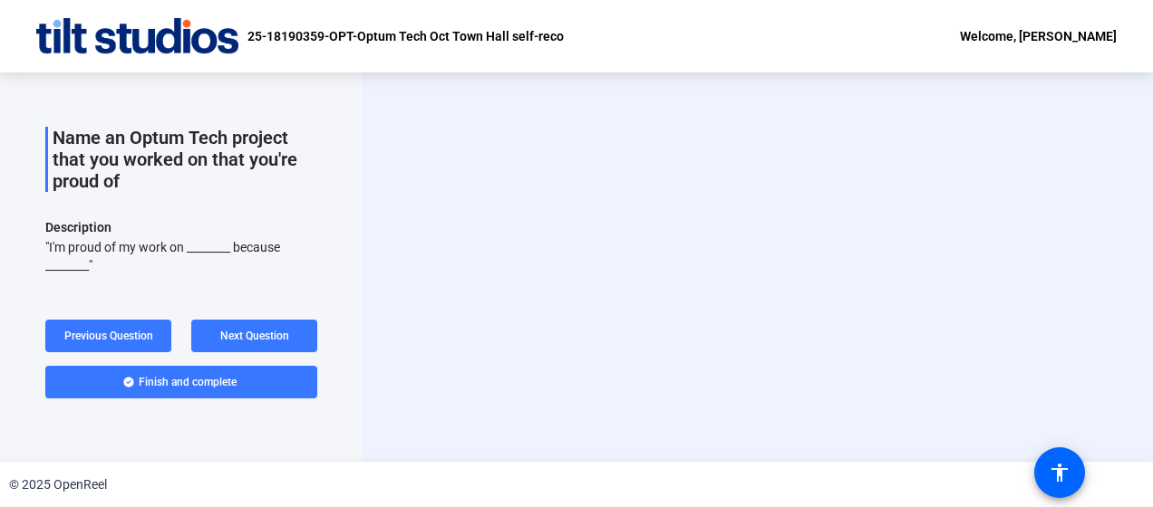
scroll to position [0, 0]
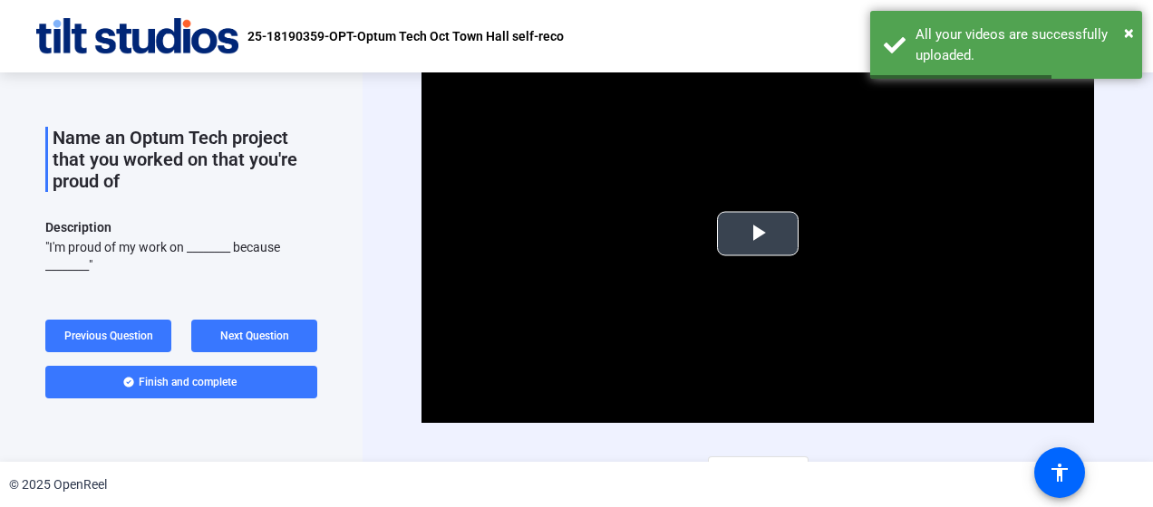
click at [758, 234] on span "Video Player" at bounding box center [758, 234] width 0 height 0
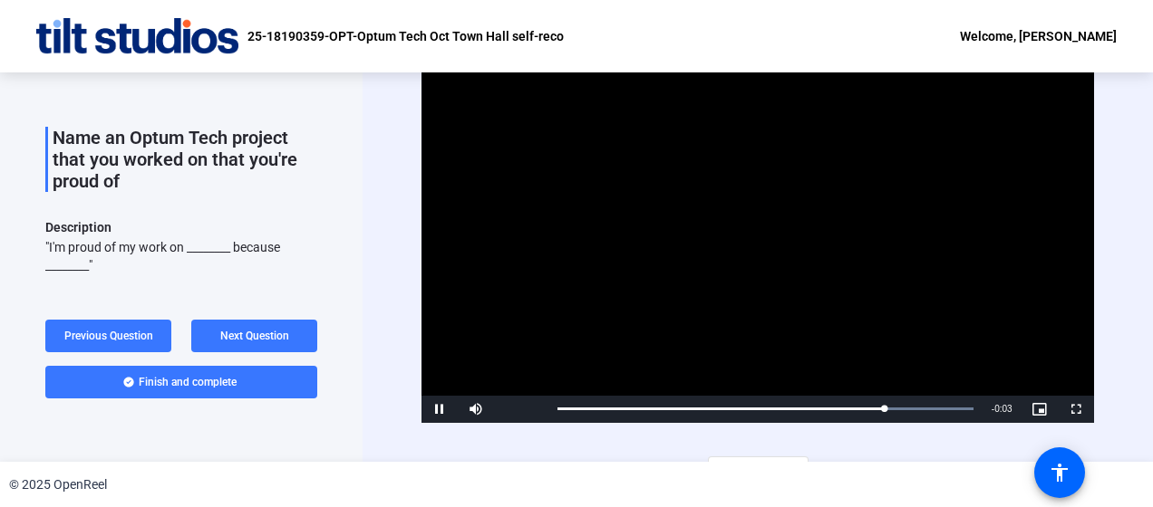
click at [861, 225] on video "Video Player" at bounding box center [756, 234] width 671 height 378
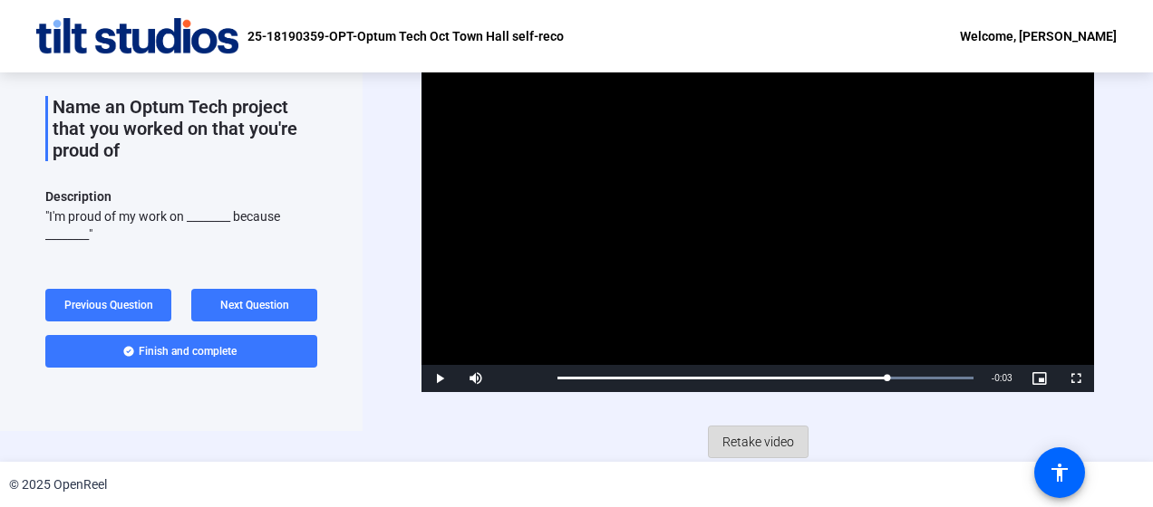
click at [759, 440] on span "Retake video" at bounding box center [758, 442] width 72 height 34
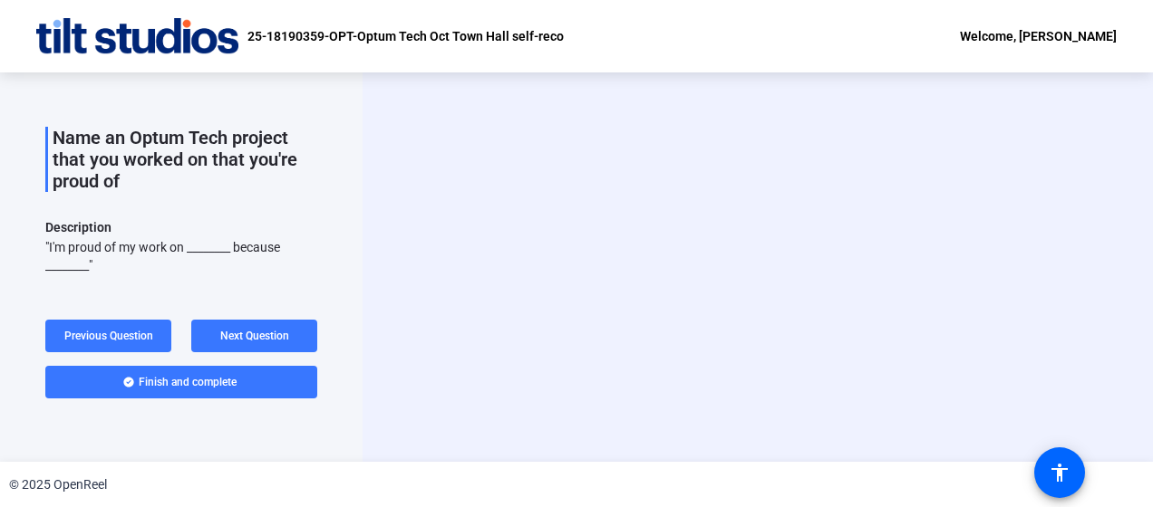
scroll to position [0, 0]
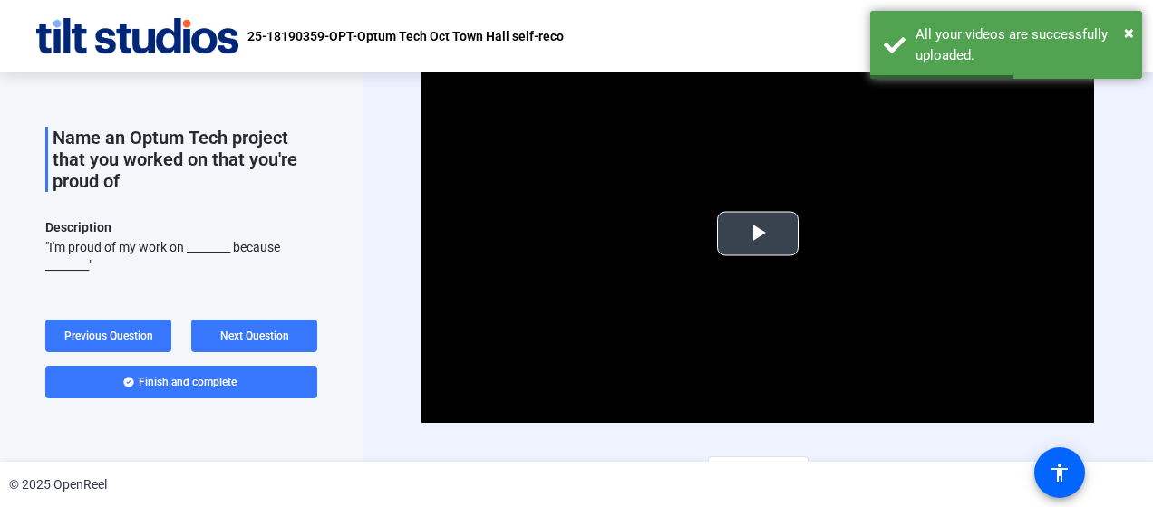
click at [758, 234] on span "Video Player" at bounding box center [758, 234] width 0 height 0
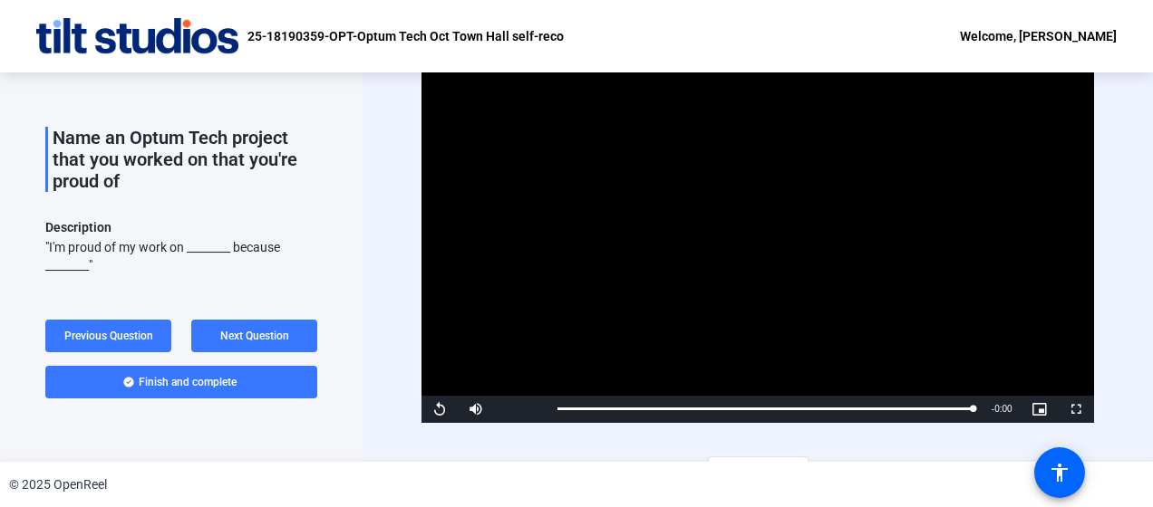
scroll to position [31, 0]
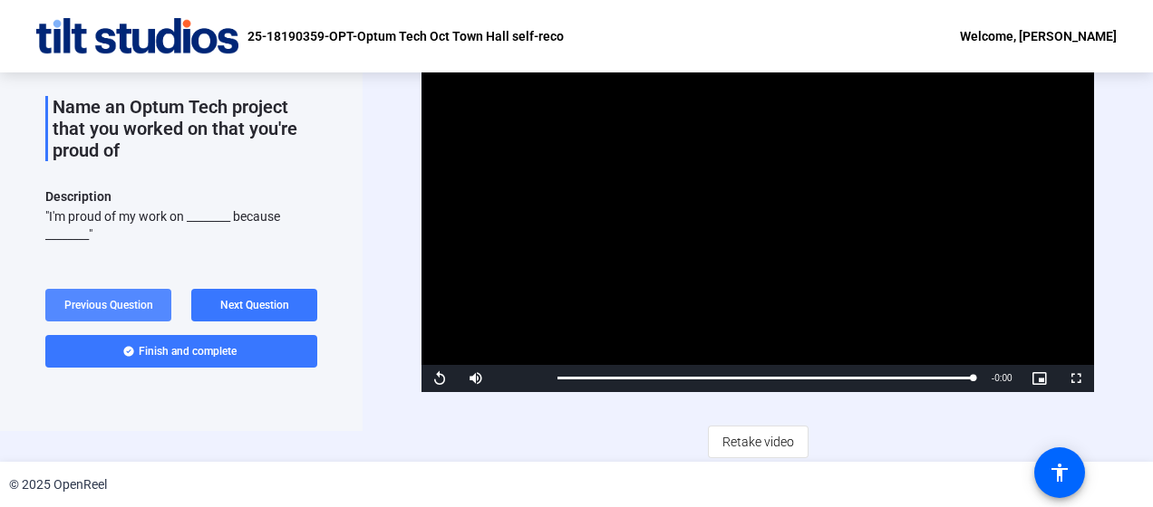
click at [85, 305] on span "Previous Question" at bounding box center [108, 305] width 89 height 13
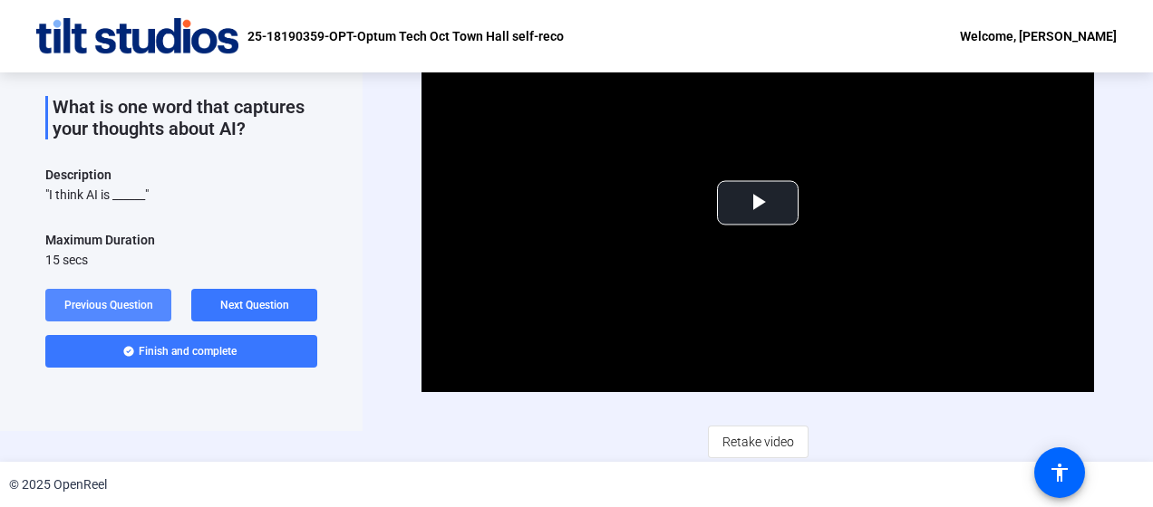
click at [85, 305] on span "Previous Question" at bounding box center [108, 305] width 89 height 13
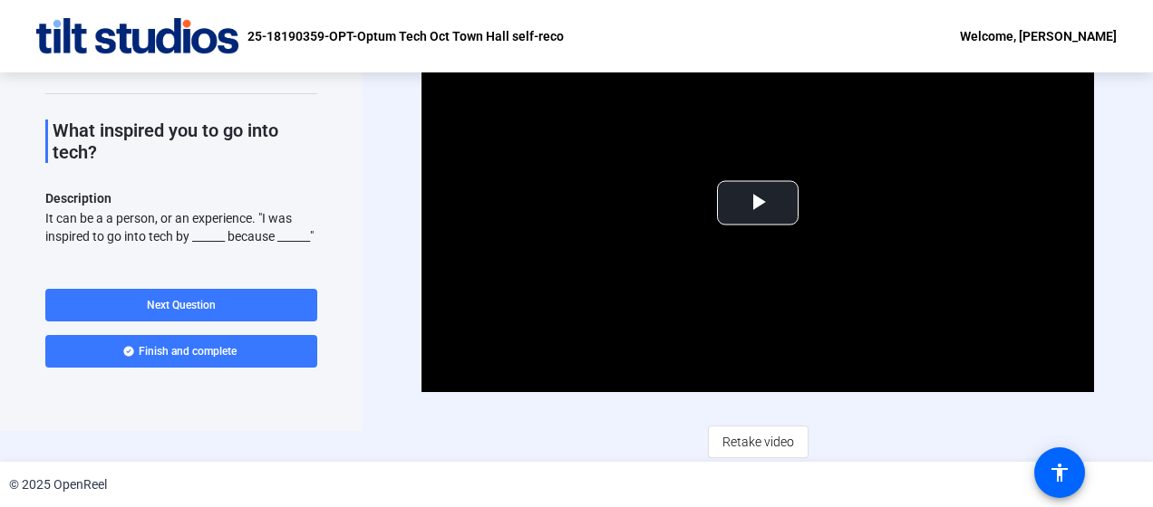
scroll to position [46, 0]
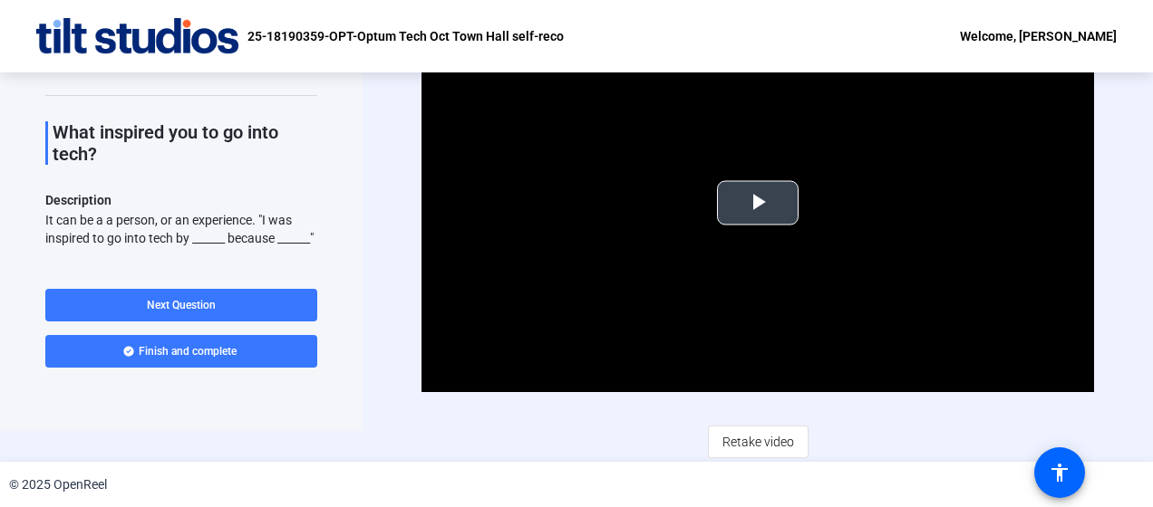
click at [758, 203] on span "Video Player" at bounding box center [758, 203] width 0 height 0
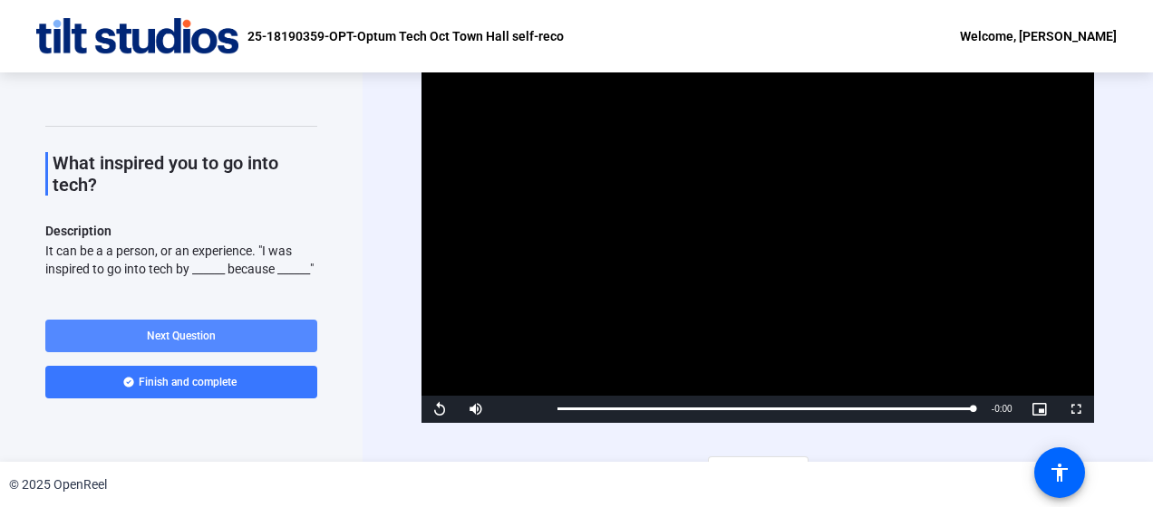
click at [221, 330] on span at bounding box center [181, 335] width 272 height 43
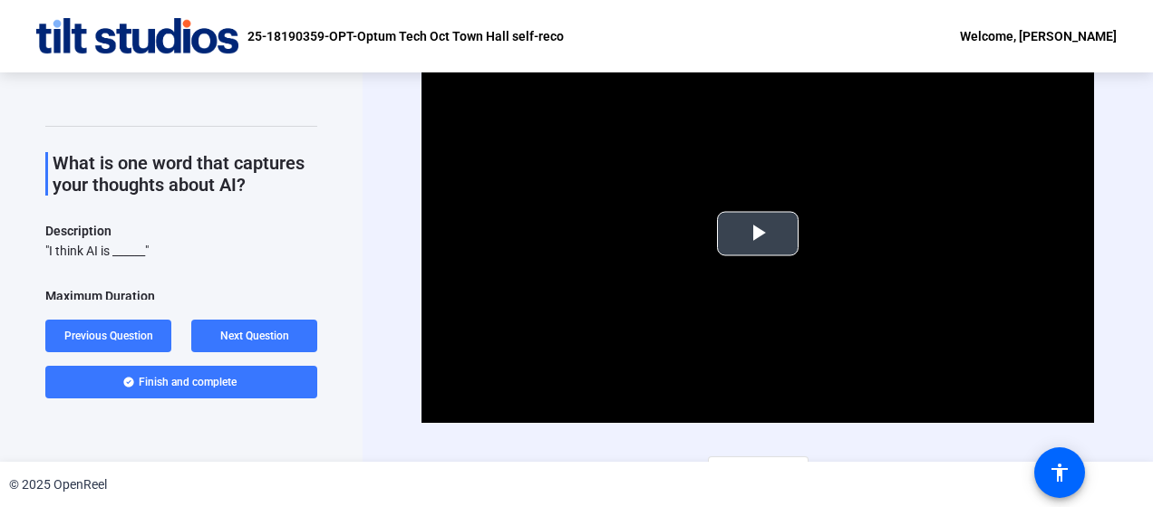
click at [758, 234] on span "Video Player" at bounding box center [758, 234] width 0 height 0
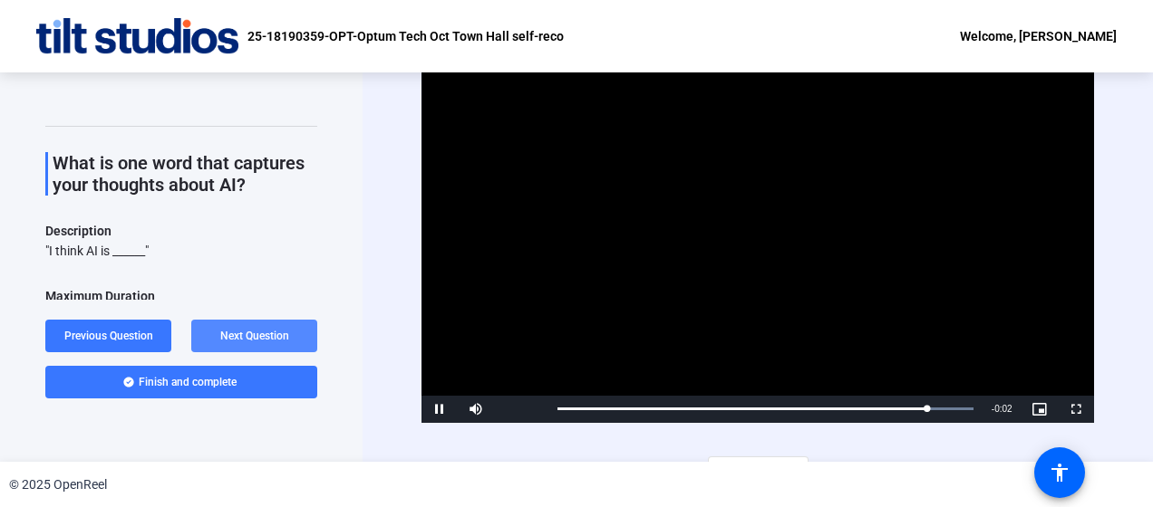
click at [268, 330] on span "Next Question" at bounding box center [254, 336] width 69 height 13
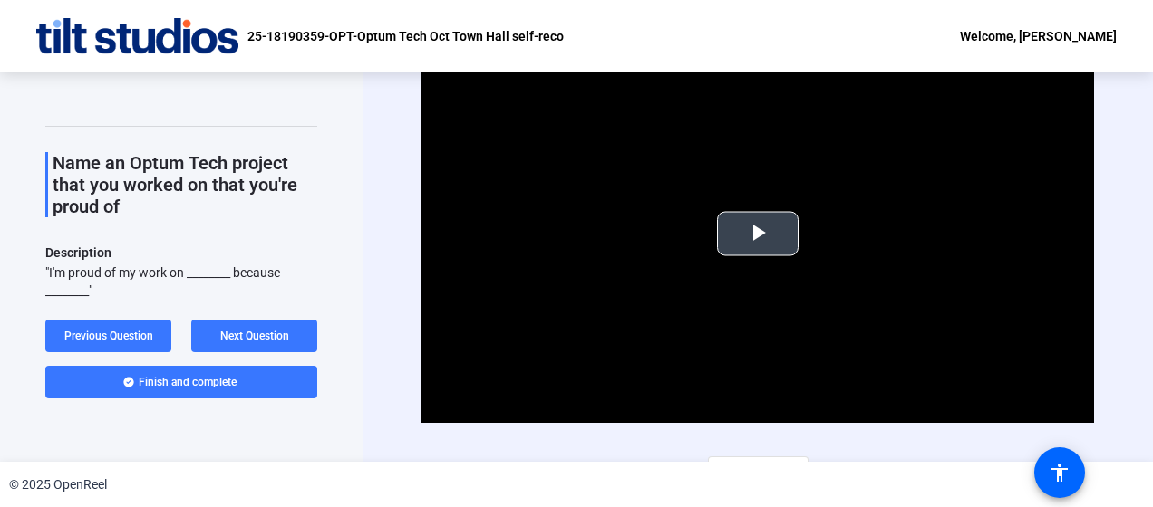
click at [758, 234] on span "Video Player" at bounding box center [758, 234] width 0 height 0
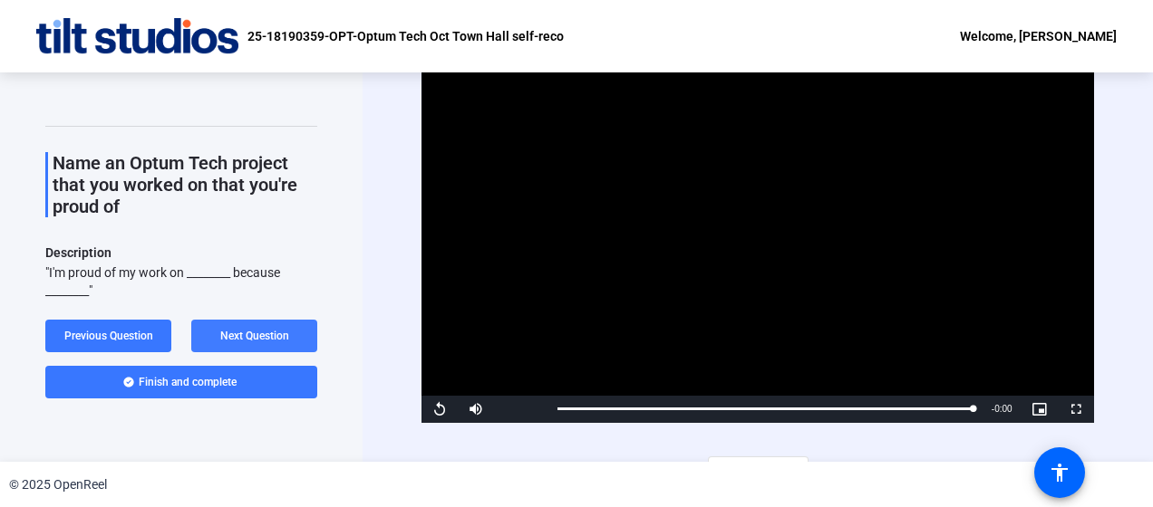
click at [260, 331] on span "Next Question" at bounding box center [254, 336] width 69 height 13
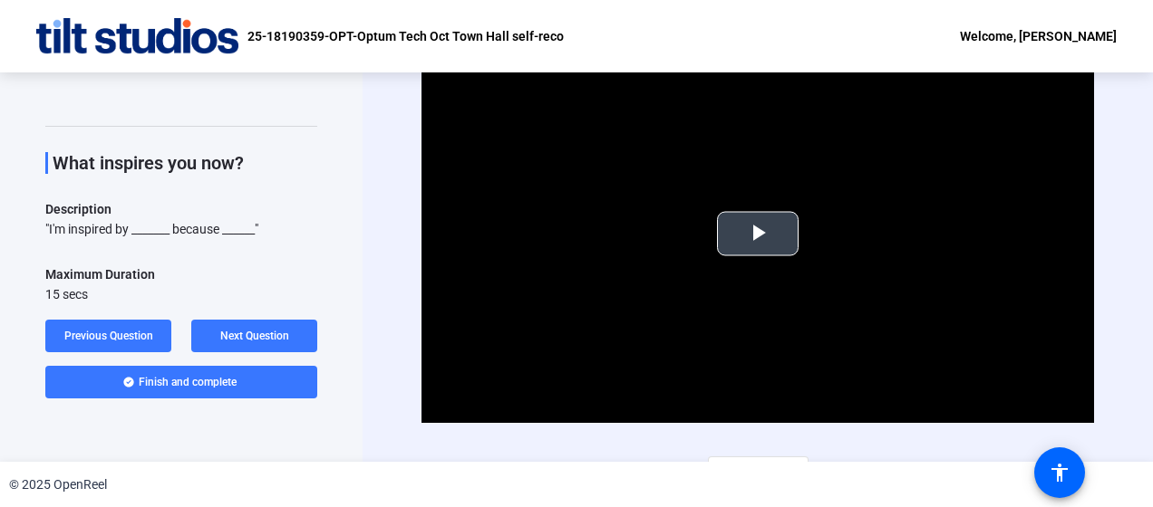
click at [758, 234] on span "Video Player" at bounding box center [758, 234] width 0 height 0
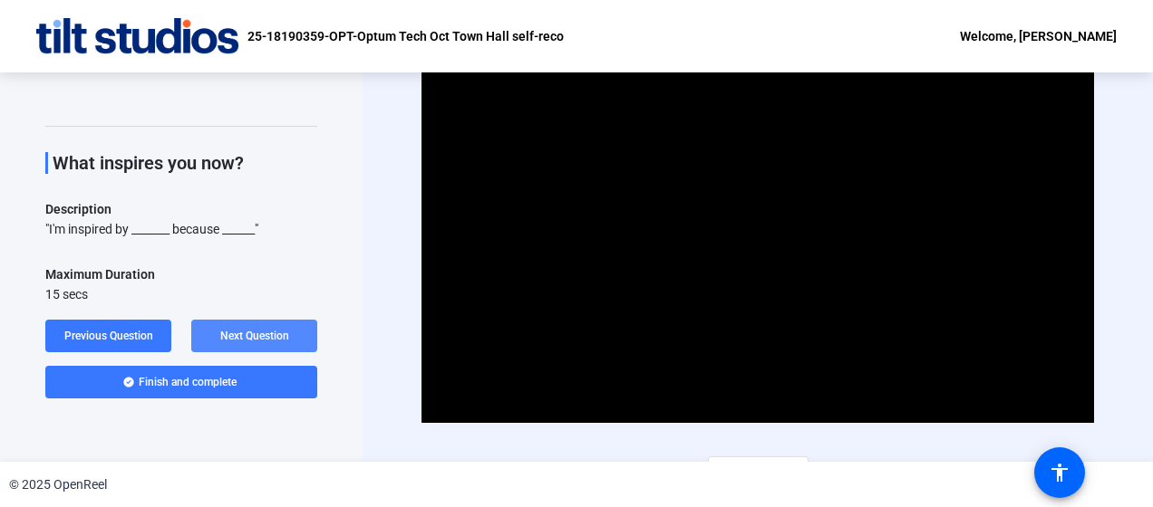
click at [256, 337] on span "Next Question" at bounding box center [254, 336] width 69 height 13
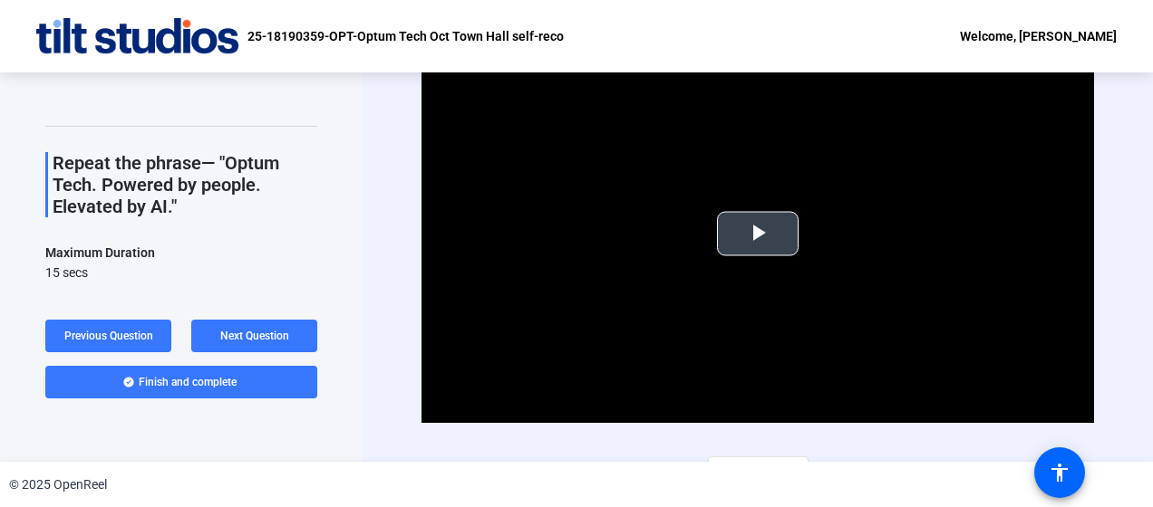
click at [758, 234] on span "Video Player" at bounding box center [758, 234] width 0 height 0
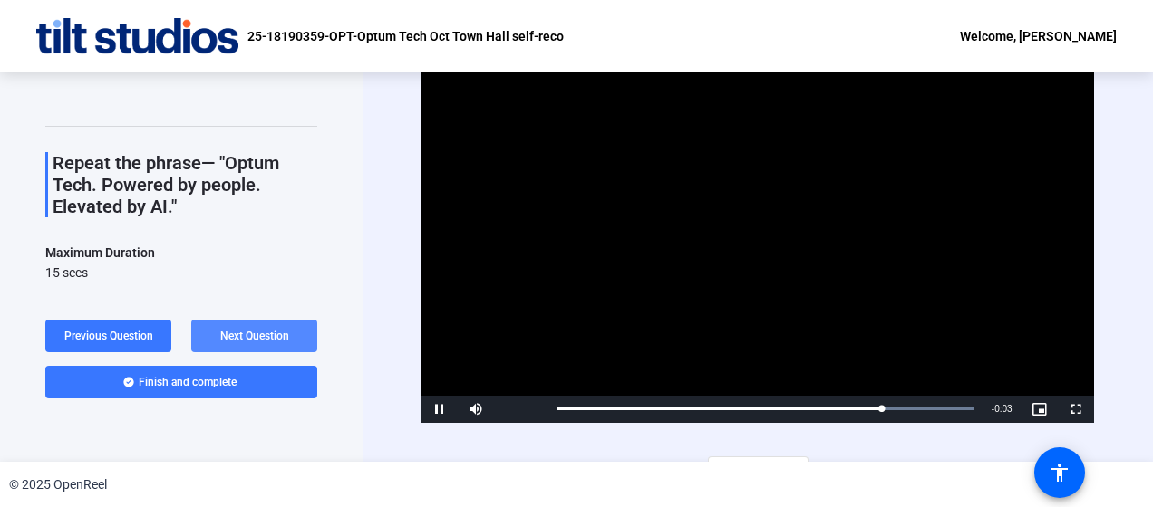
click at [264, 329] on span "Next Question" at bounding box center [254, 336] width 69 height 14
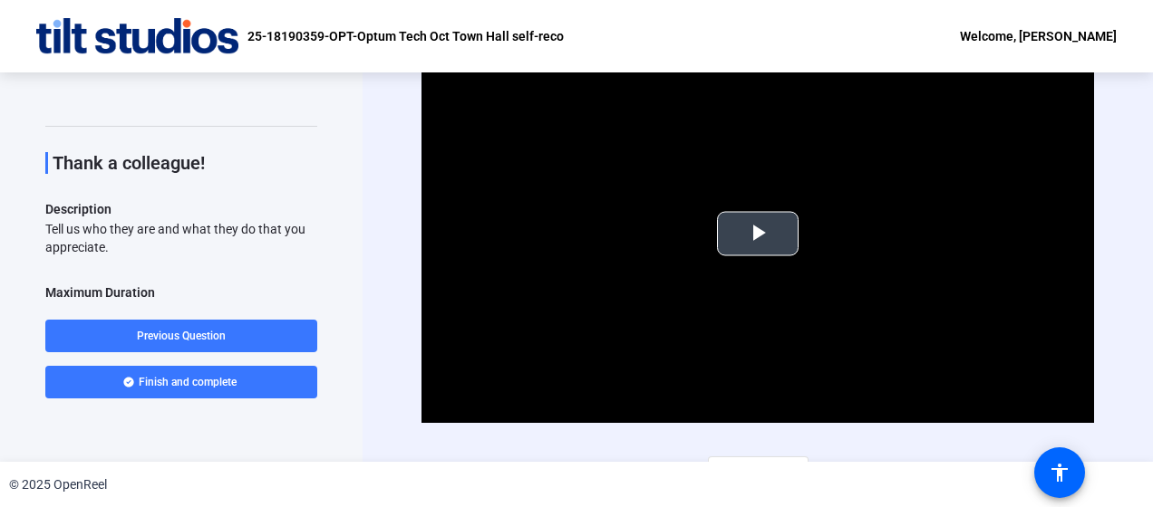
click at [758, 234] on span "Video Player" at bounding box center [758, 234] width 0 height 0
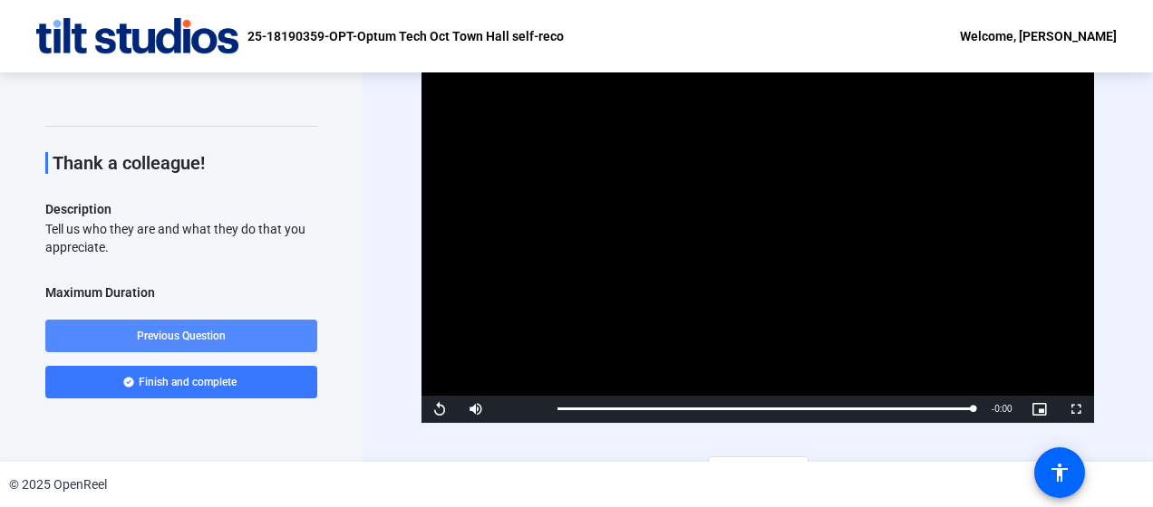
click at [130, 339] on span at bounding box center [181, 335] width 272 height 43
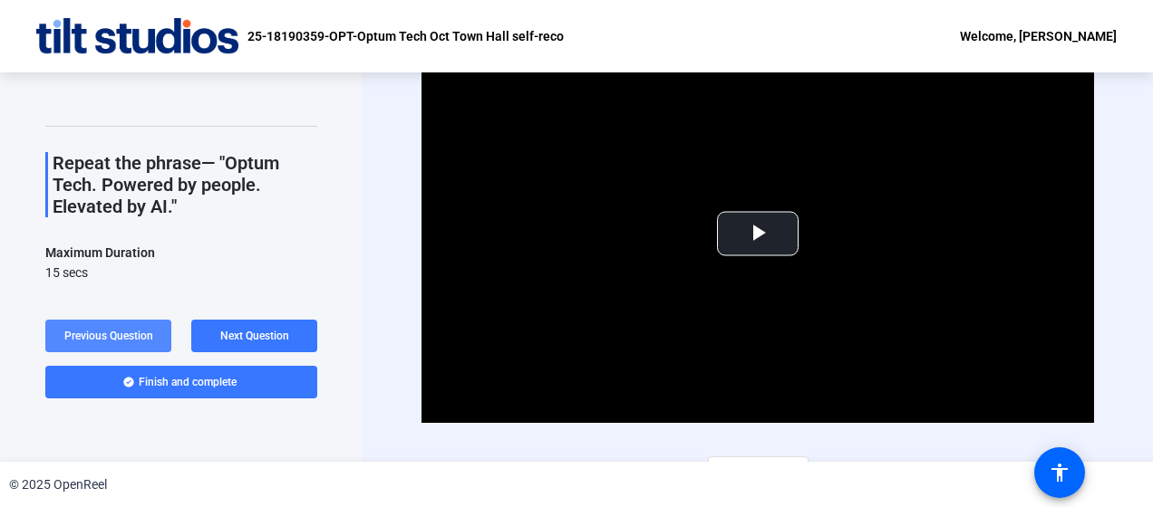
click at [130, 339] on span "Previous Question" at bounding box center [108, 336] width 89 height 13
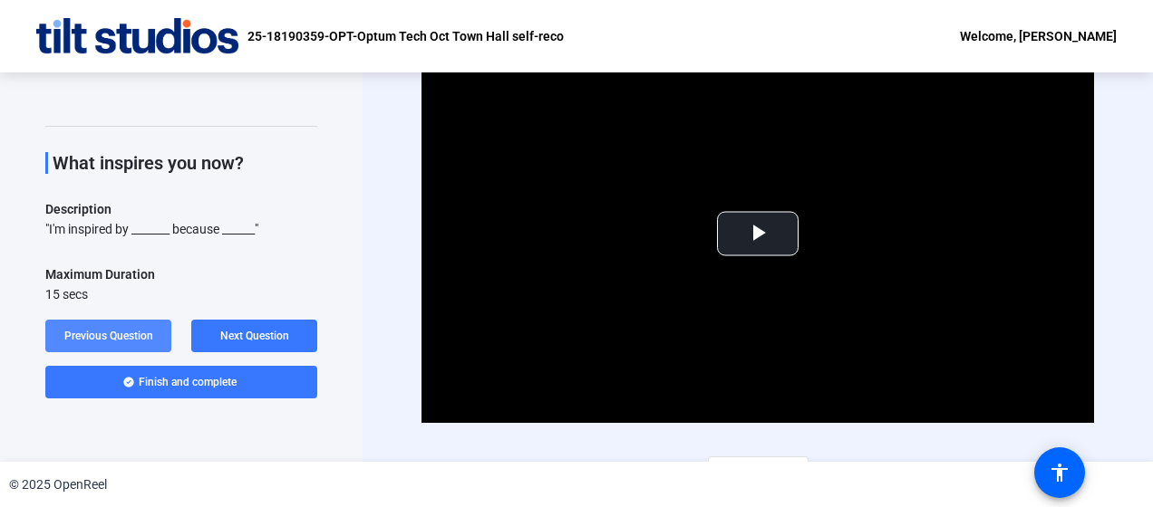
click at [130, 339] on span "Previous Question" at bounding box center [108, 336] width 89 height 13
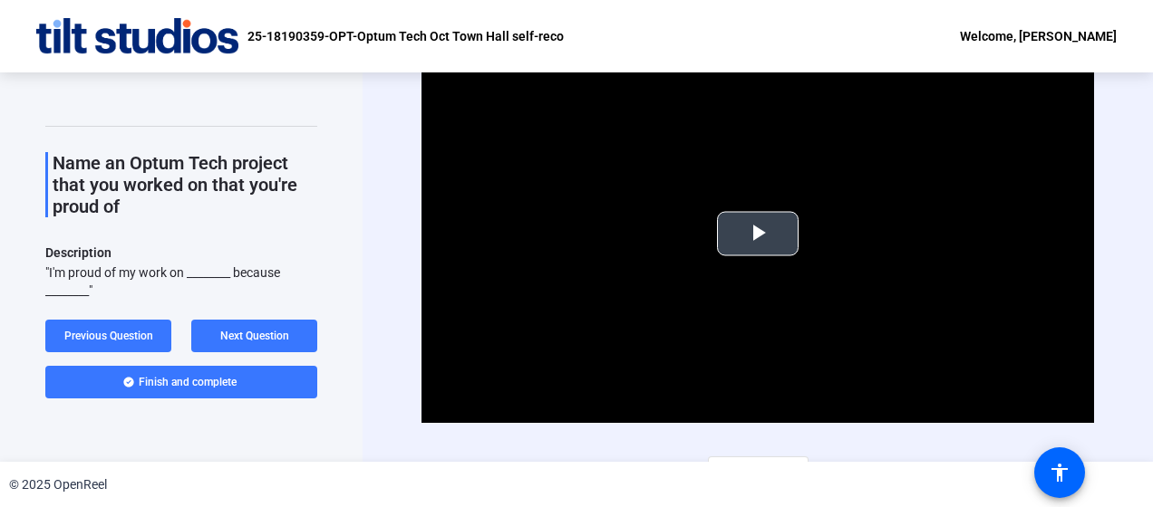
click at [758, 234] on span "Video Player" at bounding box center [758, 234] width 0 height 0
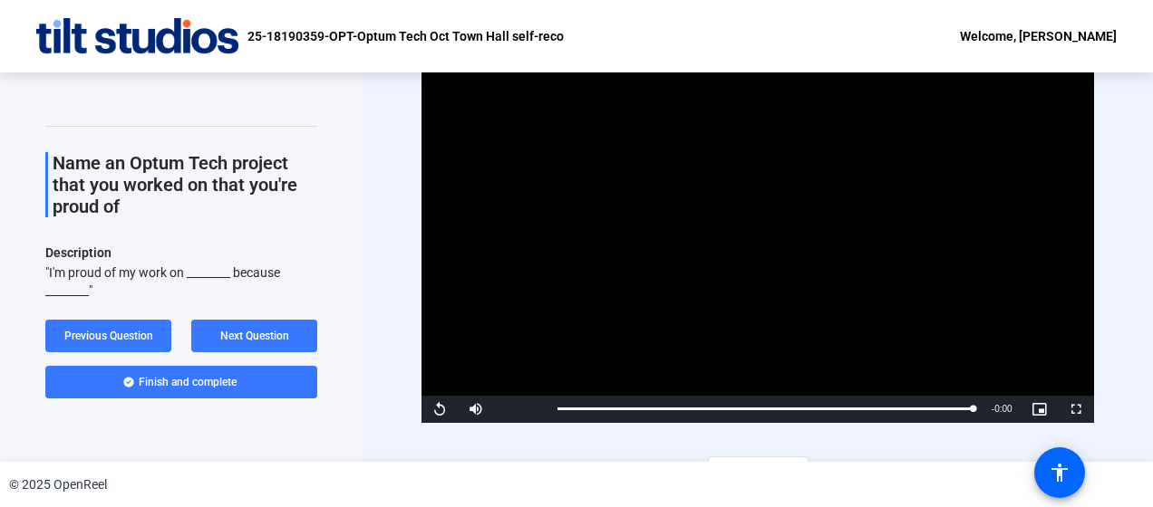
click at [918, 289] on video "Video Player" at bounding box center [756, 234] width 671 height 378
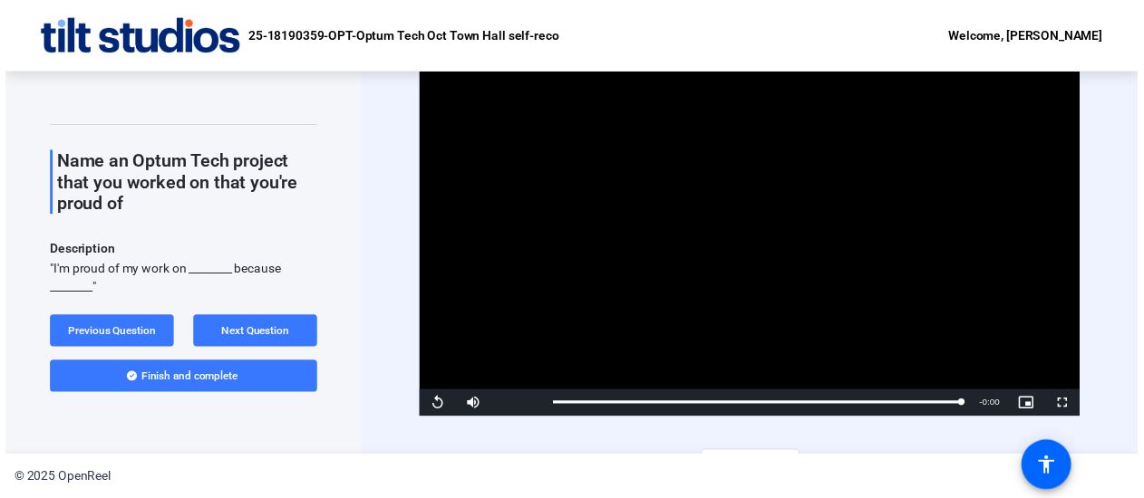
scroll to position [31, 0]
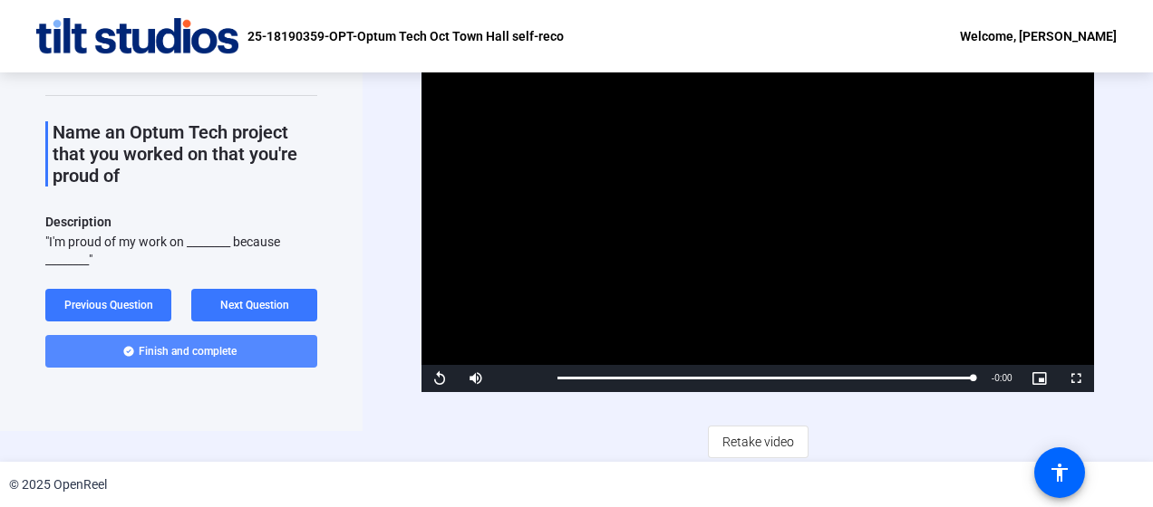
click at [183, 349] on span "Finish and complete" at bounding box center [188, 351] width 98 height 14
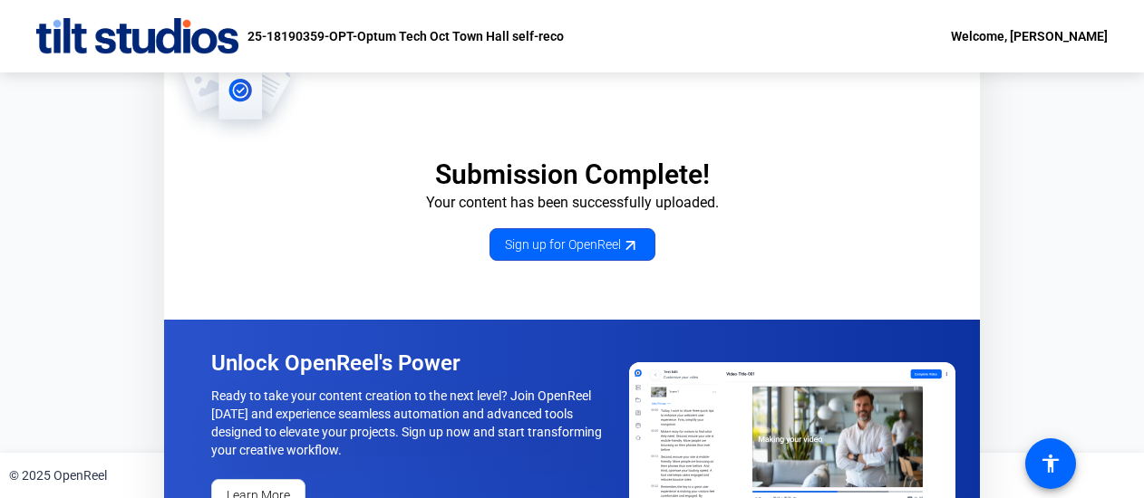
scroll to position [53, 0]
